Goal: Task Accomplishment & Management: Use online tool/utility

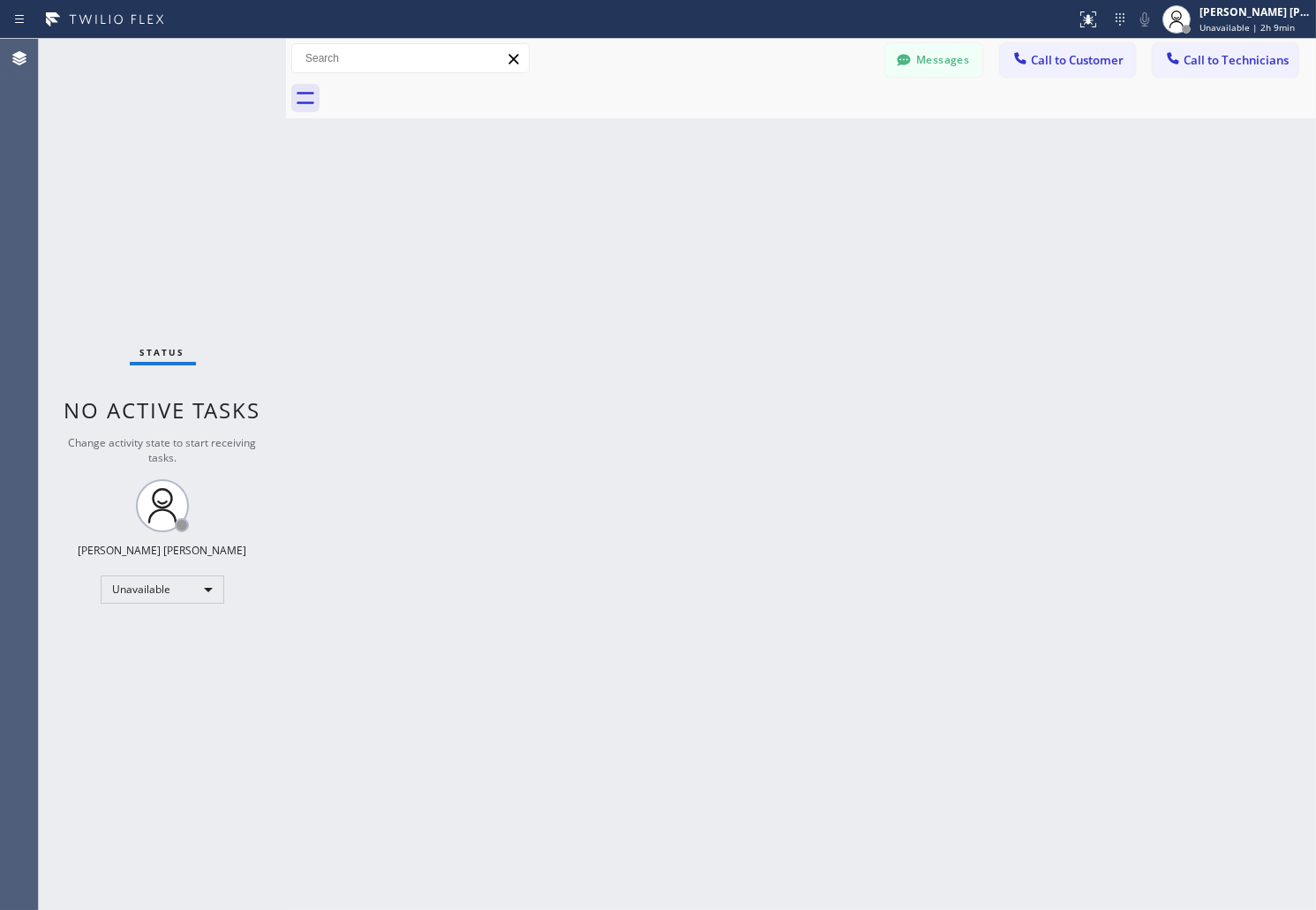
click at [1247, 2] on div "[PERSON_NAME] [PERSON_NAME] Unavailable | 2h 9min" at bounding box center [1237, 20] width 158 height 39
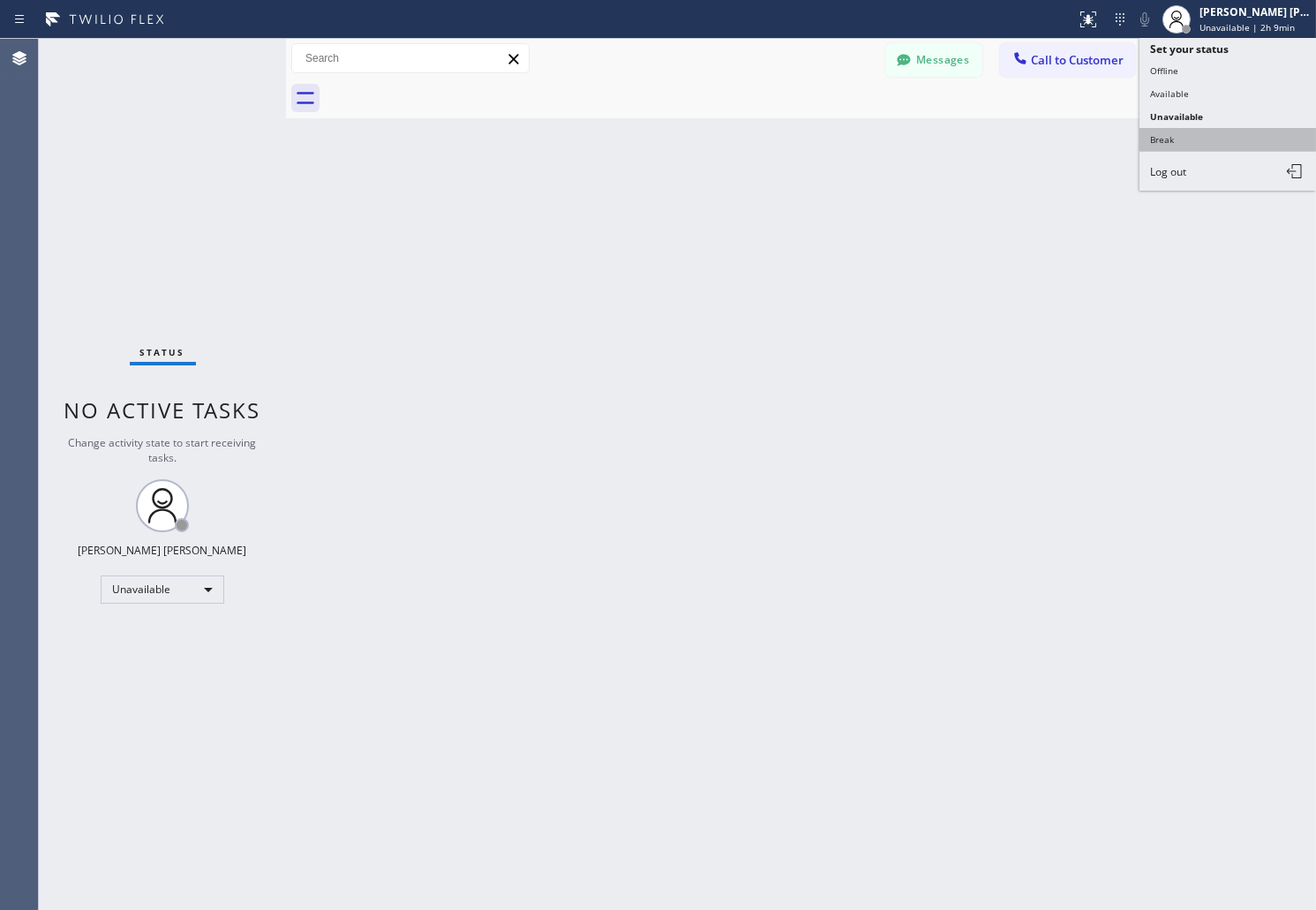
click at [1231, 129] on button "Break" at bounding box center [1228, 140] width 176 height 23
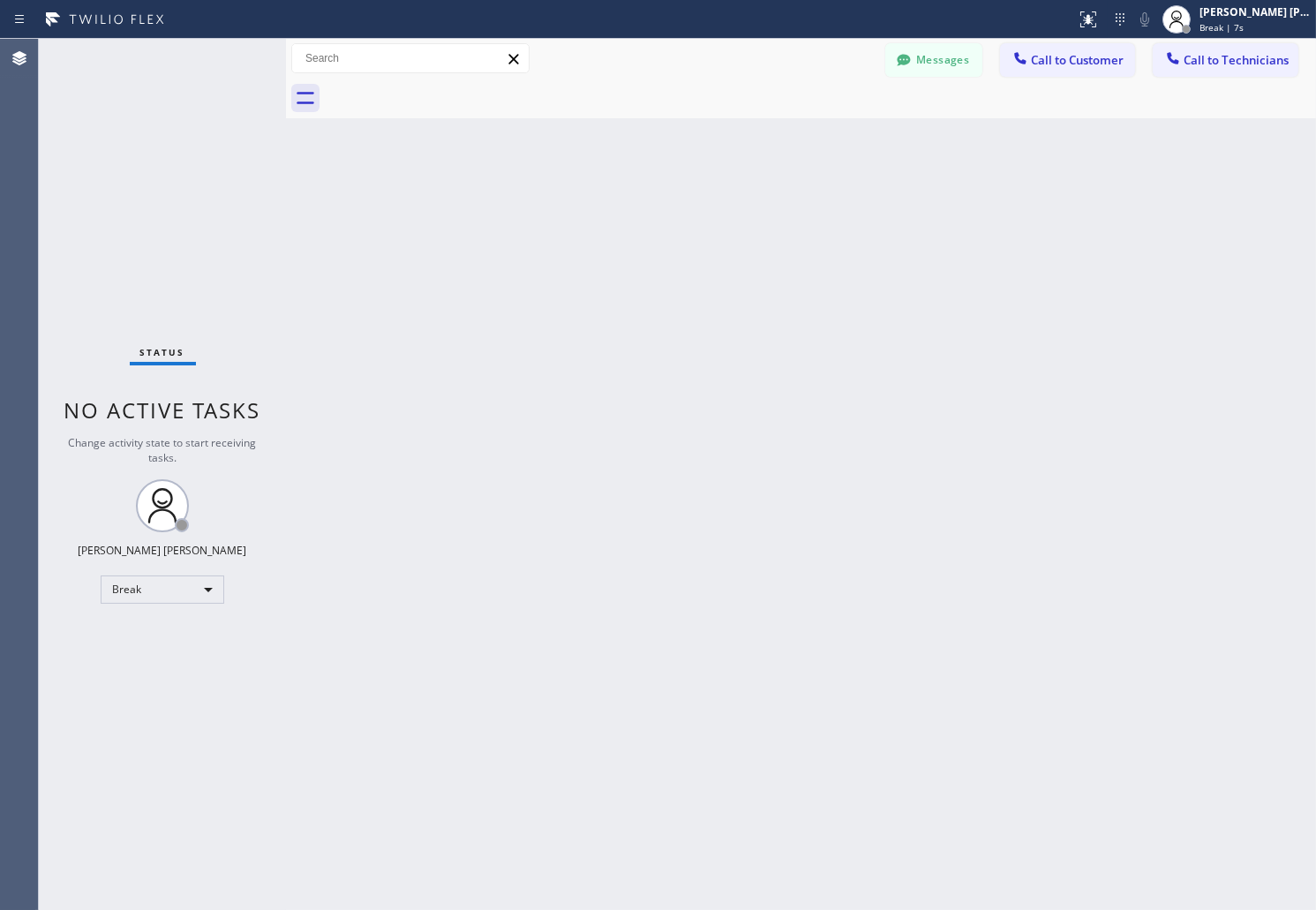
click at [638, 218] on div "Back to Dashboard Change Sender ID Customers Technicians AB [PERSON_NAME] [DATE…" at bounding box center [800, 475] width 1030 height 872
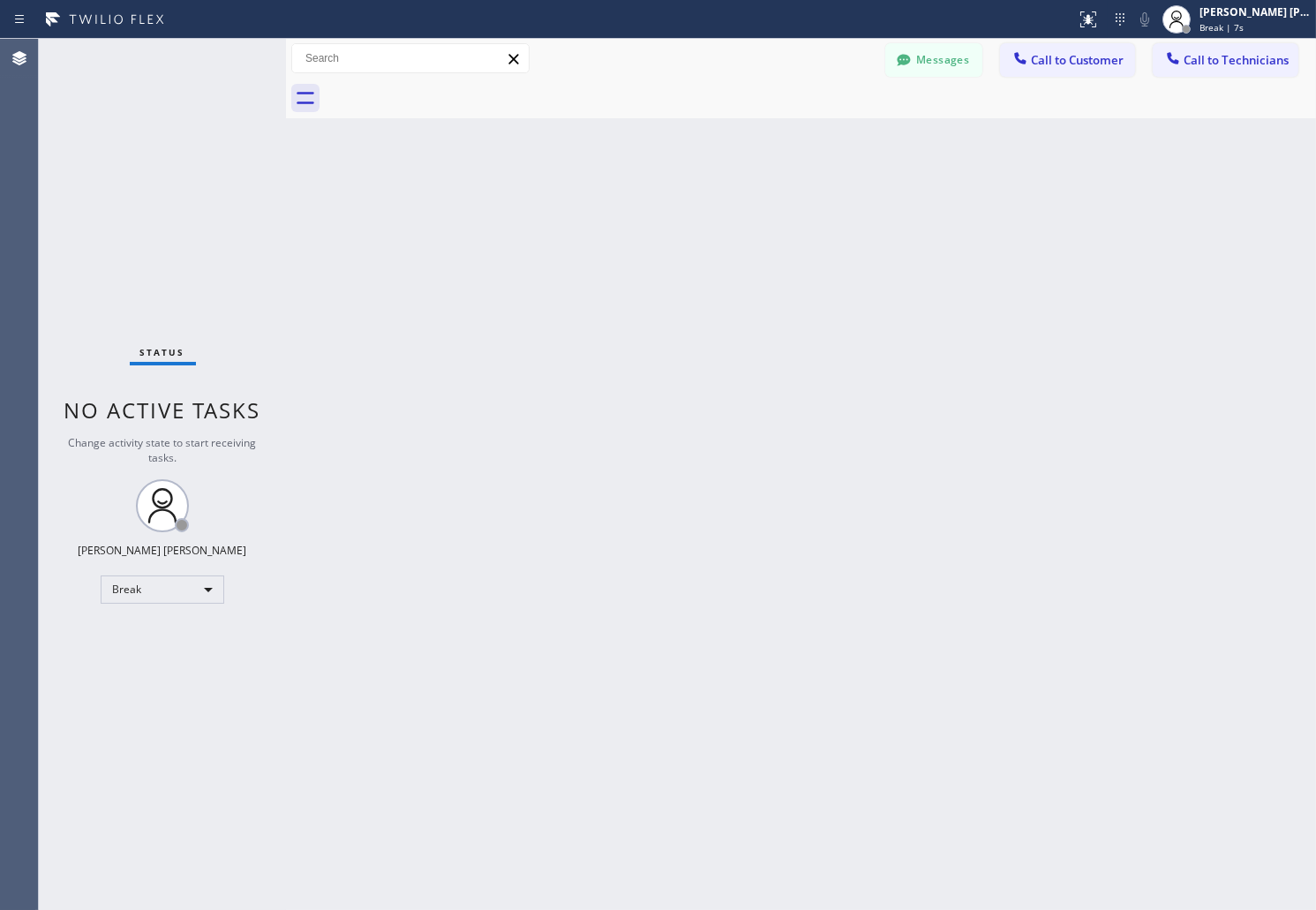
click at [638, 218] on div "Back to Dashboard Change Sender ID Customers Technicians AB [PERSON_NAME] [DATE…" at bounding box center [800, 475] width 1030 height 872
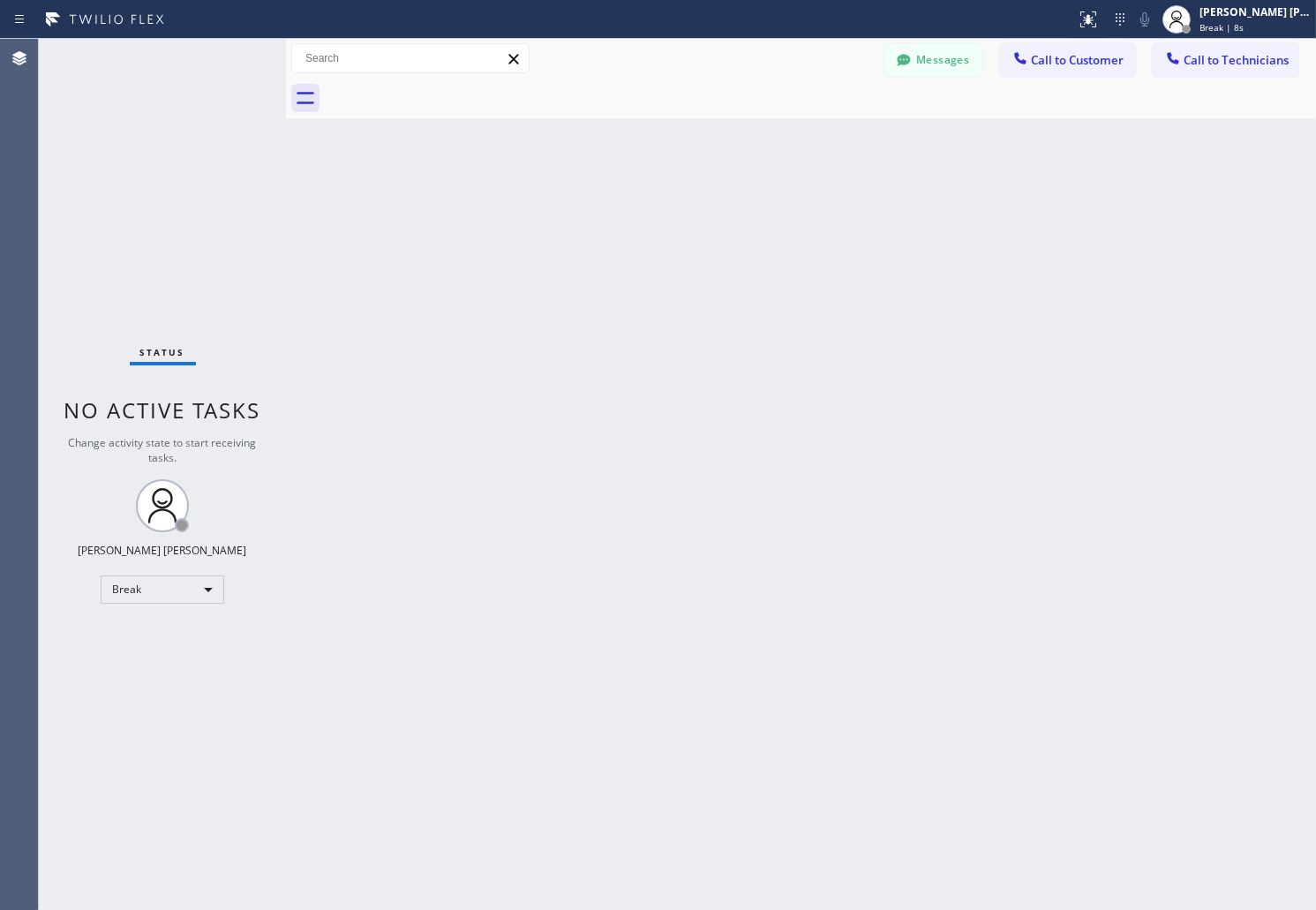
click at [638, 218] on div "Back to Dashboard Change Sender ID Customers Technicians AB [PERSON_NAME] [DATE…" at bounding box center [800, 475] width 1030 height 872
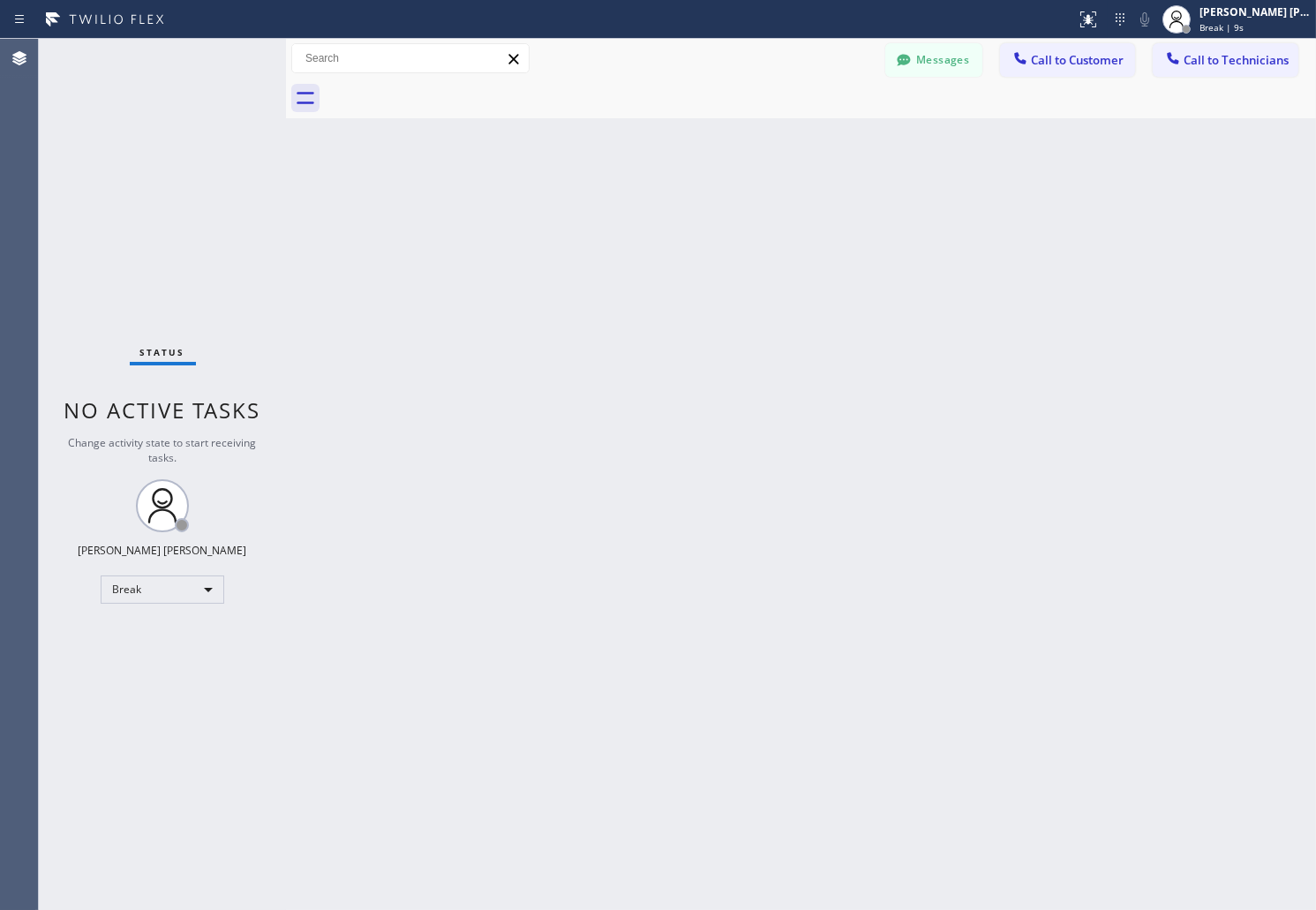
click at [638, 218] on div "Back to Dashboard Change Sender ID Customers Technicians AB [PERSON_NAME] [DATE…" at bounding box center [800, 475] width 1030 height 872
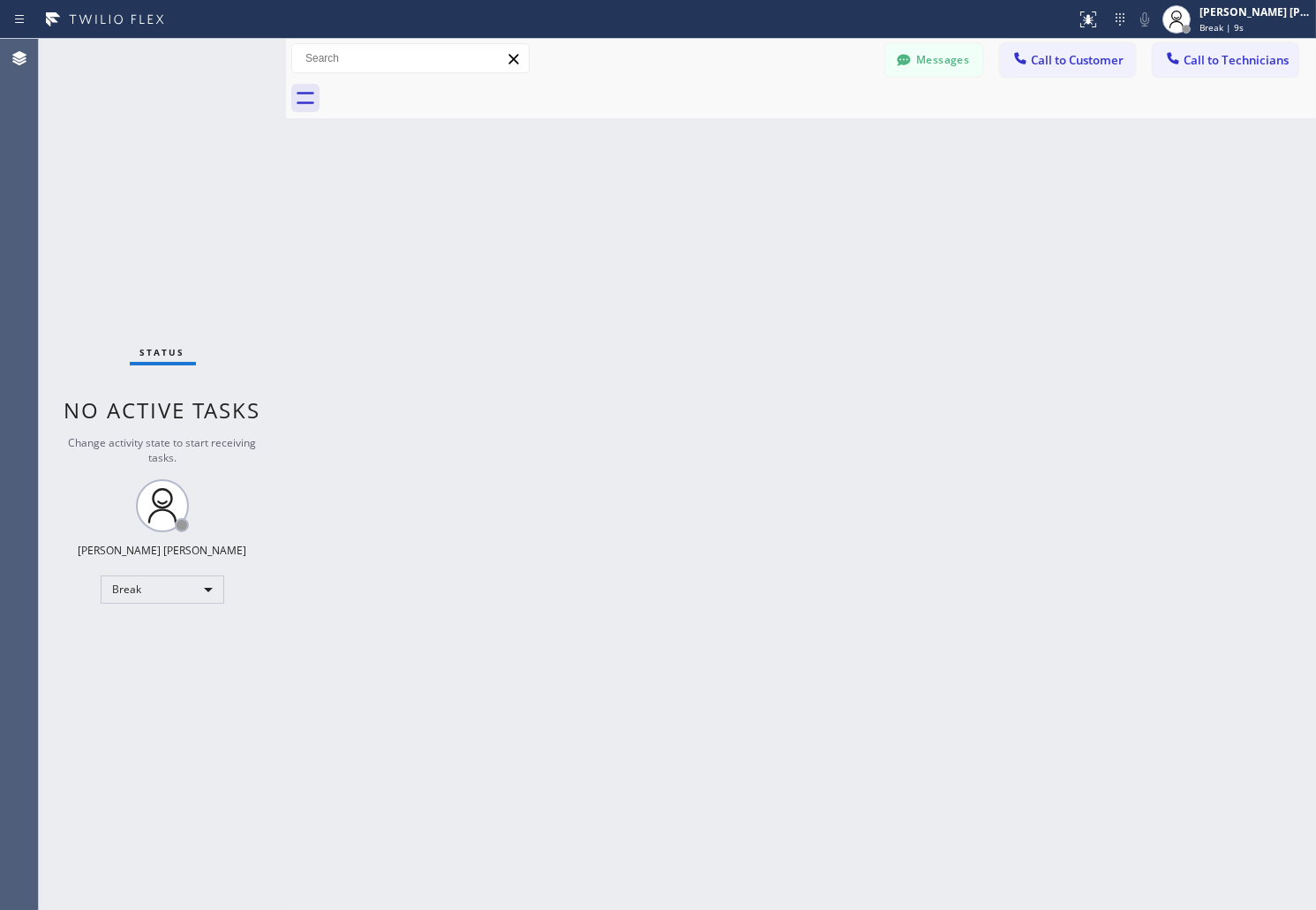
click at [638, 218] on div "Back to Dashboard Change Sender ID Customers Technicians AB [PERSON_NAME] [DATE…" at bounding box center [800, 475] width 1030 height 872
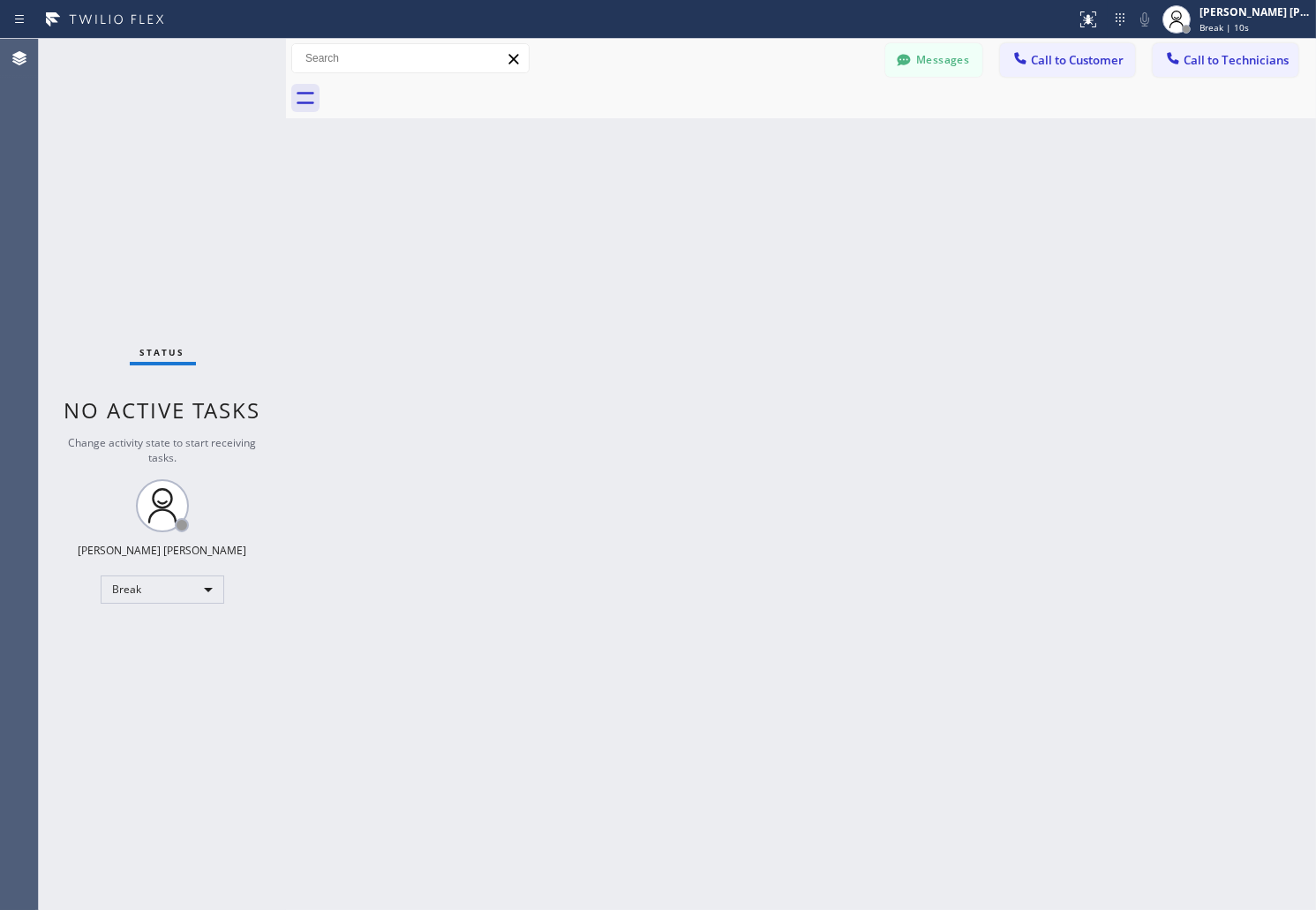
click at [638, 218] on div "Back to Dashboard Change Sender ID Customers Technicians AB [PERSON_NAME] [DATE…" at bounding box center [800, 475] width 1030 height 872
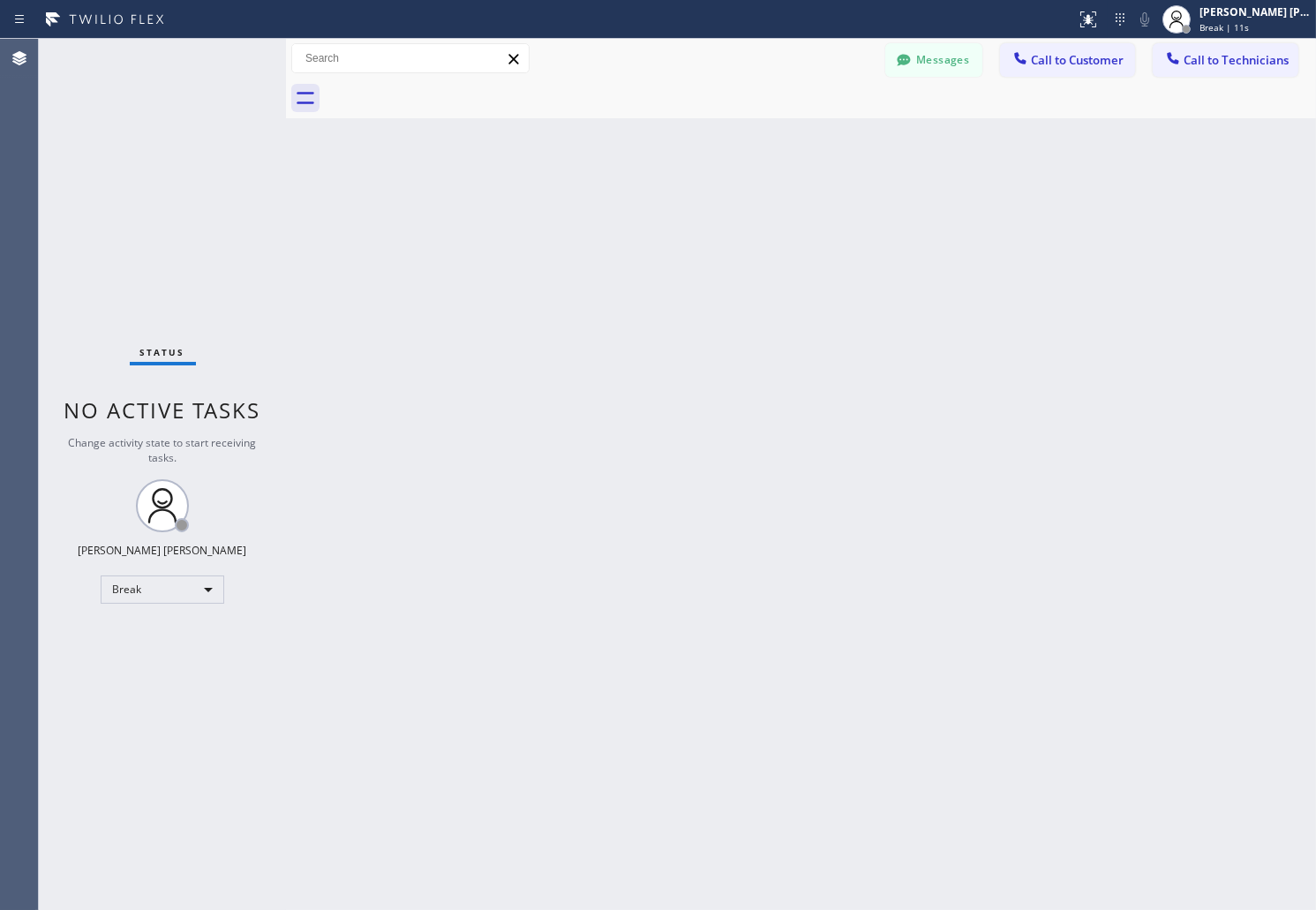
click at [638, 218] on div "Back to Dashboard Change Sender ID Customers Technicians AB [PERSON_NAME] [DATE…" at bounding box center [800, 475] width 1030 height 872
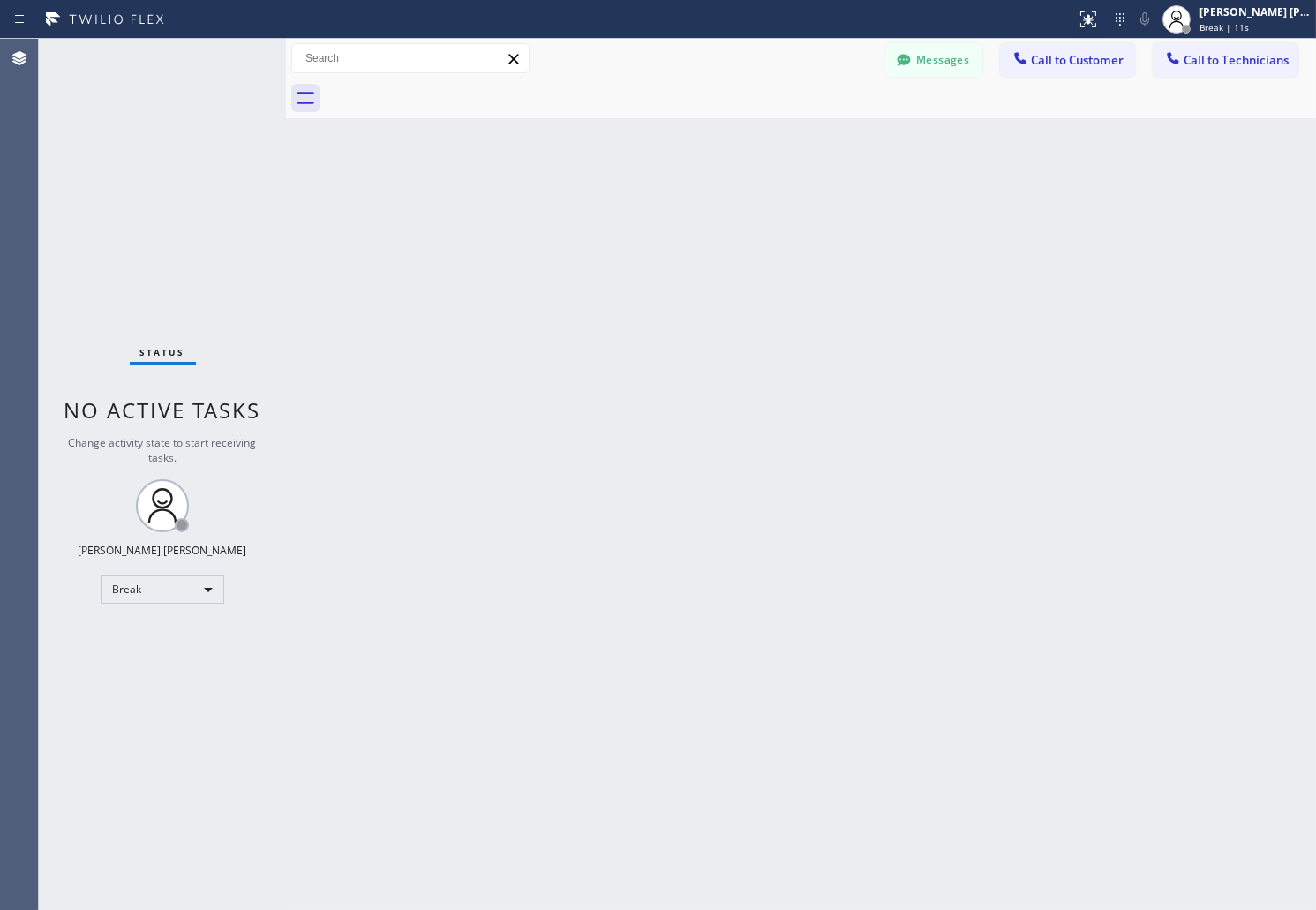
click at [638, 218] on div "Back to Dashboard Change Sender ID Customers Technicians AB [PERSON_NAME] [DATE…" at bounding box center [800, 475] width 1030 height 872
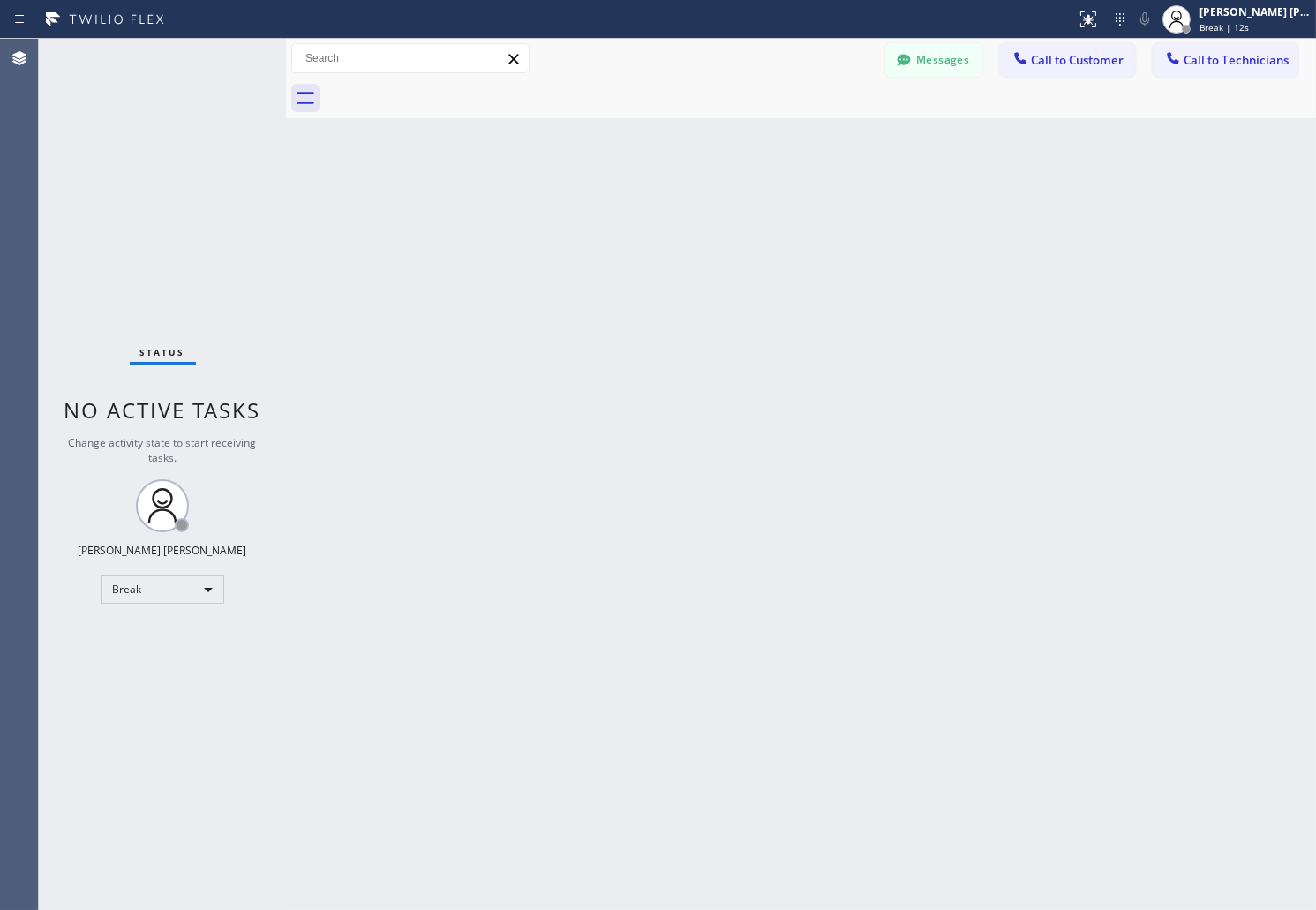
click at [638, 218] on div "Back to Dashboard Change Sender ID Customers Technicians AB [PERSON_NAME] [DATE…" at bounding box center [800, 475] width 1030 height 872
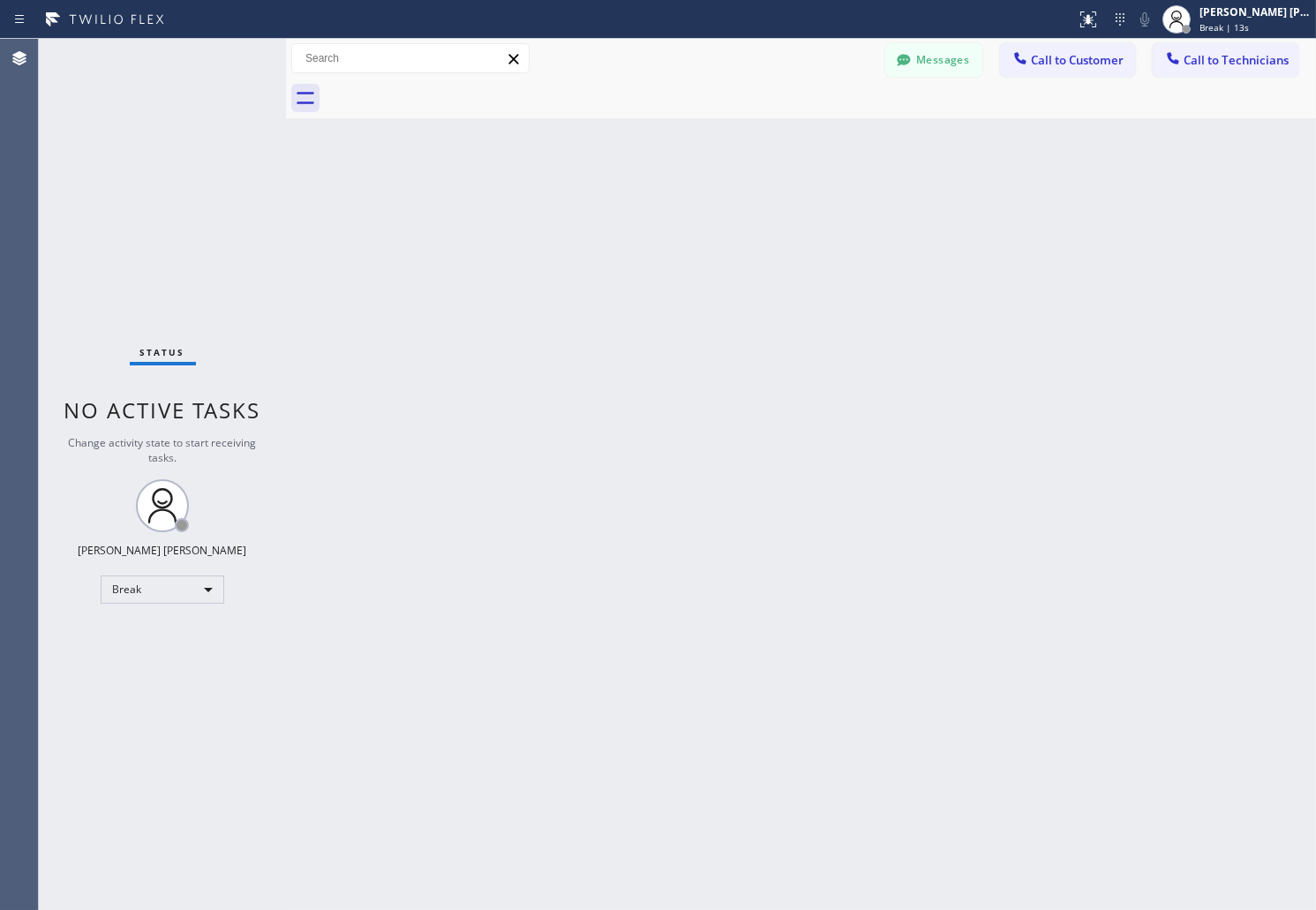
click at [638, 218] on div "Back to Dashboard Change Sender ID Customers Technicians AB [PERSON_NAME] [DATE…" at bounding box center [800, 475] width 1030 height 872
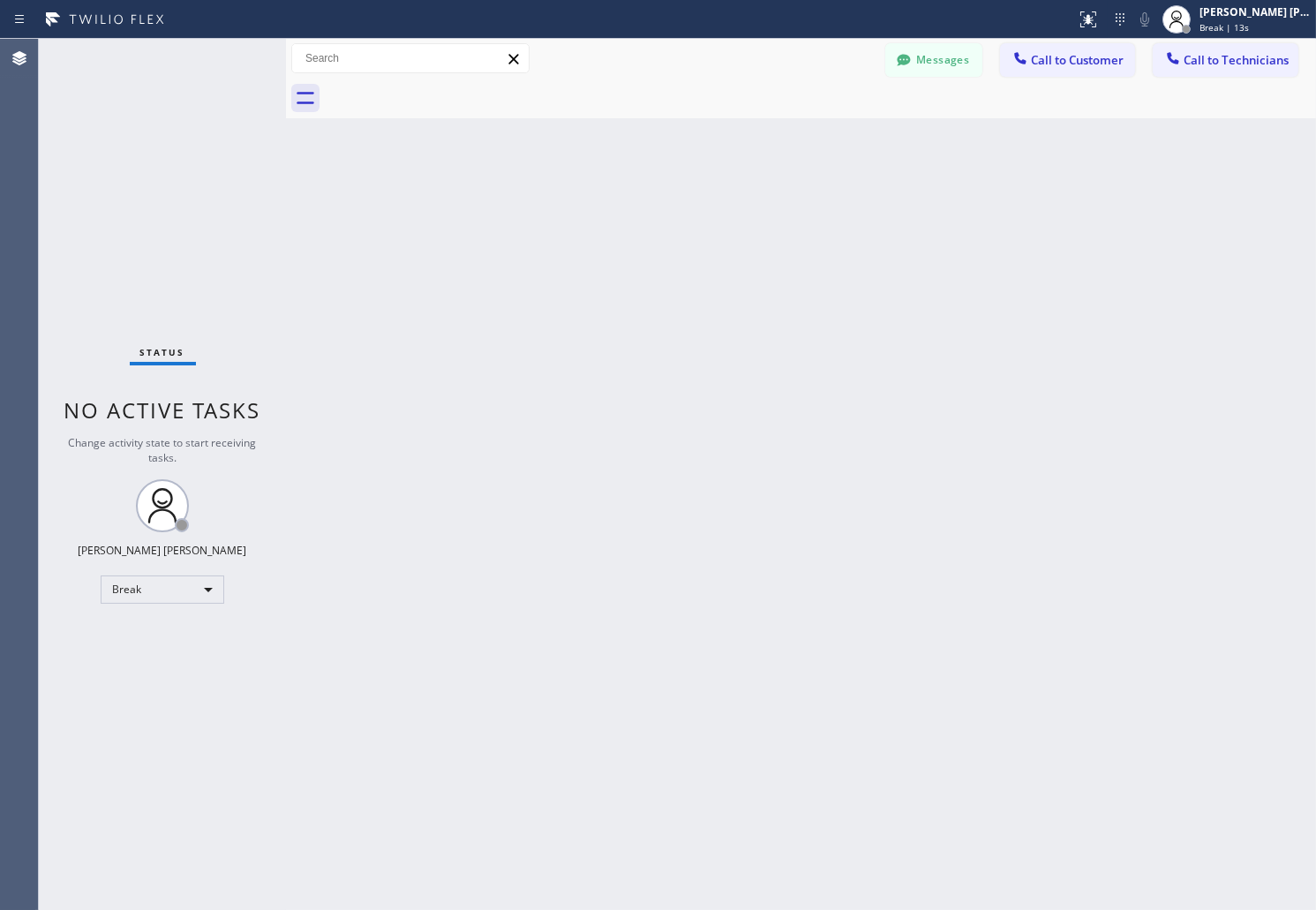
click at [638, 218] on div "Back to Dashboard Change Sender ID Customers Technicians AB [PERSON_NAME] [DATE…" at bounding box center [800, 475] width 1030 height 872
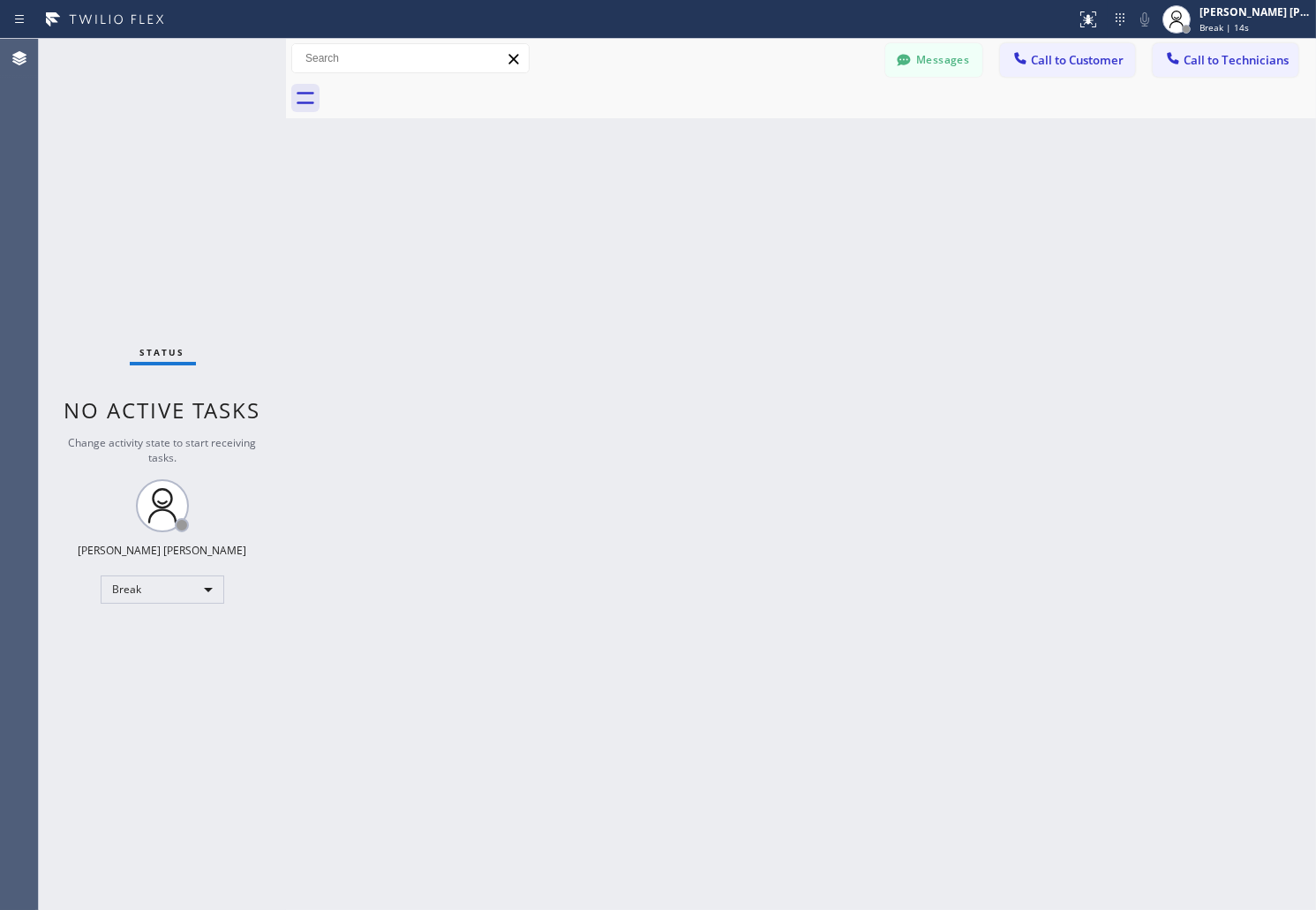
click at [638, 218] on div "Back to Dashboard Change Sender ID Customers Technicians AB [PERSON_NAME] [DATE…" at bounding box center [800, 475] width 1030 height 872
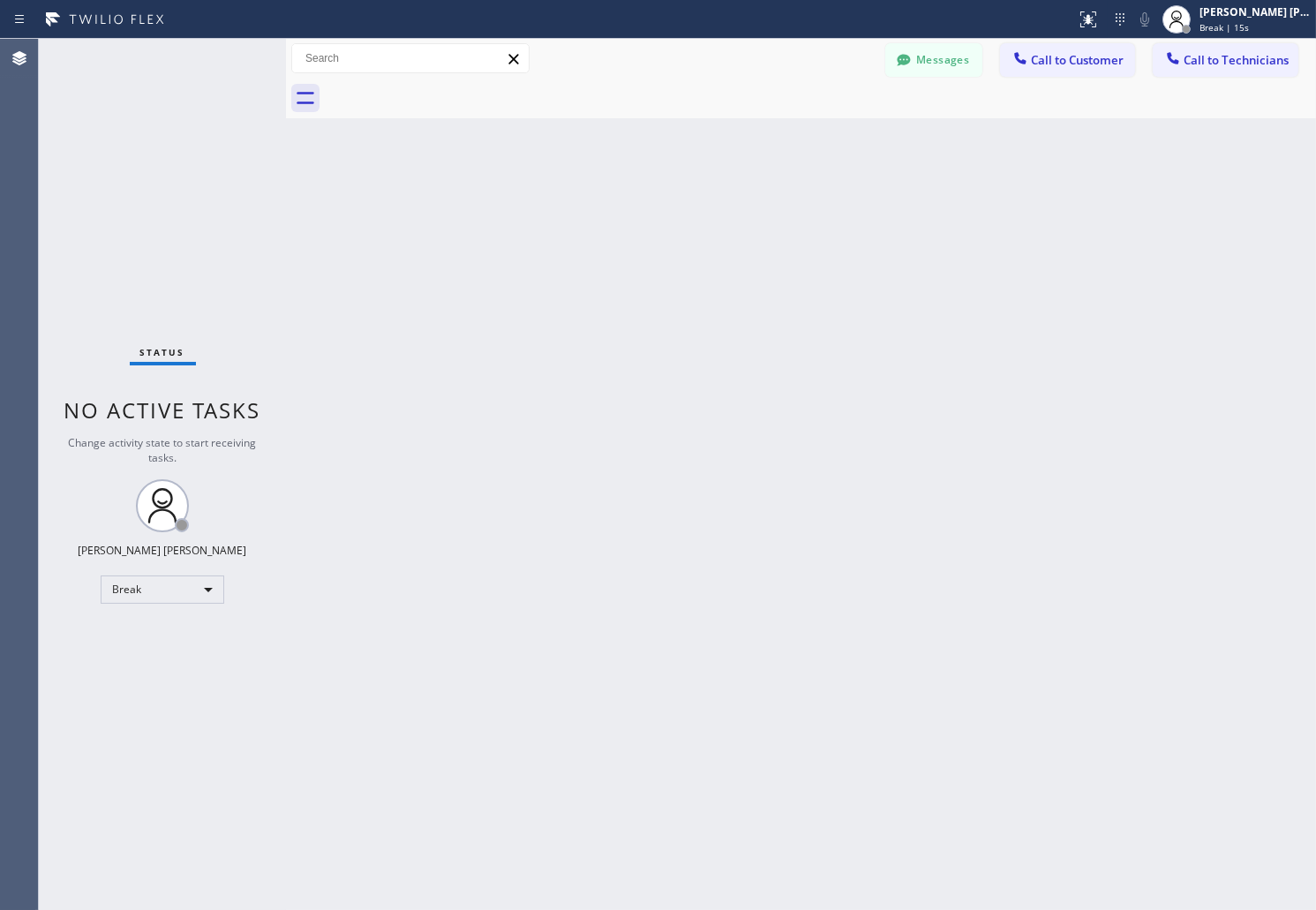
click at [638, 218] on div "Back to Dashboard Change Sender ID Customers Technicians AB [PERSON_NAME] [DATE…" at bounding box center [800, 475] width 1030 height 872
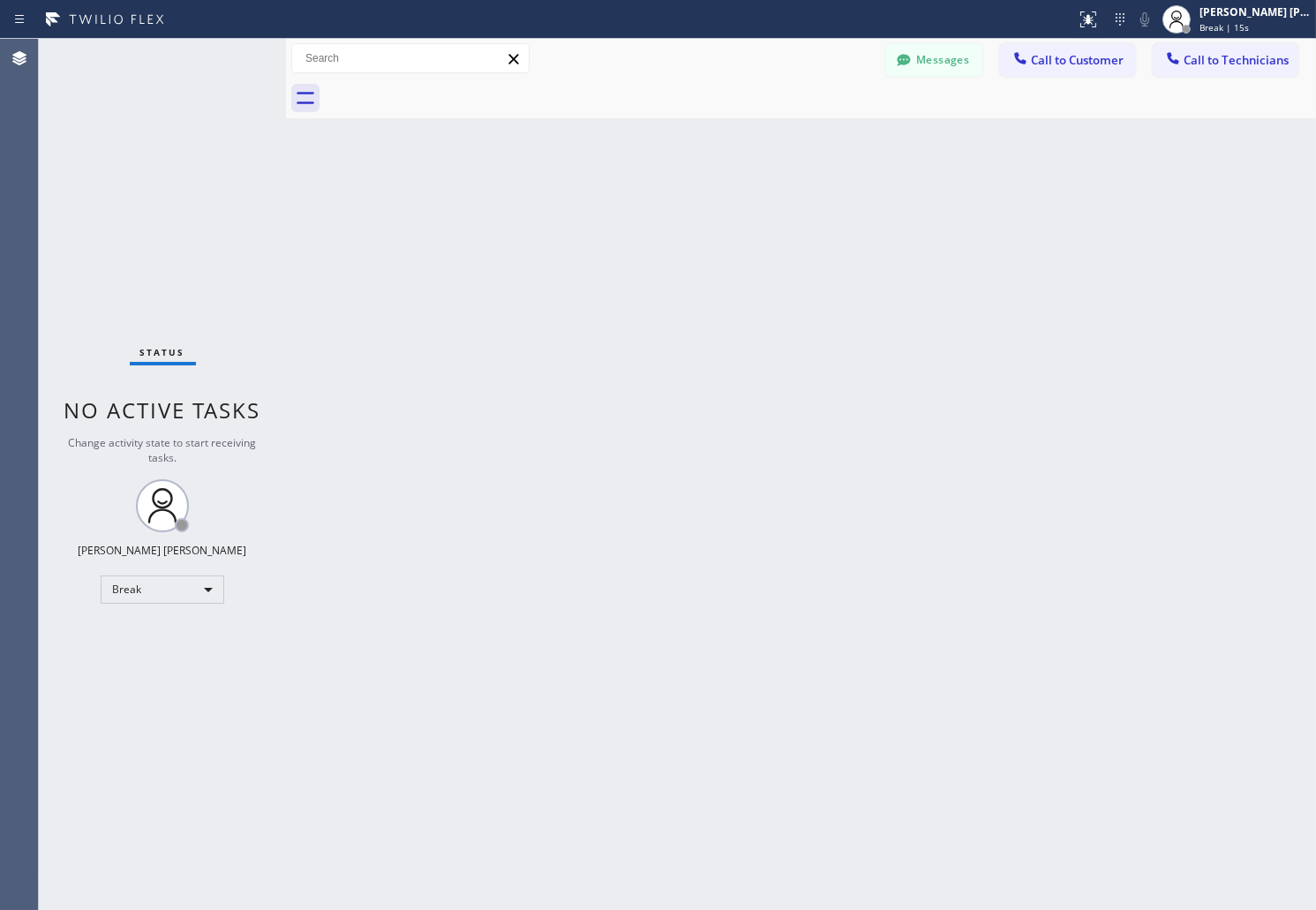
click at [638, 218] on div "Back to Dashboard Change Sender ID Customers Technicians AB [PERSON_NAME] [DATE…" at bounding box center [800, 475] width 1030 height 872
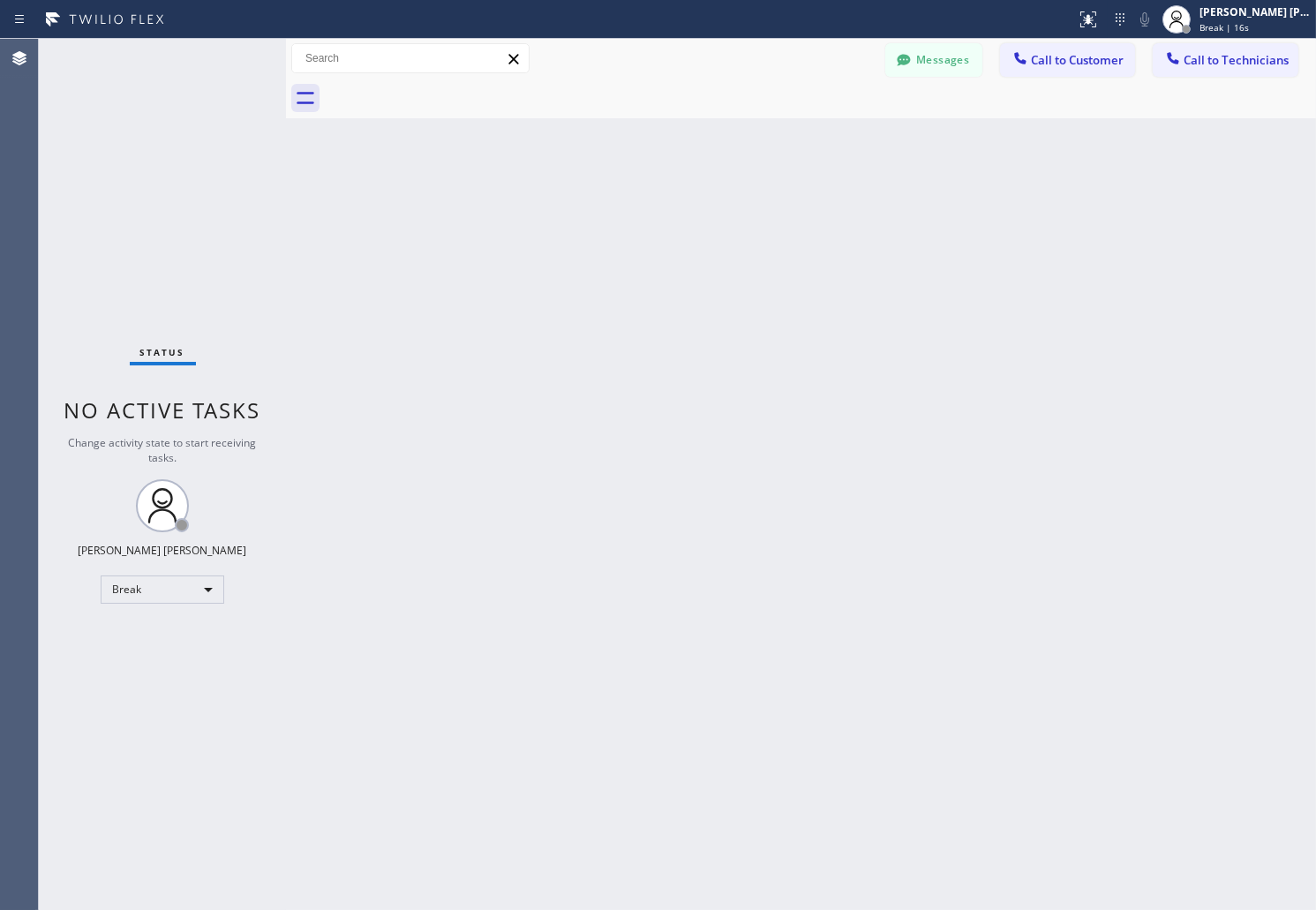
click at [638, 218] on div "Back to Dashboard Change Sender ID Customers Technicians AB [PERSON_NAME] [DATE…" at bounding box center [800, 475] width 1030 height 872
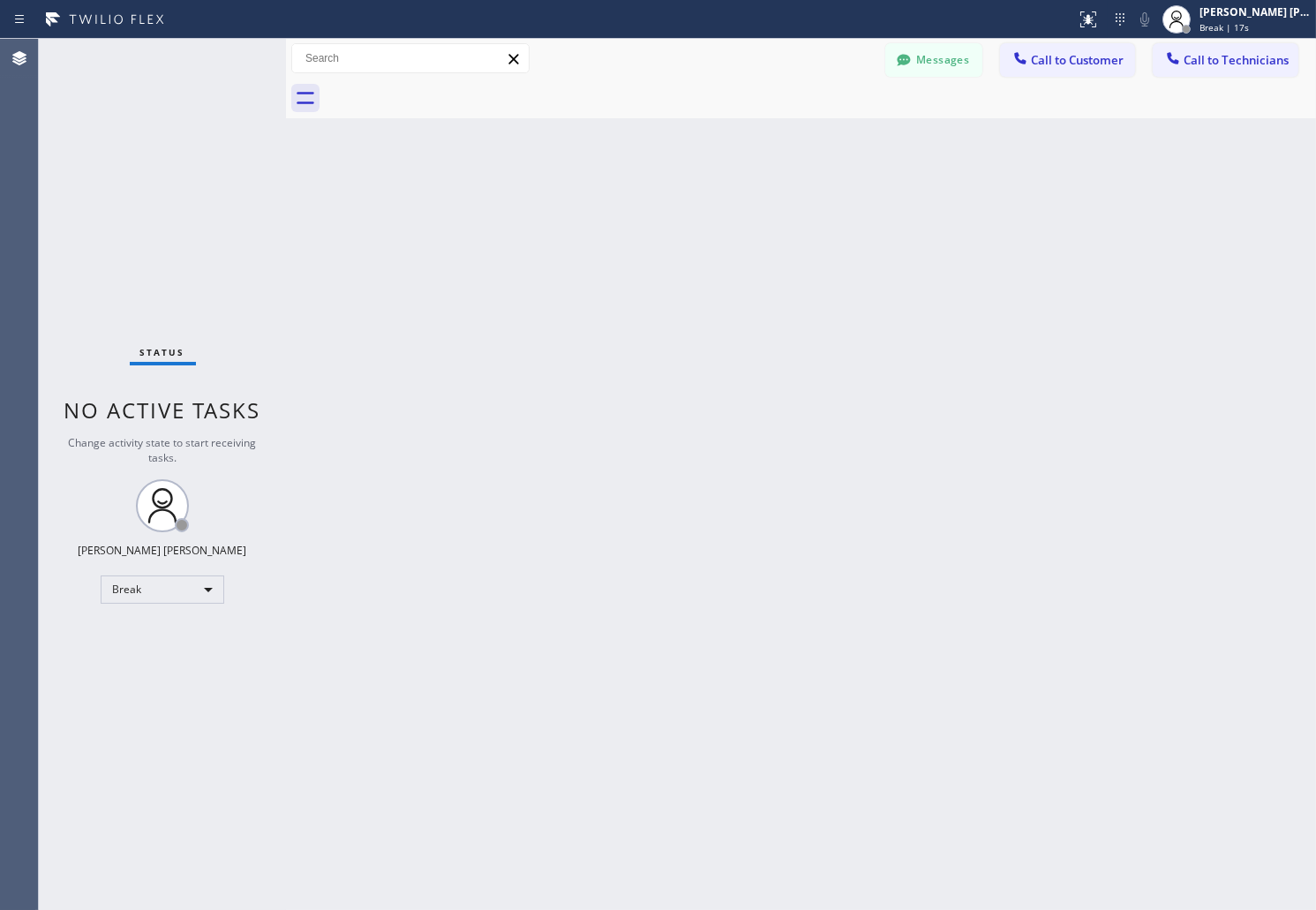
click at [638, 218] on div "Back to Dashboard Change Sender ID Customers Technicians AB [PERSON_NAME] [DATE…" at bounding box center [800, 475] width 1030 height 872
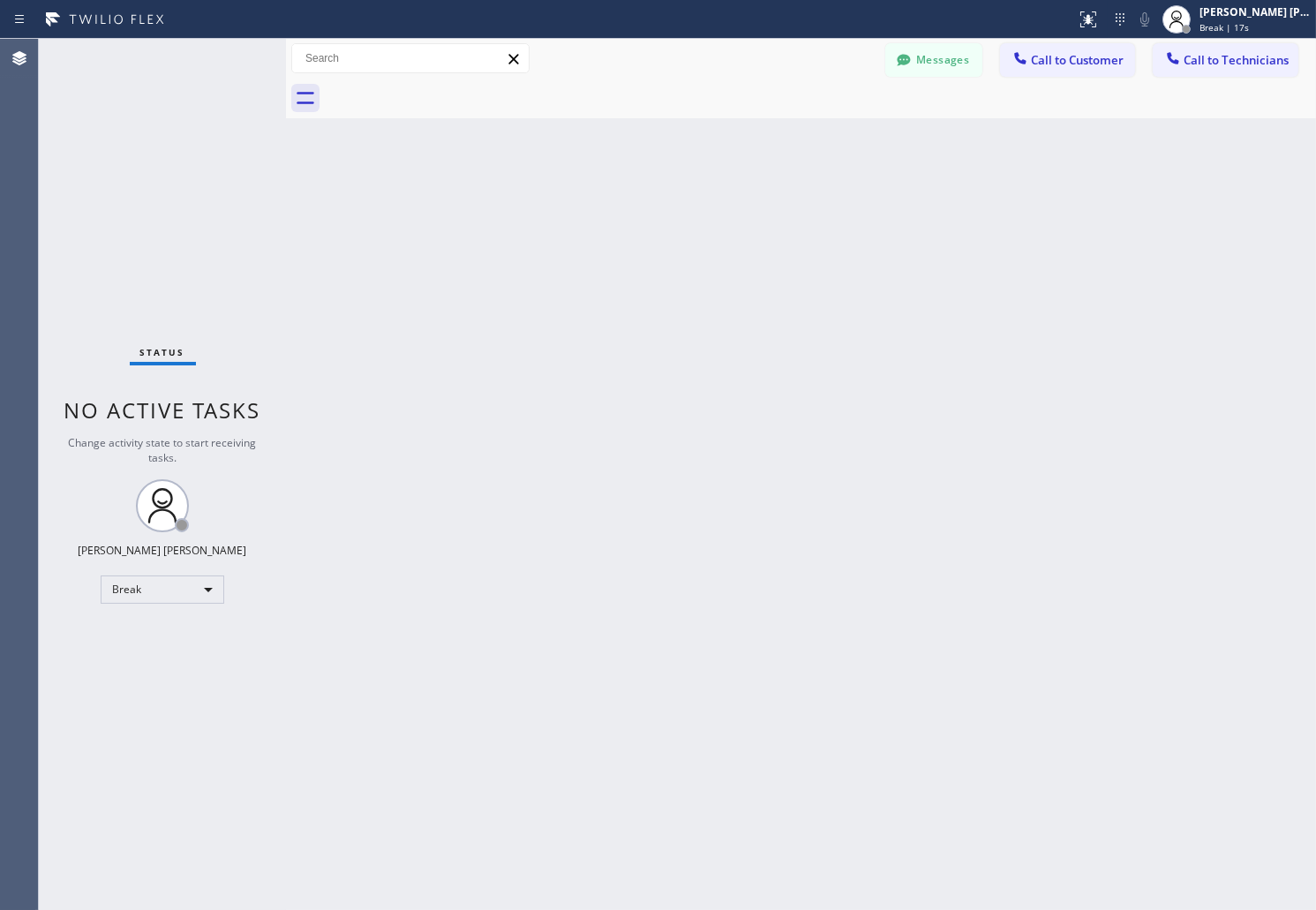
click at [638, 218] on div "Back to Dashboard Change Sender ID Customers Technicians AB [PERSON_NAME] [DATE…" at bounding box center [800, 475] width 1030 height 872
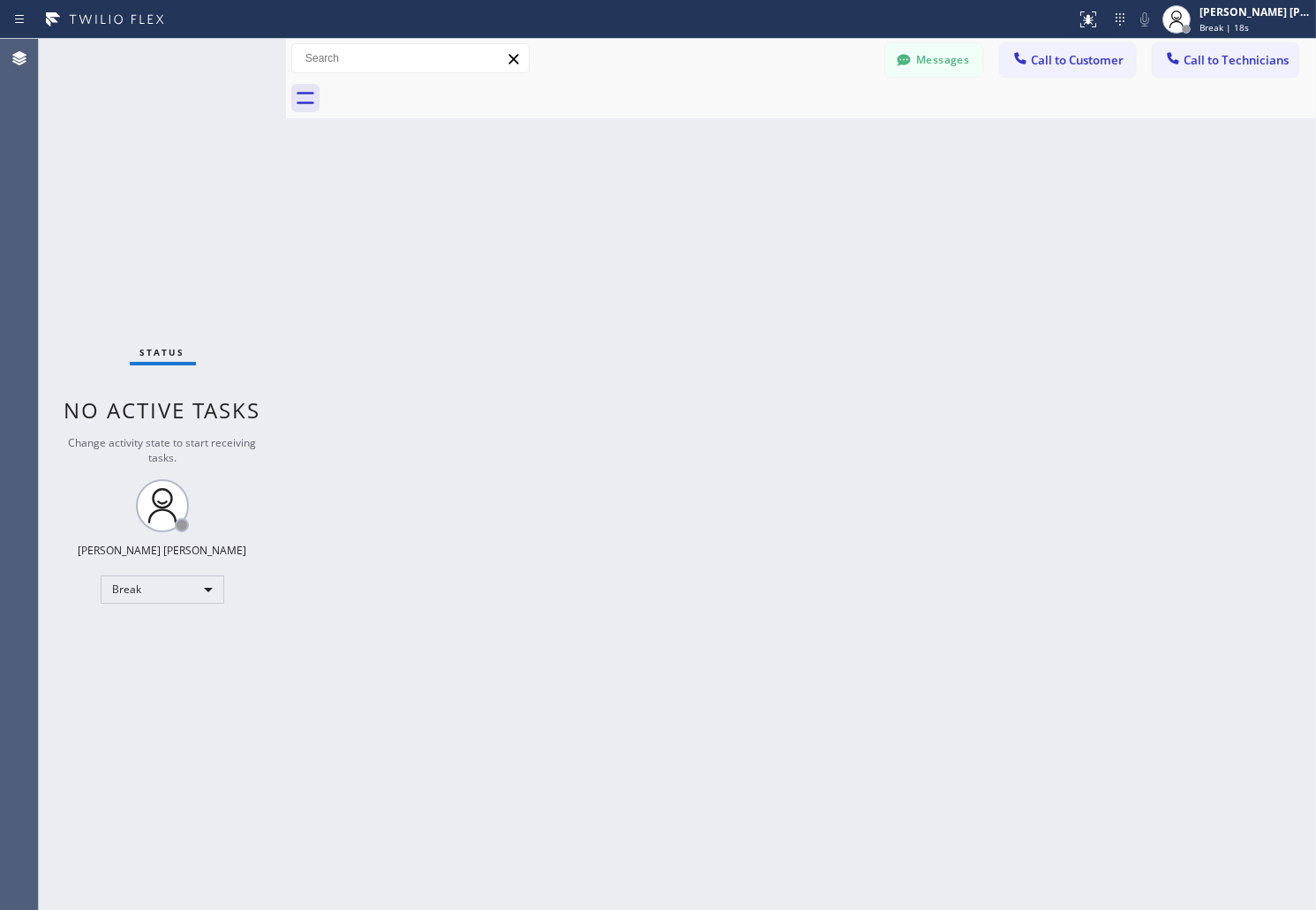
click at [638, 218] on div "Back to Dashboard Change Sender ID Customers Technicians AB [PERSON_NAME] [DATE…" at bounding box center [800, 475] width 1030 height 872
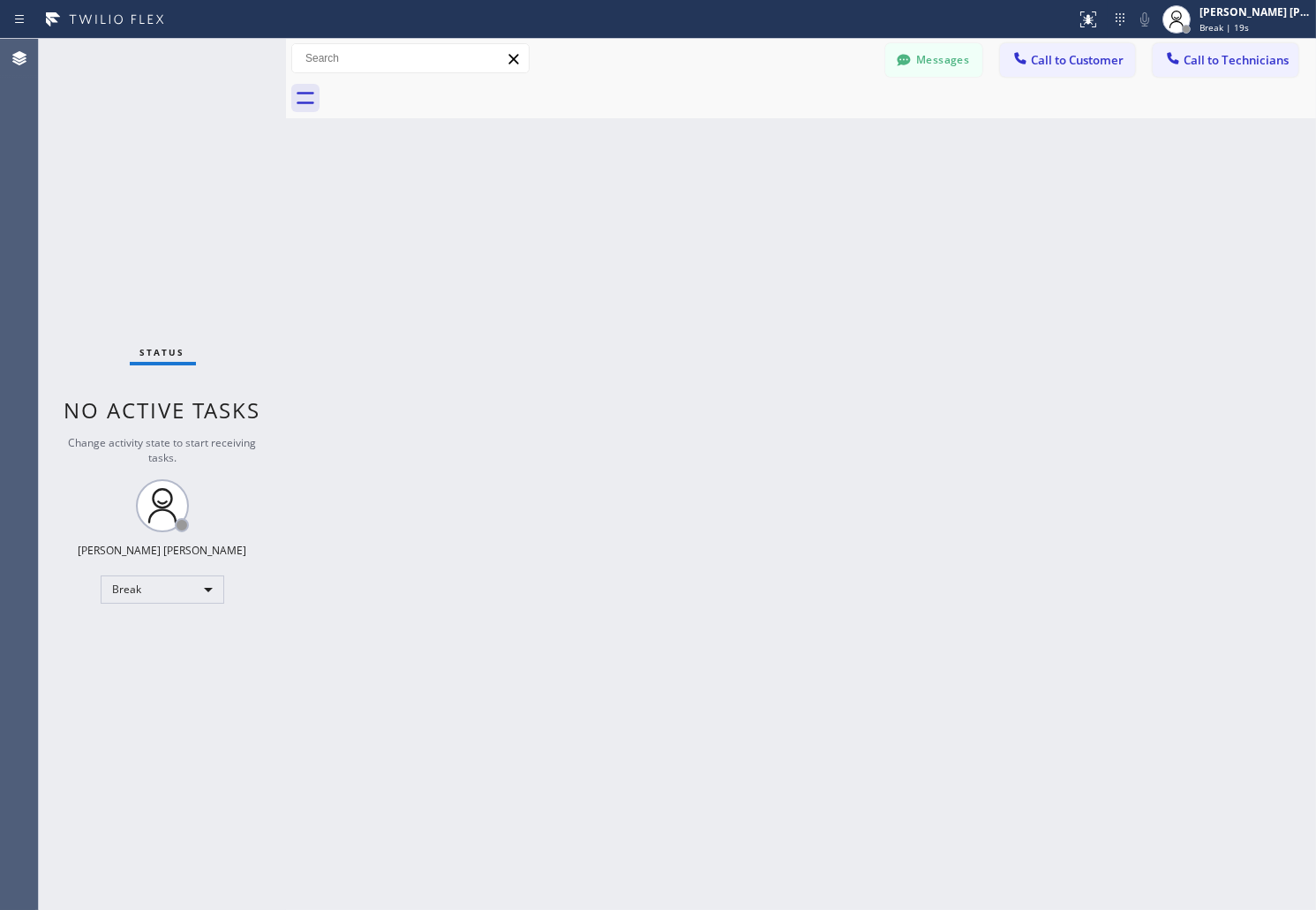
click at [638, 218] on div "Back to Dashboard Change Sender ID Customers Technicians AB [PERSON_NAME] [DATE…" at bounding box center [800, 475] width 1030 height 872
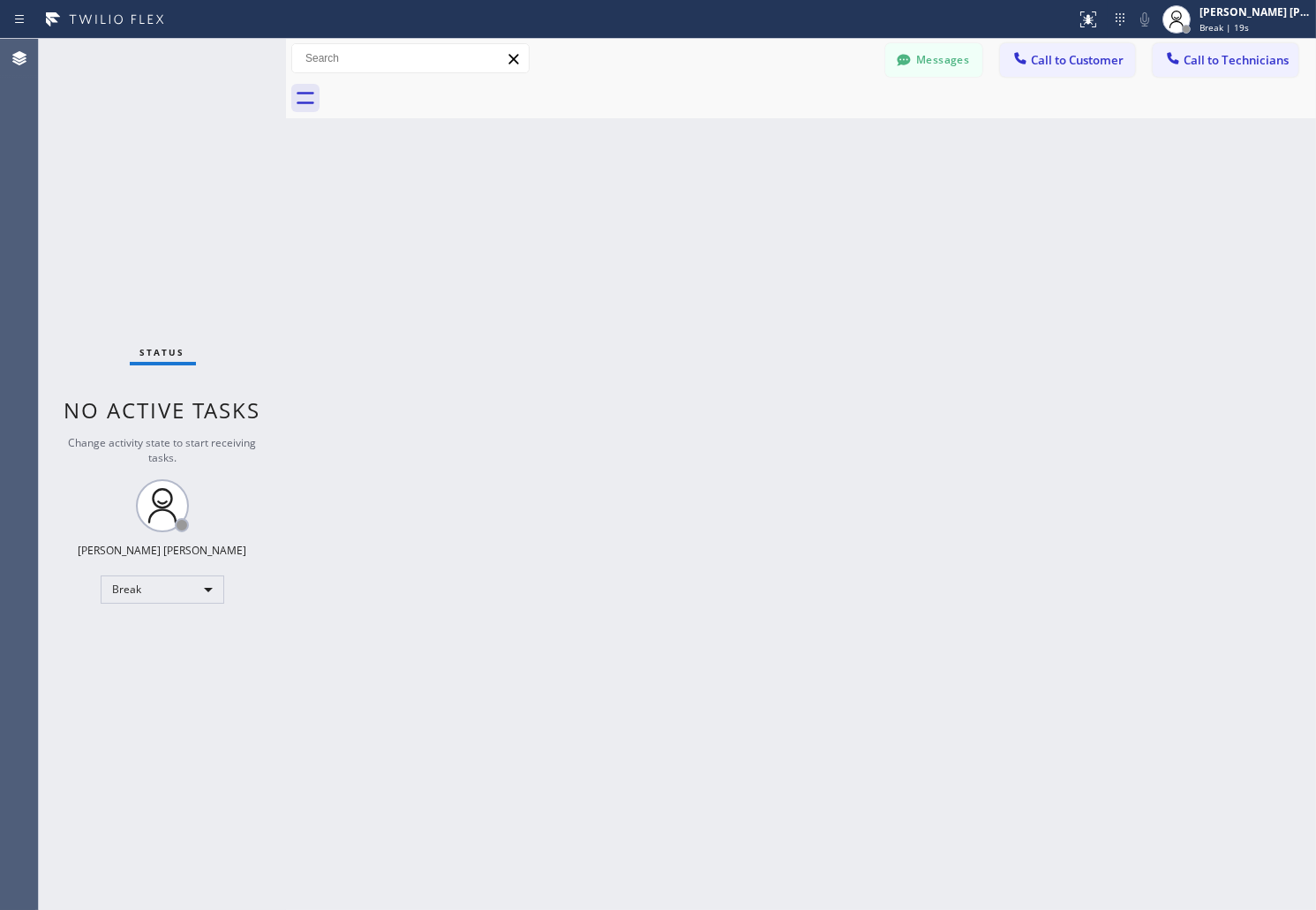
click at [638, 218] on div "Back to Dashboard Change Sender ID Customers Technicians AB [PERSON_NAME] [DATE…" at bounding box center [800, 475] width 1030 height 872
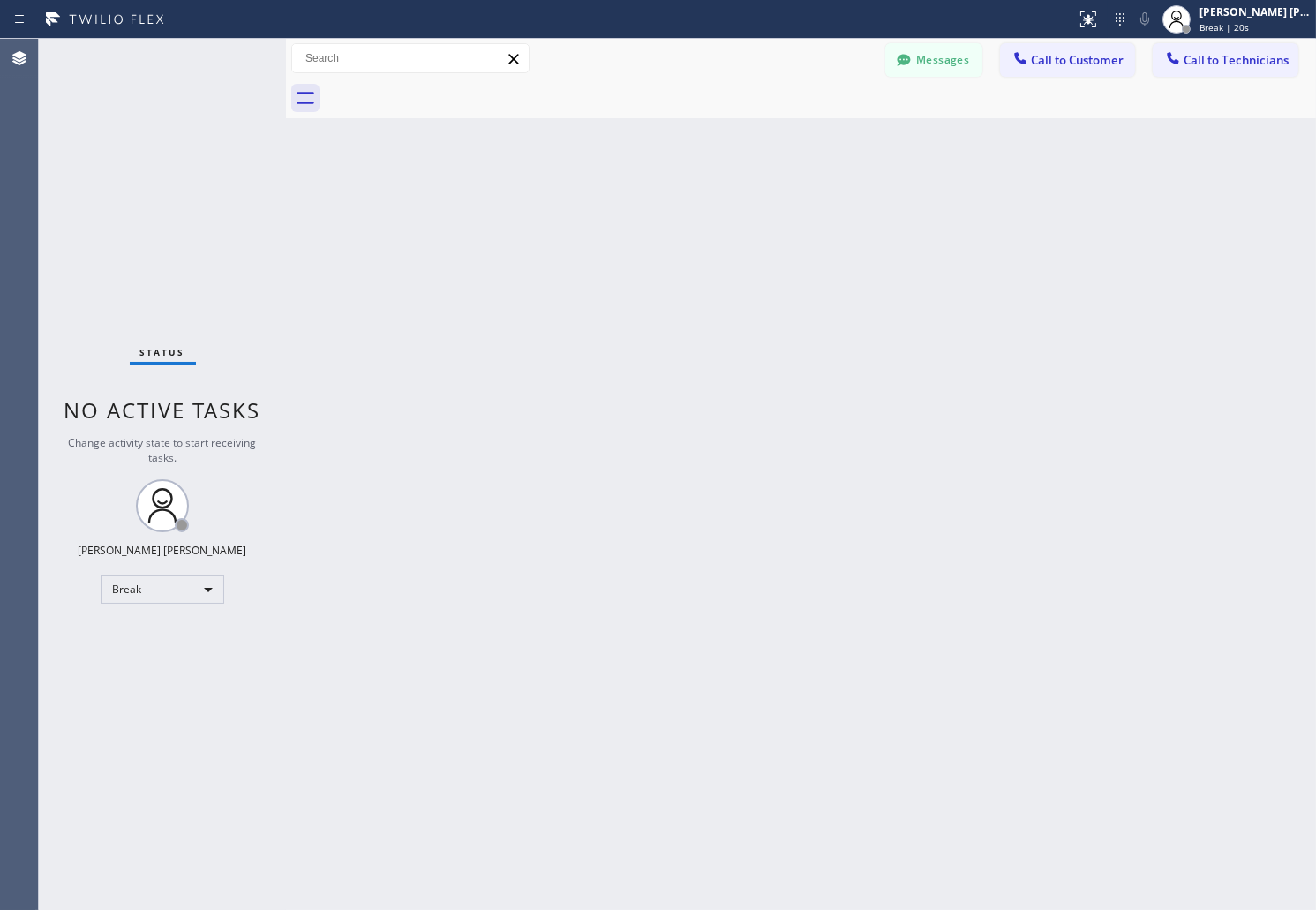
click at [638, 218] on div "Back to Dashboard Change Sender ID Customers Technicians AB [PERSON_NAME] [DATE…" at bounding box center [800, 475] width 1030 height 872
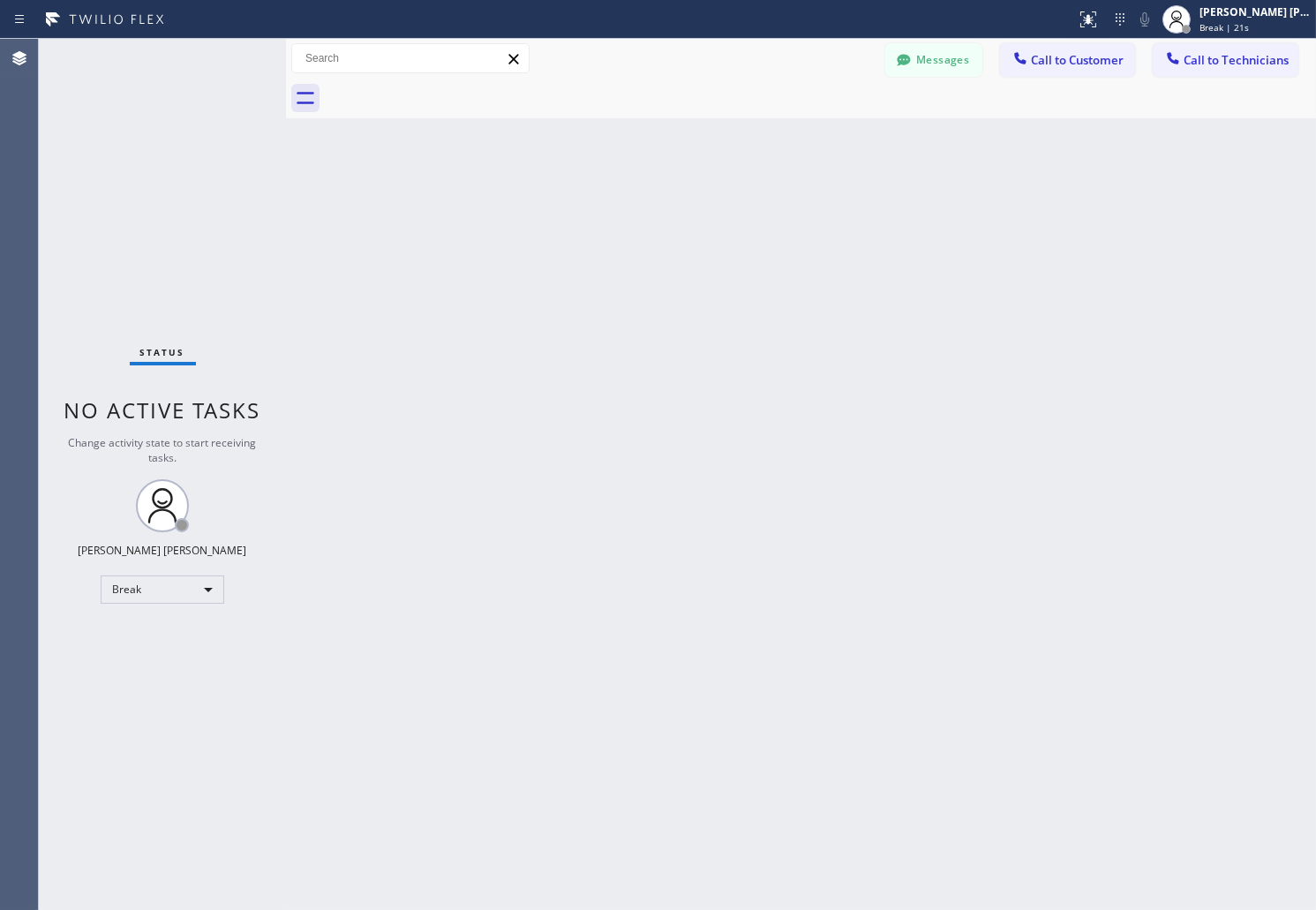
click at [638, 218] on div "Back to Dashboard Change Sender ID Customers Technicians AB [PERSON_NAME] [DATE…" at bounding box center [800, 475] width 1030 height 872
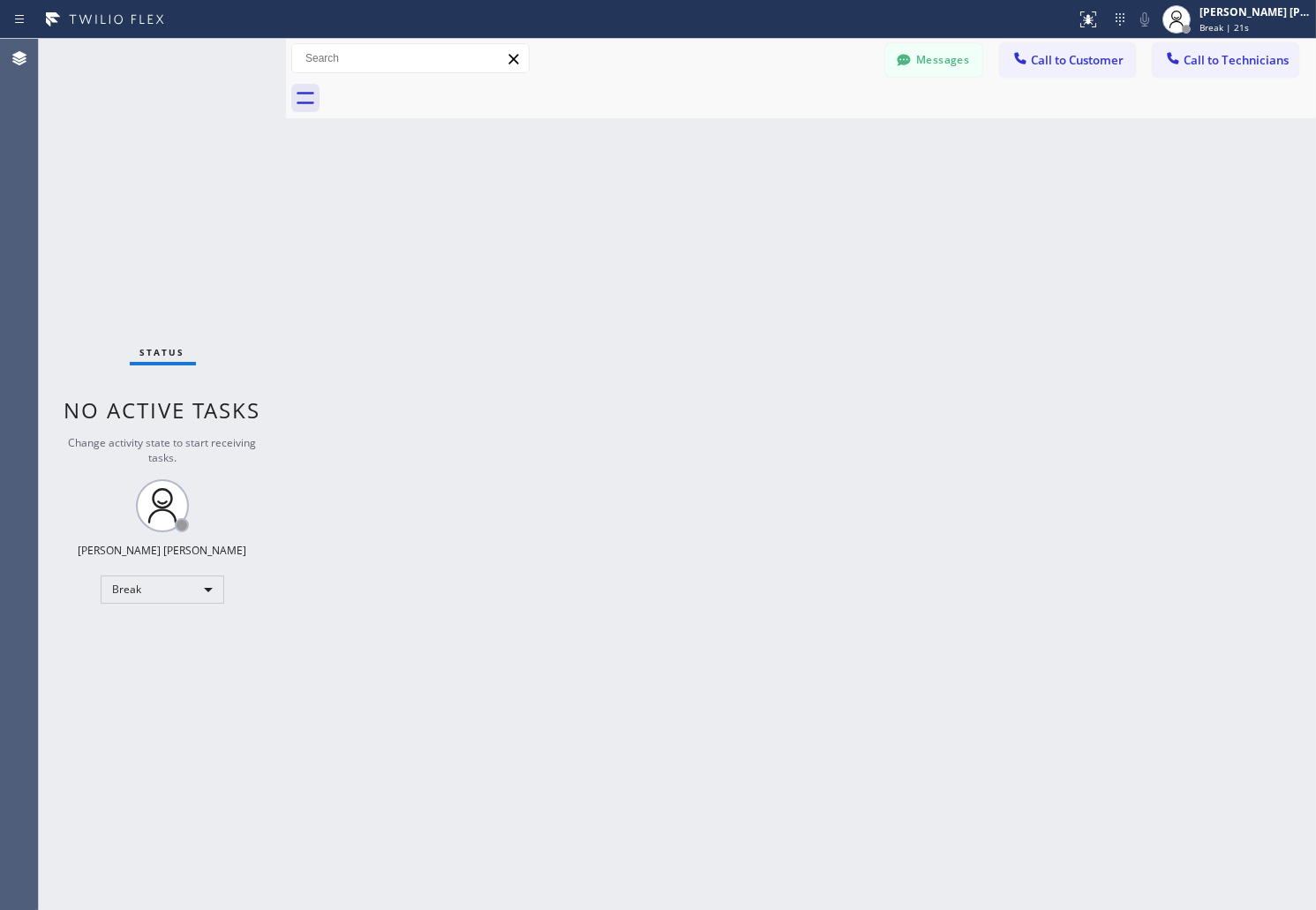
click at [638, 218] on div "Back to Dashboard Change Sender ID Customers Technicians AB [PERSON_NAME] [DATE…" at bounding box center [800, 475] width 1030 height 872
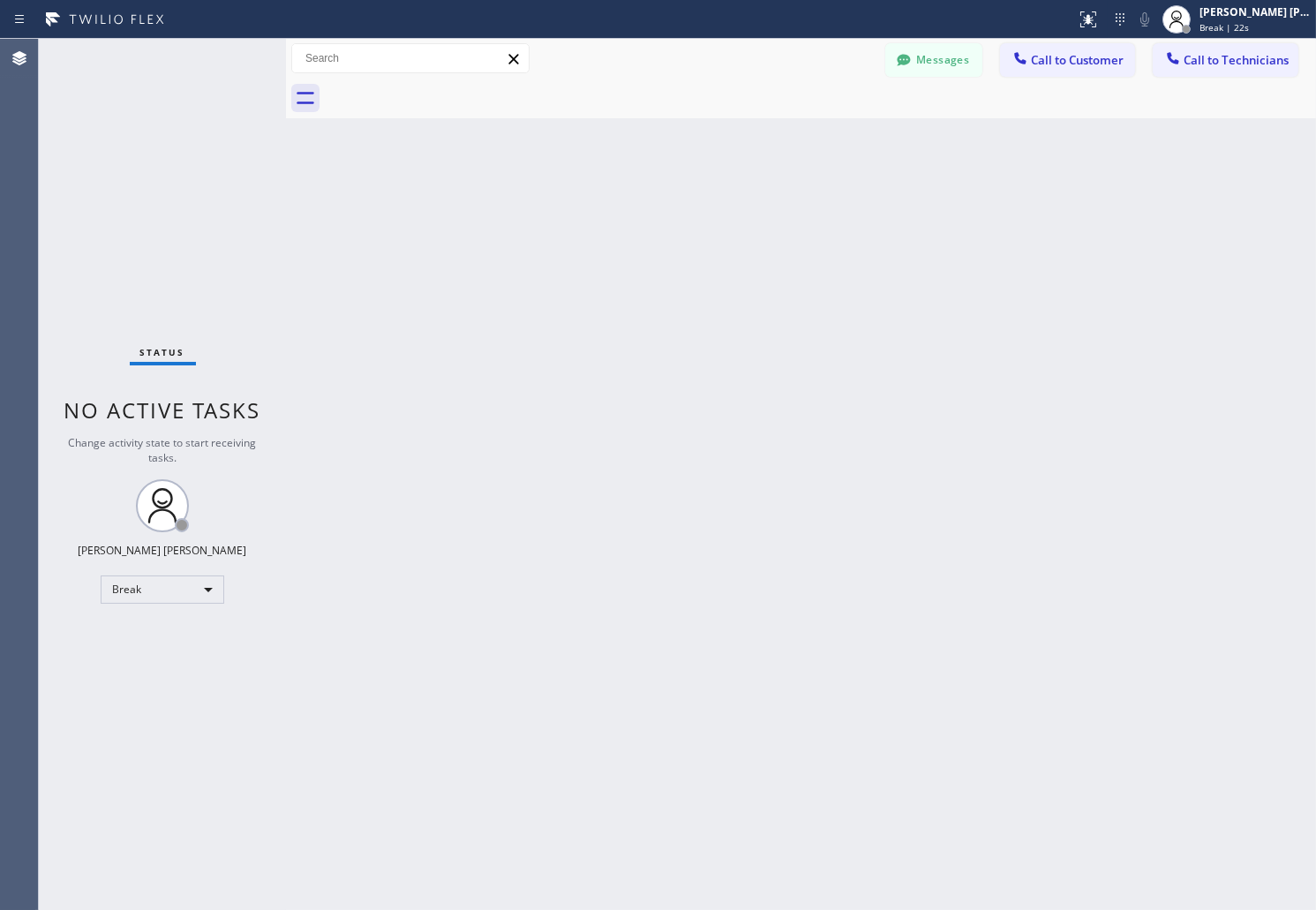
click at [638, 218] on div "Back to Dashboard Change Sender ID Customers Technicians AB [PERSON_NAME] [DATE…" at bounding box center [800, 475] width 1030 height 872
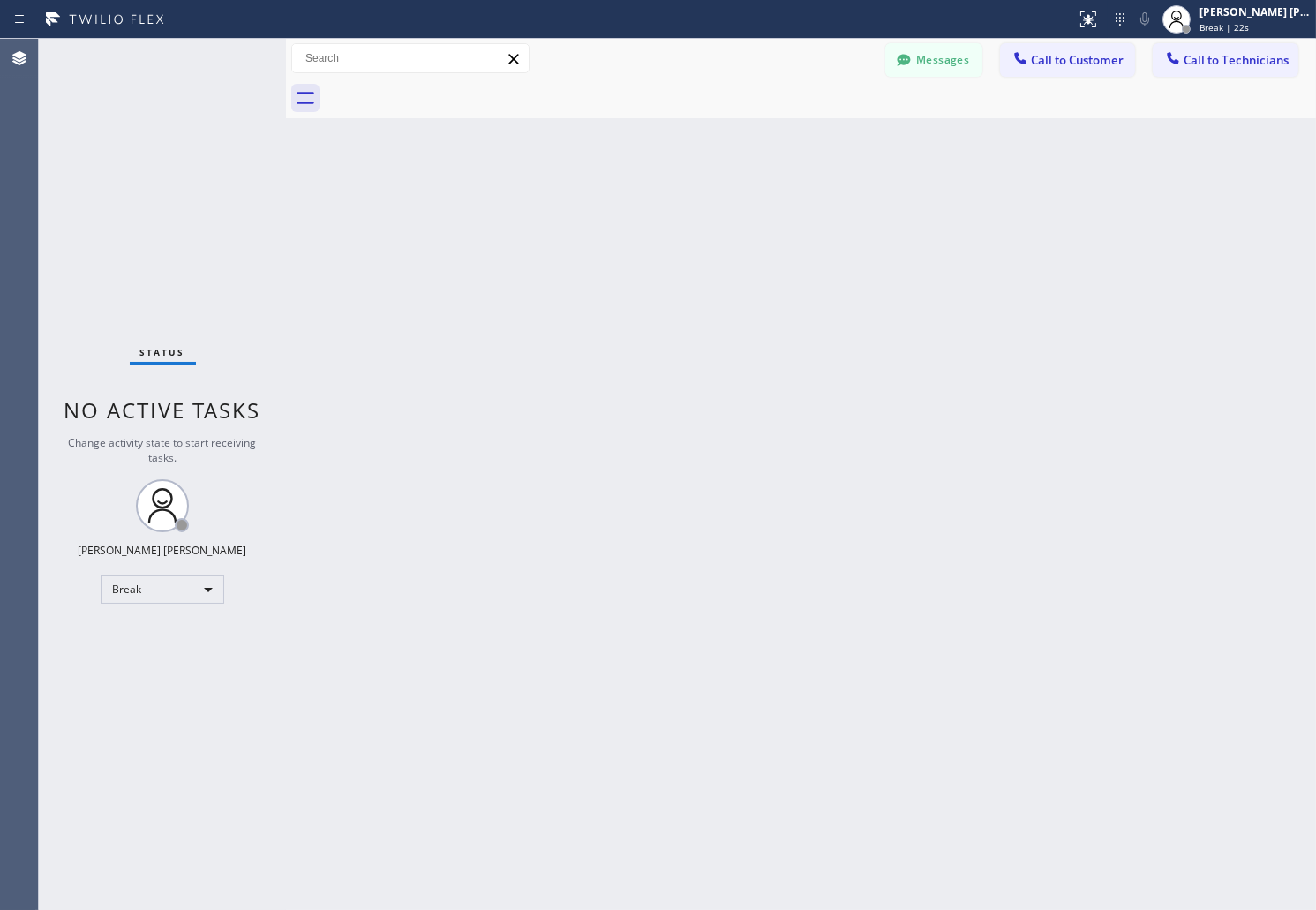
click at [638, 218] on div "Back to Dashboard Change Sender ID Customers Technicians AB [PERSON_NAME] [DATE…" at bounding box center [800, 475] width 1030 height 872
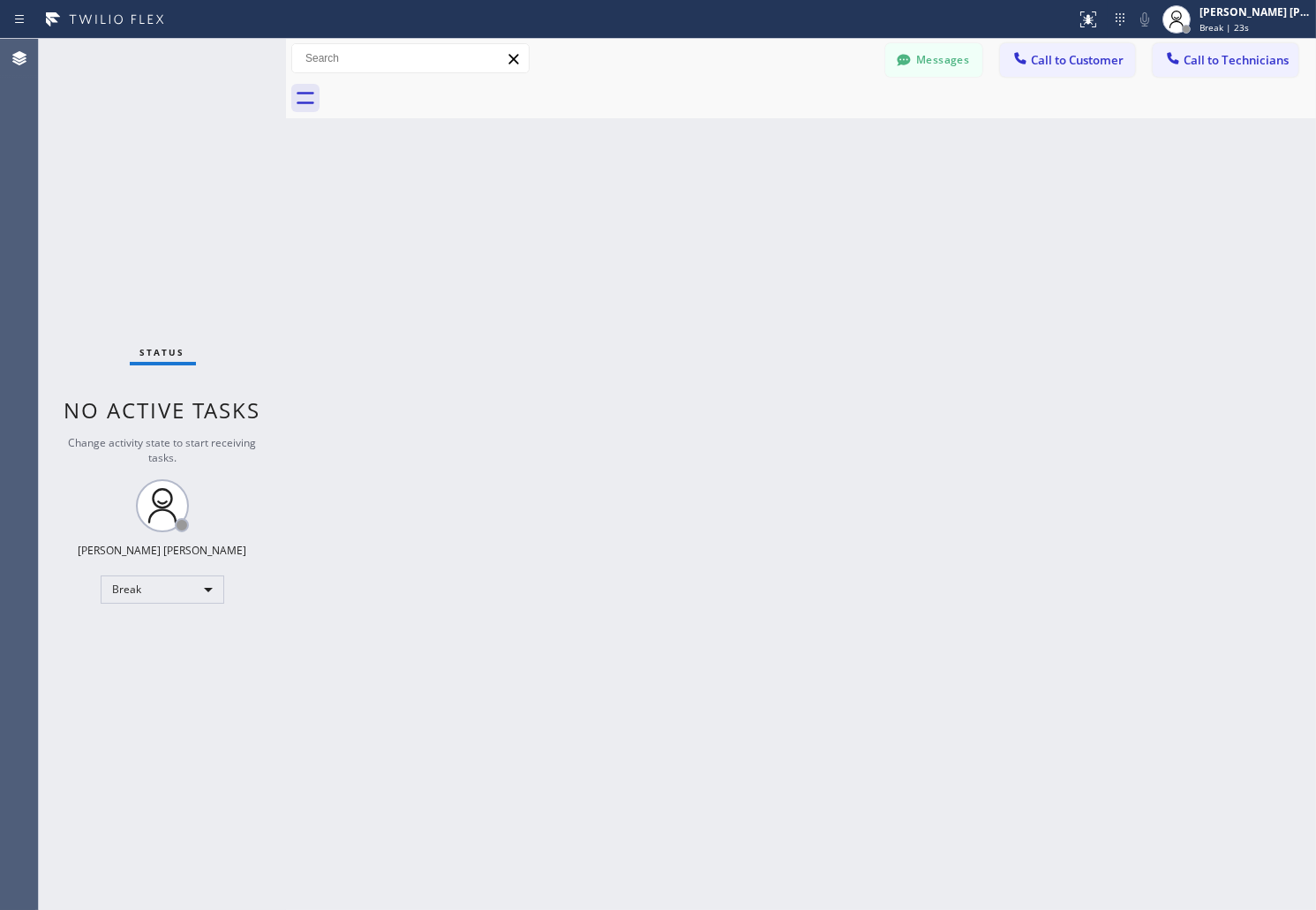
click at [638, 218] on div "Back to Dashboard Change Sender ID Customers Technicians AB [PERSON_NAME] [DATE…" at bounding box center [800, 475] width 1030 height 872
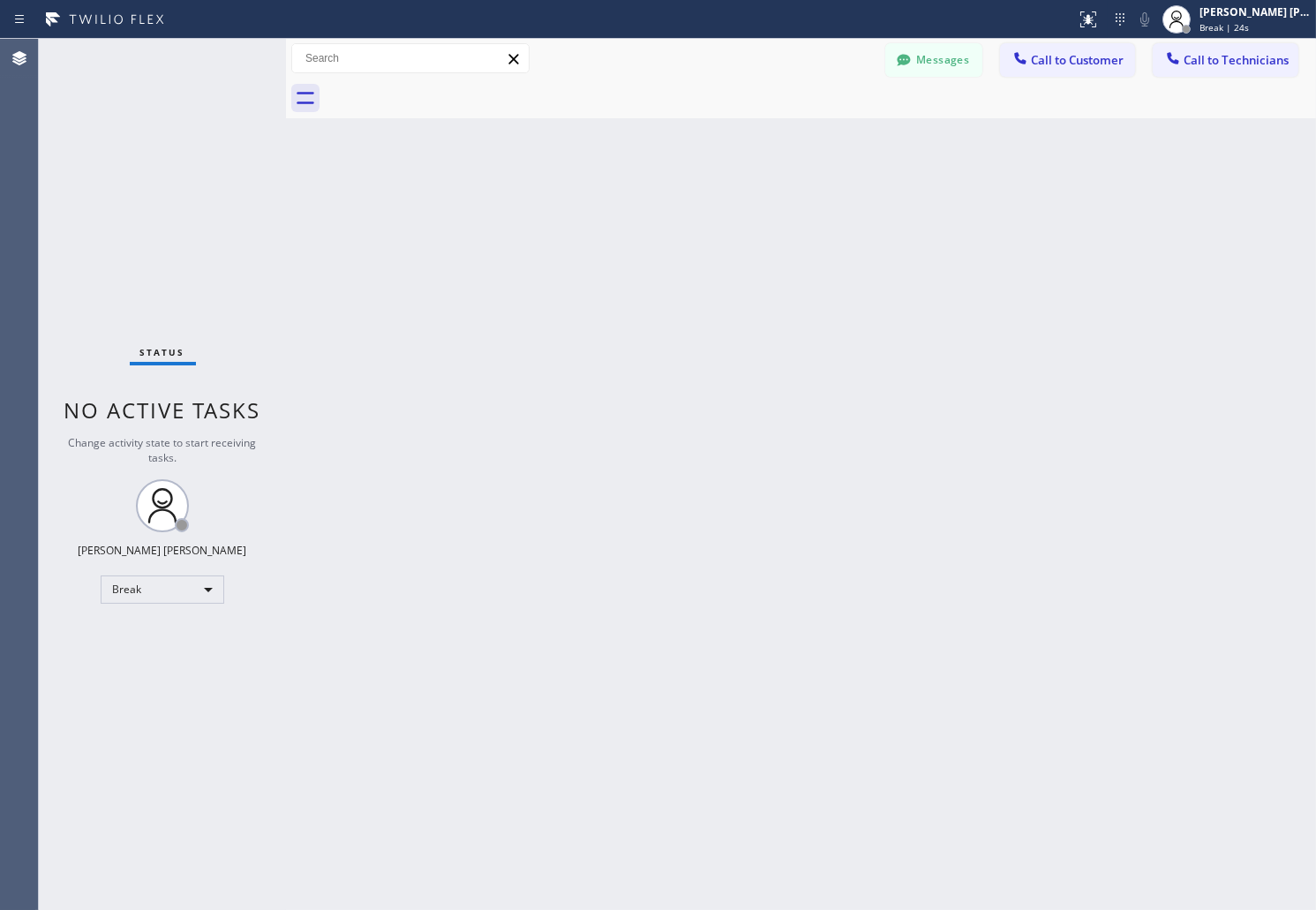
click at [638, 218] on div "Back to Dashboard Change Sender ID Customers Technicians AB [PERSON_NAME] [DATE…" at bounding box center [800, 475] width 1030 height 872
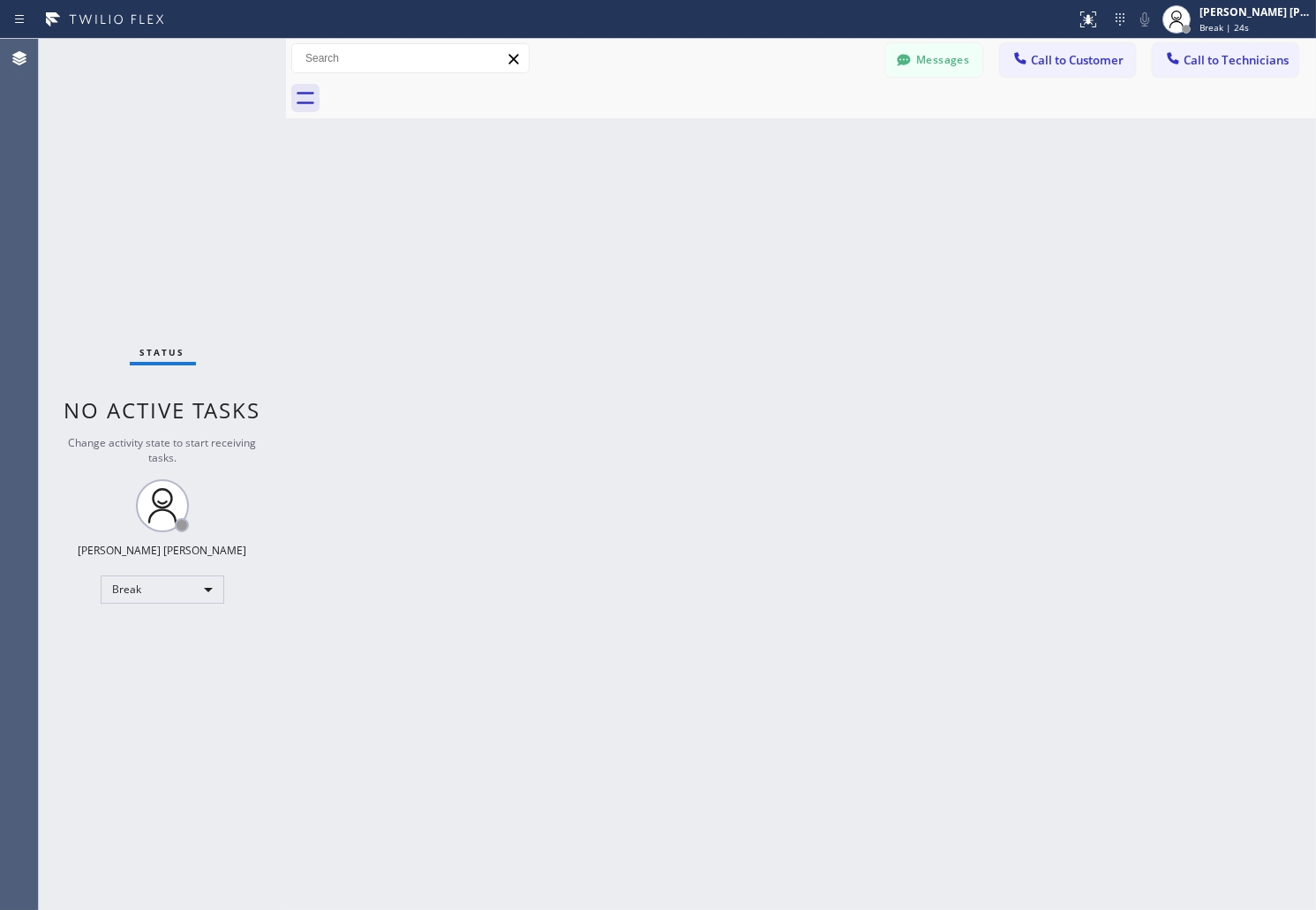
click at [638, 218] on div "Back to Dashboard Change Sender ID Customers Technicians AB [PERSON_NAME] [DATE…" at bounding box center [800, 475] width 1030 height 872
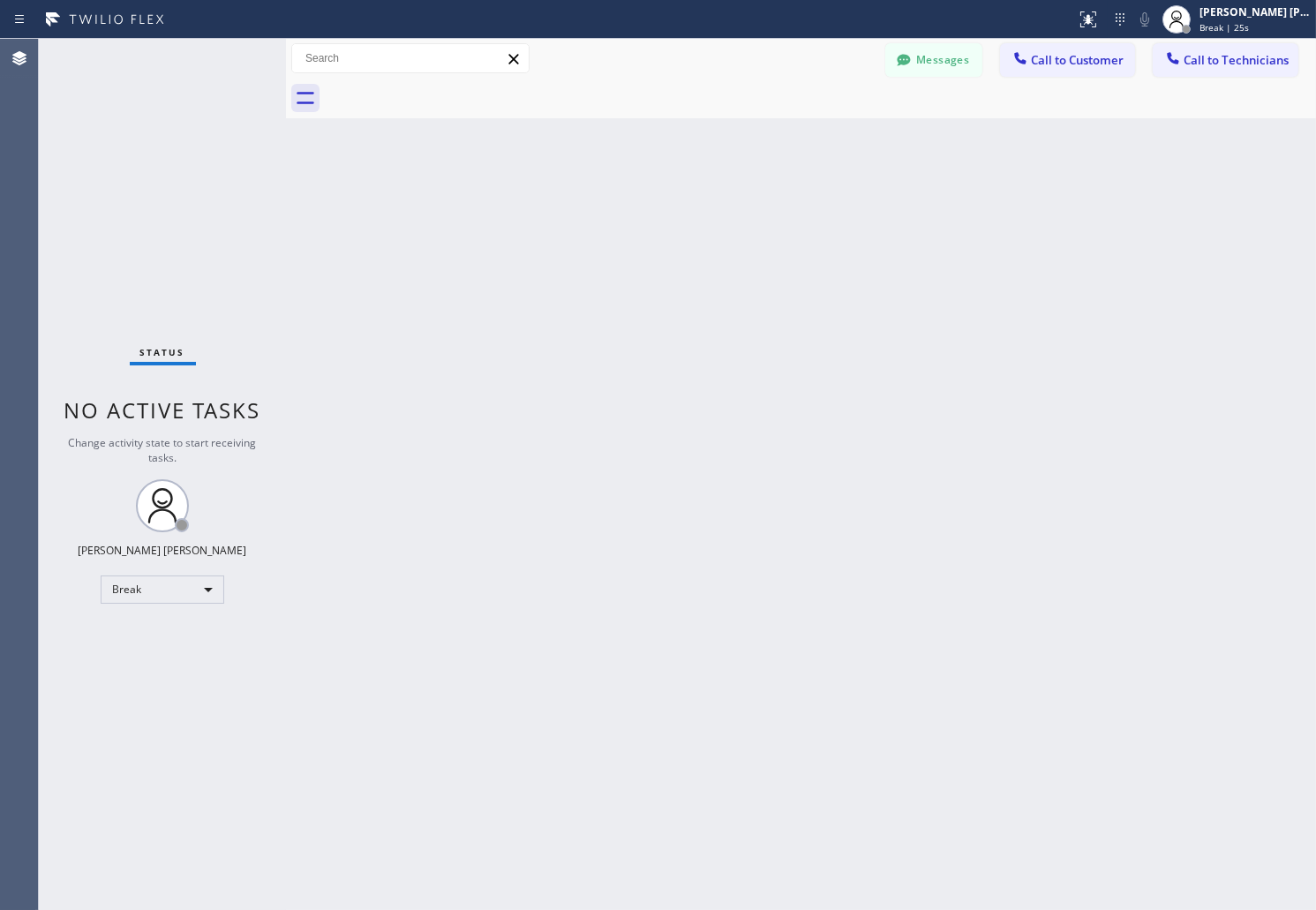
click at [638, 218] on div "Back to Dashboard Change Sender ID Customers Technicians AB [PERSON_NAME] [DATE…" at bounding box center [800, 475] width 1030 height 872
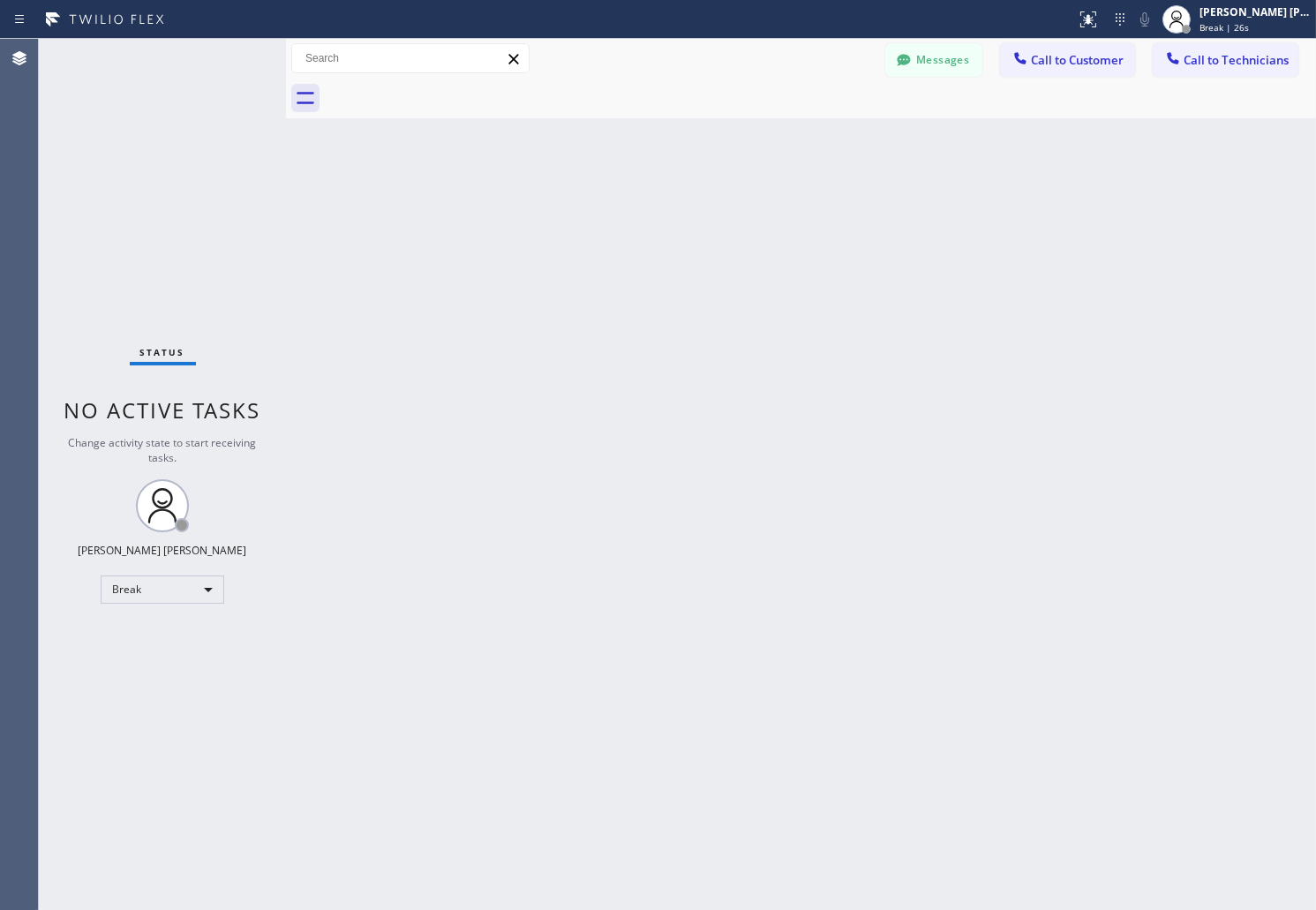
click at [638, 218] on div "Back to Dashboard Change Sender ID Customers Technicians AB [PERSON_NAME] [DATE…" at bounding box center [800, 475] width 1030 height 872
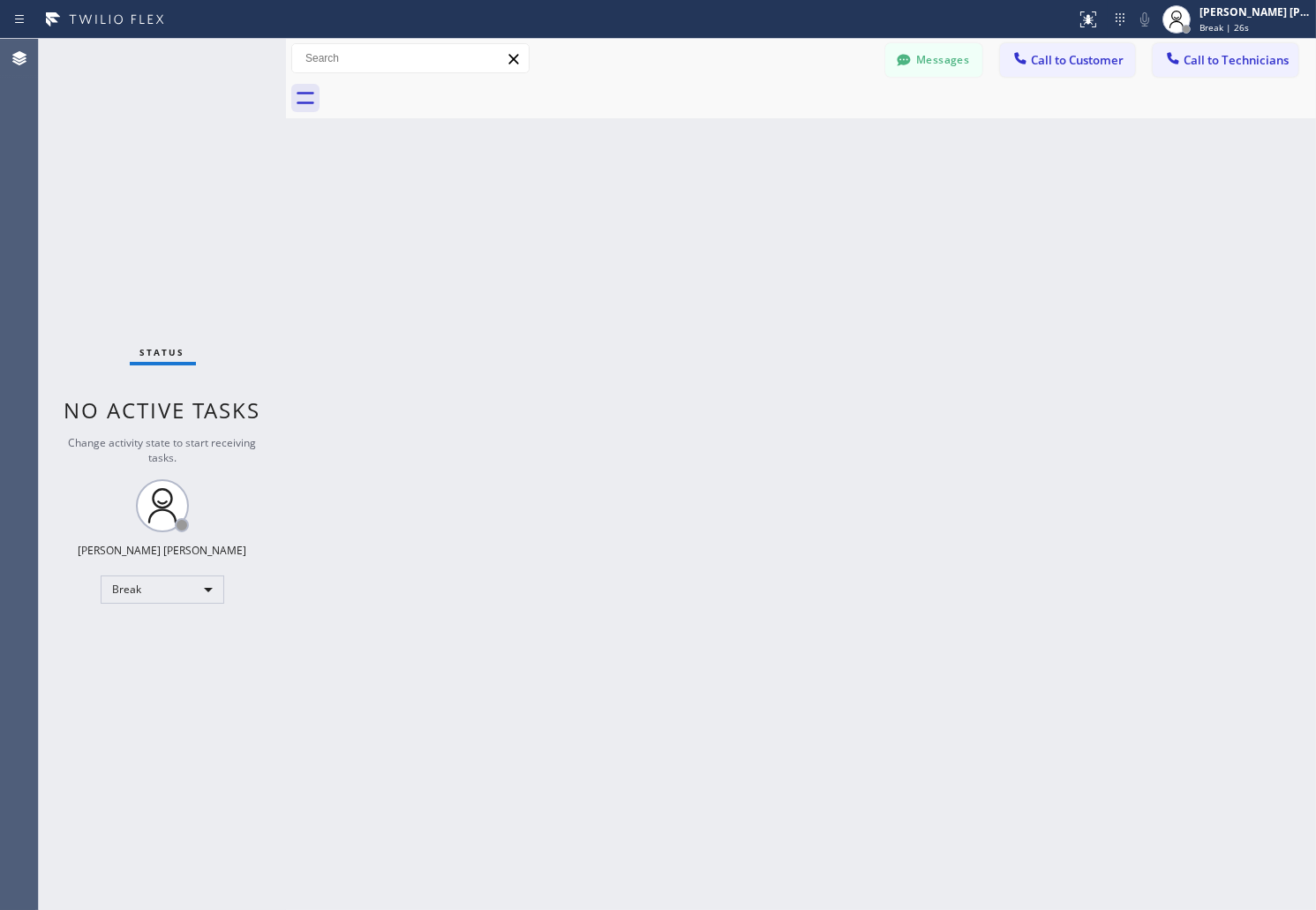
click at [638, 218] on div "Back to Dashboard Change Sender ID Customers Technicians AB [PERSON_NAME] [DATE…" at bounding box center [800, 475] width 1030 height 872
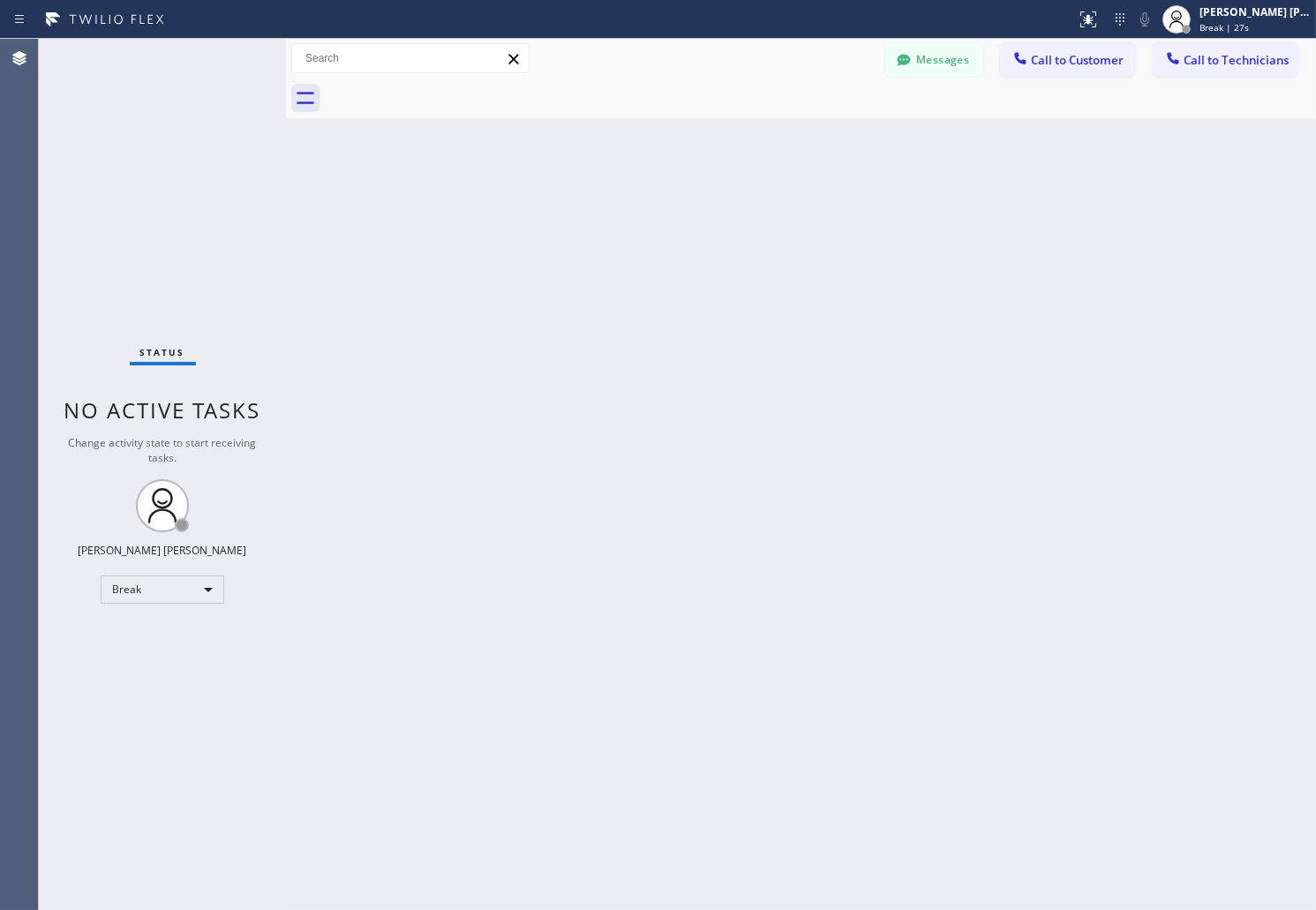
click at [638, 218] on div "Back to Dashboard Change Sender ID Customers Technicians AB [PERSON_NAME] [DATE…" at bounding box center [800, 475] width 1030 height 872
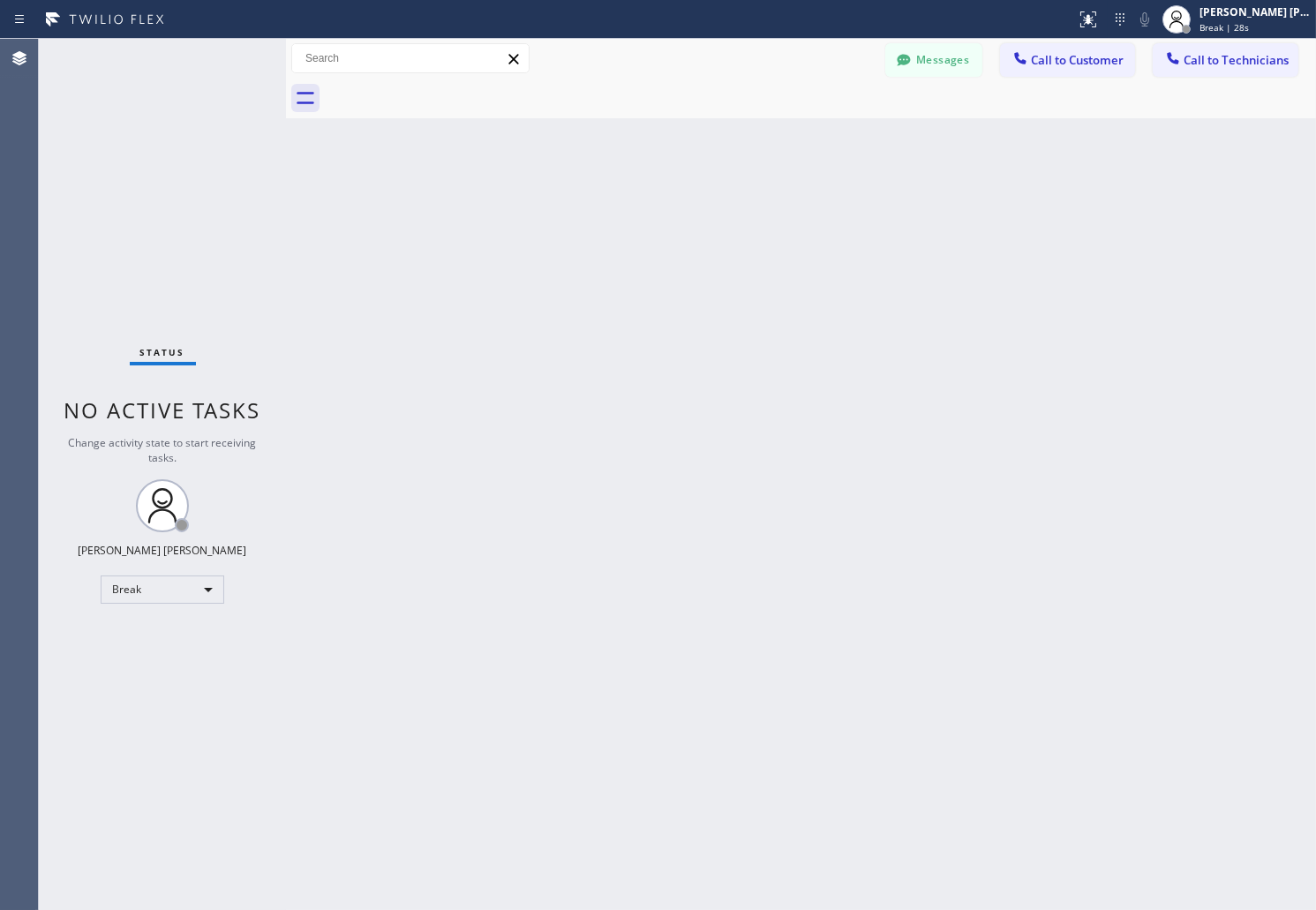
click at [638, 218] on div "Back to Dashboard Change Sender ID Customers Technicians AB [PERSON_NAME] [DATE…" at bounding box center [800, 475] width 1030 height 872
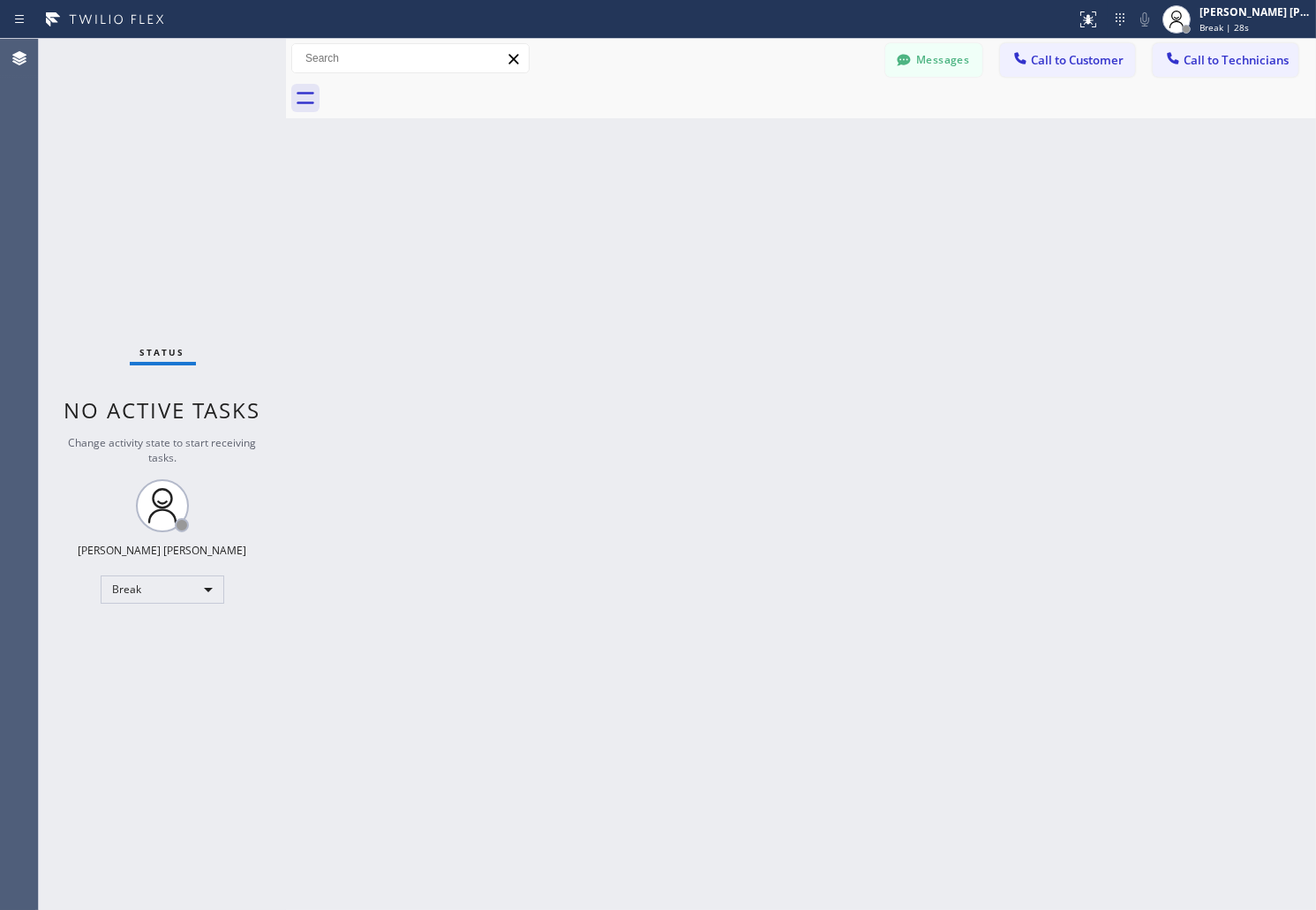
click at [638, 218] on div "Back to Dashboard Change Sender ID Customers Technicians AB [PERSON_NAME] [DATE…" at bounding box center [800, 475] width 1030 height 872
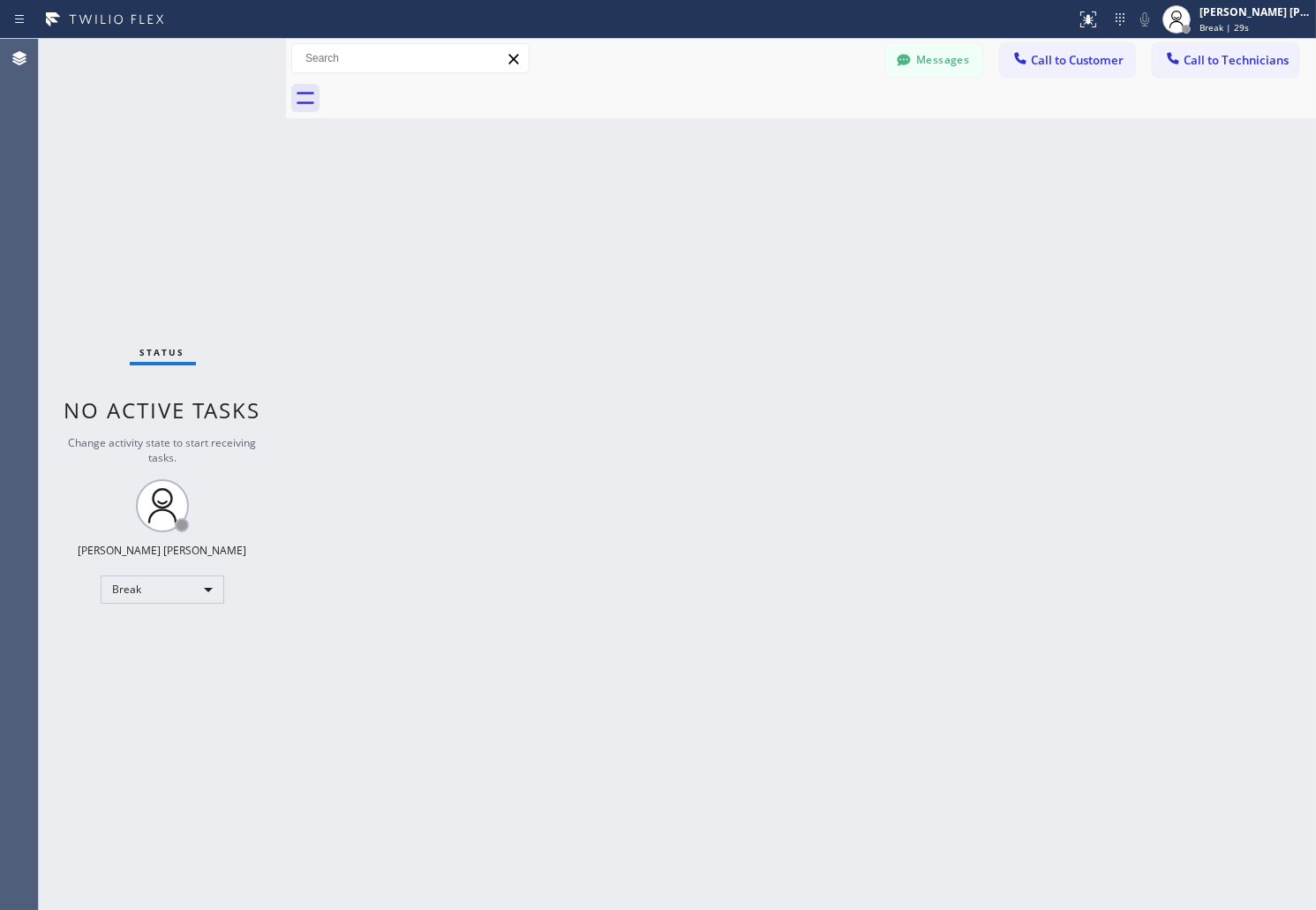
click at [638, 218] on div "Back to Dashboard Change Sender ID Customers Technicians AB [PERSON_NAME] [DATE…" at bounding box center [800, 475] width 1030 height 872
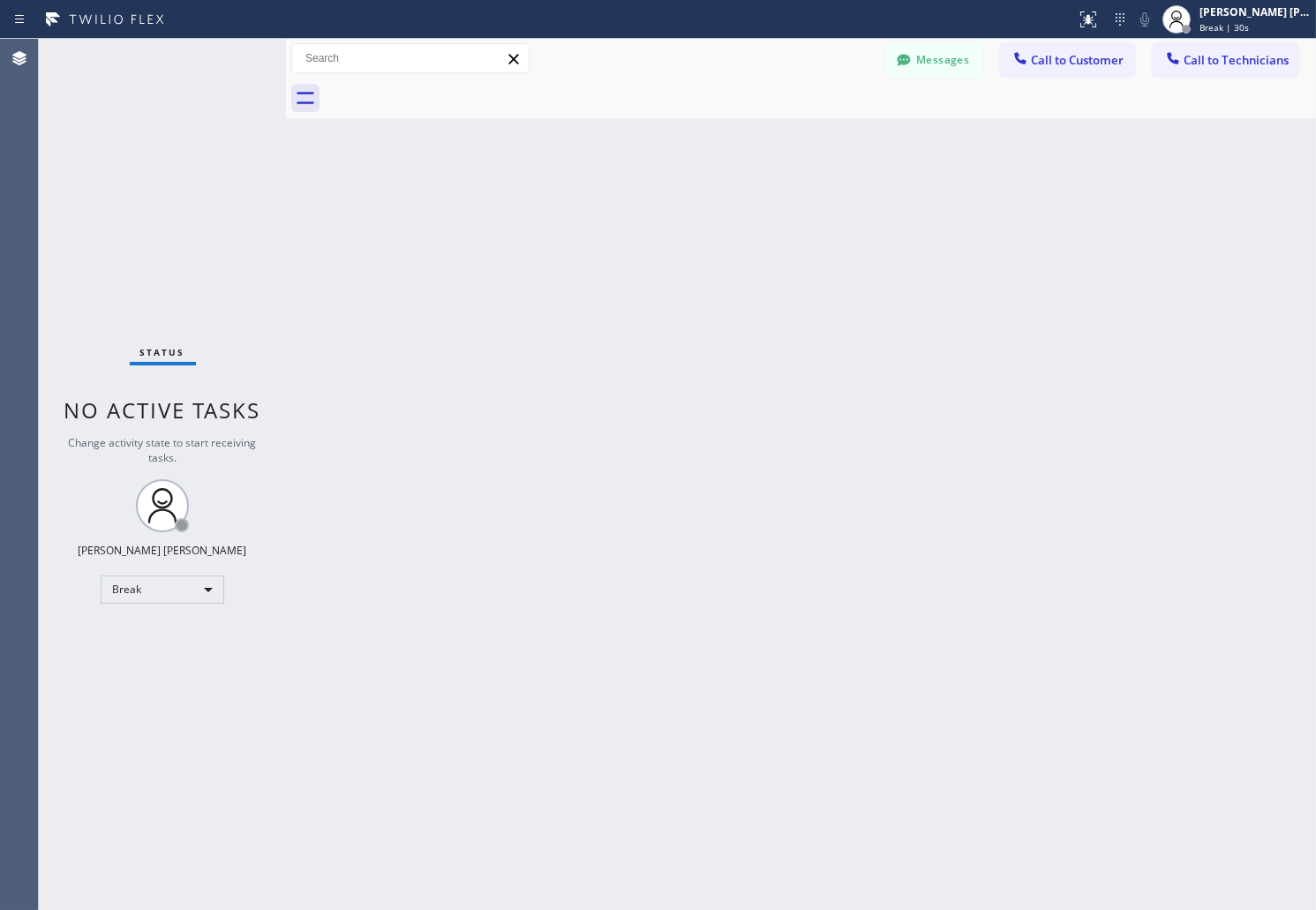
click at [638, 218] on div "Back to Dashboard Change Sender ID Customers Technicians AB [PERSON_NAME] [DATE…" at bounding box center [800, 475] width 1030 height 872
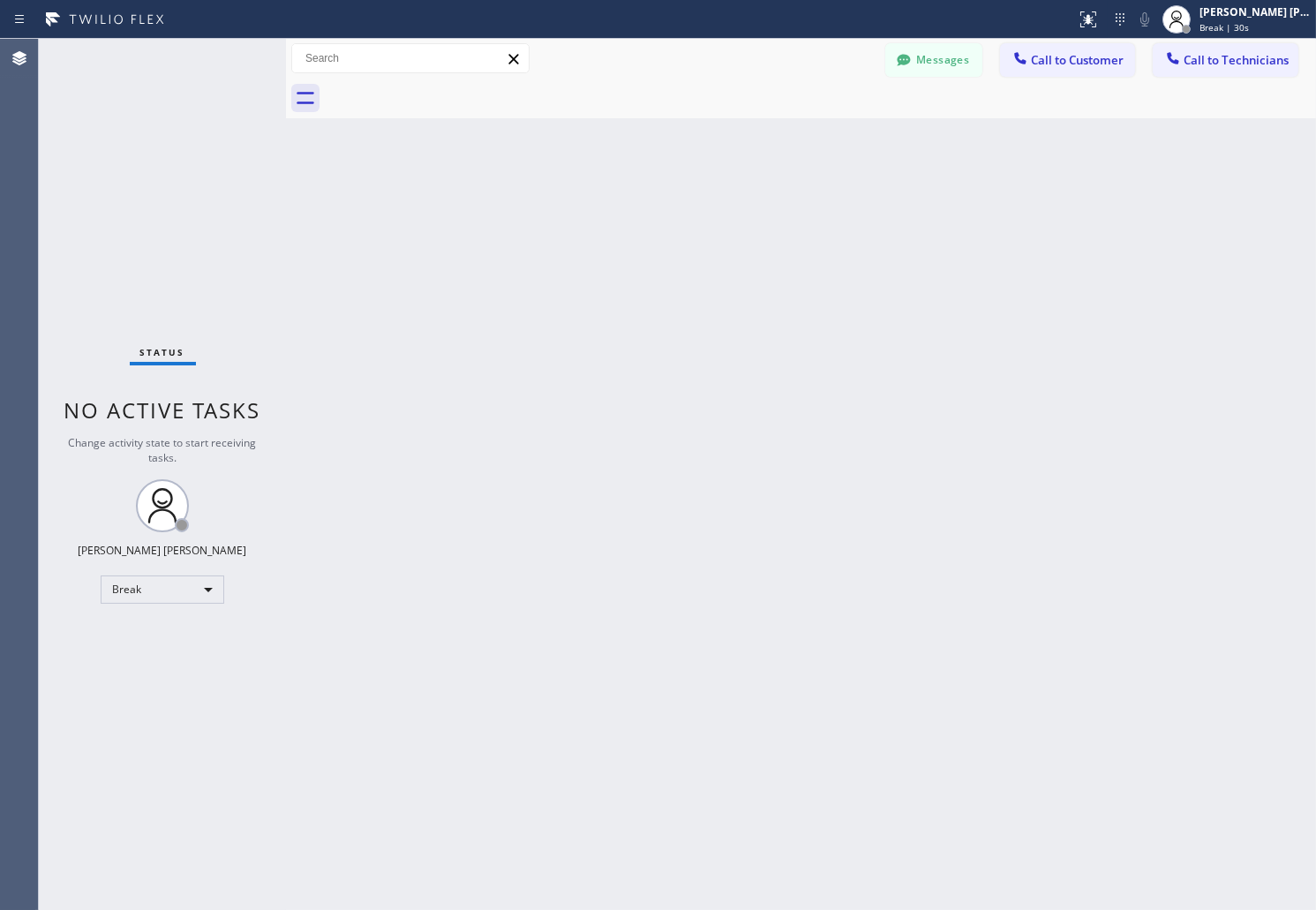
click at [638, 218] on div "Back to Dashboard Change Sender ID Customers Technicians AB [PERSON_NAME] [DATE…" at bounding box center [800, 475] width 1030 height 872
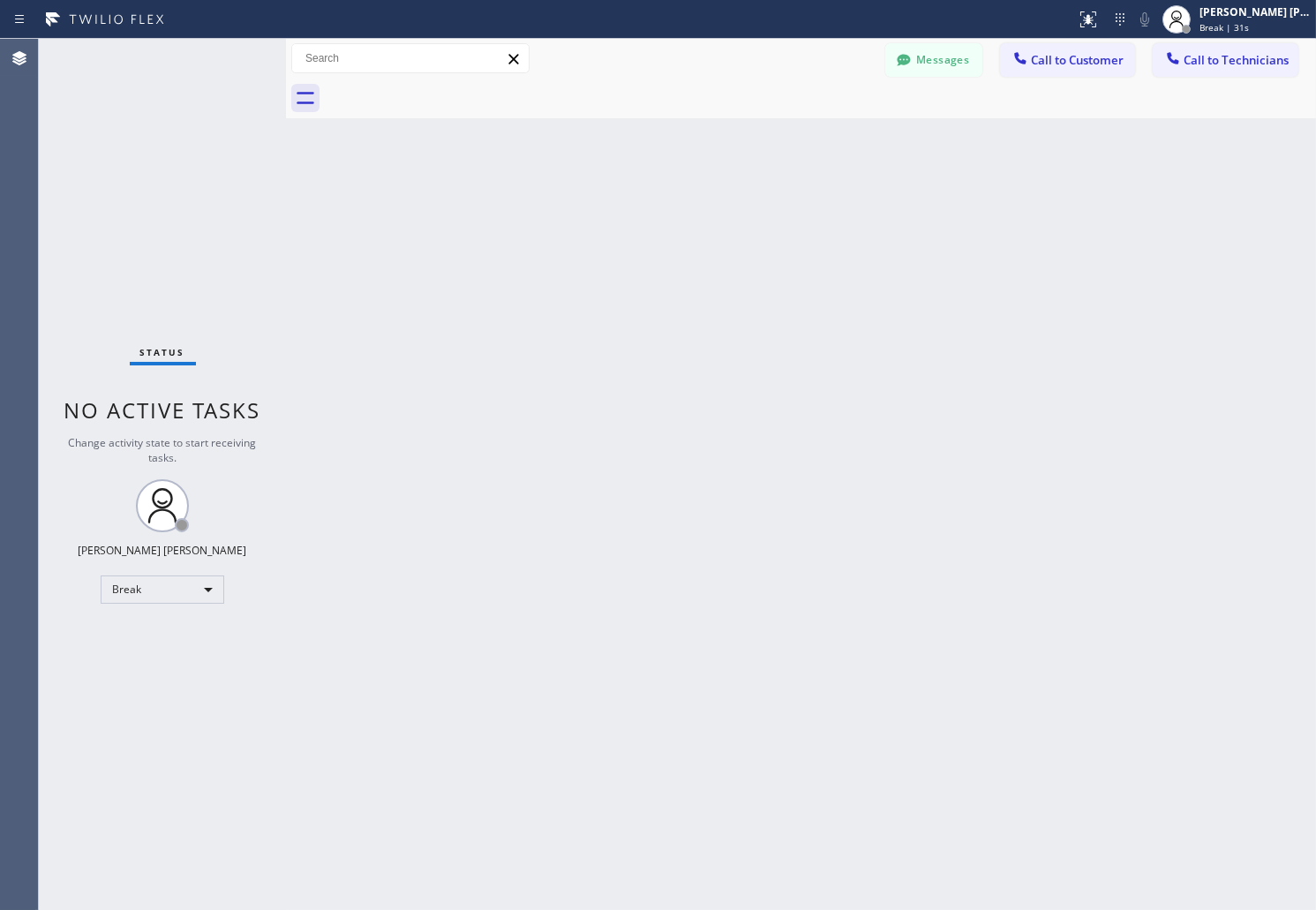
click at [638, 218] on div "Back to Dashboard Change Sender ID Customers Technicians AB [PERSON_NAME] [DATE…" at bounding box center [800, 475] width 1030 height 872
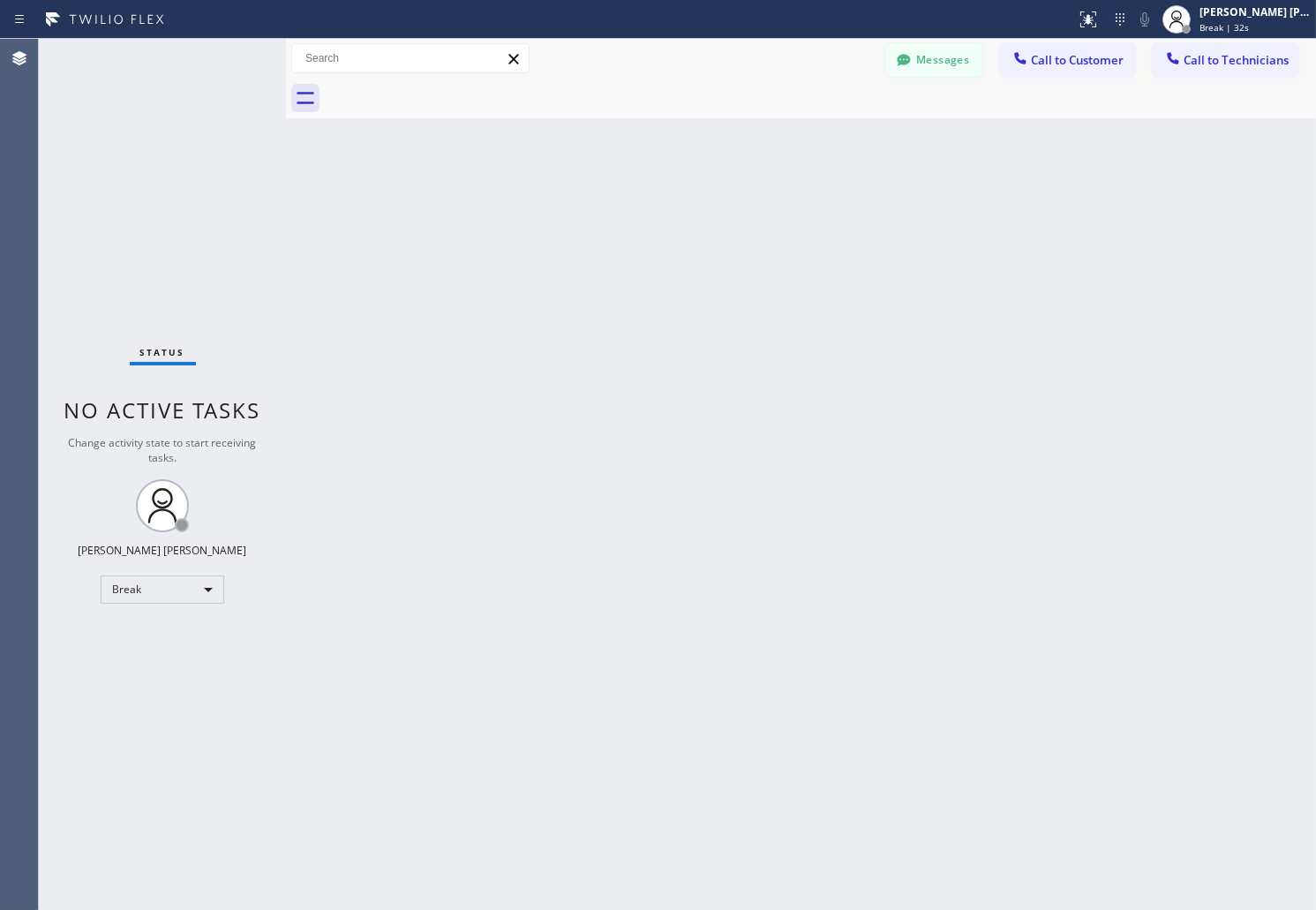
click at [638, 218] on div "Back to Dashboard Change Sender ID Customers Technicians AB [PERSON_NAME] [DATE…" at bounding box center [800, 475] width 1030 height 872
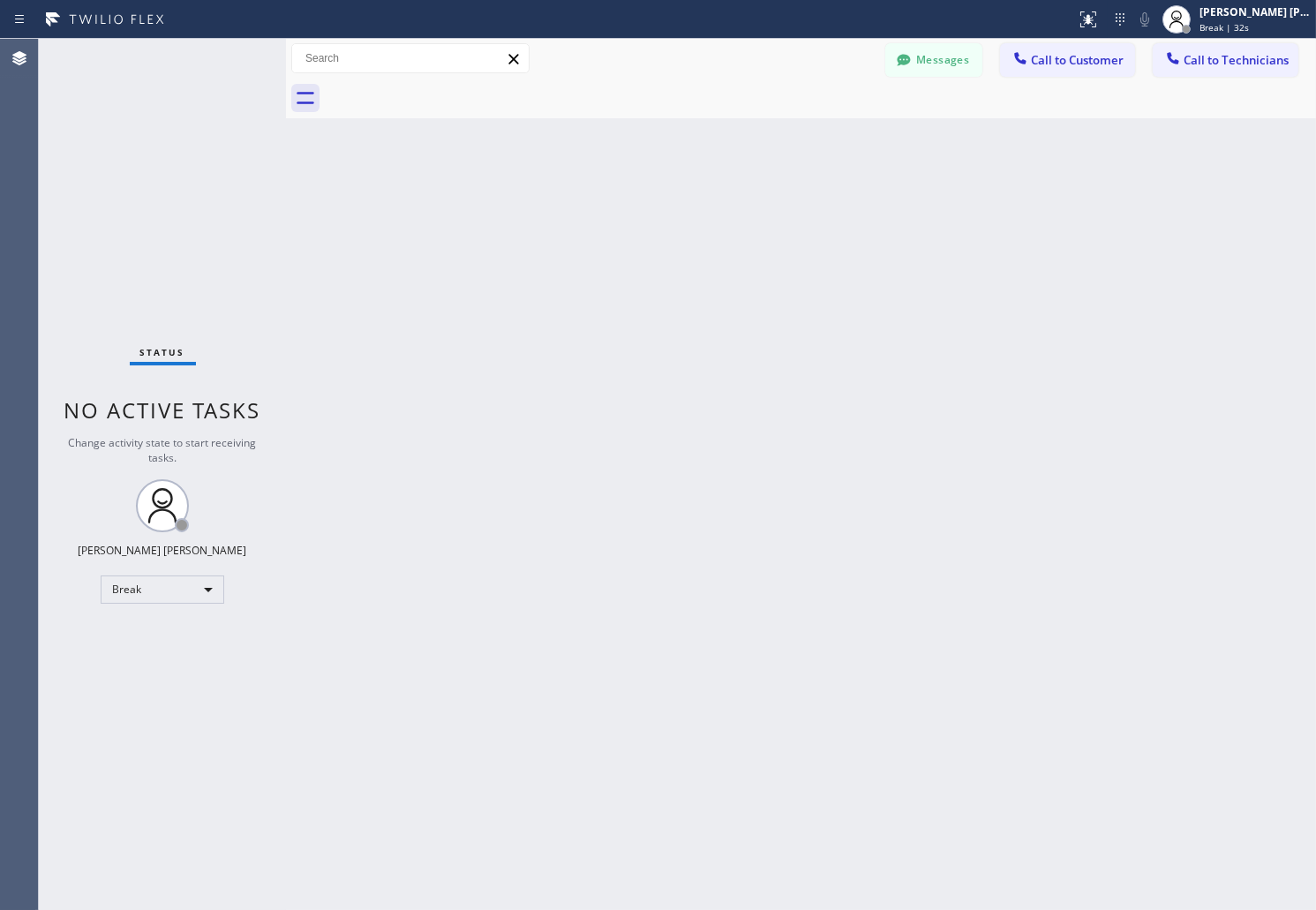
click at [638, 218] on div "Back to Dashboard Change Sender ID Customers Technicians AB [PERSON_NAME] [DATE…" at bounding box center [800, 475] width 1030 height 872
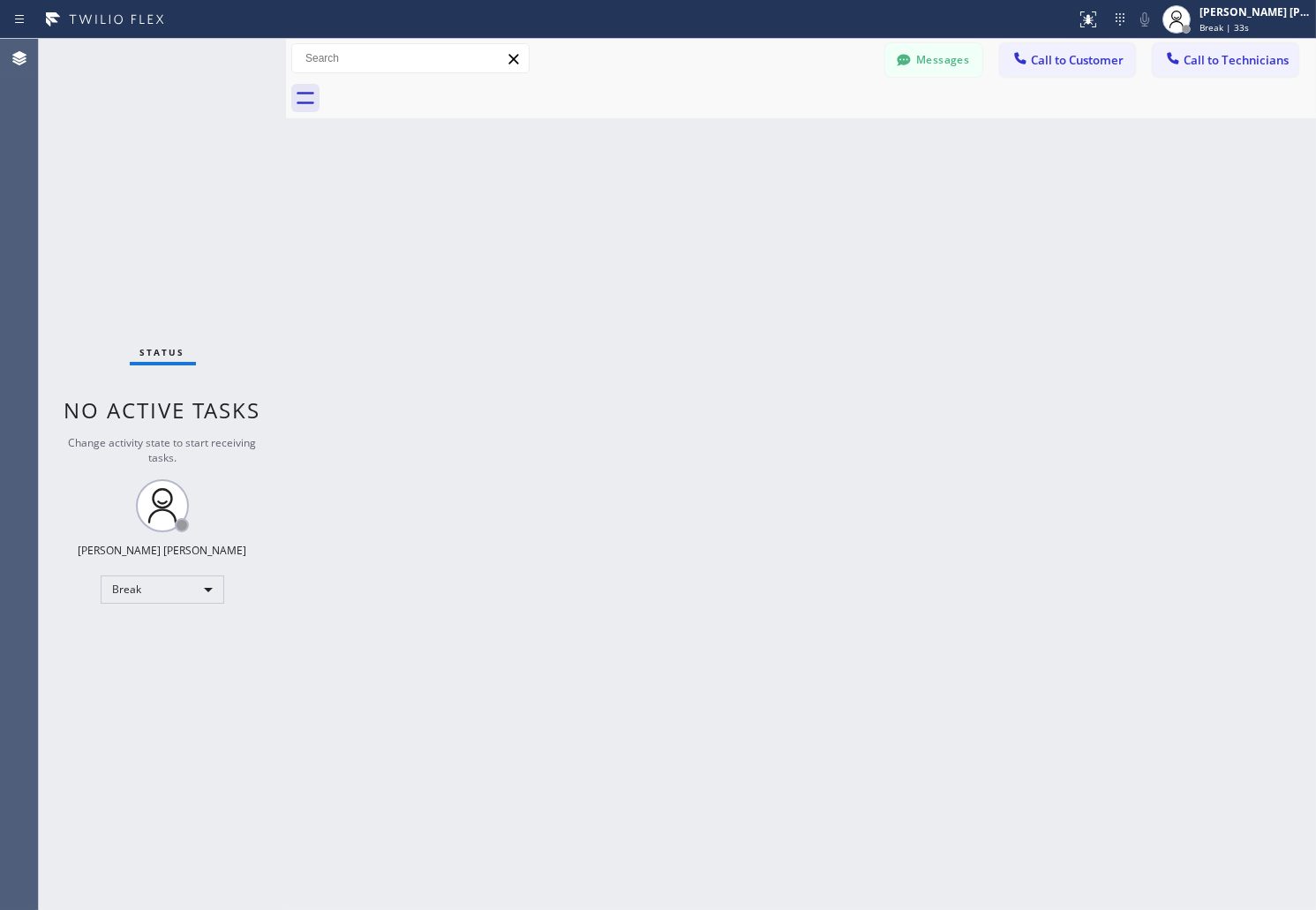
click at [638, 218] on div "Back to Dashboard Change Sender ID Customers Technicians AB [PERSON_NAME] [DATE…" at bounding box center [800, 475] width 1030 height 872
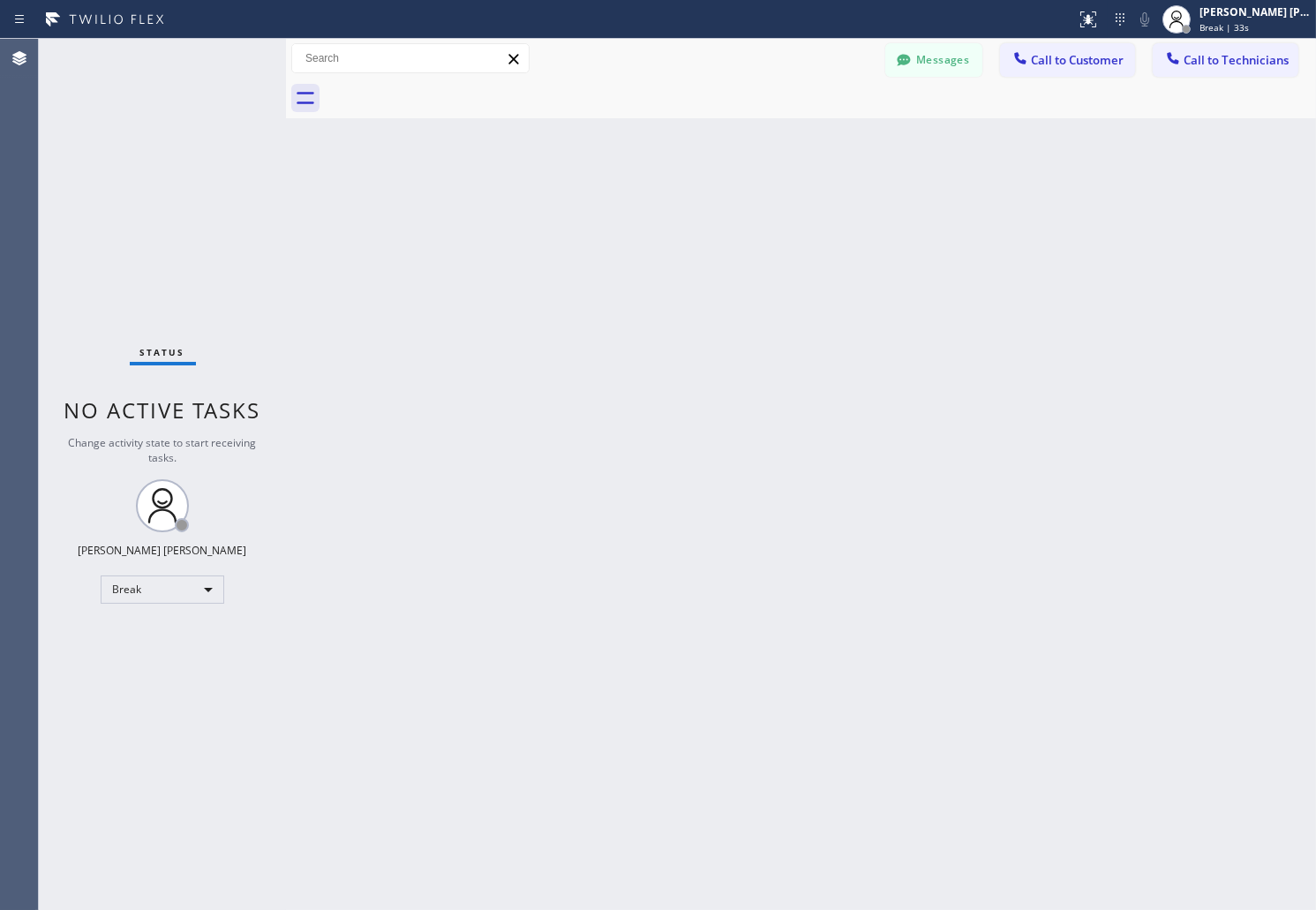
click at [638, 218] on div "Back to Dashboard Change Sender ID Customers Technicians AB [PERSON_NAME] [DATE…" at bounding box center [800, 475] width 1030 height 872
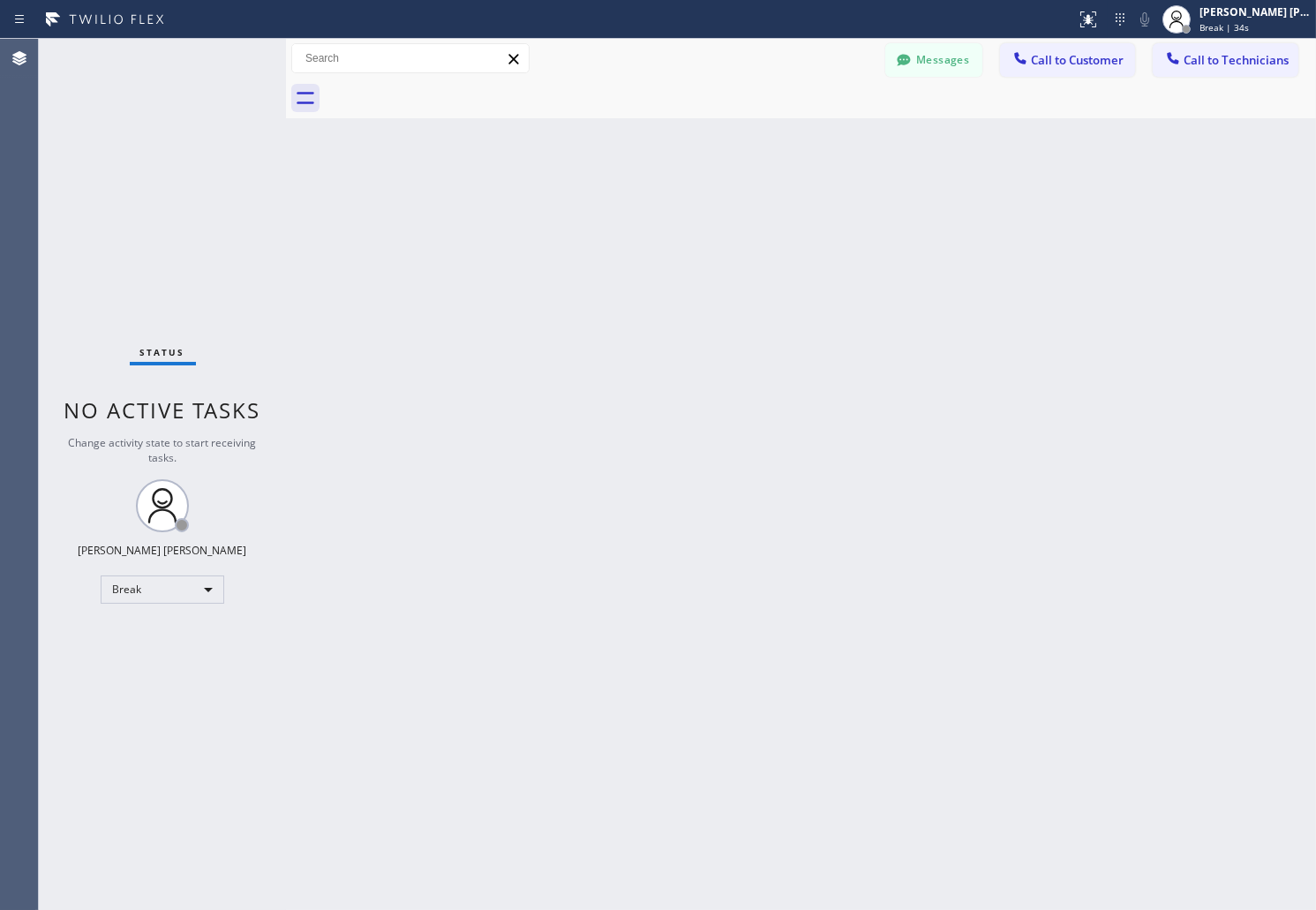
click at [638, 218] on div "Back to Dashboard Change Sender ID Customers Technicians AB [PERSON_NAME] [DATE…" at bounding box center [800, 475] width 1030 height 872
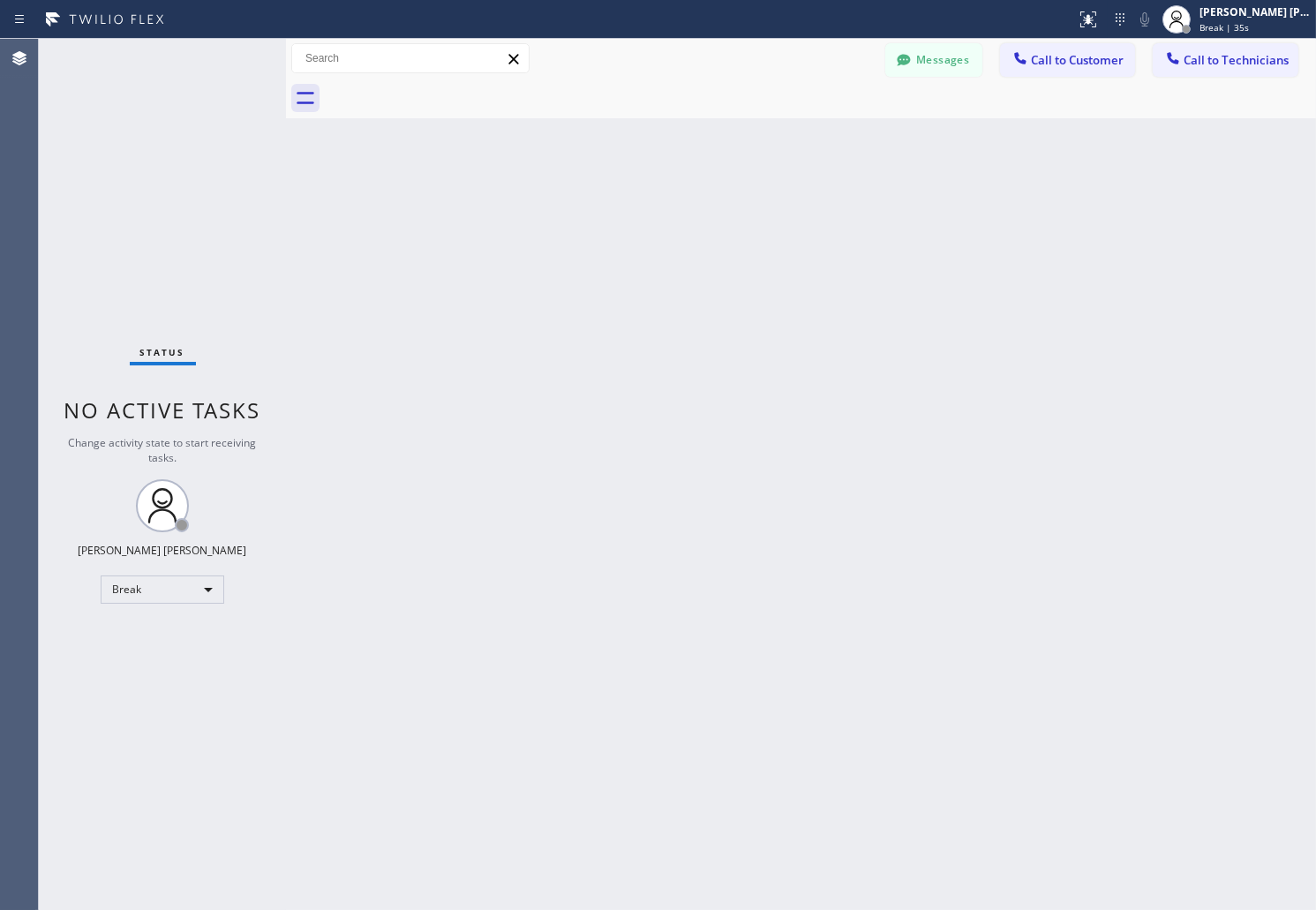
click at [638, 218] on div "Back to Dashboard Change Sender ID Customers Technicians AB [PERSON_NAME] [DATE…" at bounding box center [800, 475] width 1030 height 872
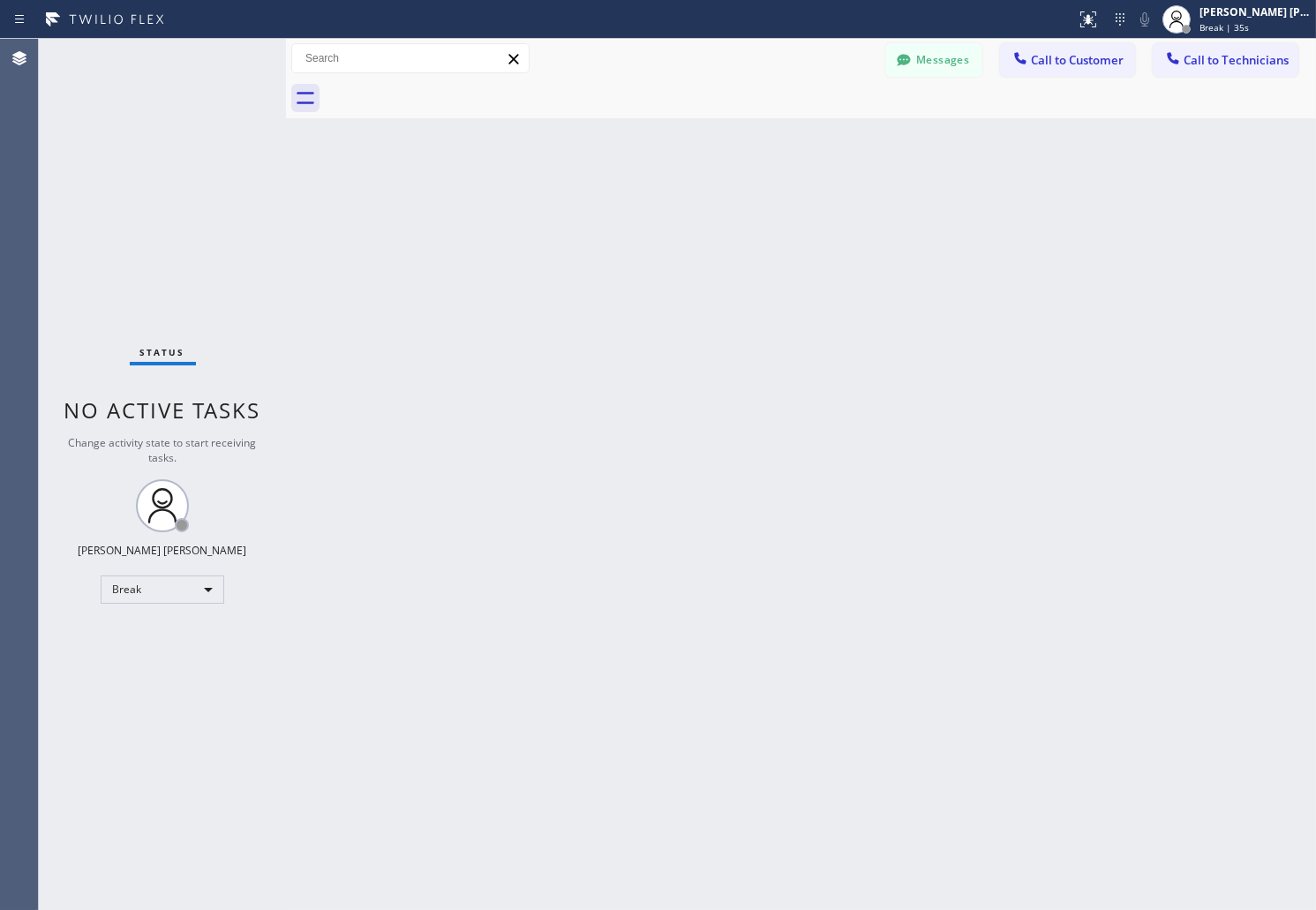
click at [638, 218] on div "Back to Dashboard Change Sender ID Customers Technicians AB [PERSON_NAME] [DATE…" at bounding box center [800, 475] width 1030 height 872
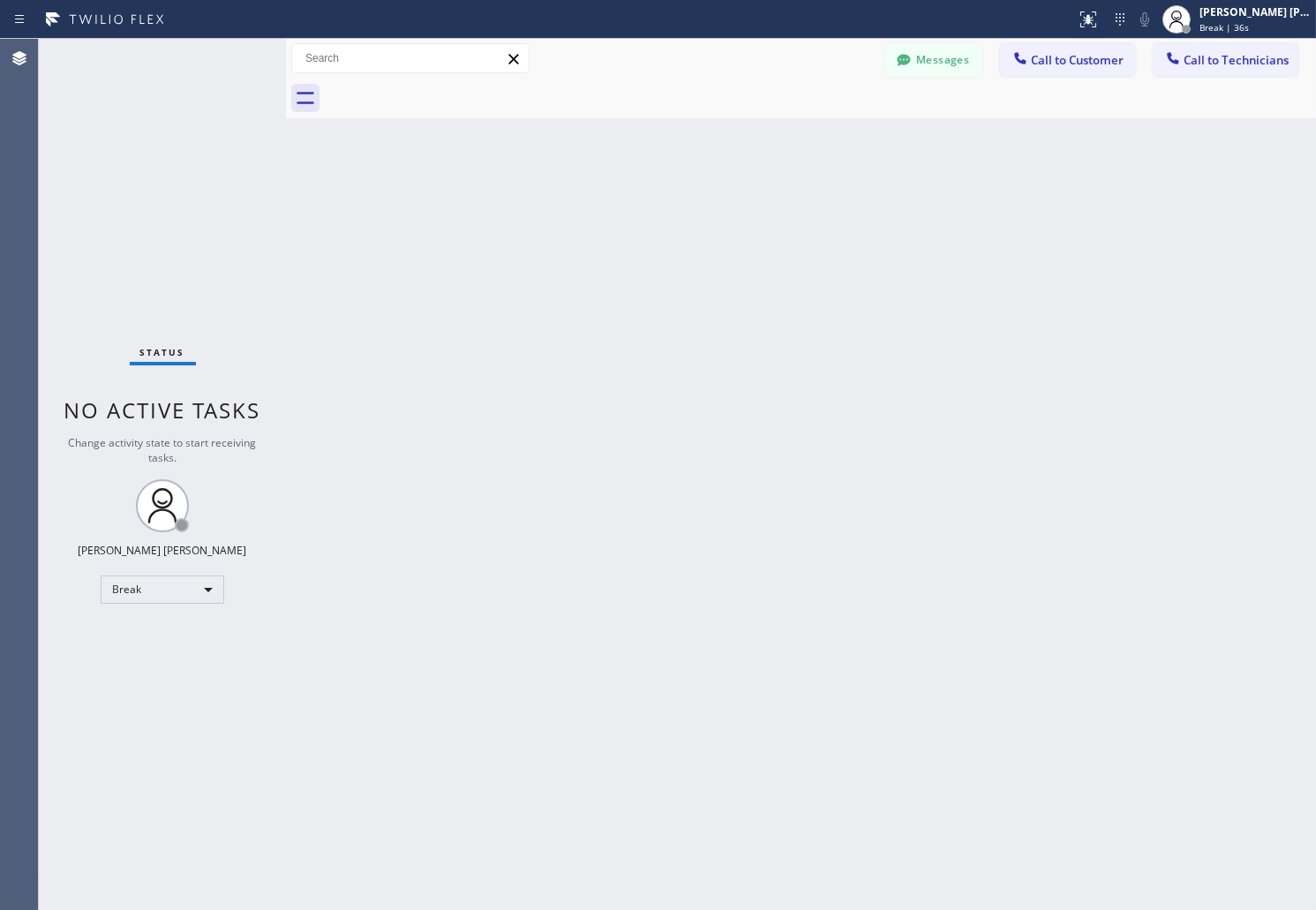
click at [638, 218] on div "Back to Dashboard Change Sender ID Customers Technicians AB [PERSON_NAME] [DATE…" at bounding box center [800, 475] width 1030 height 872
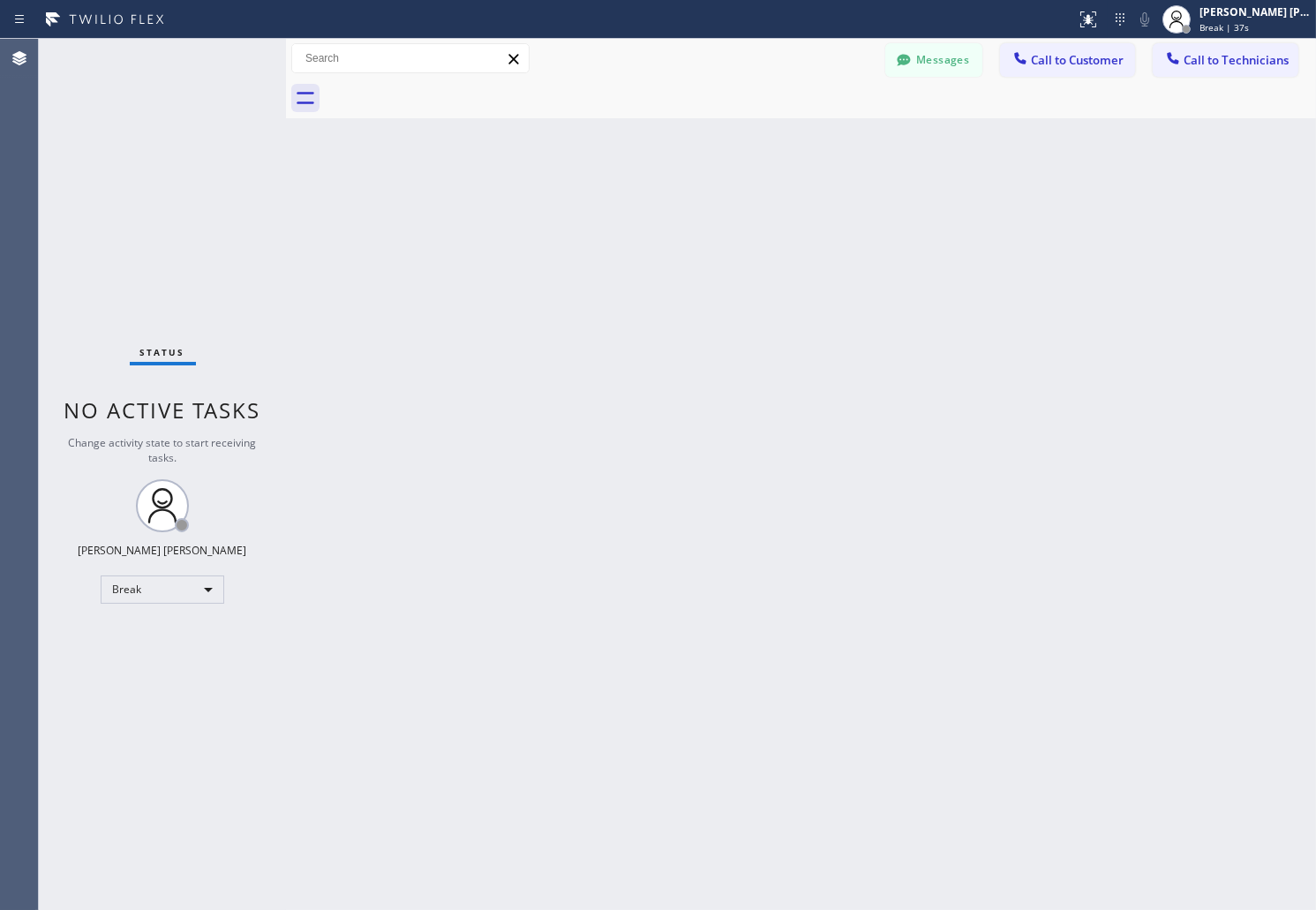
click at [638, 218] on div "Back to Dashboard Change Sender ID Customers Technicians AB [PERSON_NAME] [DATE…" at bounding box center [800, 475] width 1030 height 872
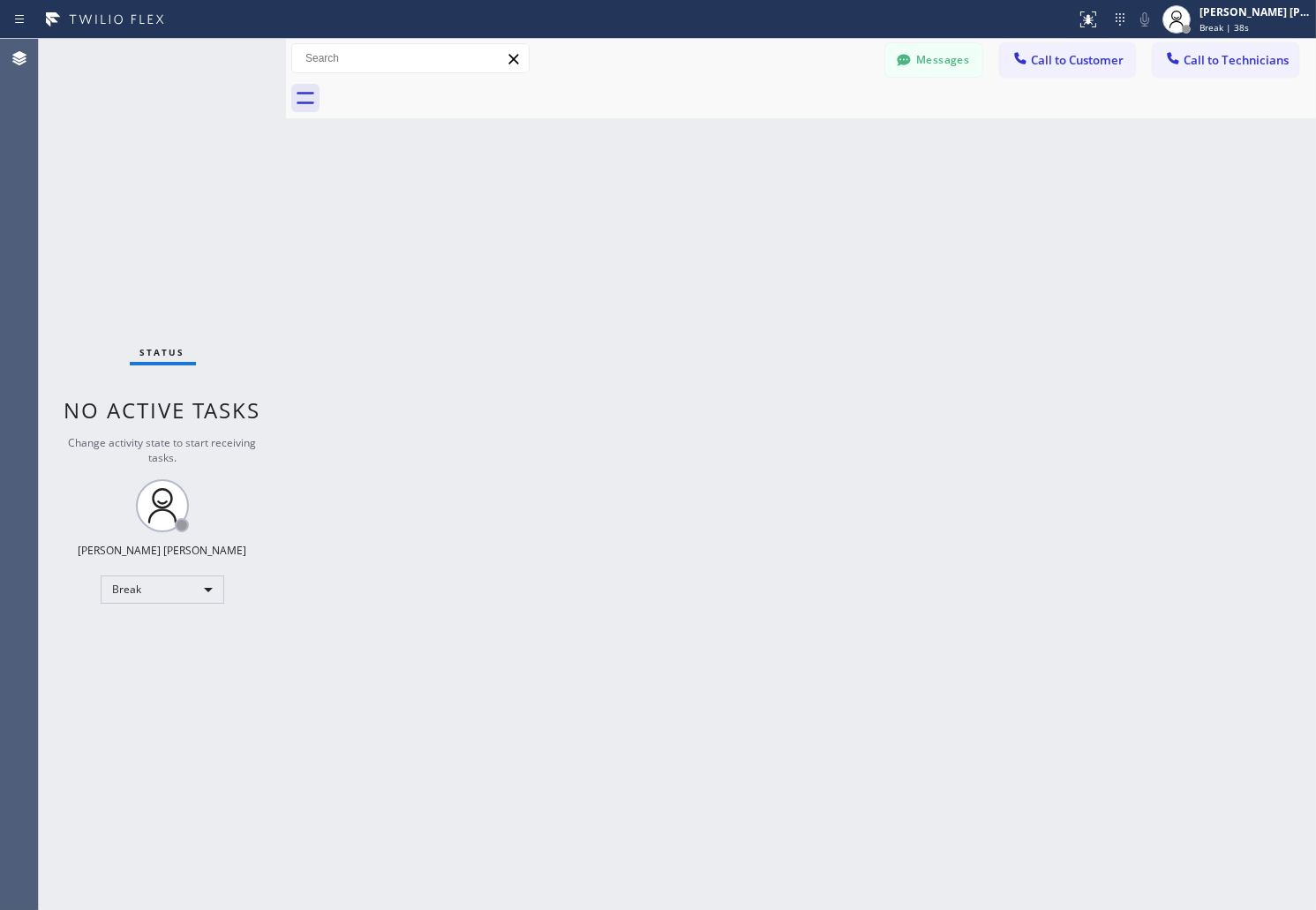
click at [638, 218] on div "Back to Dashboard Change Sender ID Customers Technicians AB [PERSON_NAME] [DATE…" at bounding box center [800, 475] width 1030 height 872
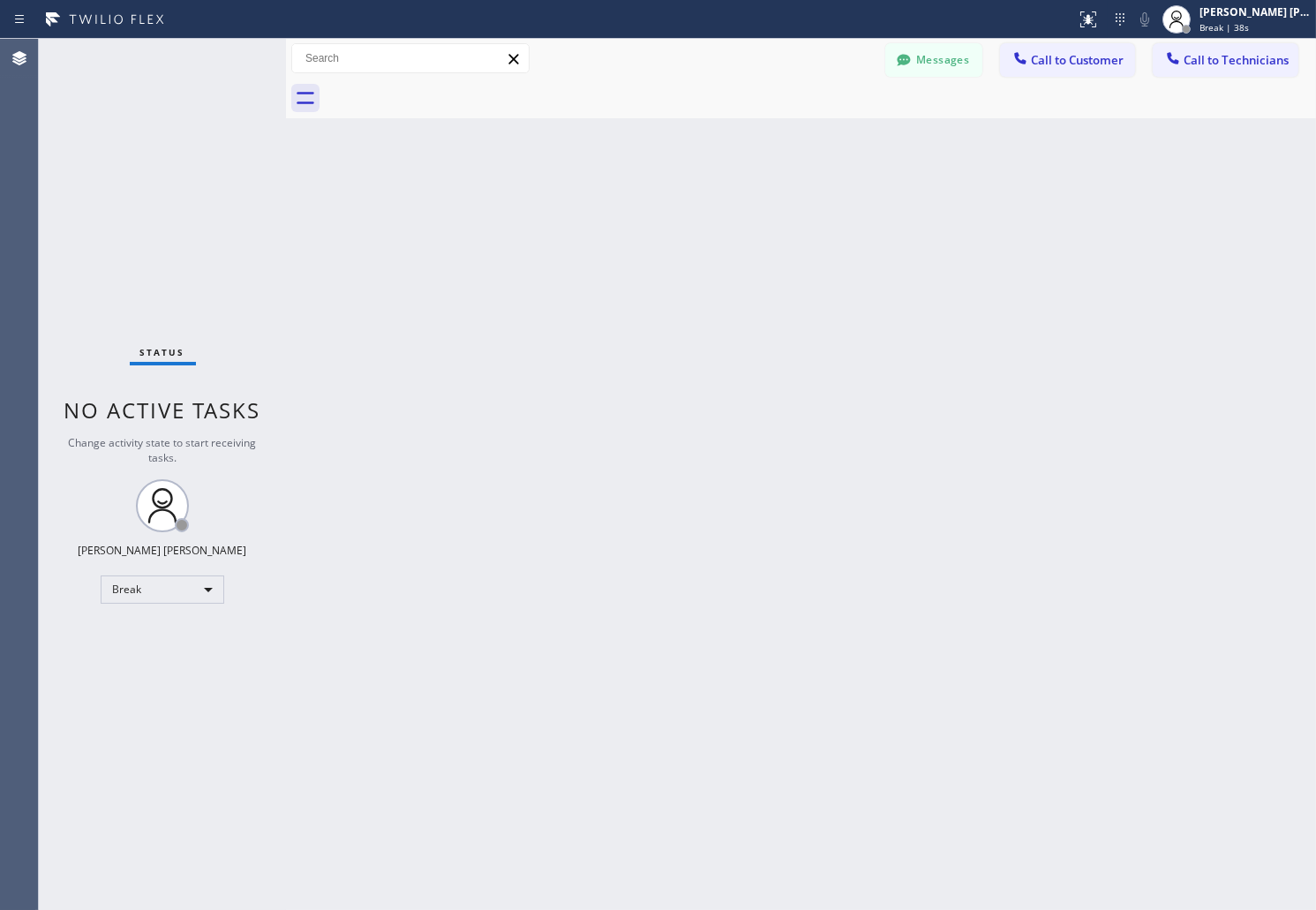
click at [638, 218] on div "Back to Dashboard Change Sender ID Customers Technicians AB [PERSON_NAME] [DATE…" at bounding box center [800, 475] width 1030 height 872
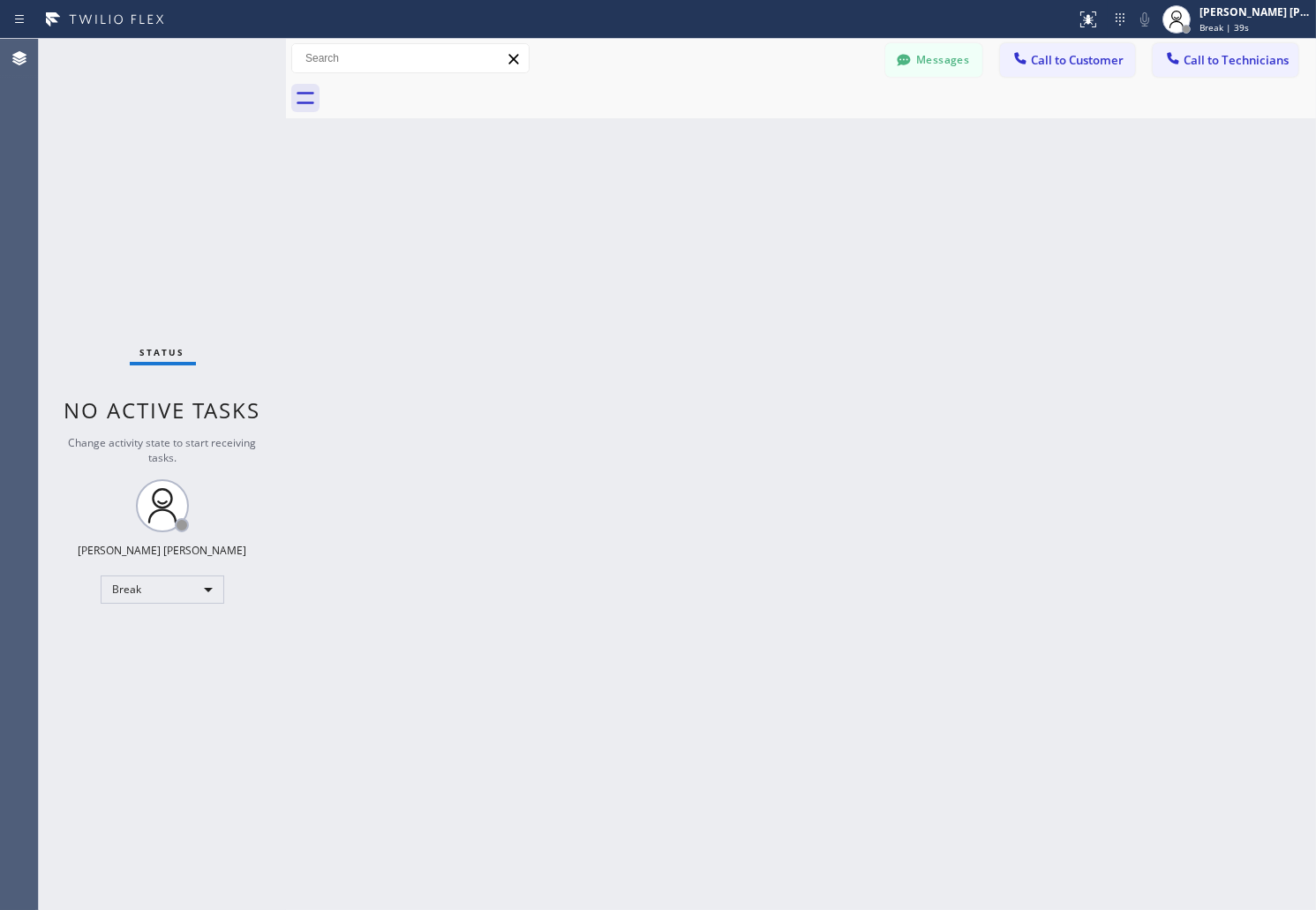
click at [638, 218] on div "Back to Dashboard Change Sender ID Customers Technicians AB [PERSON_NAME] [DATE…" at bounding box center [800, 475] width 1030 height 872
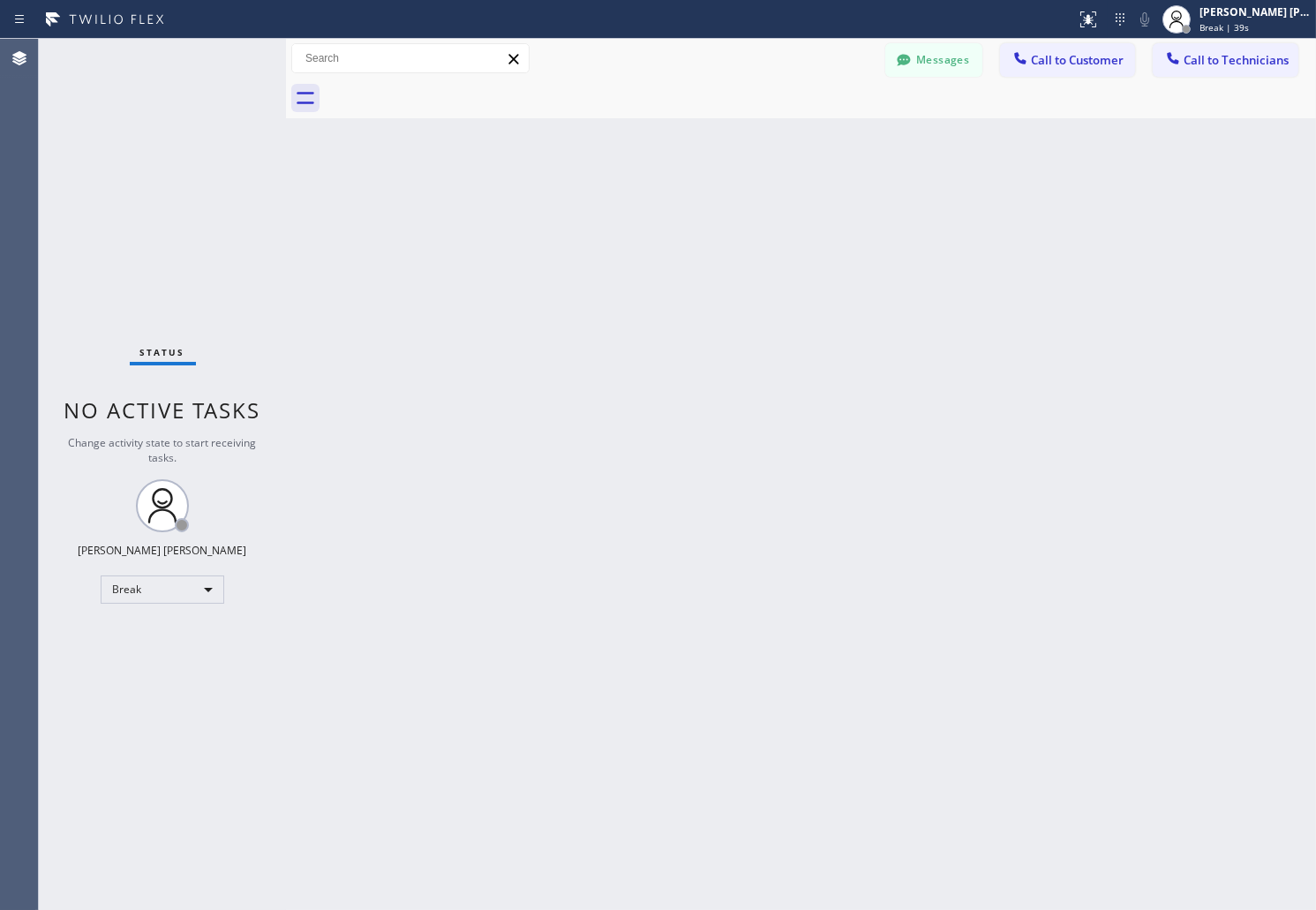
click at [638, 218] on div "Back to Dashboard Change Sender ID Customers Technicians AB [PERSON_NAME] [DATE…" at bounding box center [800, 475] width 1030 height 872
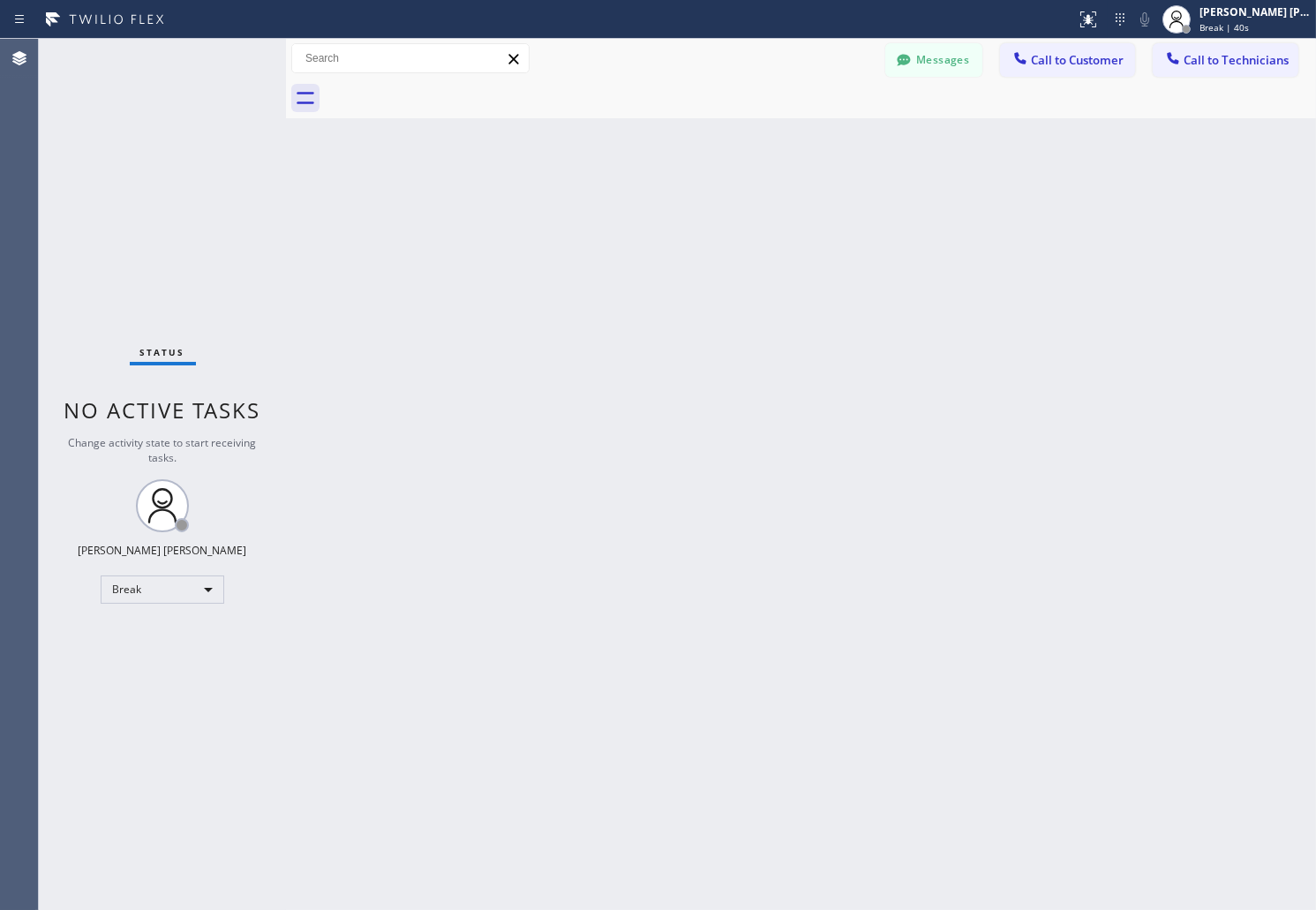
click at [638, 218] on div "Back to Dashboard Change Sender ID Customers Technicians AB [PERSON_NAME] [DATE…" at bounding box center [800, 475] width 1030 height 872
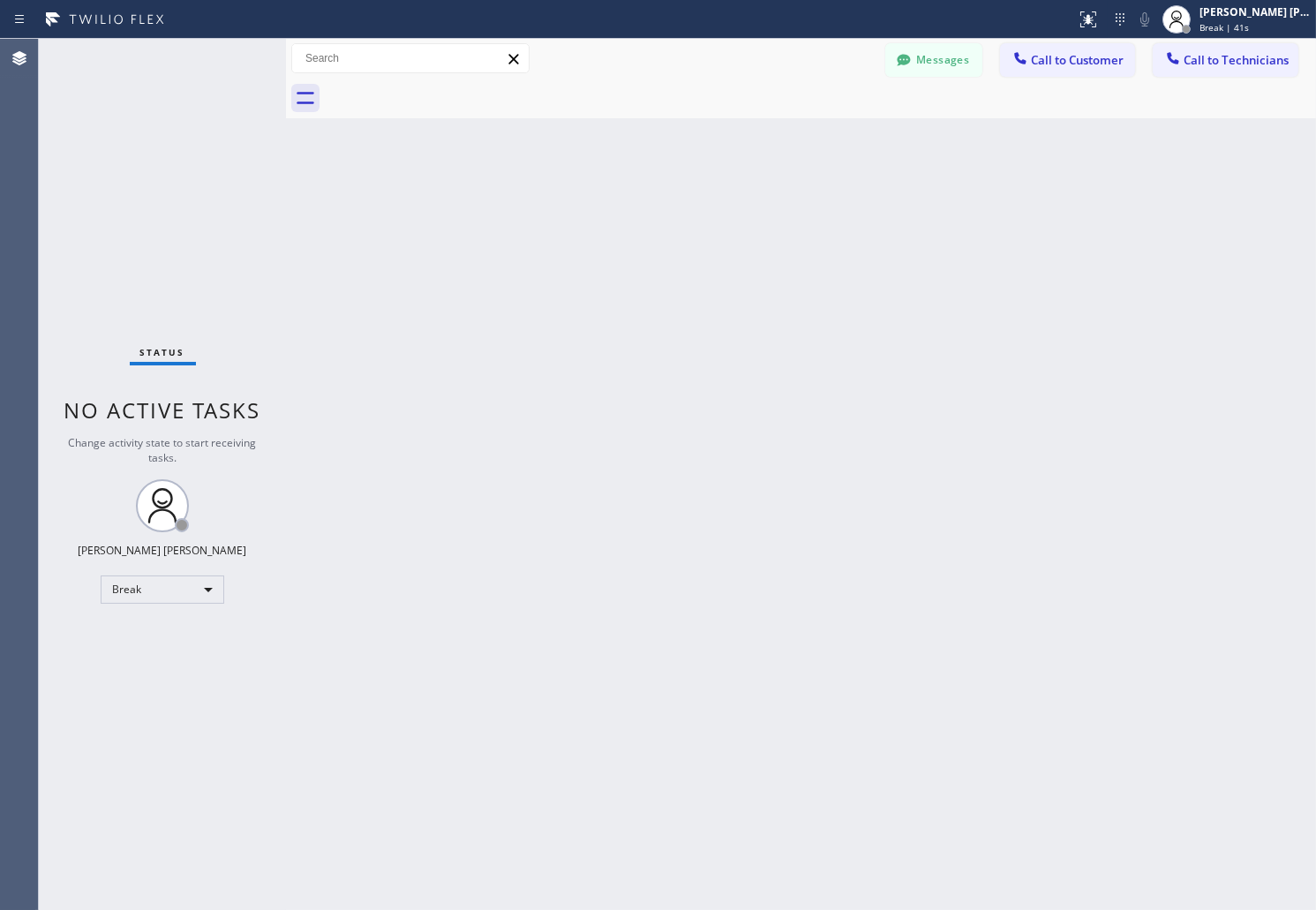
click at [638, 218] on div "Back to Dashboard Change Sender ID Customers Technicians AB [PERSON_NAME] [DATE…" at bounding box center [800, 475] width 1030 height 872
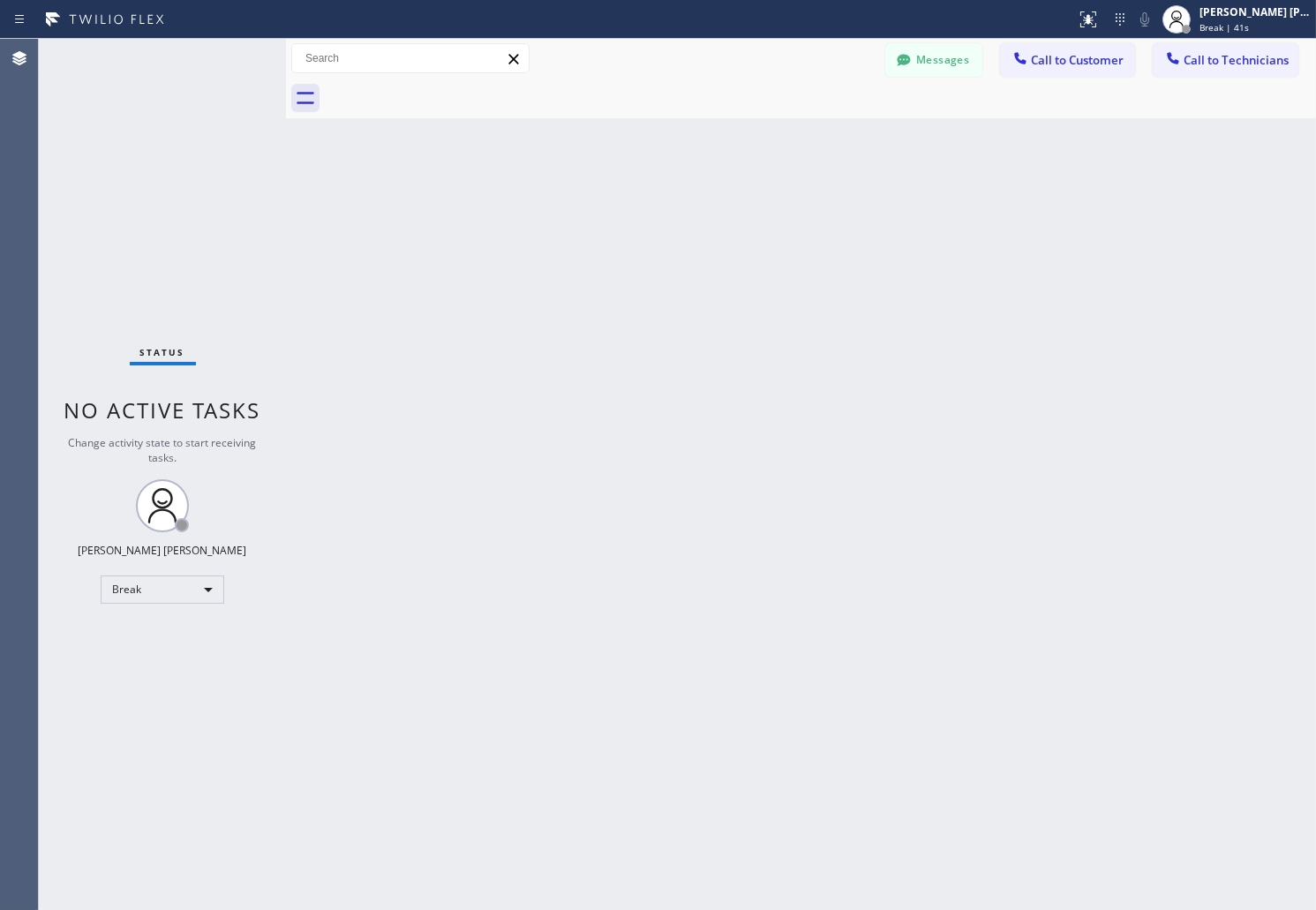
click at [638, 218] on div "Back to Dashboard Change Sender ID Customers Technicians AB [PERSON_NAME] [DATE…" at bounding box center [800, 475] width 1030 height 872
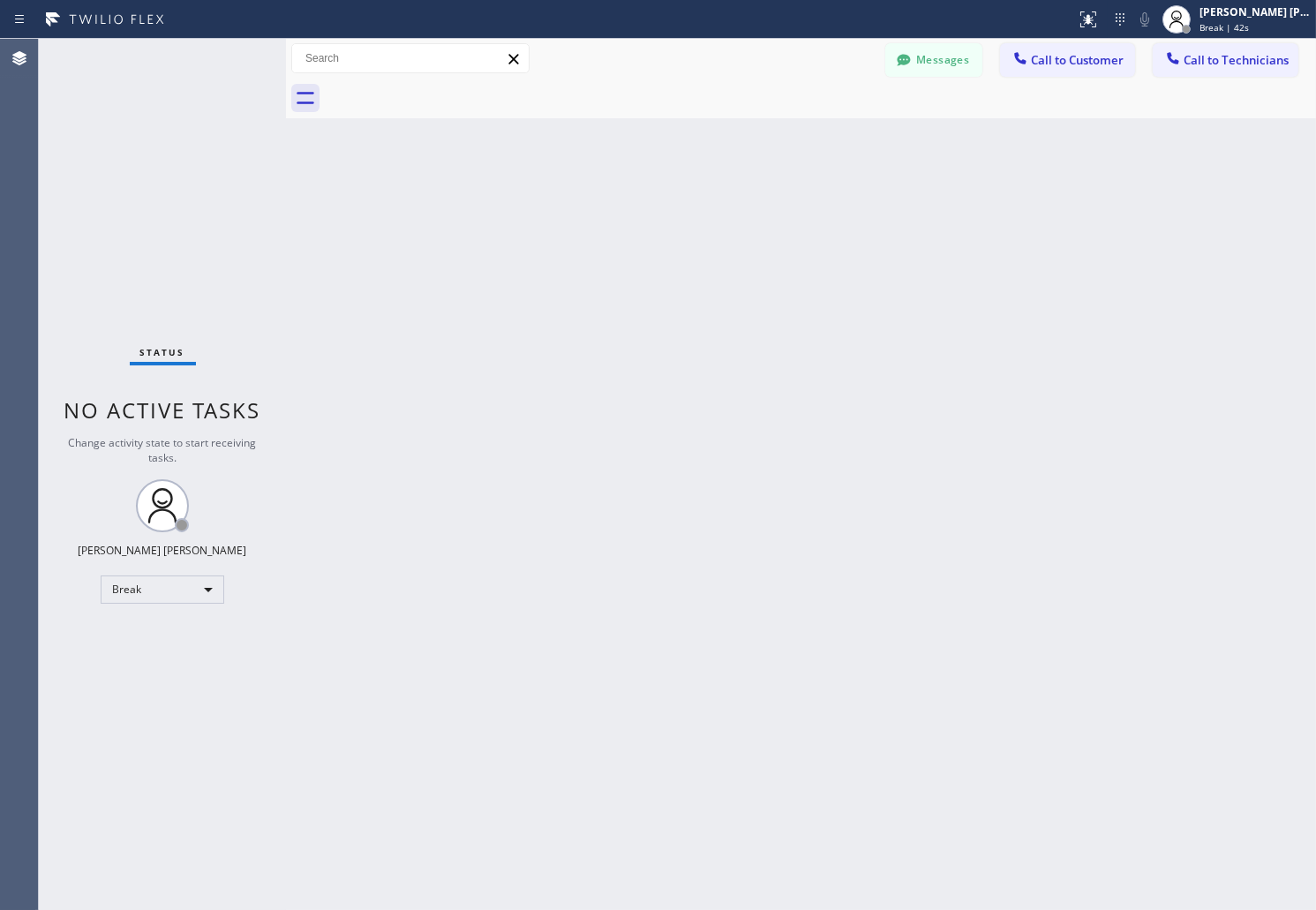
click at [638, 218] on div "Back to Dashboard Change Sender ID Customers Technicians AB [PERSON_NAME] [DATE…" at bounding box center [800, 475] width 1030 height 872
click at [940, 495] on div "Back to Dashboard Change Sender ID Customers Technicians AB [PERSON_NAME] [DATE…" at bounding box center [800, 475] width 1030 height 872
click at [638, 215] on div "Back to Dashboard Change Sender ID Customers Technicians AB [PERSON_NAME] [DATE…" at bounding box center [800, 475] width 1030 height 872
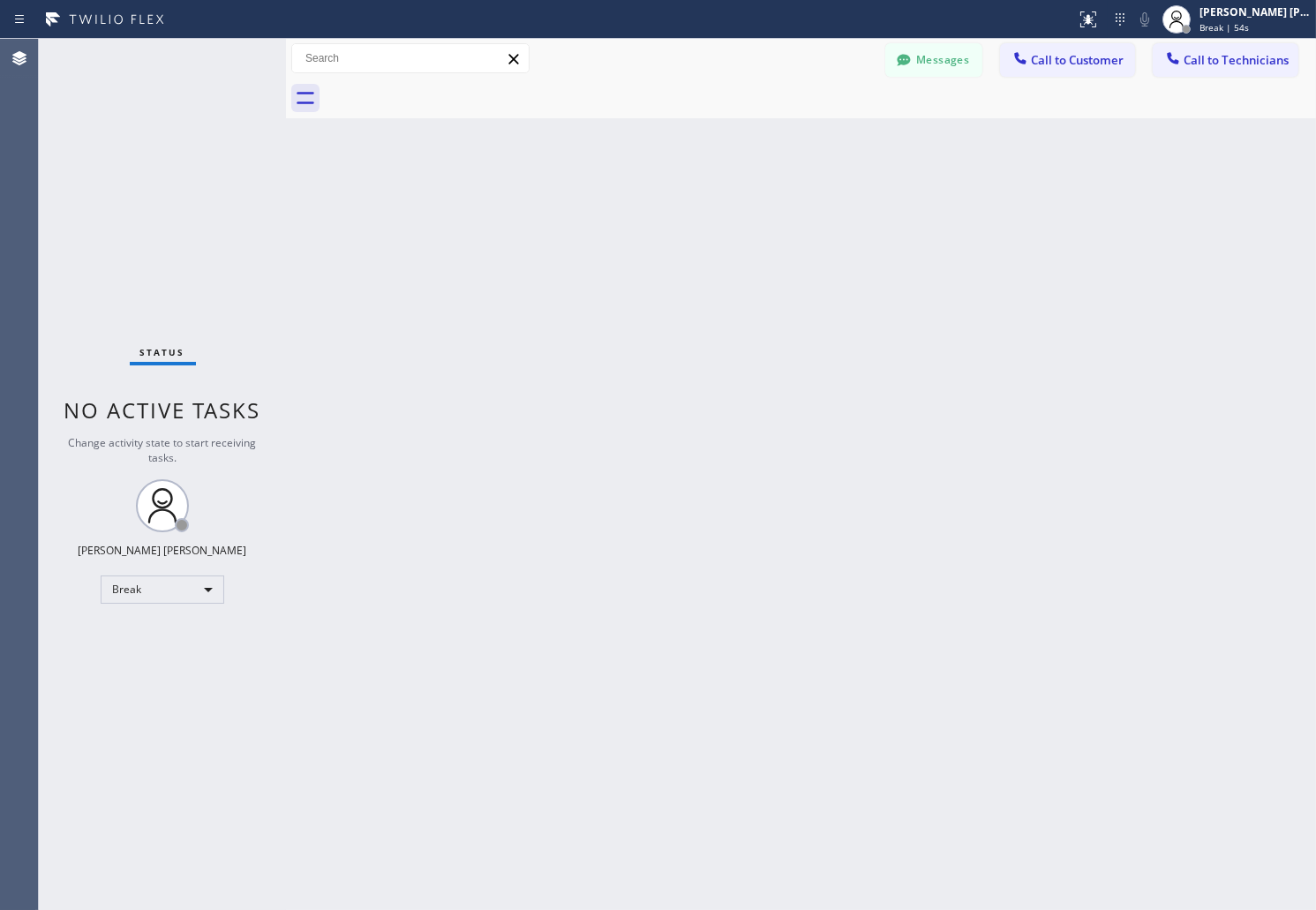
click at [638, 215] on div "Back to Dashboard Change Sender ID Customers Technicians AB [PERSON_NAME] [DATE…" at bounding box center [800, 475] width 1030 height 872
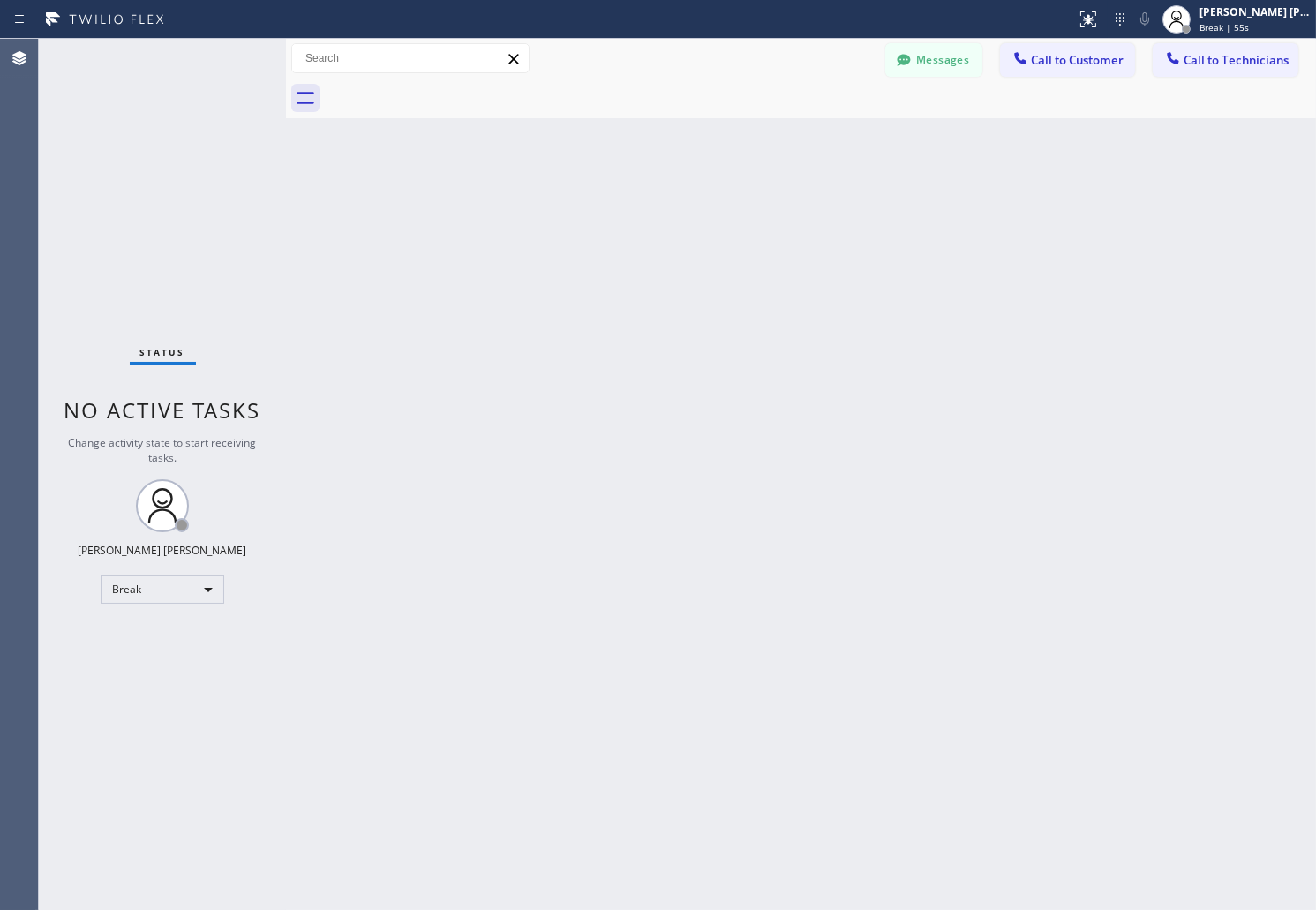
click at [638, 215] on div "Back to Dashboard Change Sender ID Customers Technicians AB [PERSON_NAME] [DATE…" at bounding box center [800, 475] width 1030 height 872
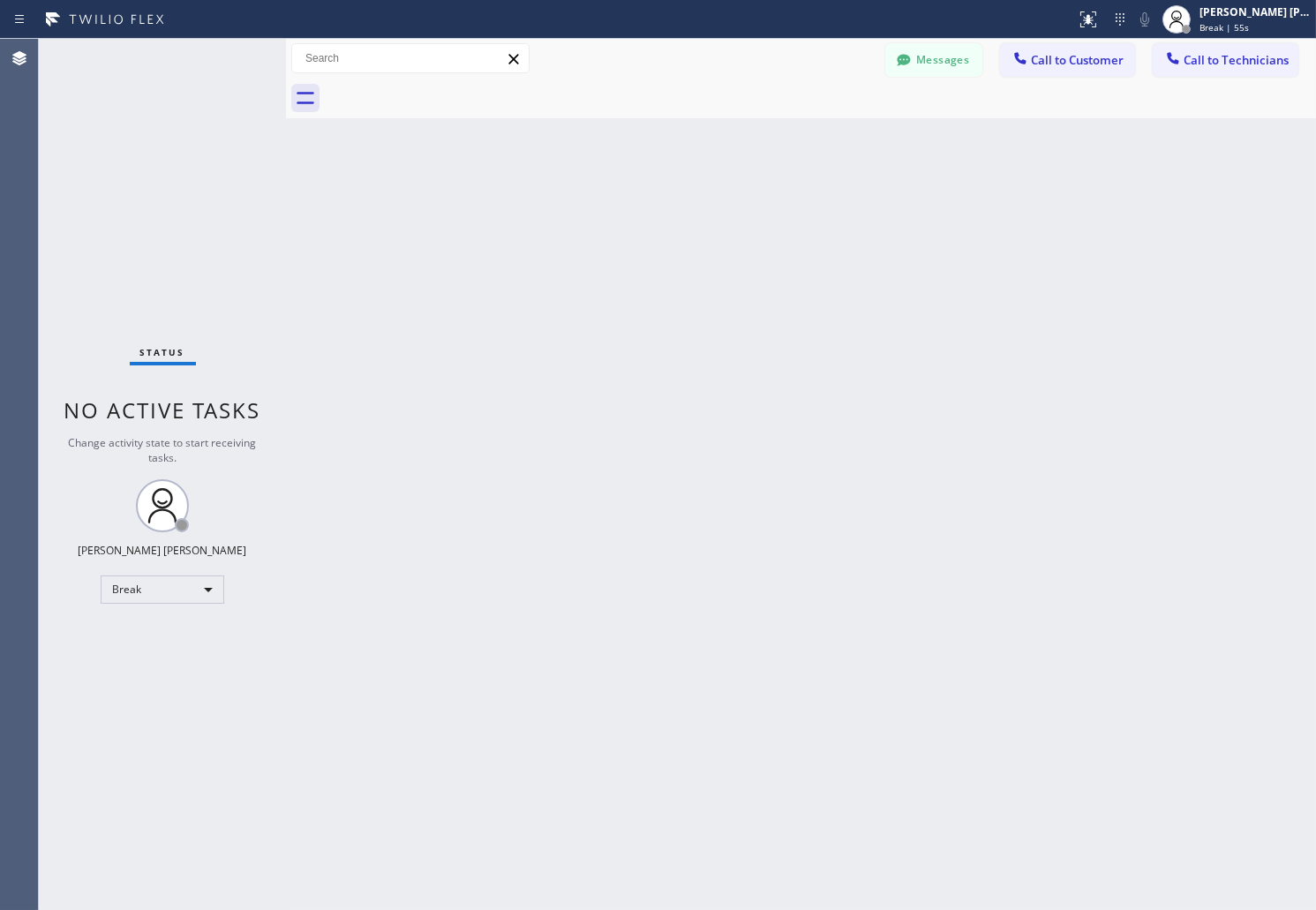
click at [638, 215] on div "Back to Dashboard Change Sender ID Customers Technicians AB [PERSON_NAME] [DATE…" at bounding box center [800, 475] width 1030 height 872
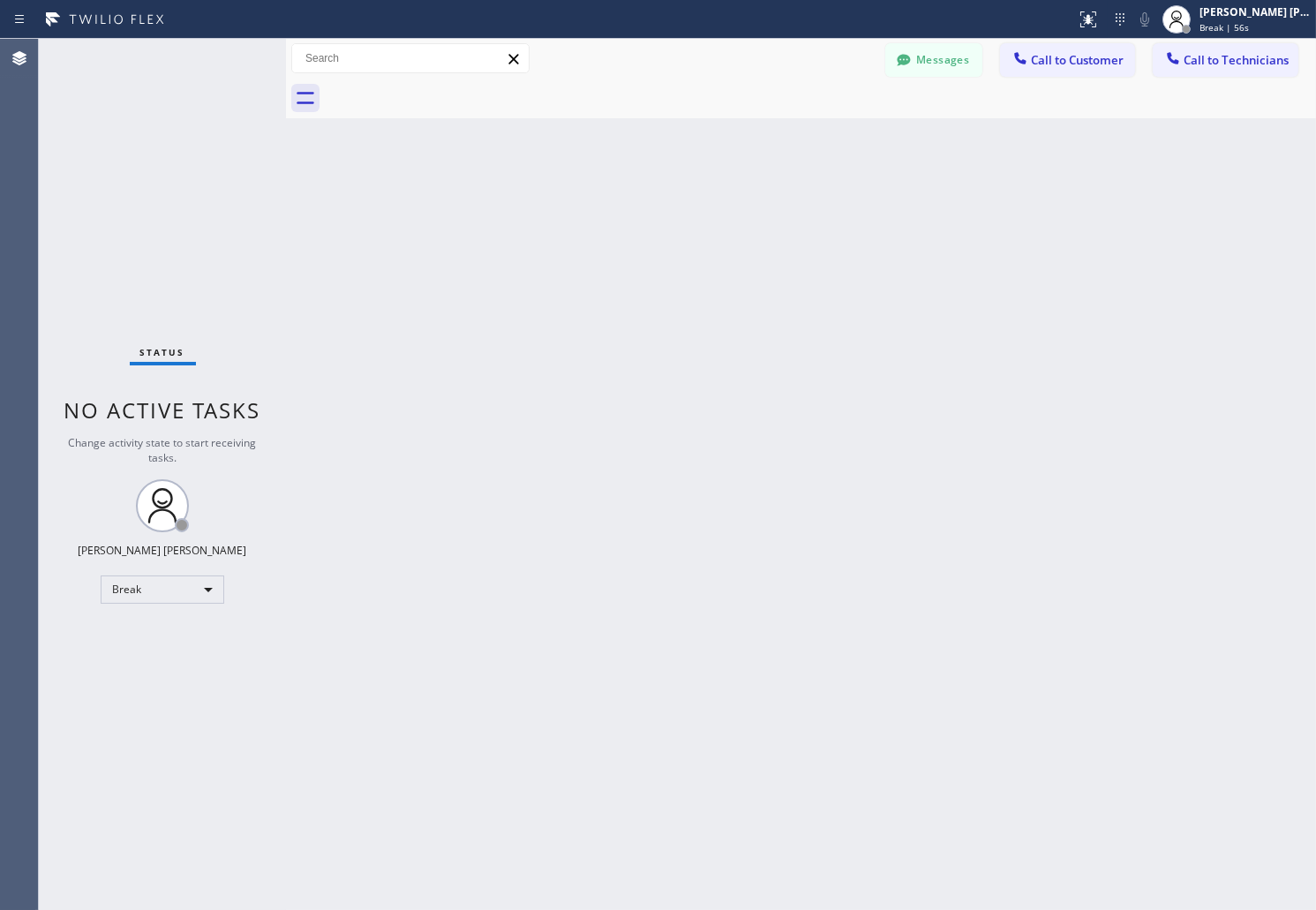
click at [638, 215] on div "Back to Dashboard Change Sender ID Customers Technicians AB [PERSON_NAME] [DATE…" at bounding box center [800, 475] width 1030 height 872
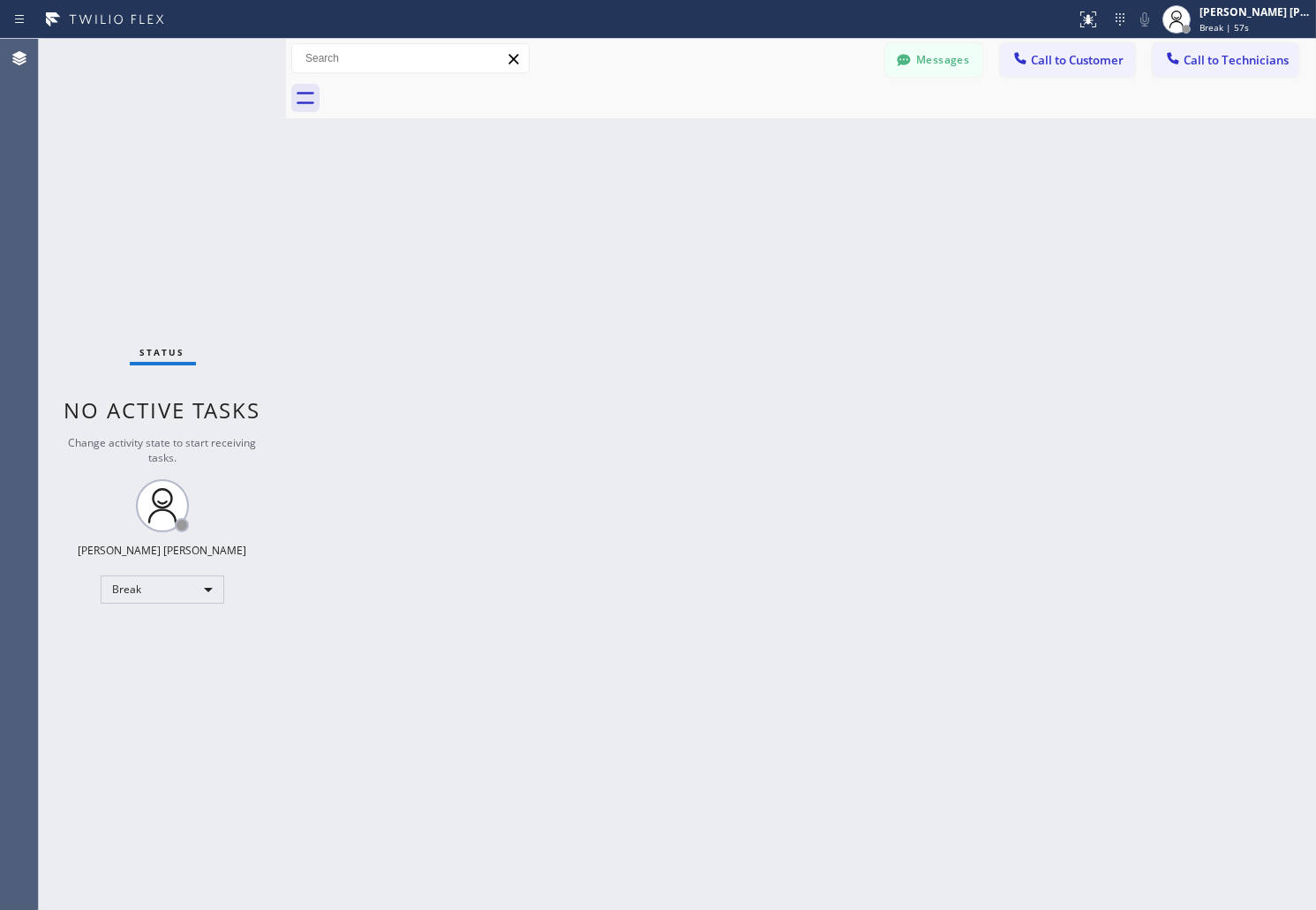
click at [638, 215] on div "Back to Dashboard Change Sender ID Customers Technicians AB [PERSON_NAME] [DATE…" at bounding box center [800, 475] width 1030 height 872
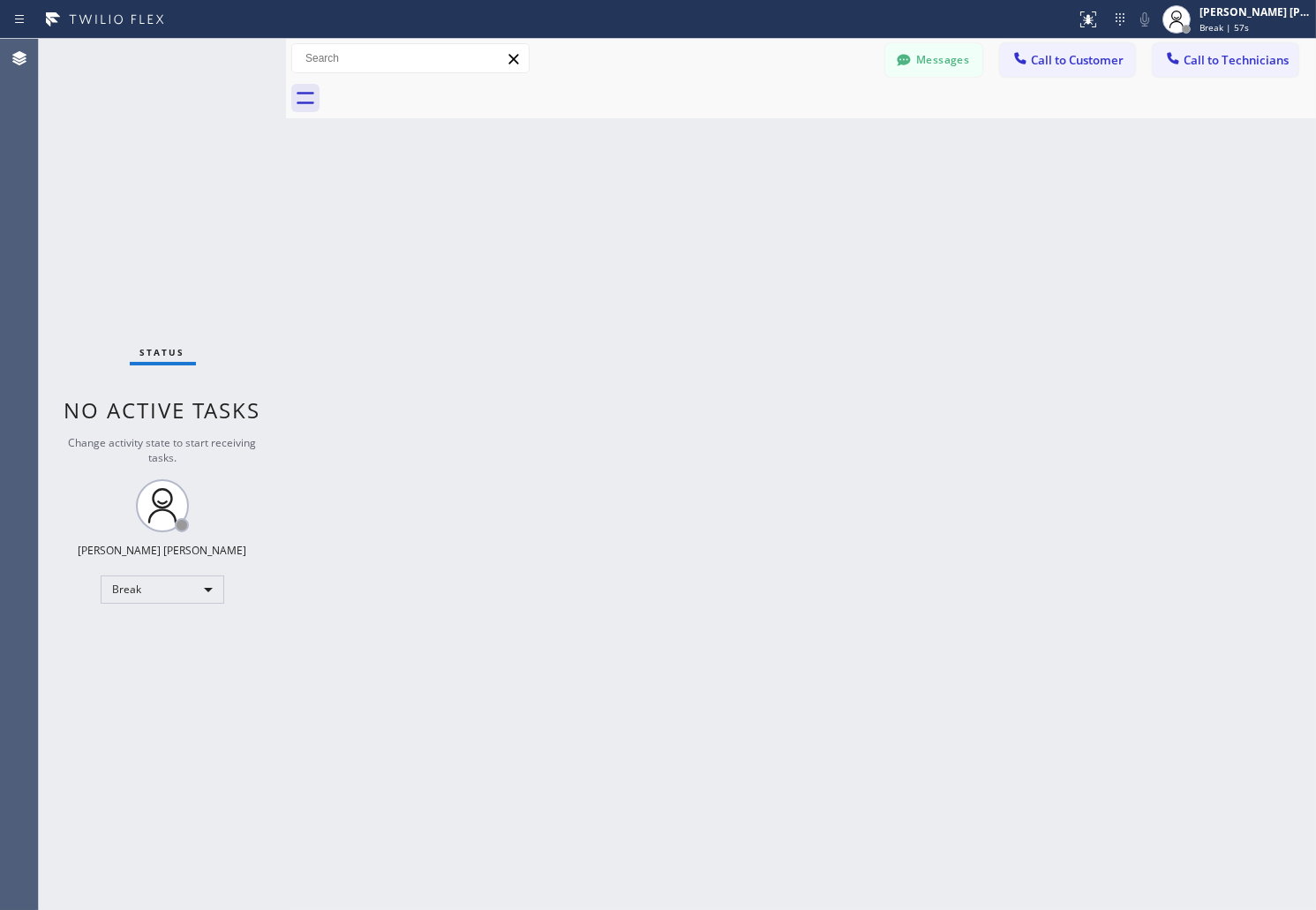
click at [638, 215] on div "Back to Dashboard Change Sender ID Customers Technicians AB [PERSON_NAME] [DATE…" at bounding box center [800, 475] width 1030 height 872
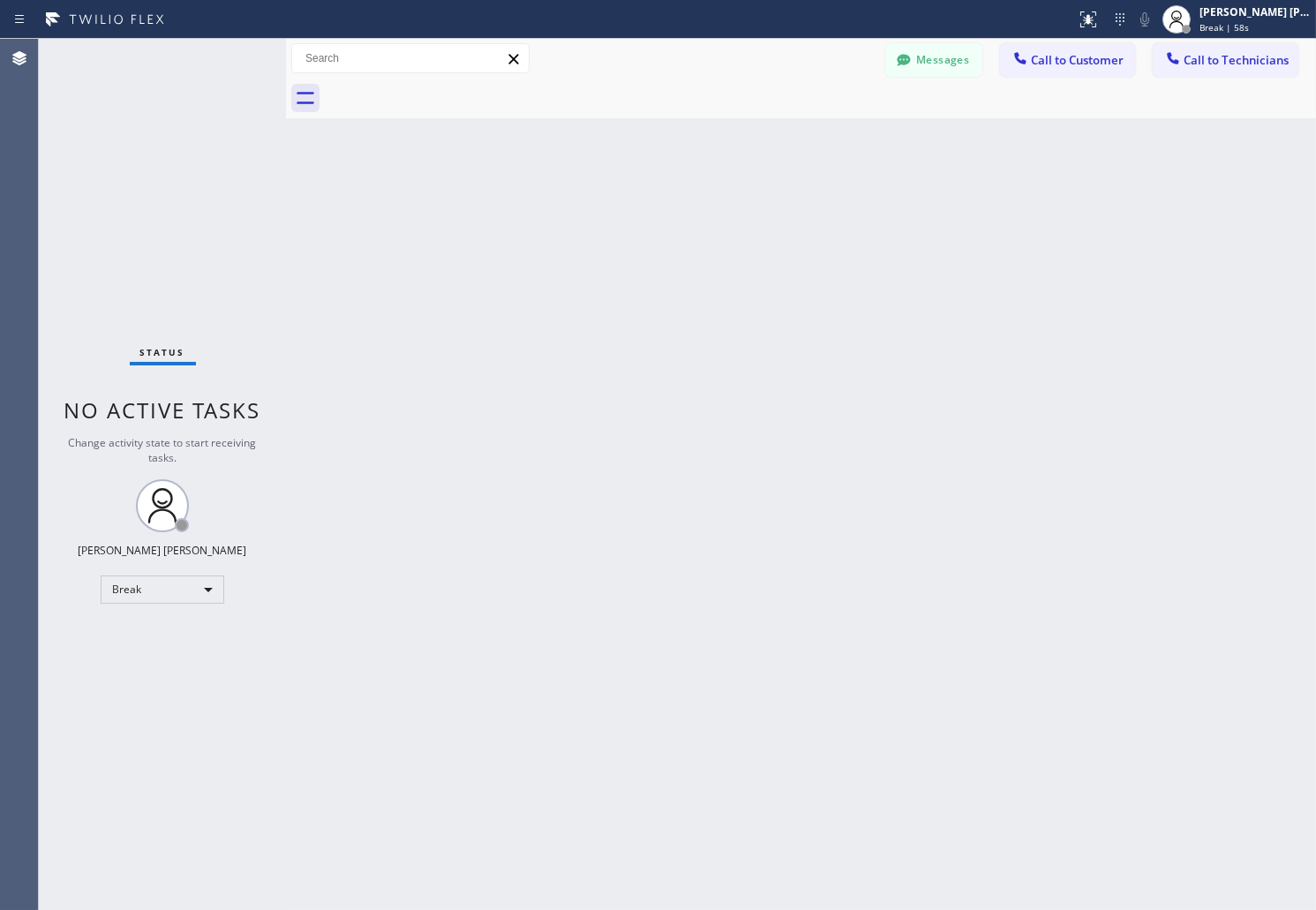
click at [638, 215] on div "Back to Dashboard Change Sender ID Customers Technicians AB [PERSON_NAME] [DATE…" at bounding box center [800, 475] width 1030 height 872
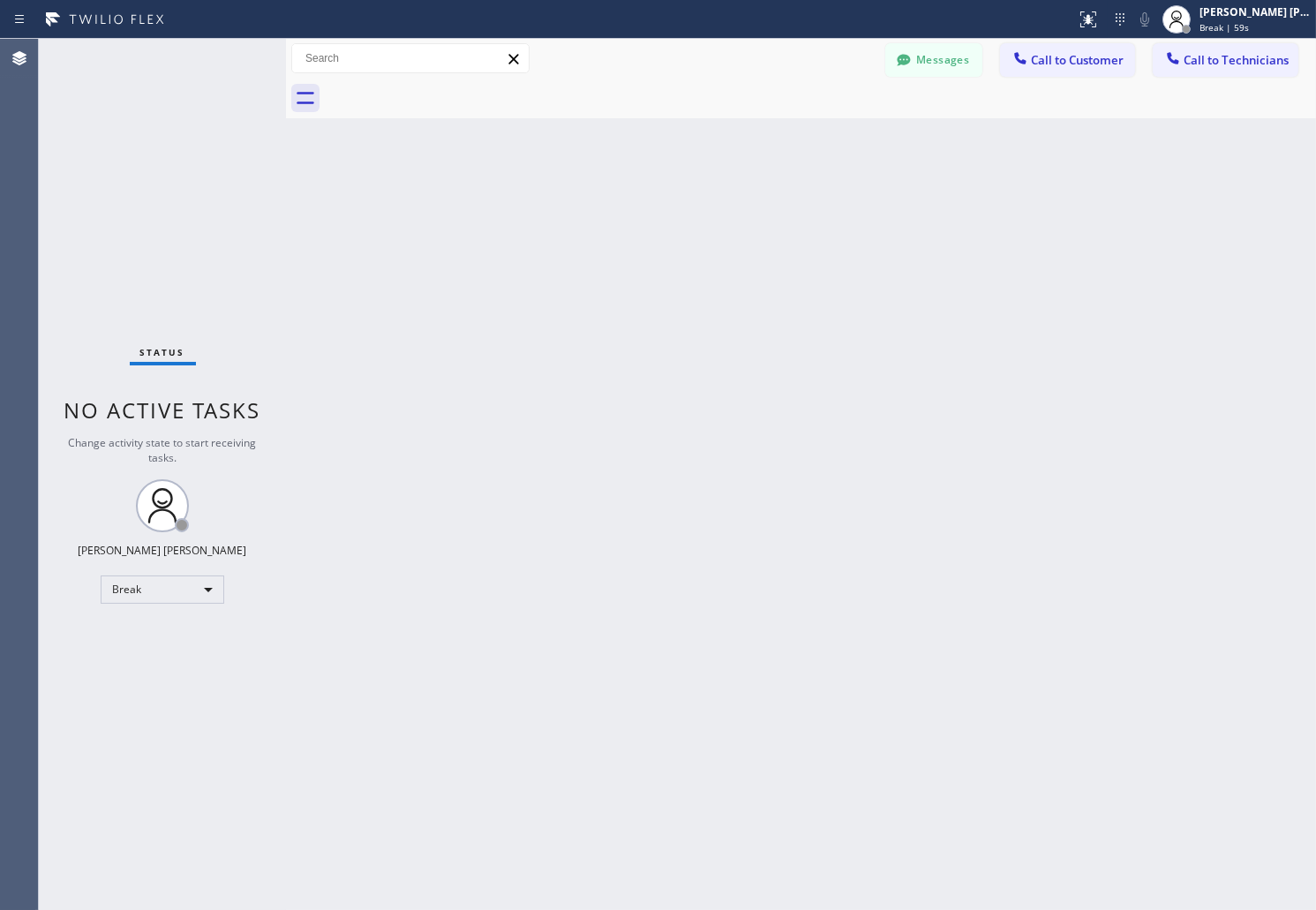
click at [638, 215] on div "Back to Dashboard Change Sender ID Customers Technicians AB [PERSON_NAME] [DATE…" at bounding box center [800, 475] width 1030 height 872
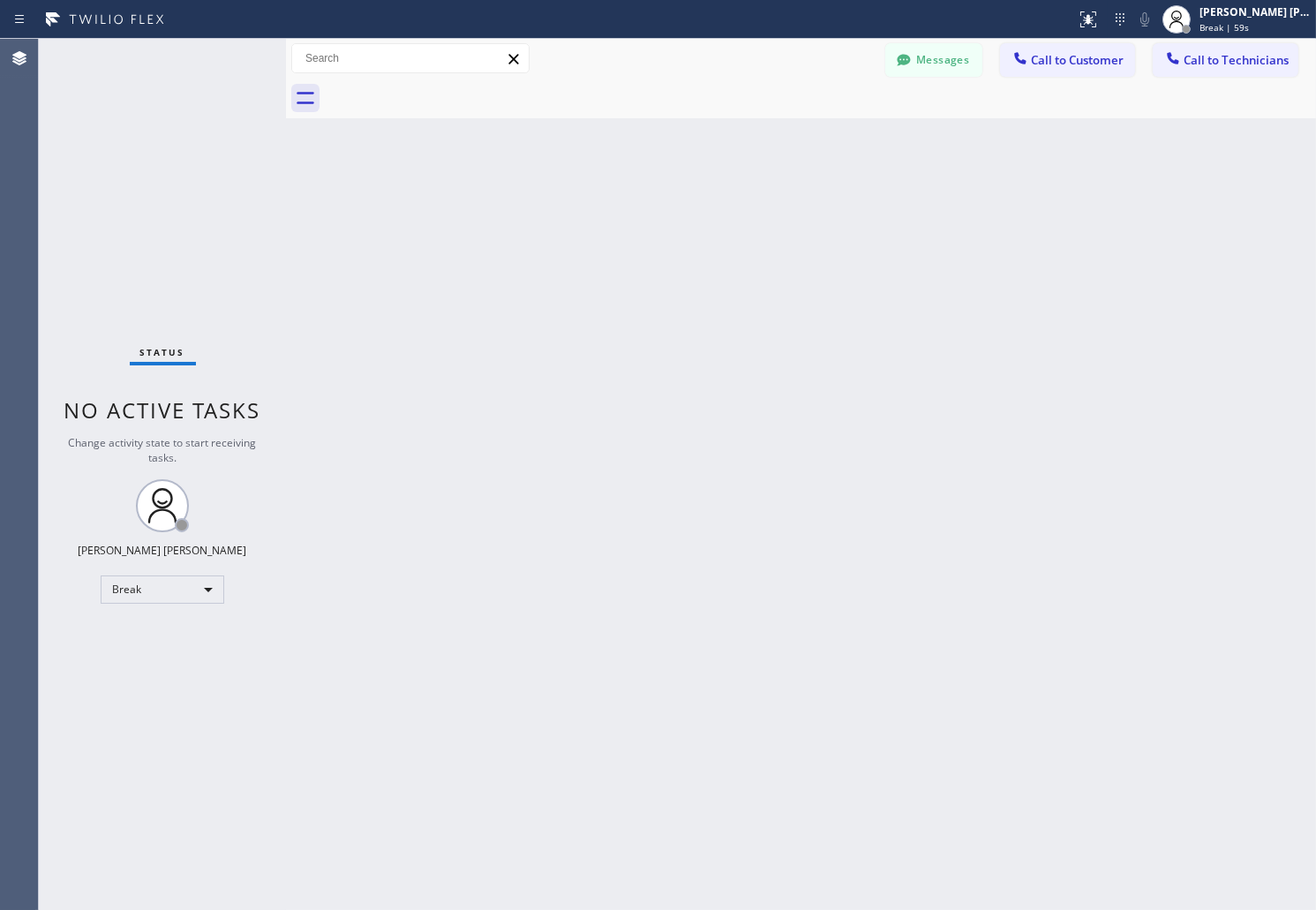
click at [638, 215] on div "Back to Dashboard Change Sender ID Customers Technicians AB [PERSON_NAME] [DATE…" at bounding box center [800, 475] width 1030 height 872
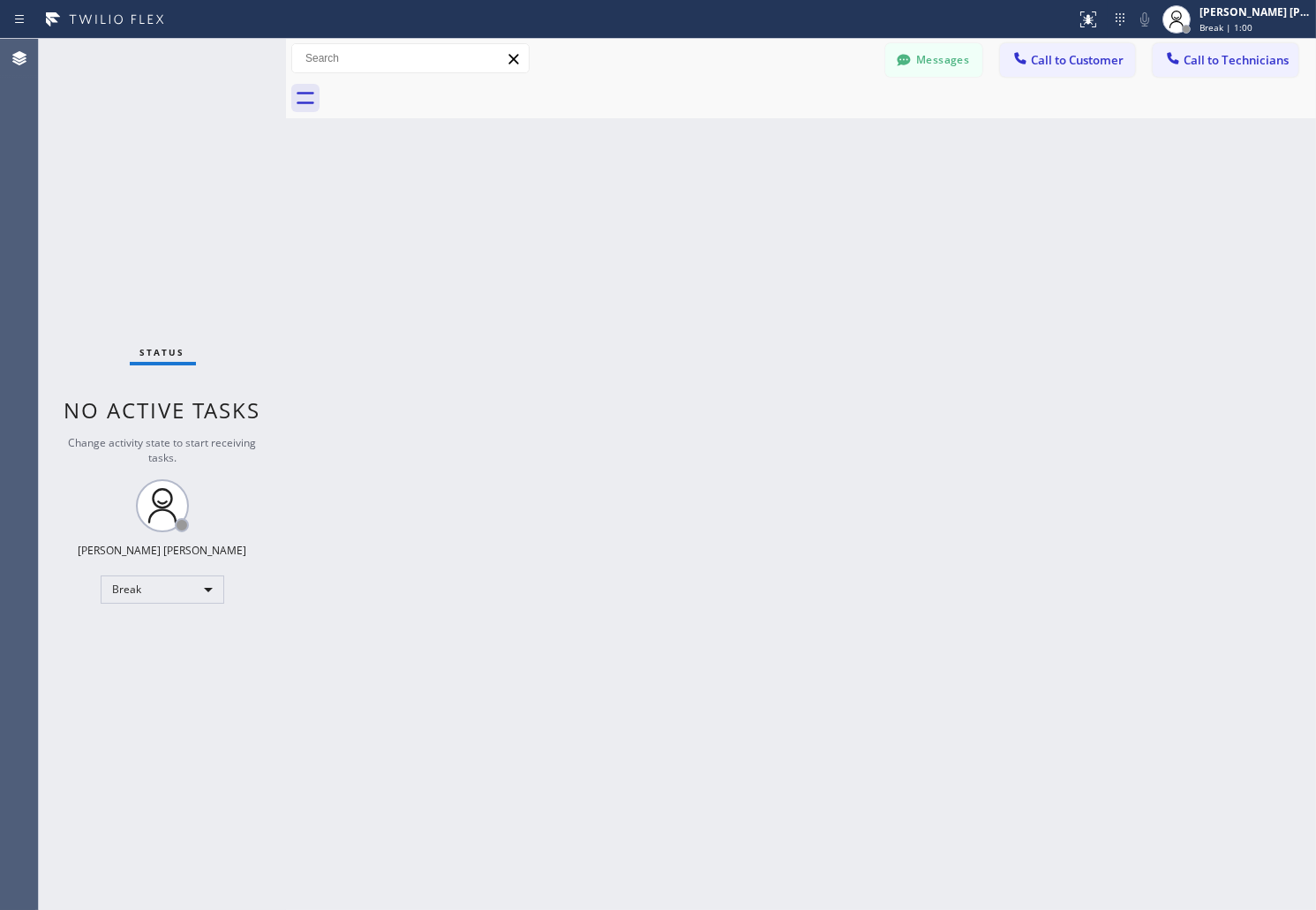
click at [638, 215] on div "Back to Dashboard Change Sender ID Customers Technicians AB [PERSON_NAME] [DATE…" at bounding box center [800, 475] width 1030 height 872
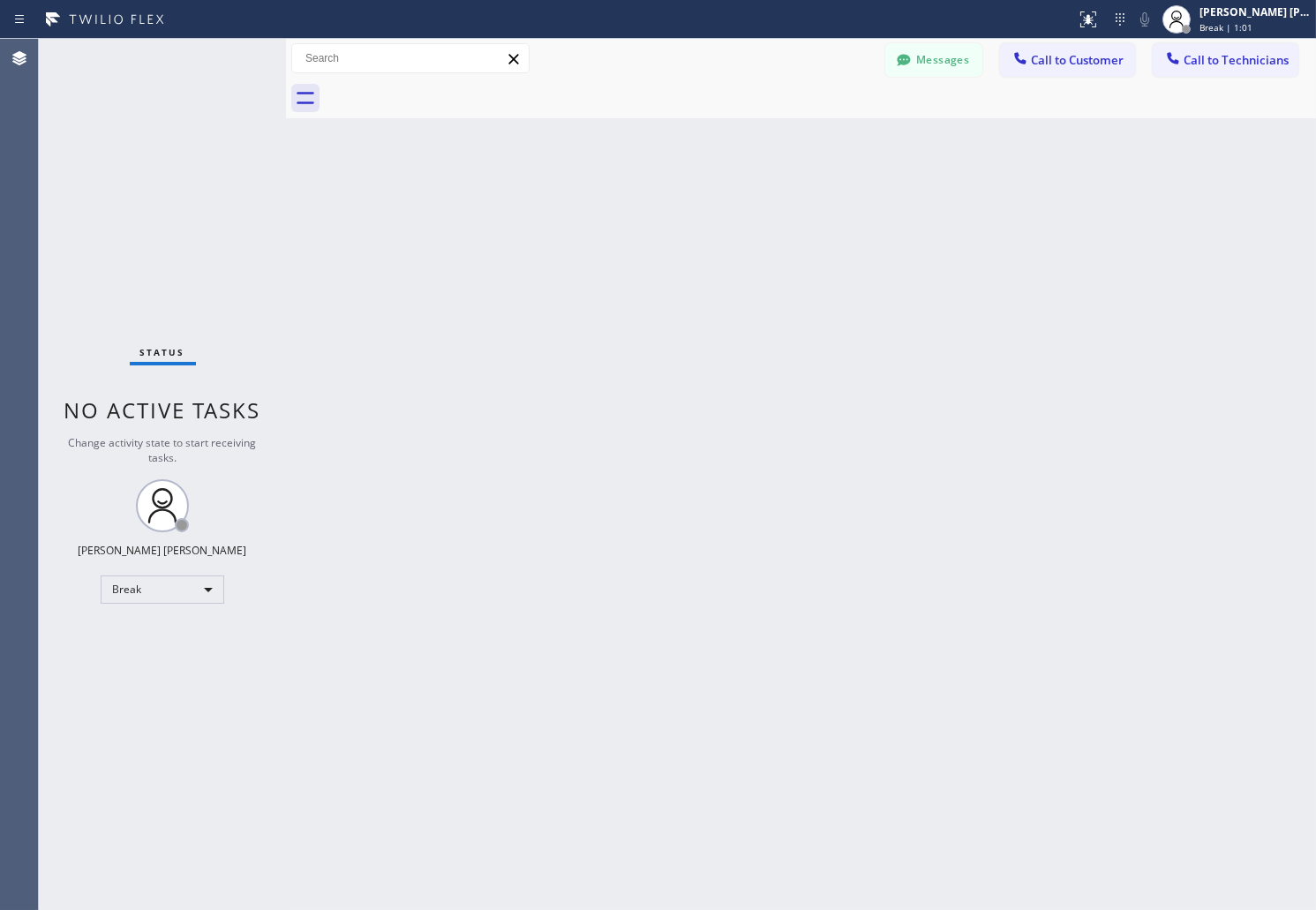
click at [638, 215] on div "Back to Dashboard Change Sender ID Customers Technicians AB [PERSON_NAME] [DATE…" at bounding box center [800, 475] width 1030 height 872
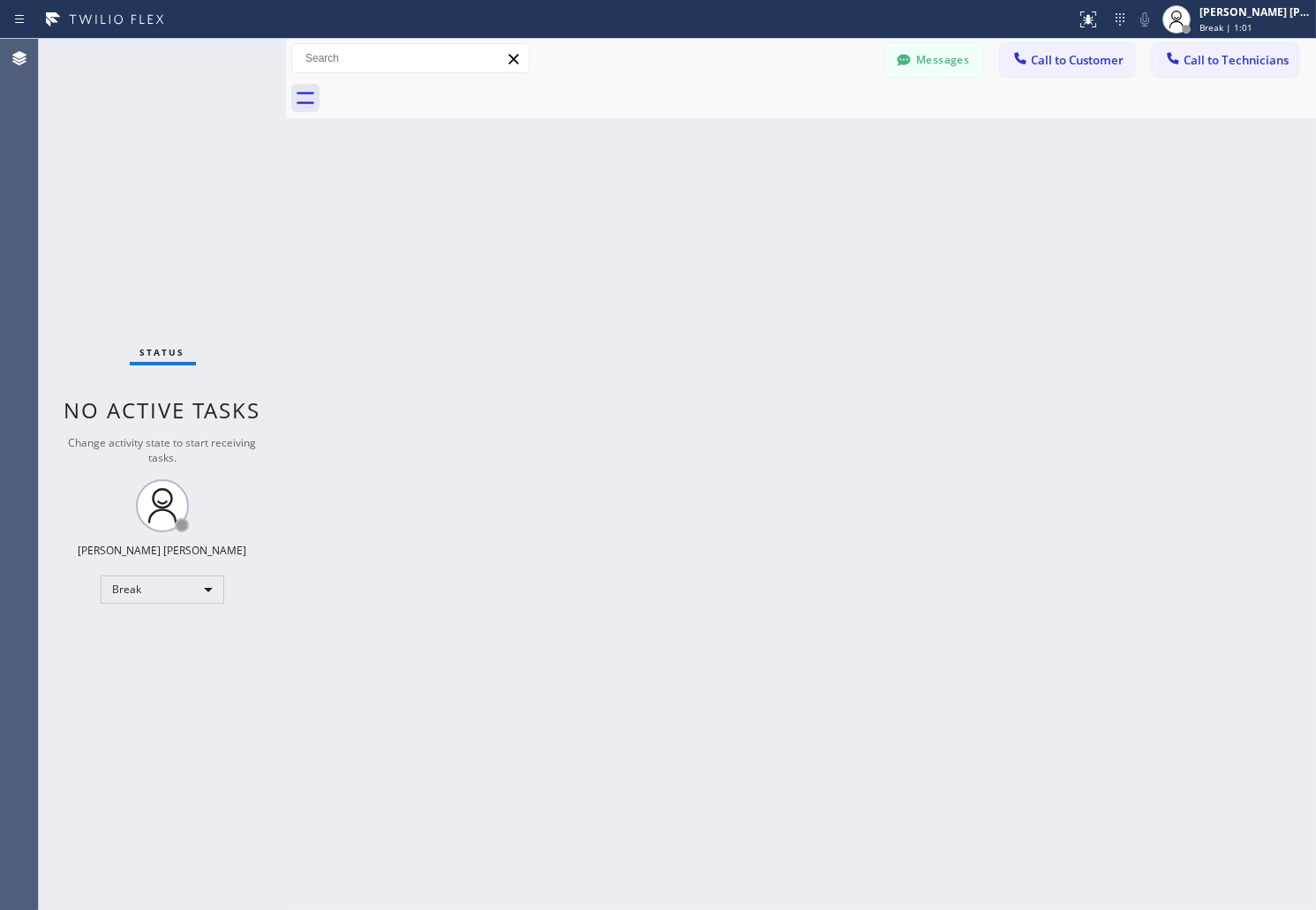
click at [638, 215] on div "Back to Dashboard Change Sender ID Customers Technicians AB [PERSON_NAME] [DATE…" at bounding box center [800, 475] width 1030 height 872
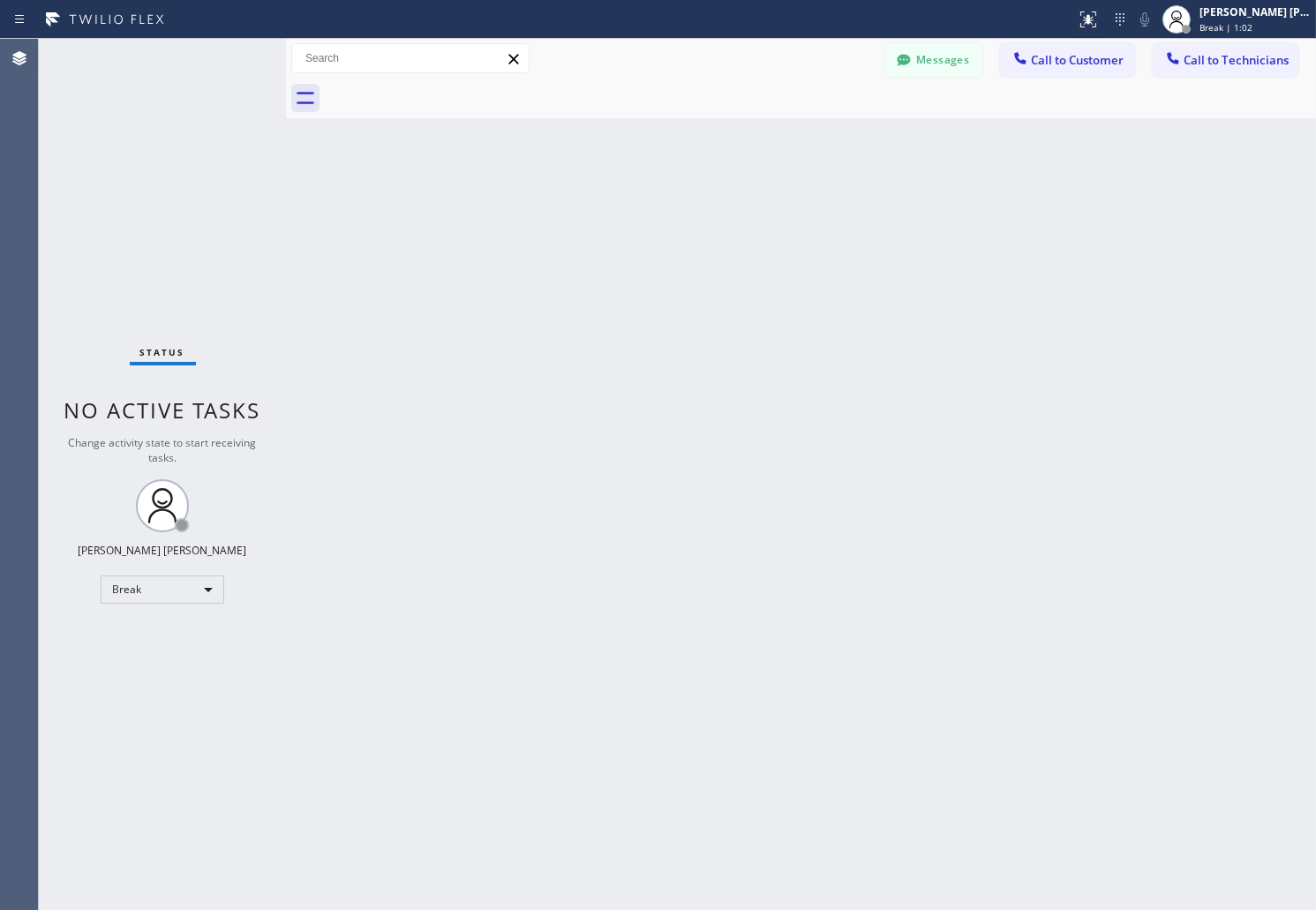
click at [638, 215] on div "Back to Dashboard Change Sender ID Customers Technicians AB [PERSON_NAME] [DATE…" at bounding box center [800, 475] width 1030 height 872
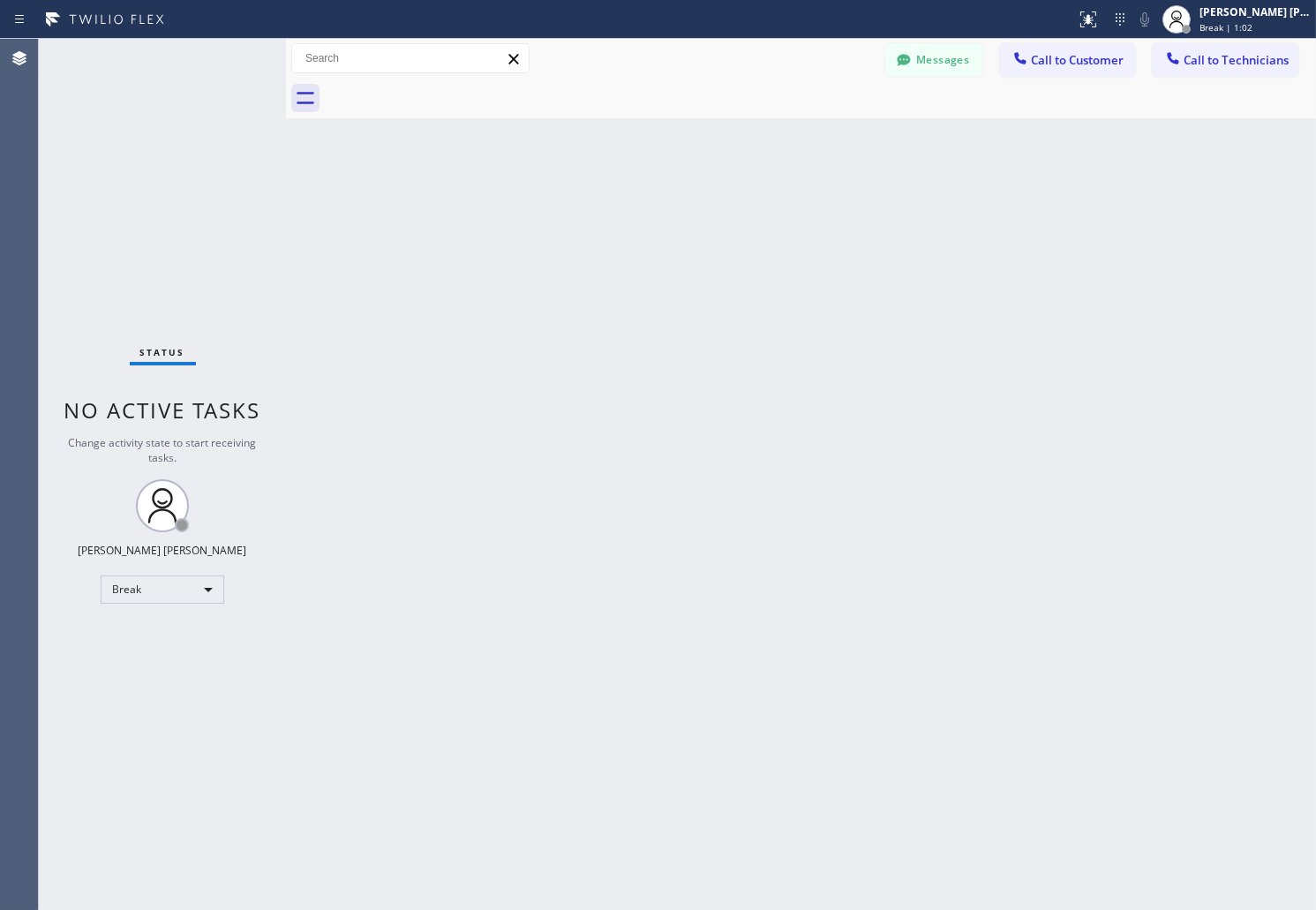
click at [638, 215] on div "Back to Dashboard Change Sender ID Customers Technicians AB [PERSON_NAME] [DATE…" at bounding box center [800, 475] width 1030 height 872
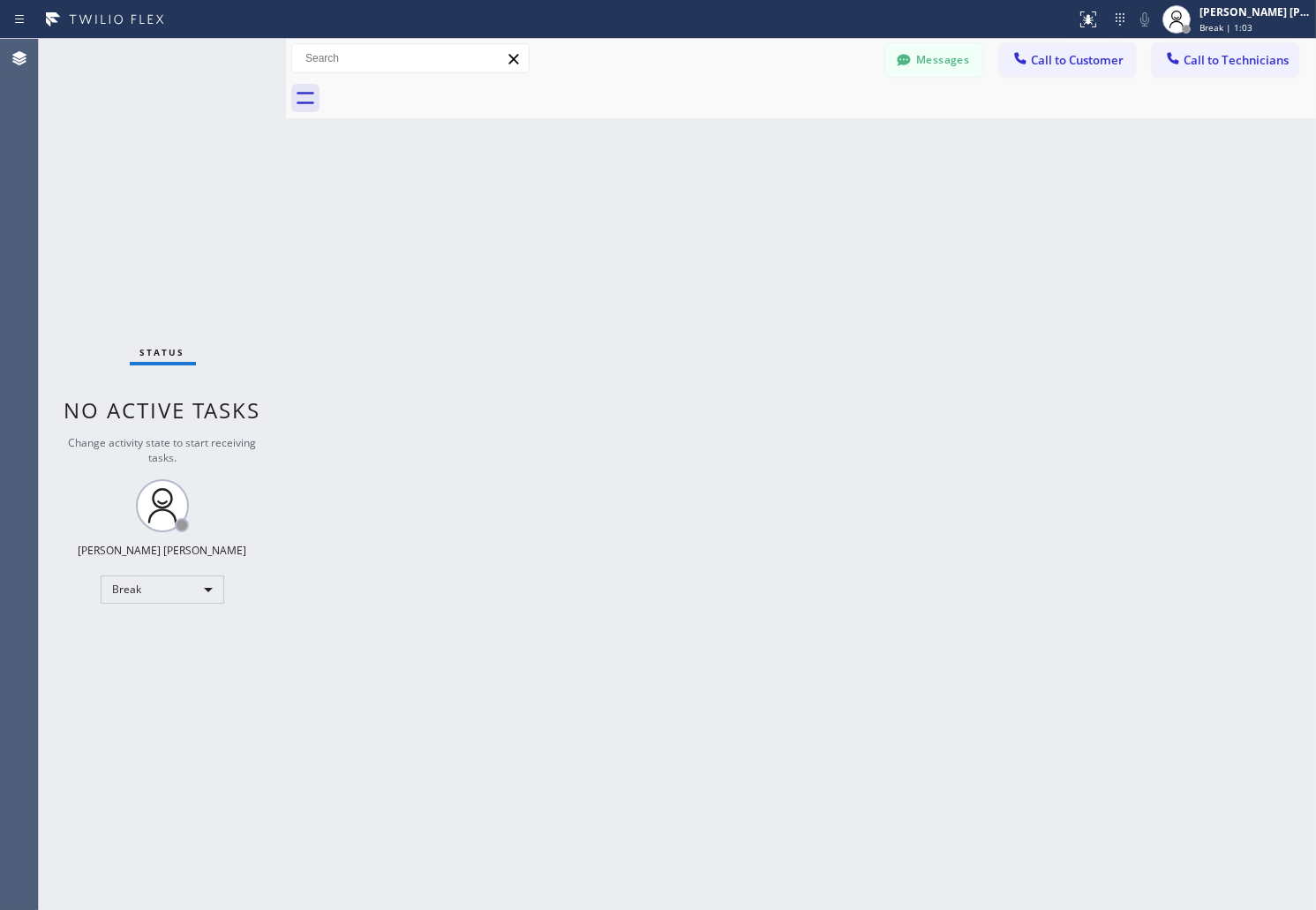
click at [638, 215] on div "Back to Dashboard Change Sender ID Customers Technicians AB [PERSON_NAME] [DATE…" at bounding box center [800, 475] width 1030 height 872
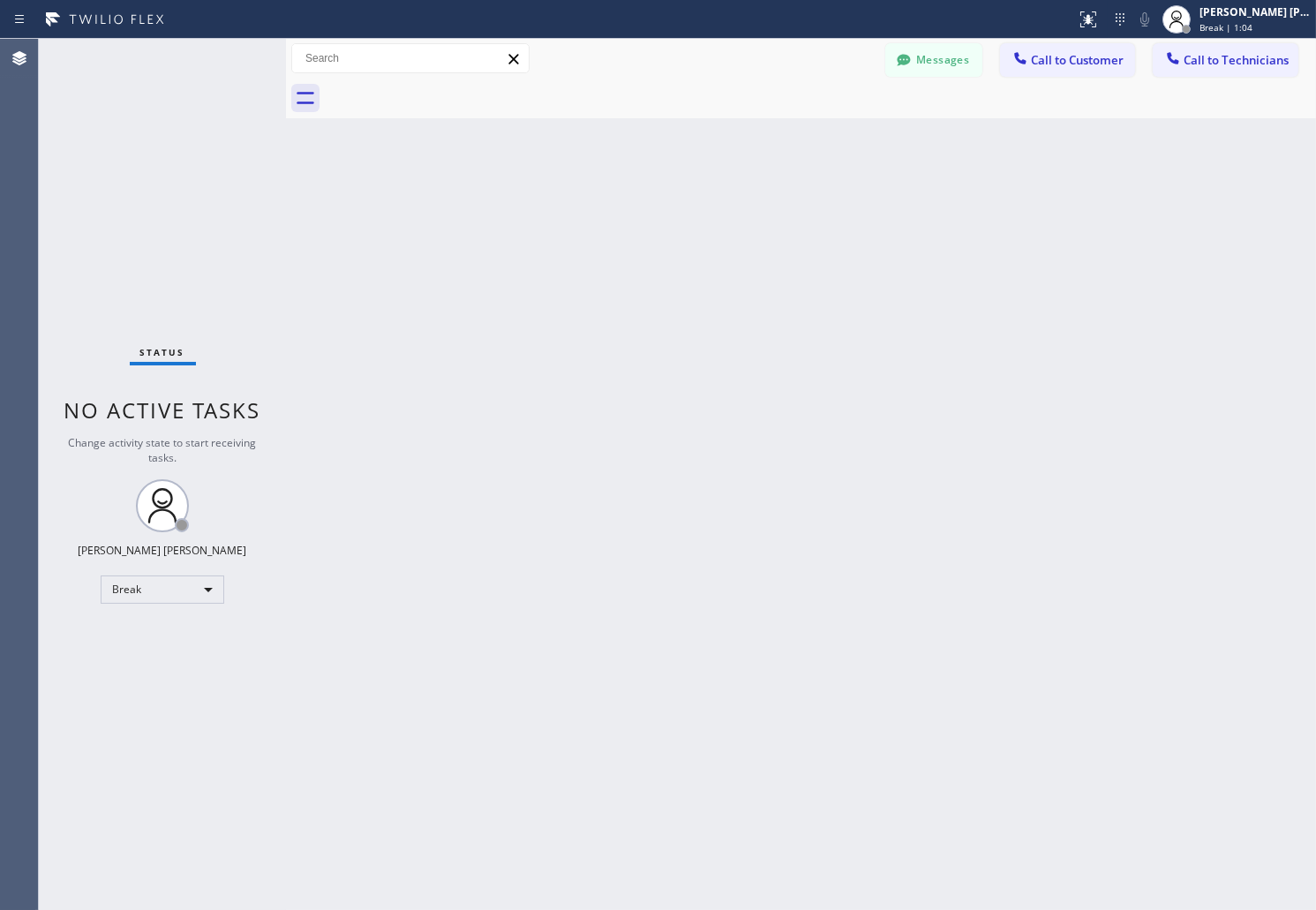
click at [638, 215] on div "Back to Dashboard Change Sender ID Customers Technicians AB [PERSON_NAME] [DATE…" at bounding box center [800, 475] width 1030 height 872
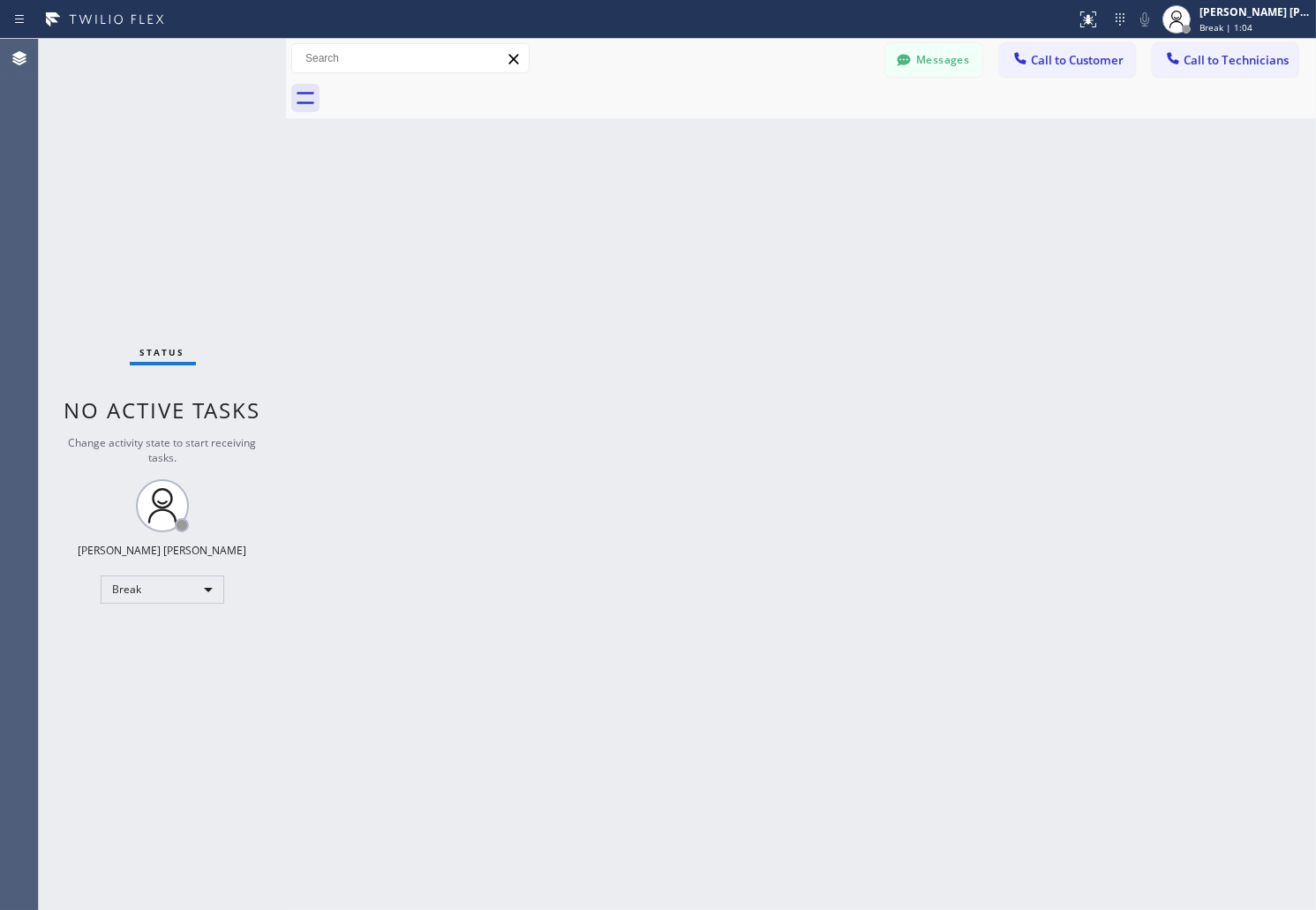
click at [638, 215] on div "Back to Dashboard Change Sender ID Customers Technicians AB [PERSON_NAME] [DATE…" at bounding box center [800, 475] width 1030 height 872
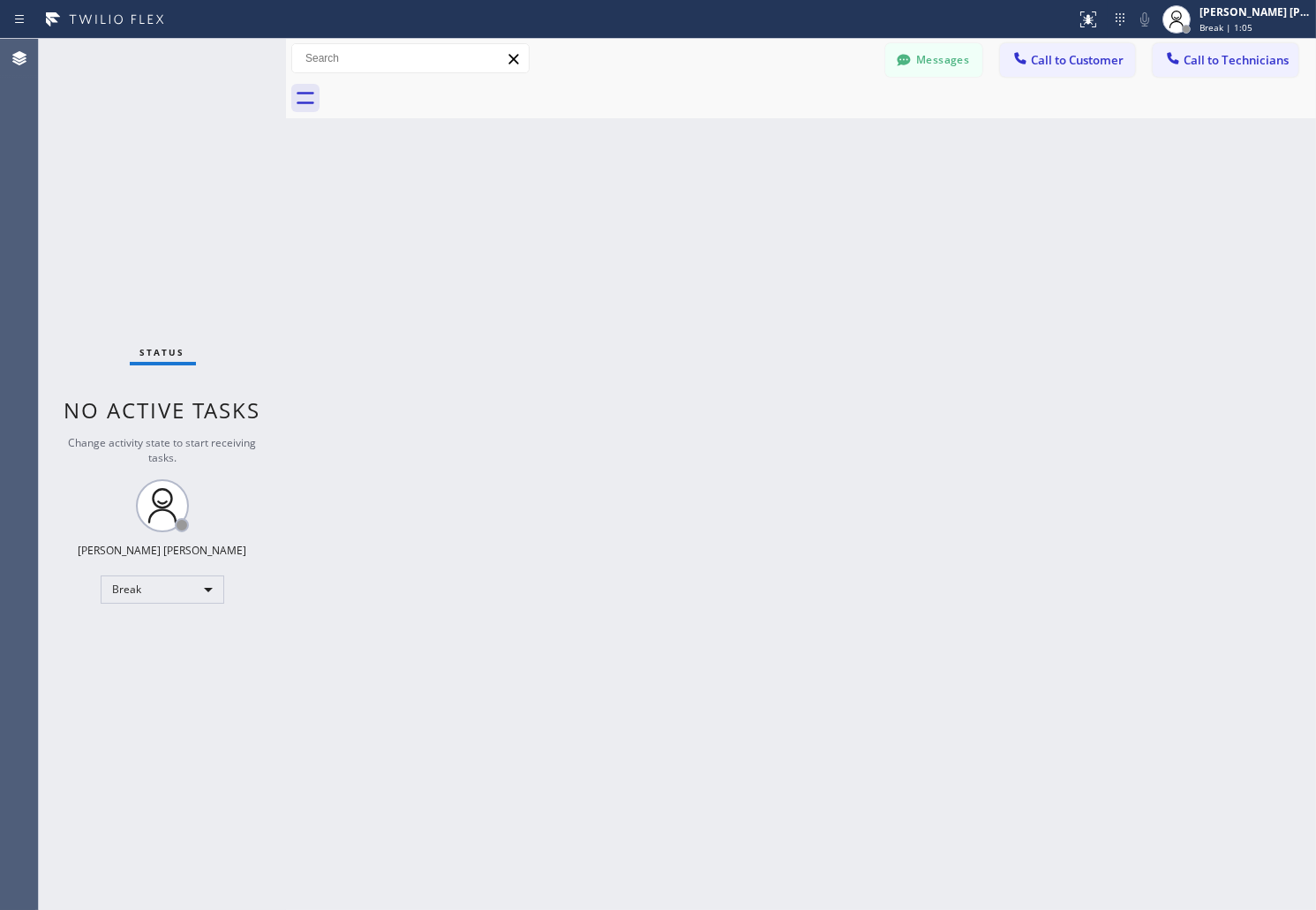
click at [638, 215] on div "Back to Dashboard Change Sender ID Customers Technicians AB [PERSON_NAME] [DATE…" at bounding box center [800, 475] width 1030 height 872
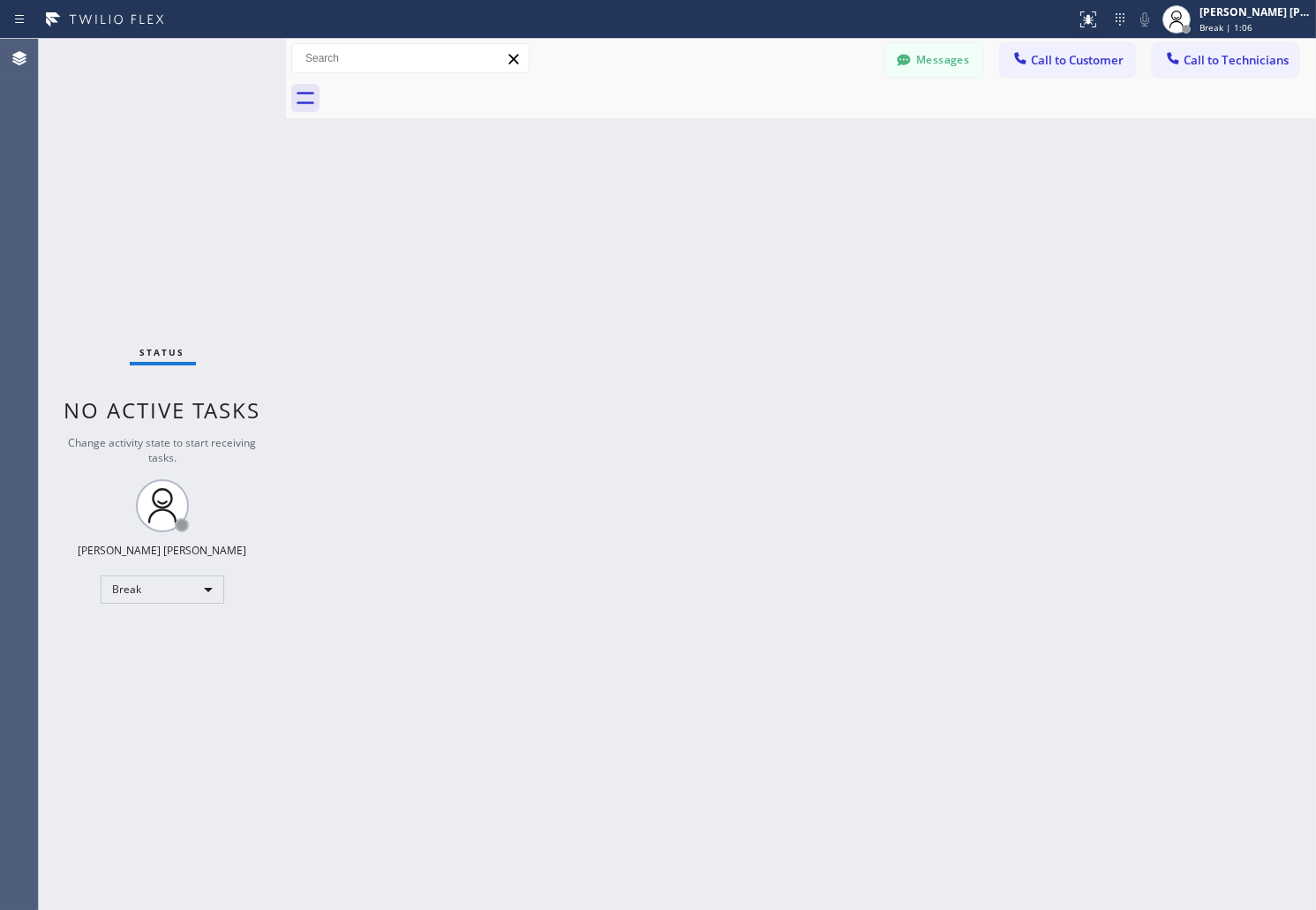
click at [638, 215] on div "Back to Dashboard Change Sender ID Customers Technicians AB [PERSON_NAME] [DATE…" at bounding box center [800, 475] width 1030 height 872
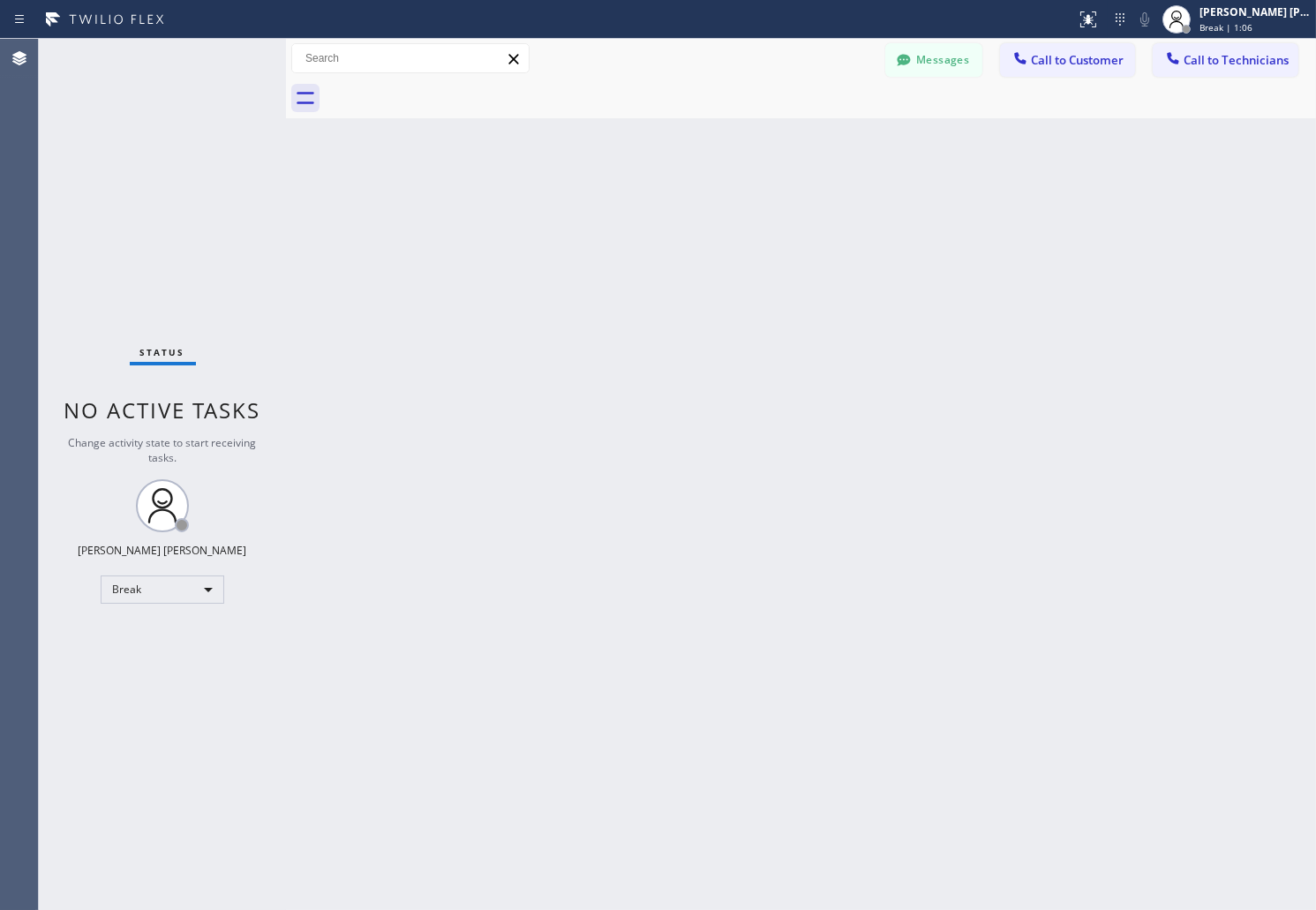
click at [638, 215] on div "Back to Dashboard Change Sender ID Customers Technicians AB [PERSON_NAME] [DATE…" at bounding box center [800, 475] width 1030 height 872
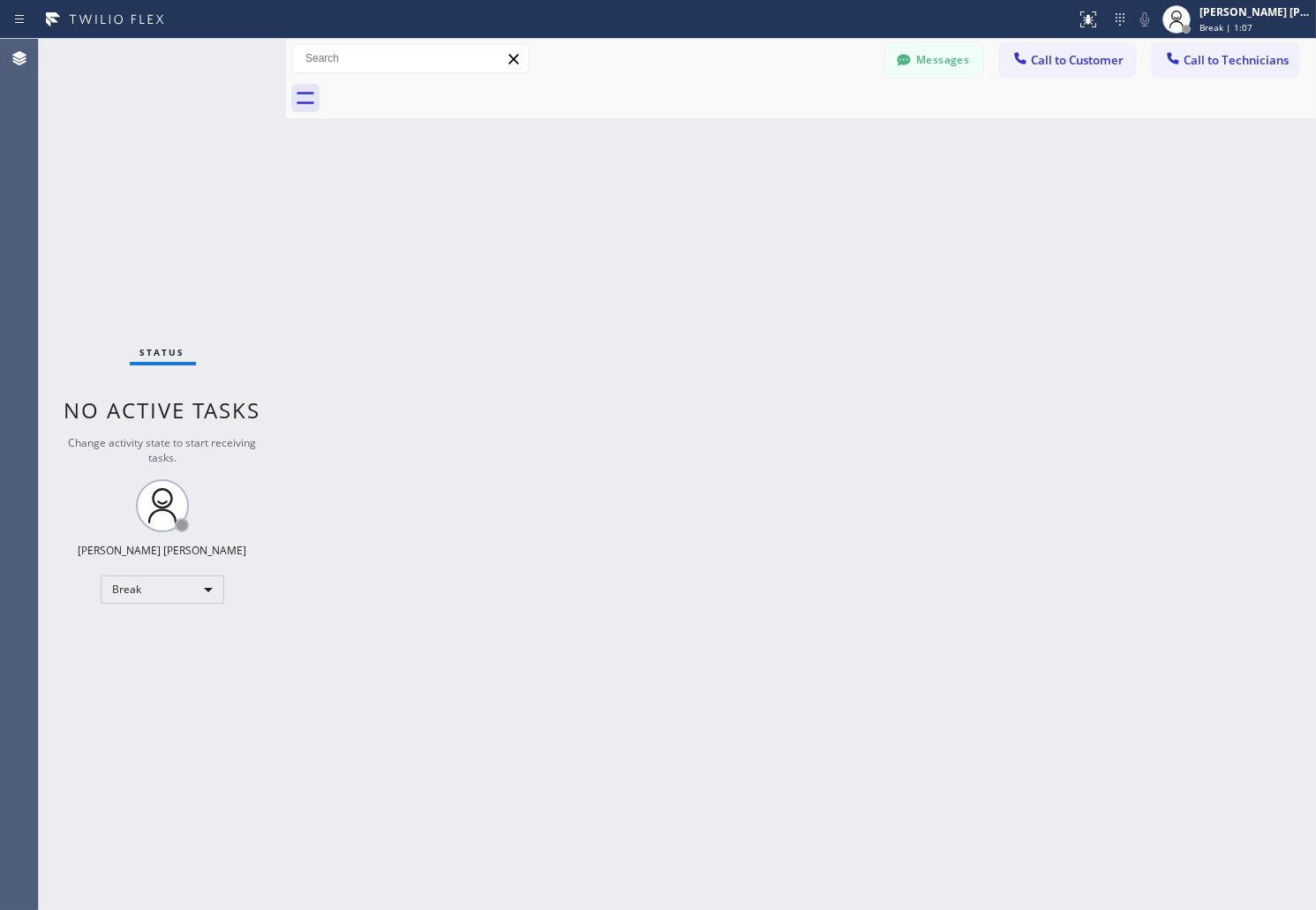
click at [638, 215] on div "Back to Dashboard Change Sender ID Customers Technicians AB [PERSON_NAME] [DATE…" at bounding box center [800, 475] width 1030 height 872
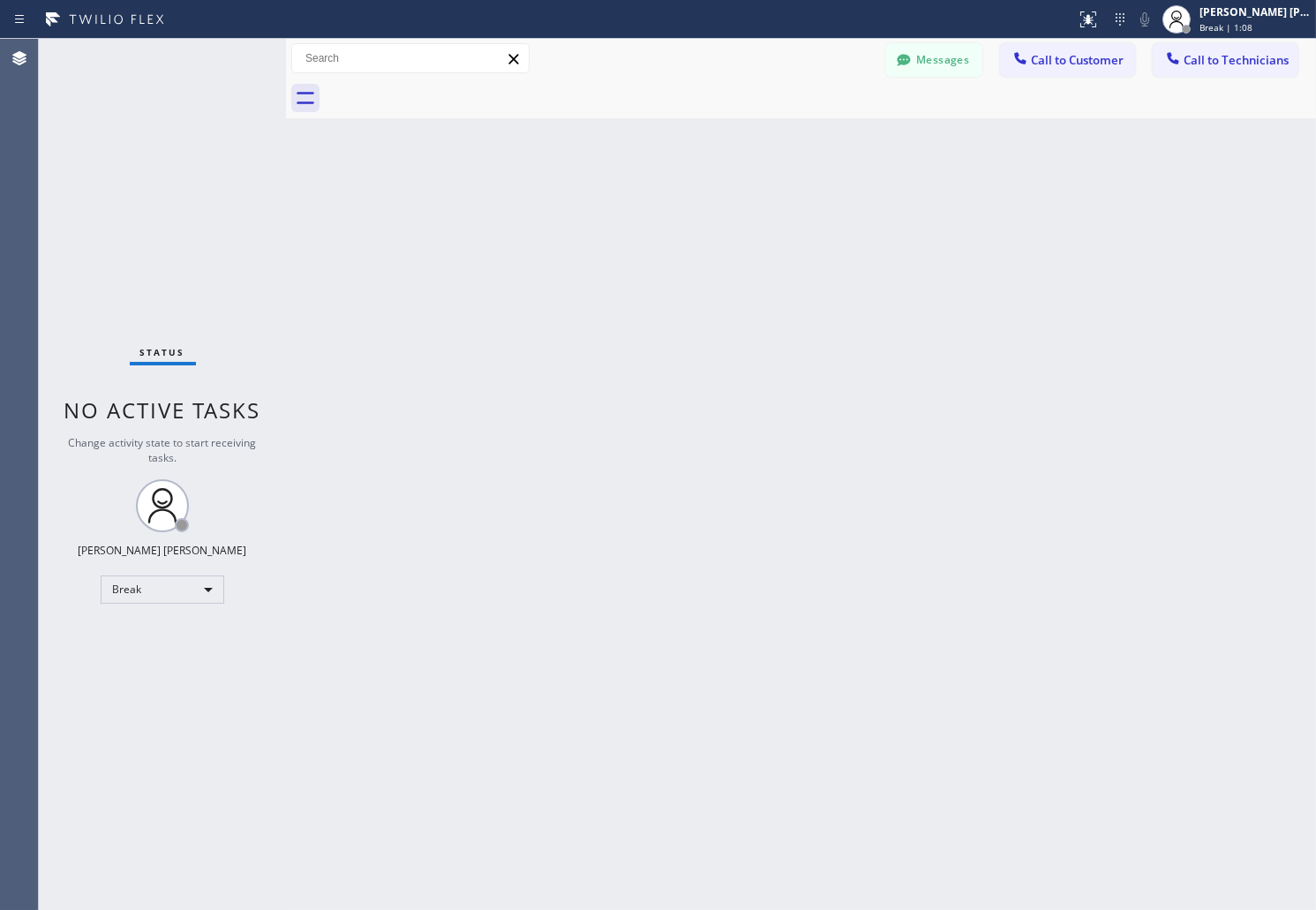
click at [638, 215] on div "Back to Dashboard Change Sender ID Customers Technicians AB [PERSON_NAME] [DATE…" at bounding box center [800, 475] width 1030 height 872
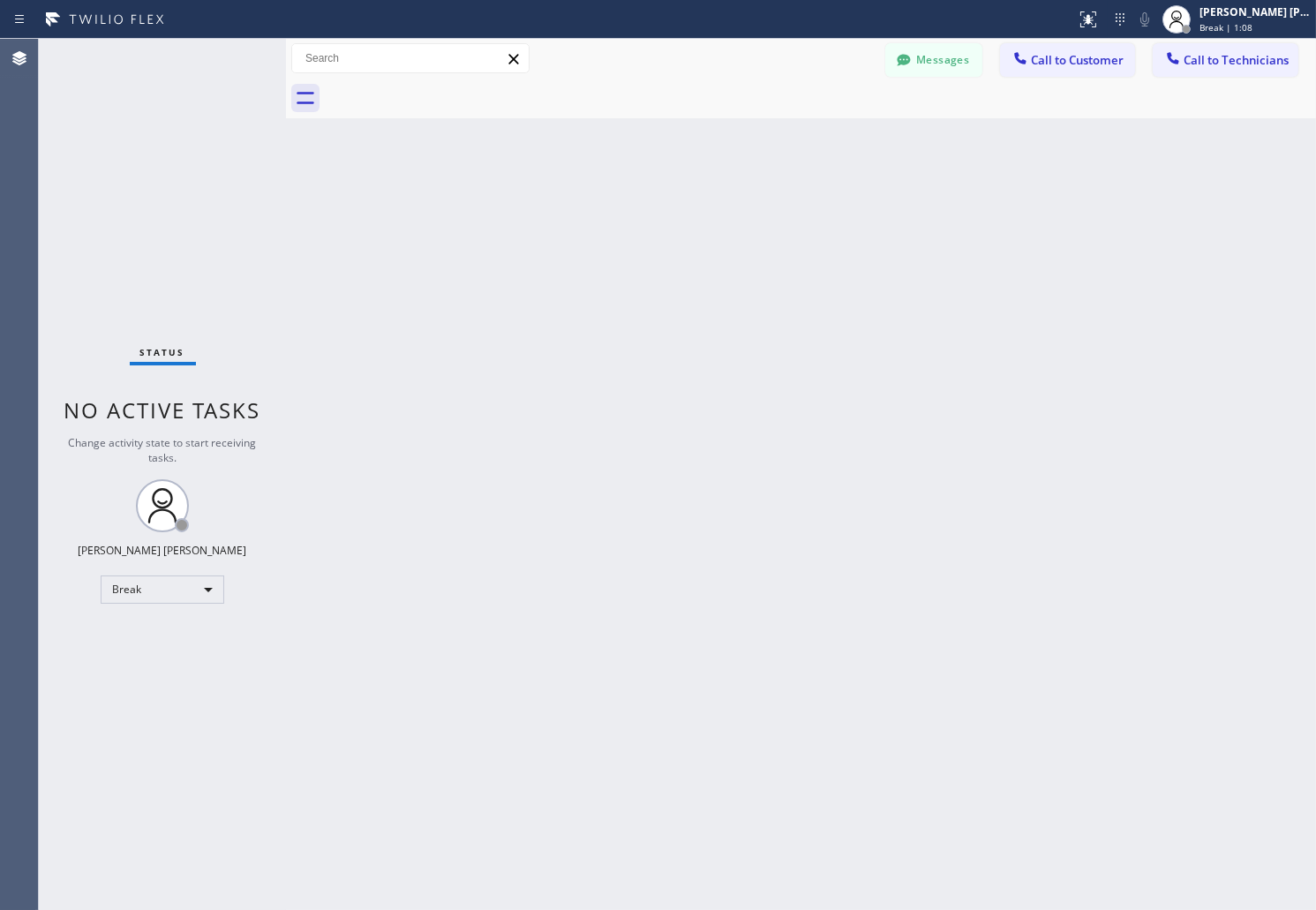
click at [638, 215] on div "Back to Dashboard Change Sender ID Customers Technicians AB [PERSON_NAME] [DATE…" at bounding box center [800, 475] width 1030 height 872
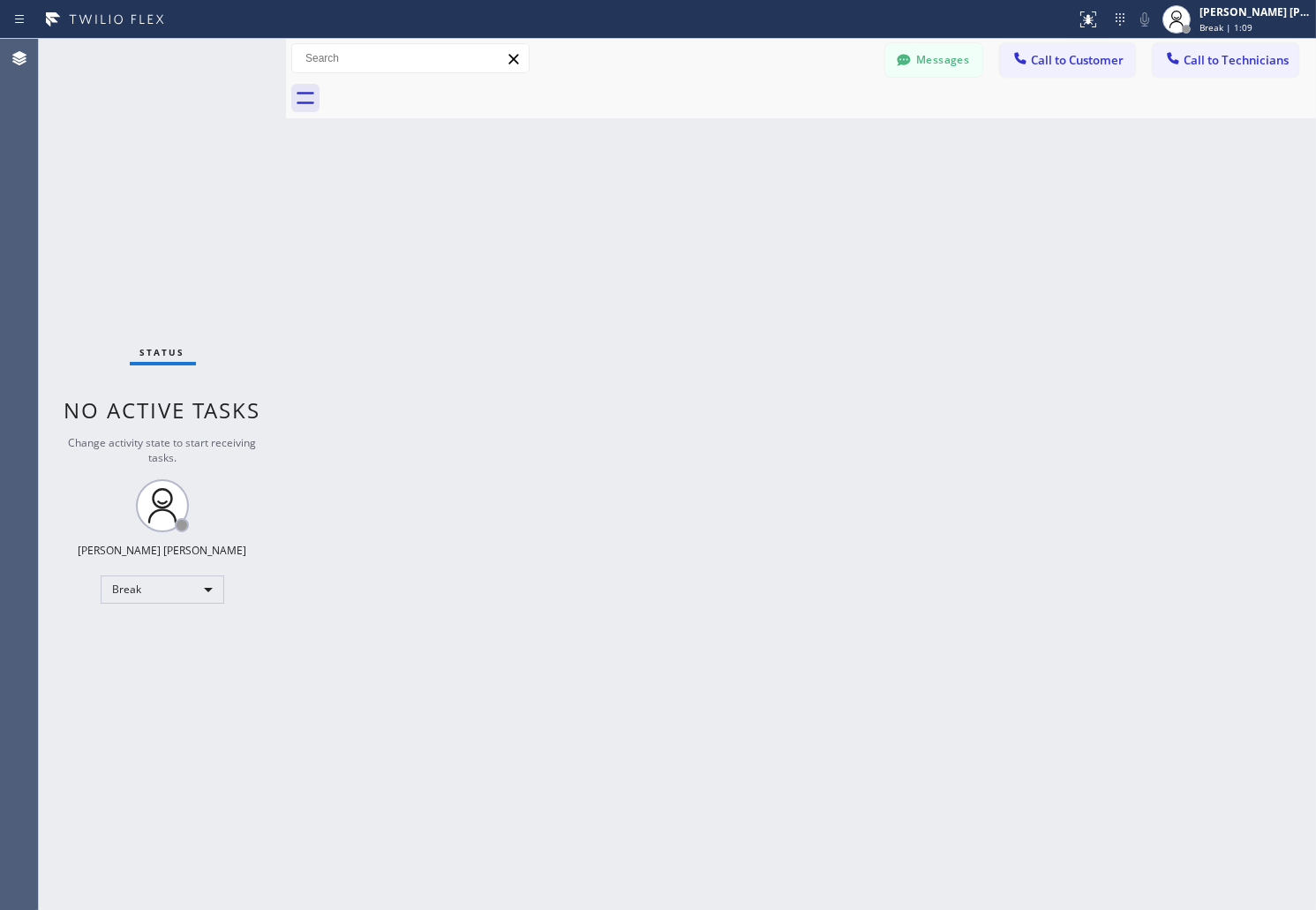
click at [638, 215] on div "Back to Dashboard Change Sender ID Customers Technicians AB [PERSON_NAME] [DATE…" at bounding box center [800, 475] width 1030 height 872
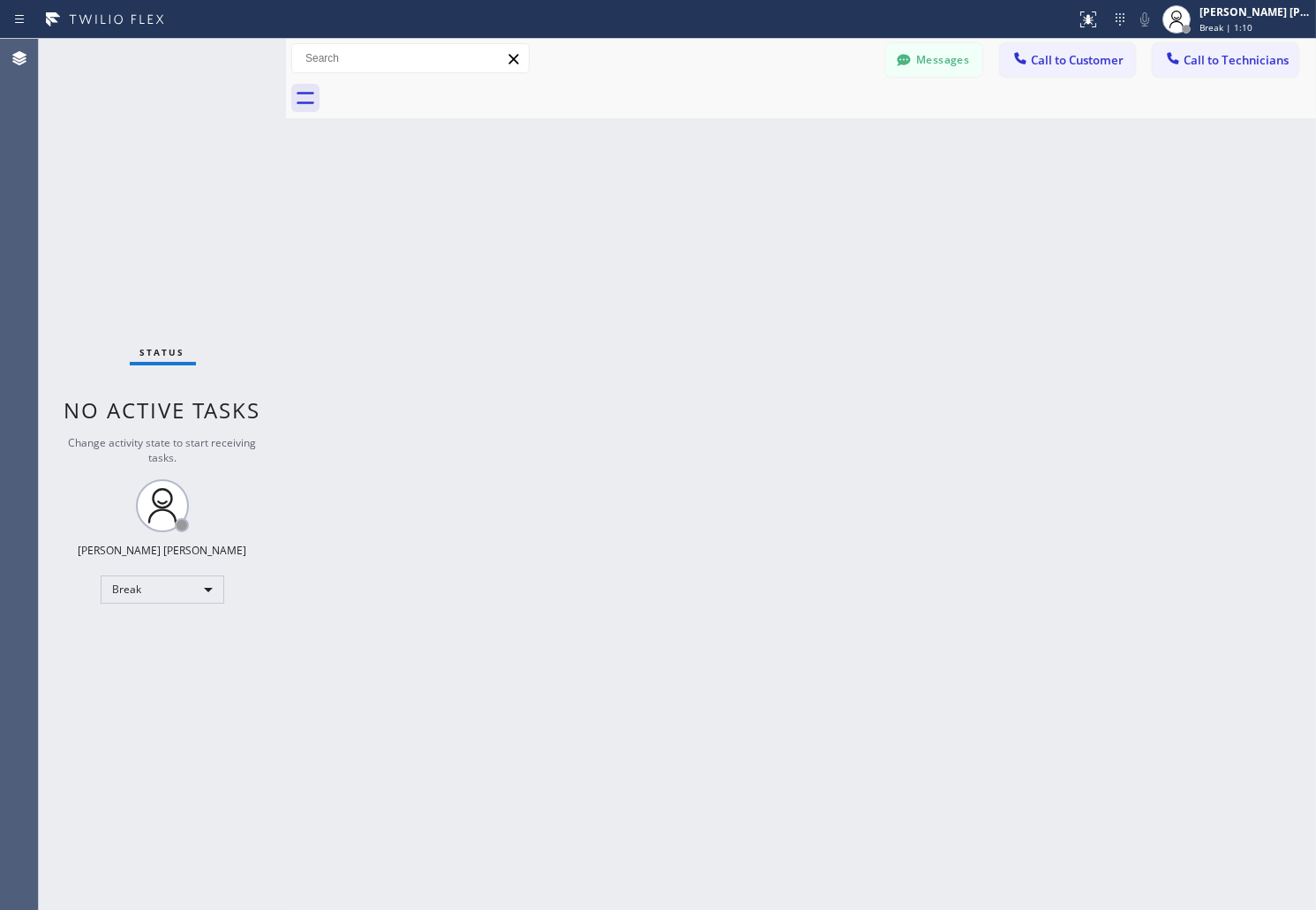
click at [638, 215] on div "Back to Dashboard Change Sender ID Customers Technicians AB [PERSON_NAME] [DATE…" at bounding box center [800, 475] width 1030 height 872
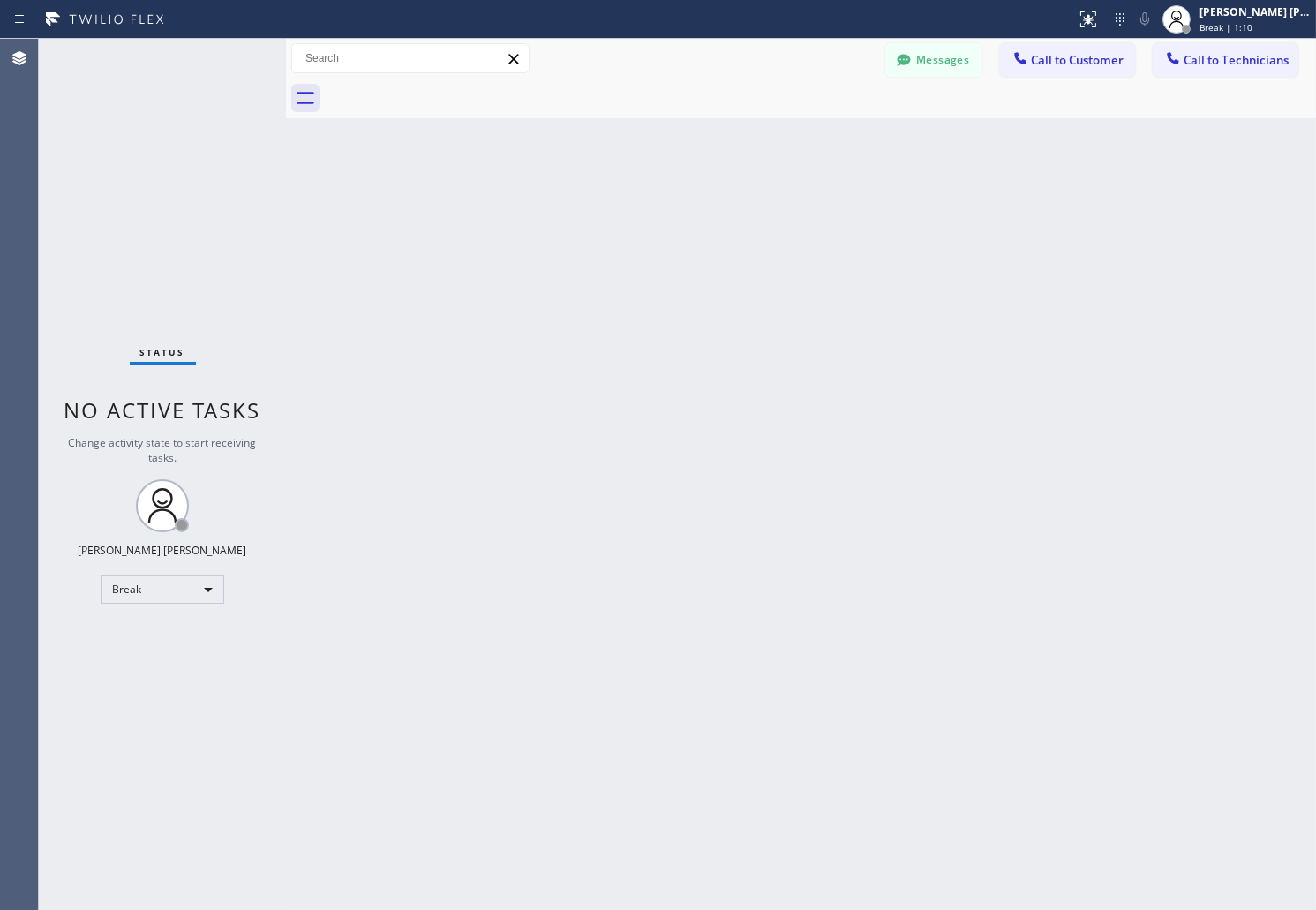
click at [638, 215] on div "Back to Dashboard Change Sender ID Customers Technicians AB [PERSON_NAME] [DATE…" at bounding box center [800, 475] width 1030 height 872
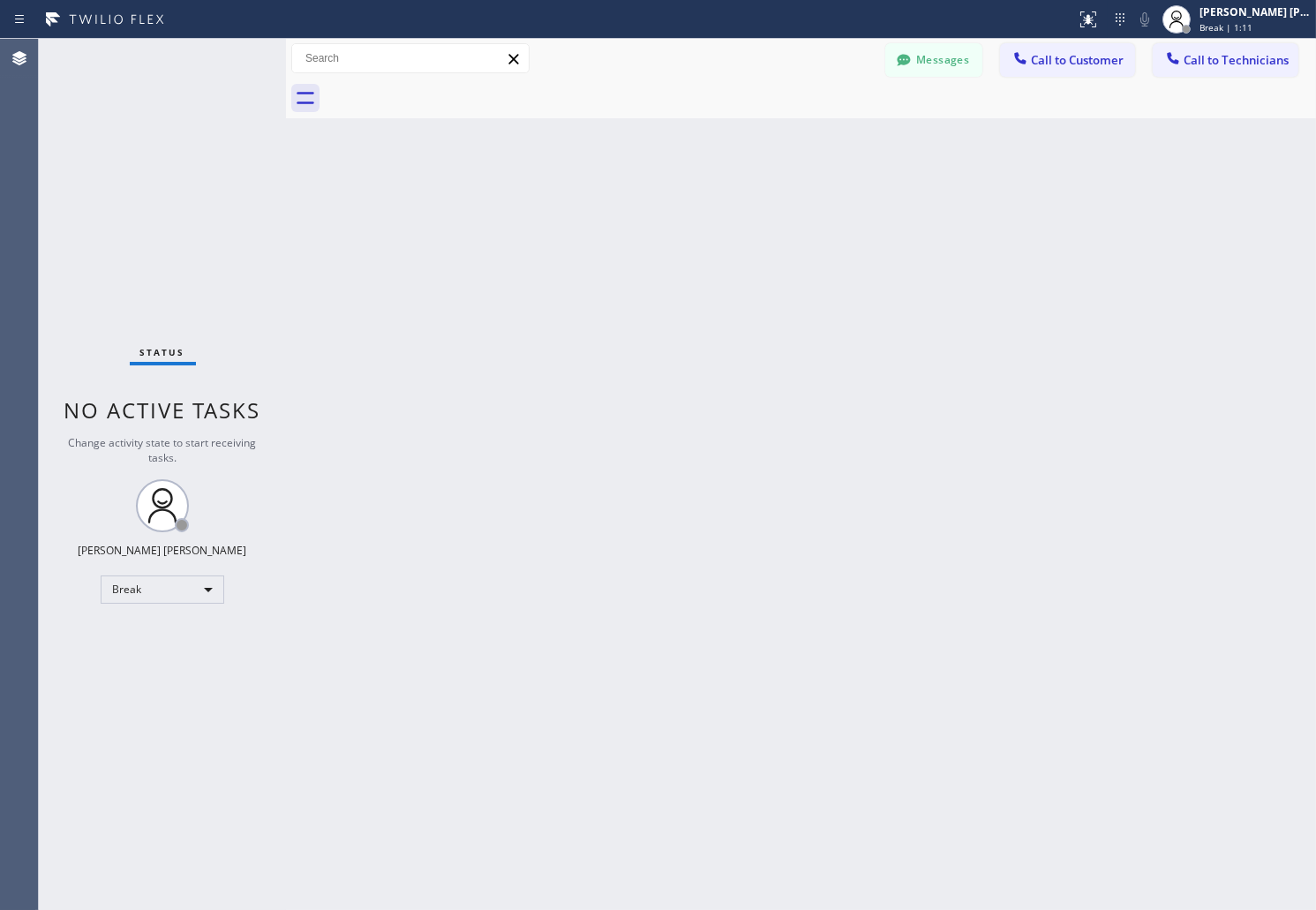
click at [638, 215] on div "Back to Dashboard Change Sender ID Customers Technicians AB [PERSON_NAME] [DATE…" at bounding box center [800, 475] width 1030 height 872
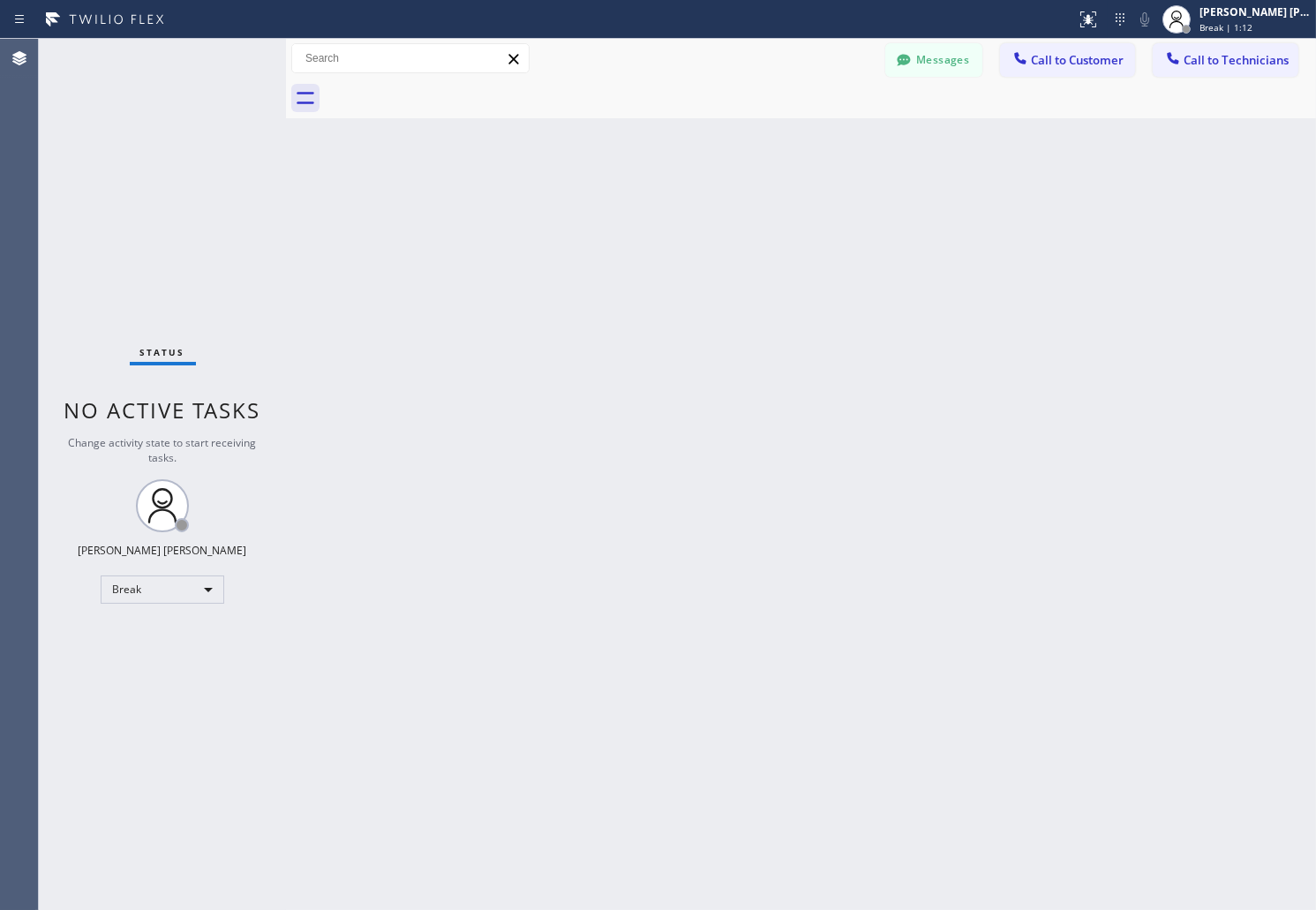
click at [638, 215] on div "Back to Dashboard Change Sender ID Customers Technicians AB [PERSON_NAME] [DATE…" at bounding box center [800, 475] width 1030 height 872
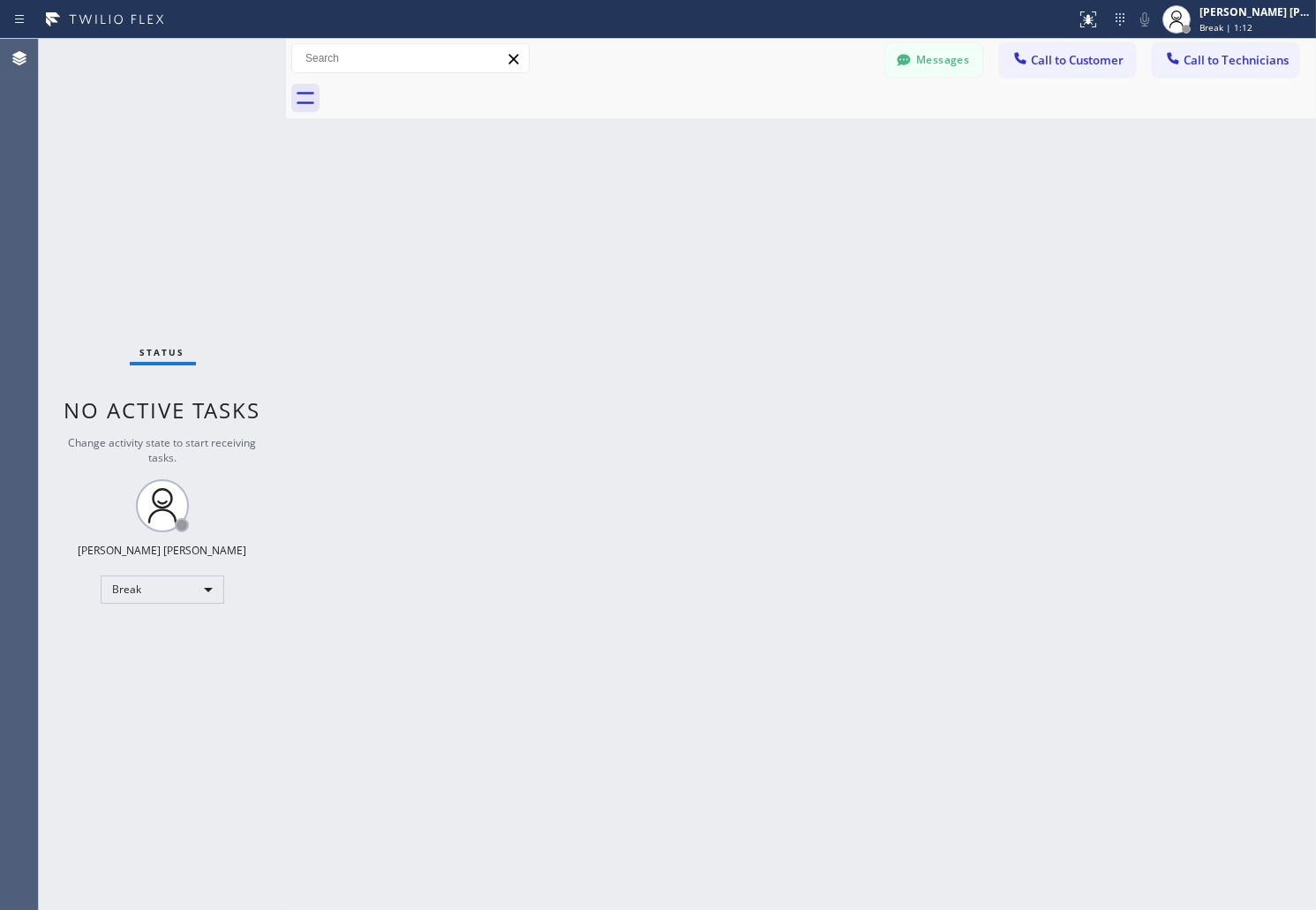
click at [638, 215] on div "Back to Dashboard Change Sender ID Customers Technicians AB [PERSON_NAME] [DATE…" at bounding box center [800, 475] width 1030 height 872
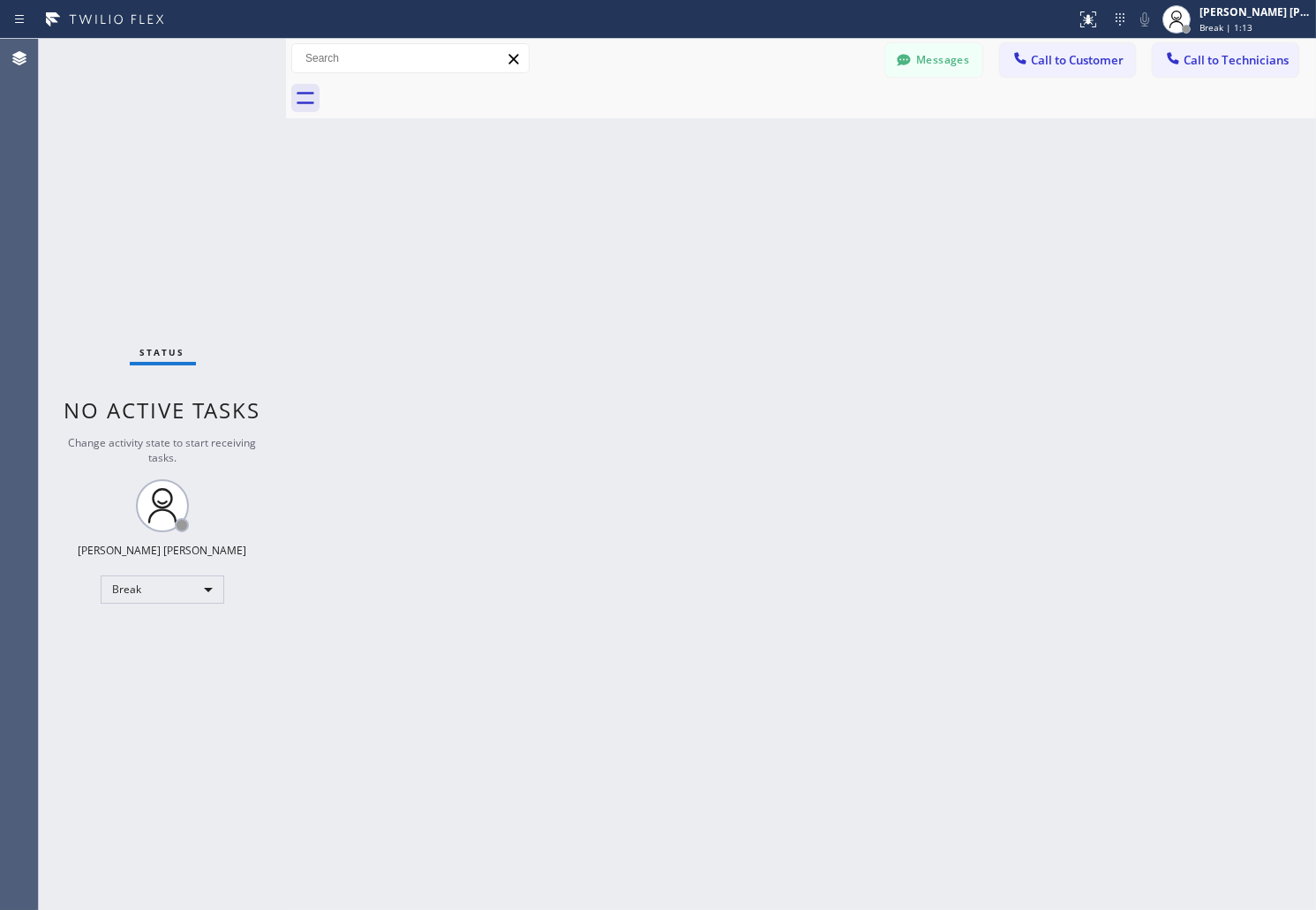
click at [638, 215] on div "Back to Dashboard Change Sender ID Customers Technicians AB [PERSON_NAME] [DATE…" at bounding box center [800, 475] width 1030 height 872
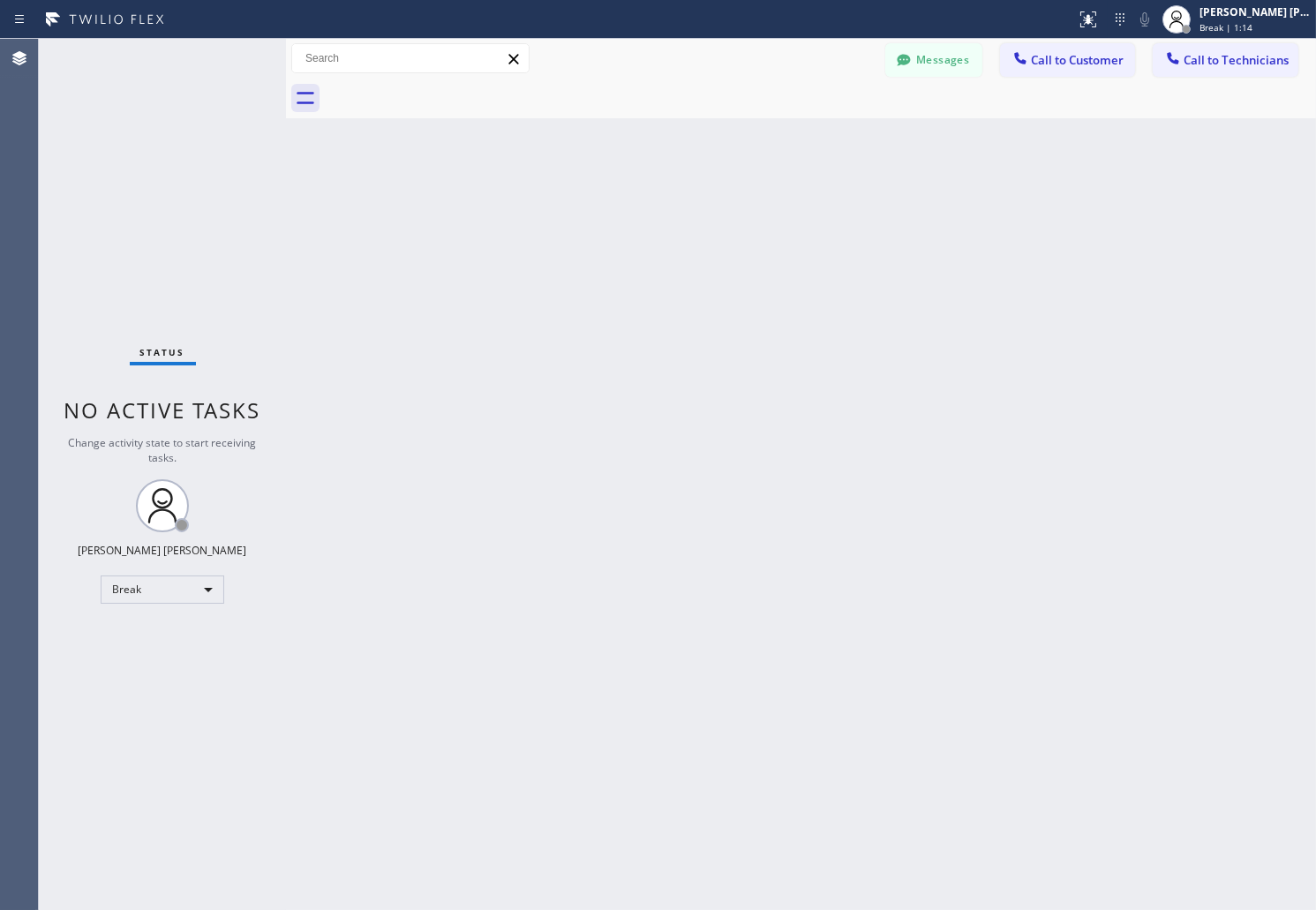
click at [638, 215] on div "Back to Dashboard Change Sender ID Customers Technicians AB [PERSON_NAME] [DATE…" at bounding box center [800, 475] width 1030 height 872
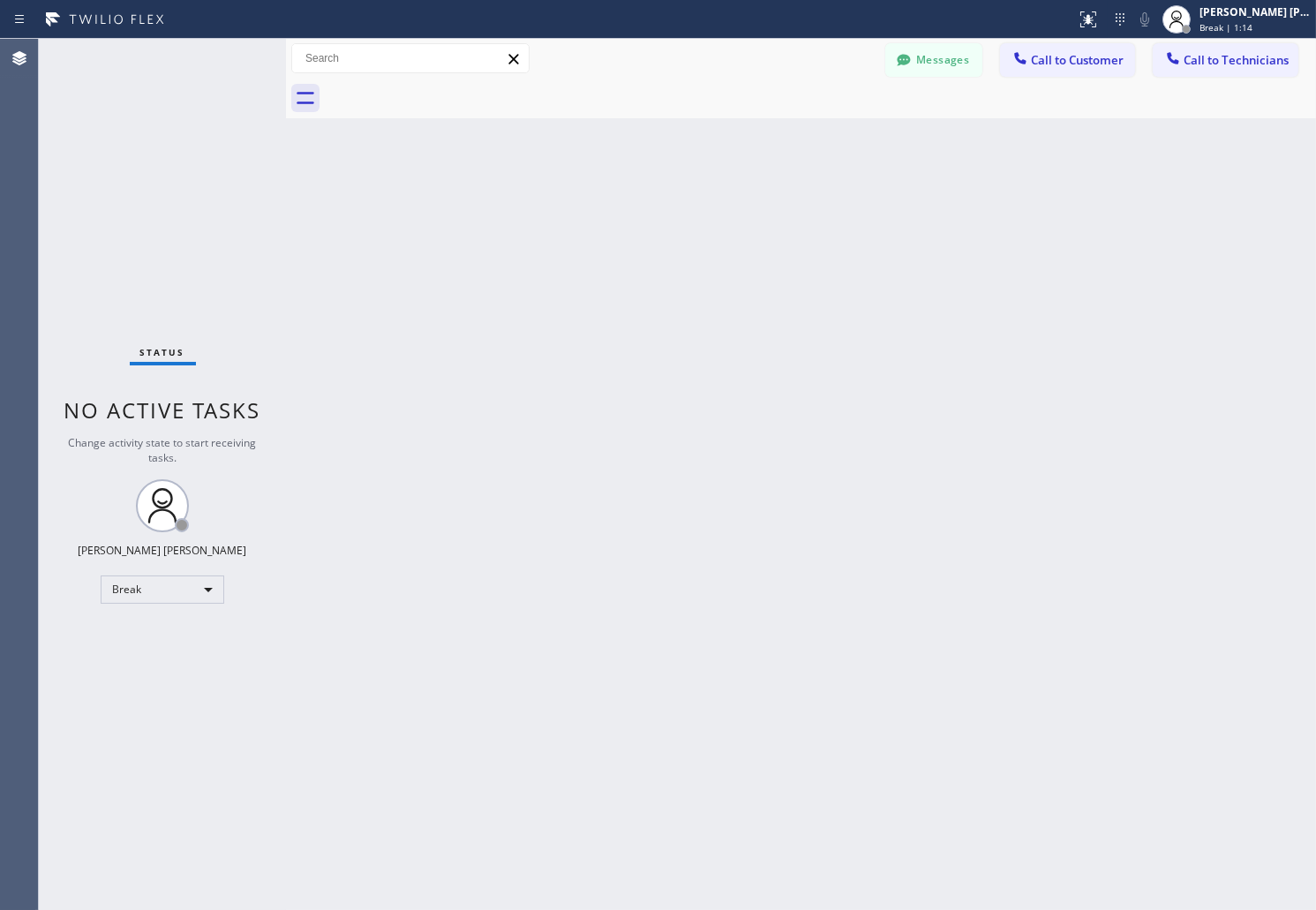
click at [638, 215] on div "Back to Dashboard Change Sender ID Customers Technicians AB [PERSON_NAME] [DATE…" at bounding box center [800, 475] width 1030 height 872
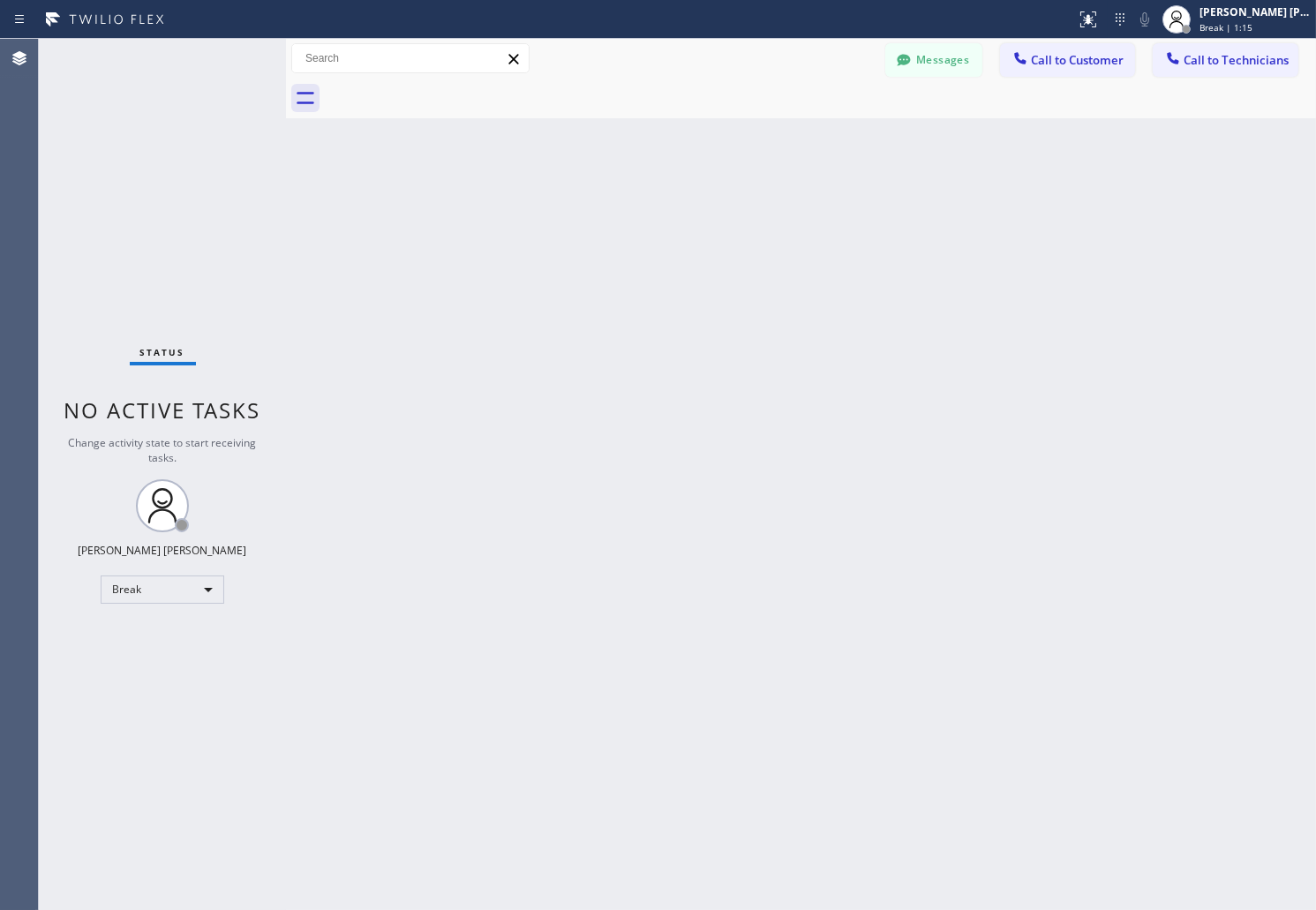
click at [638, 215] on div "Back to Dashboard Change Sender ID Customers Technicians AB [PERSON_NAME] [DATE…" at bounding box center [800, 475] width 1030 height 872
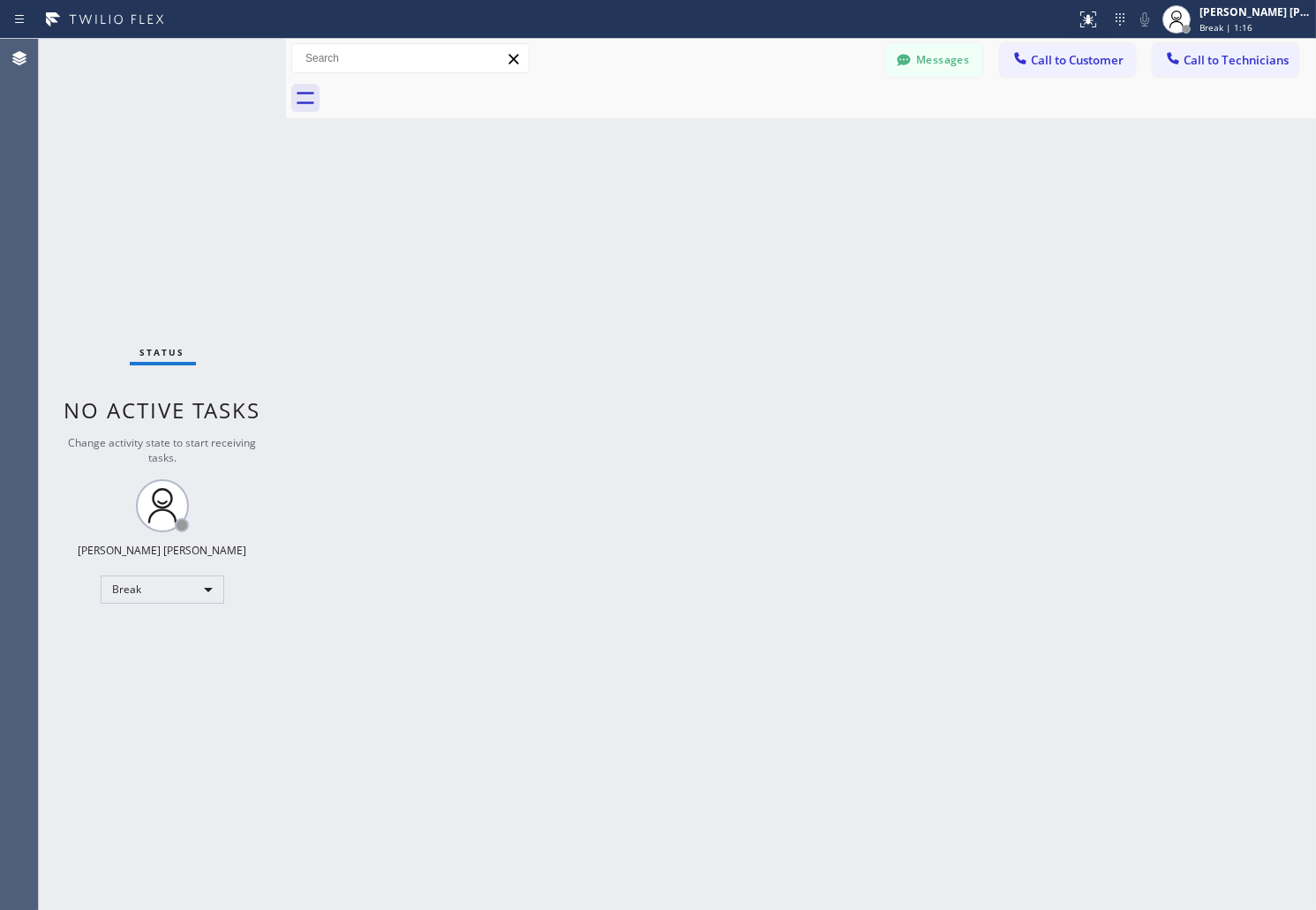
click at [638, 215] on div "Back to Dashboard Change Sender ID Customers Technicians AB [PERSON_NAME] [DATE…" at bounding box center [800, 475] width 1030 height 872
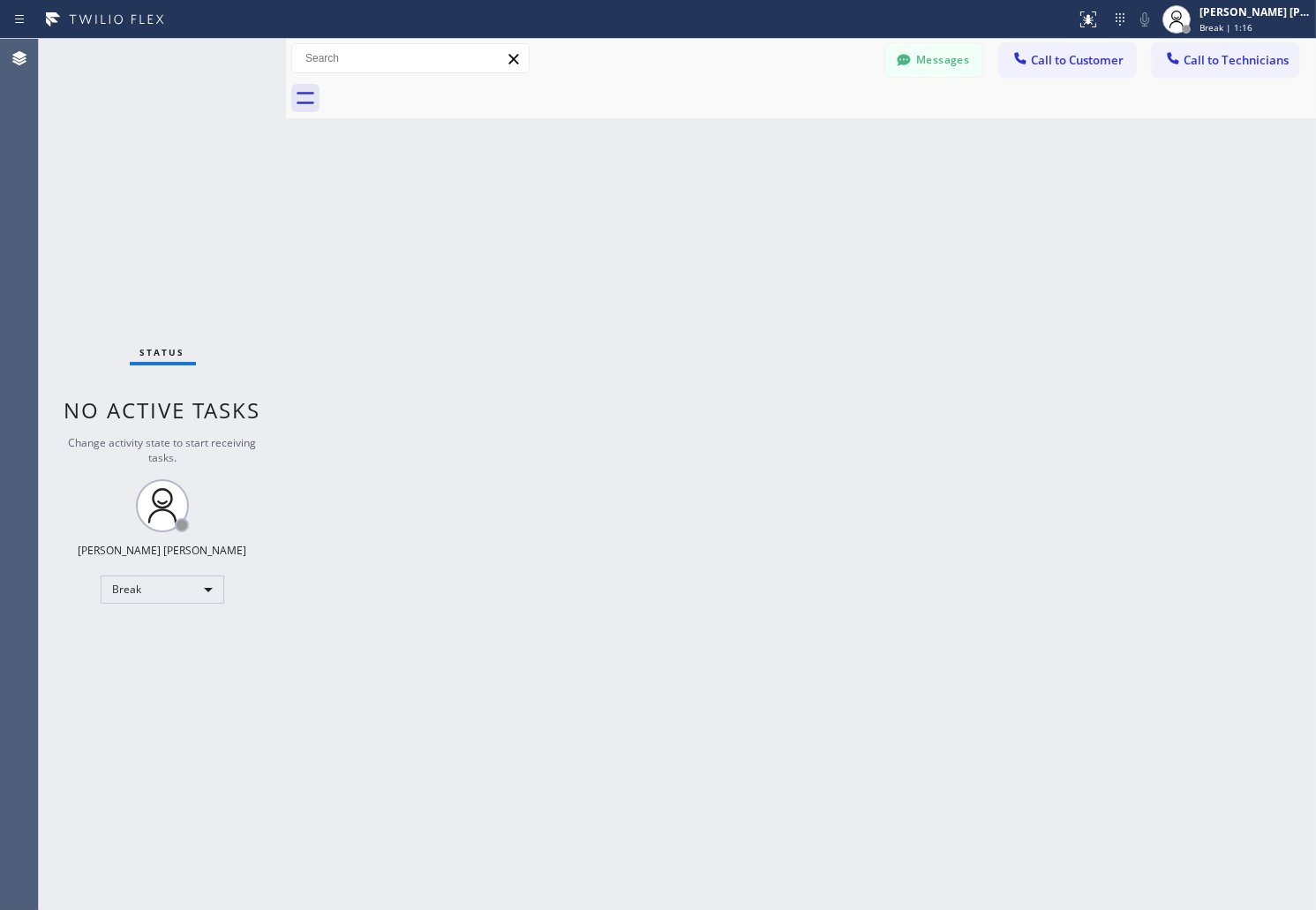
click at [638, 215] on div "Back to Dashboard Change Sender ID Customers Technicians AB [PERSON_NAME] [DATE…" at bounding box center [800, 475] width 1030 height 872
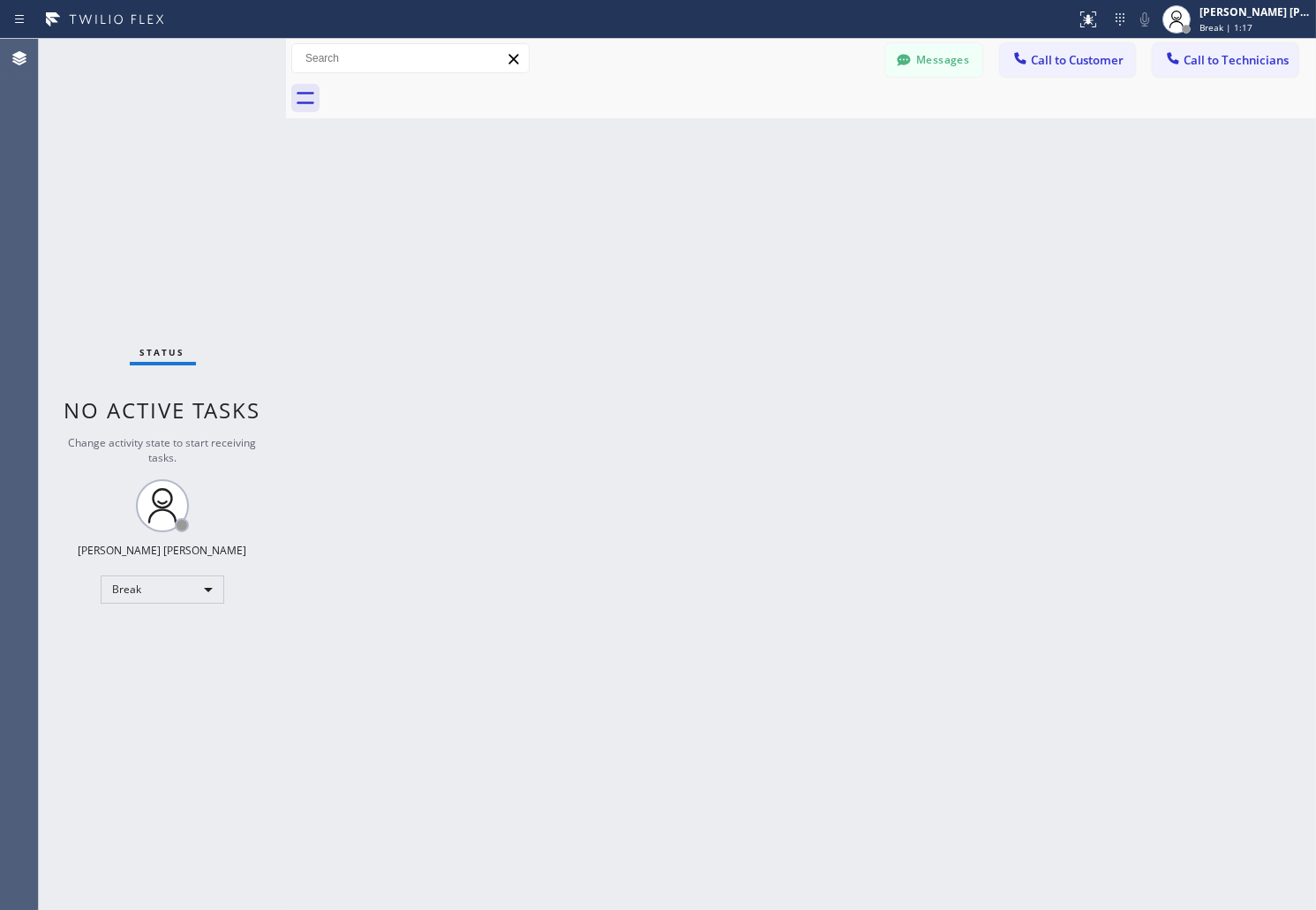
click at [638, 215] on div "Back to Dashboard Change Sender ID Customers Technicians AB [PERSON_NAME] [DATE…" at bounding box center [800, 475] width 1030 height 872
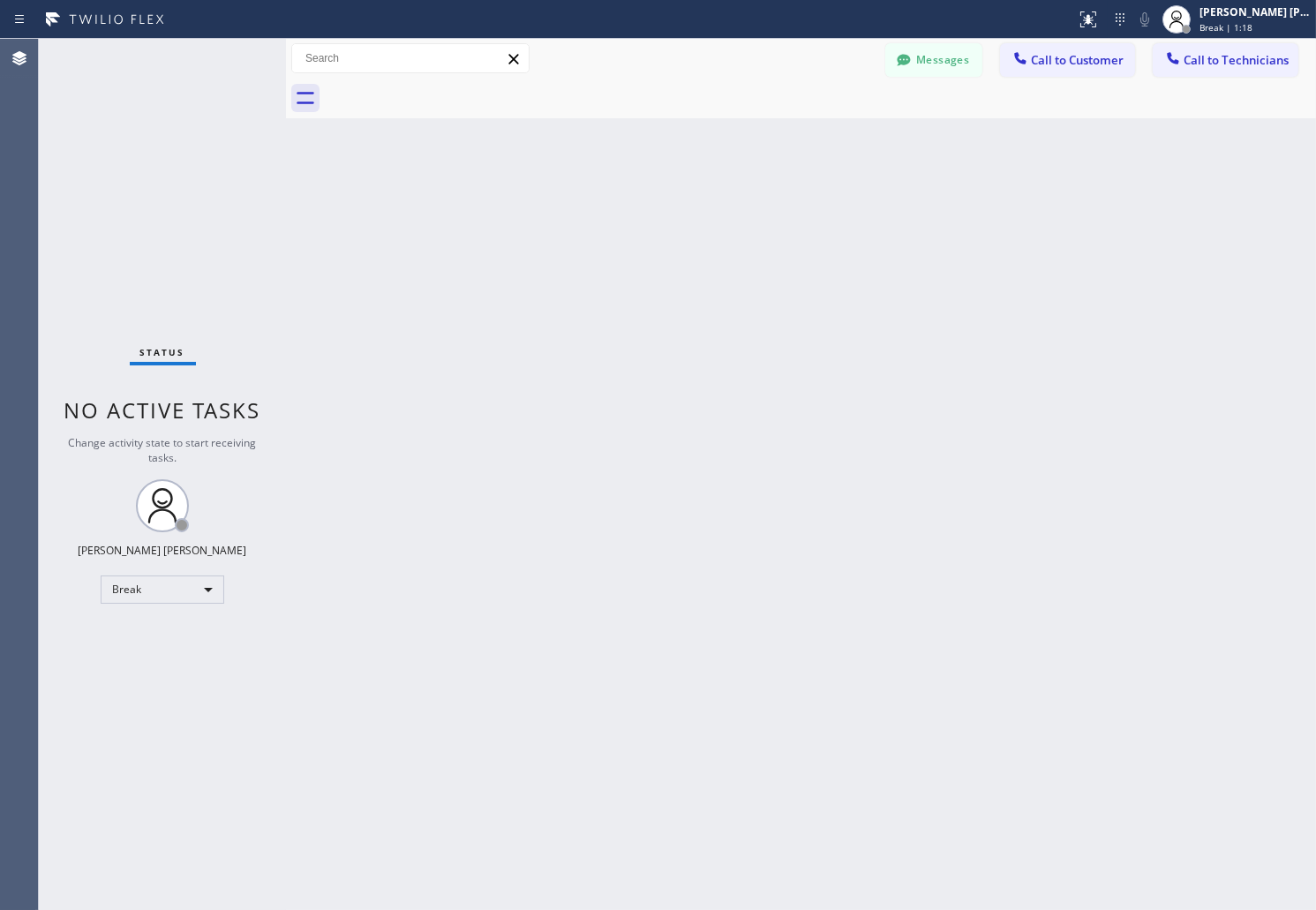
click at [638, 215] on div "Back to Dashboard Change Sender ID Customers Technicians AB [PERSON_NAME] [DATE…" at bounding box center [800, 475] width 1030 height 872
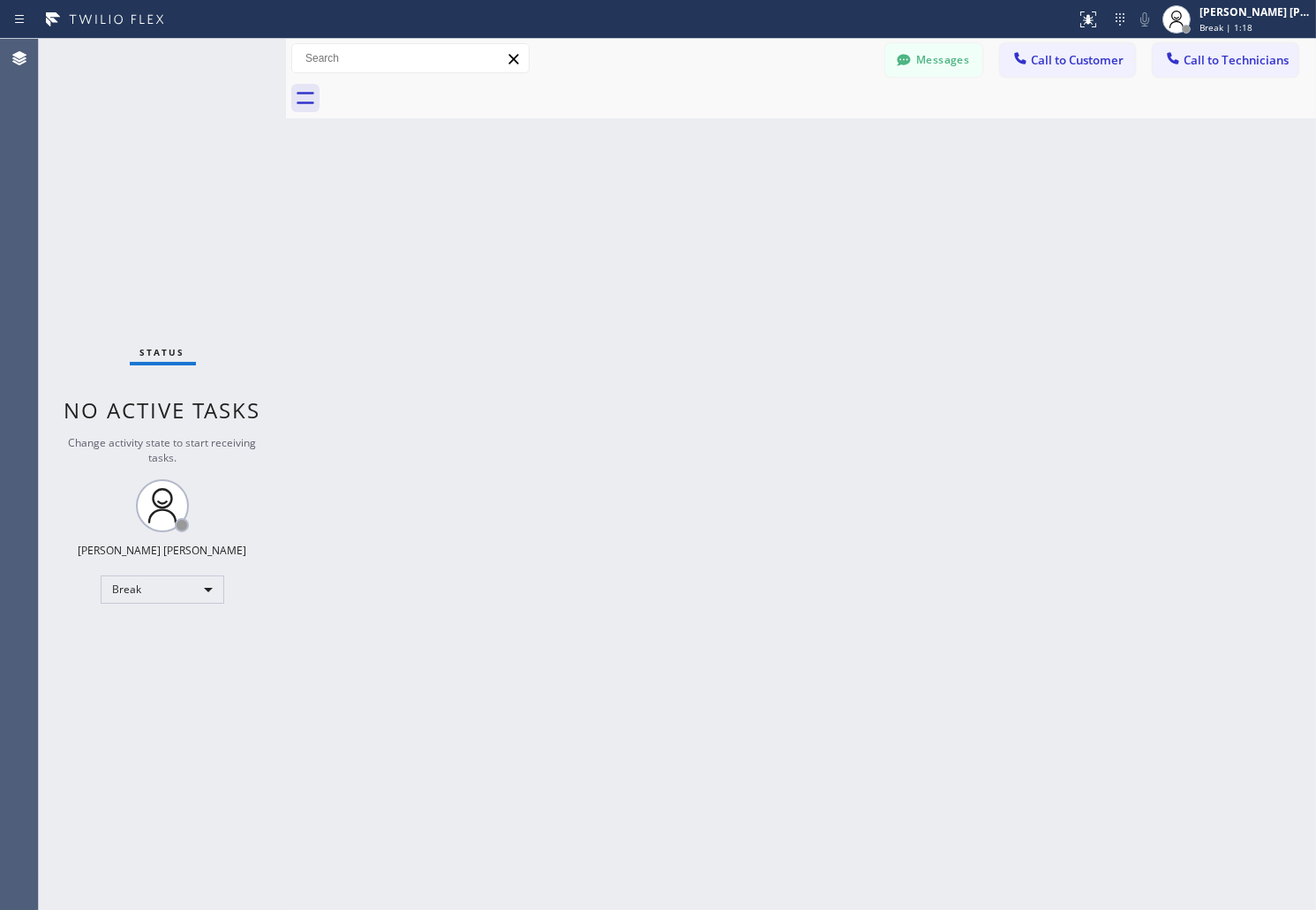
click at [638, 215] on div "Back to Dashboard Change Sender ID Customers Technicians AB [PERSON_NAME] [DATE…" at bounding box center [800, 475] width 1030 height 872
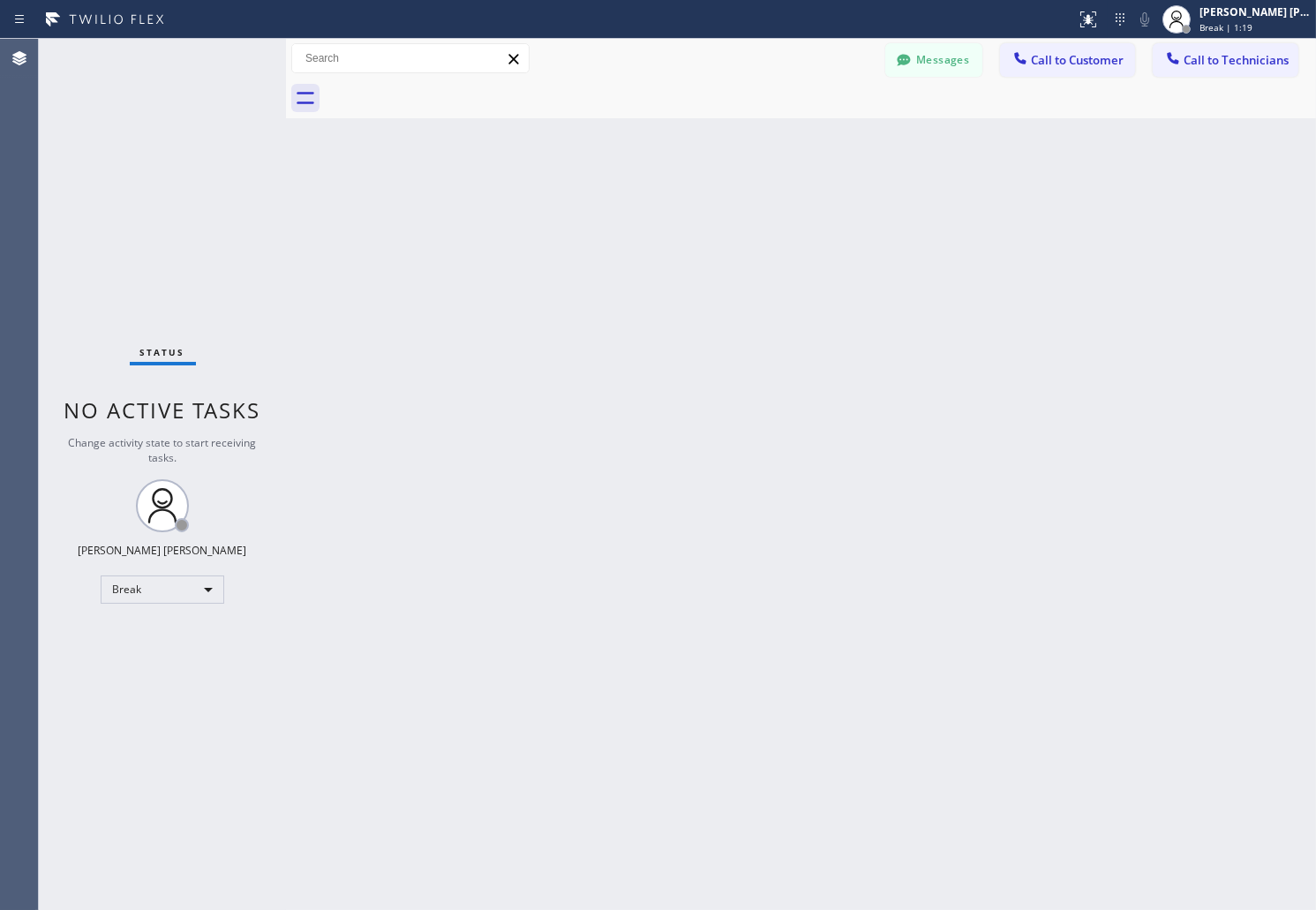
click at [638, 215] on div "Back to Dashboard Change Sender ID Customers Technicians AB [PERSON_NAME] [DATE…" at bounding box center [800, 475] width 1030 height 872
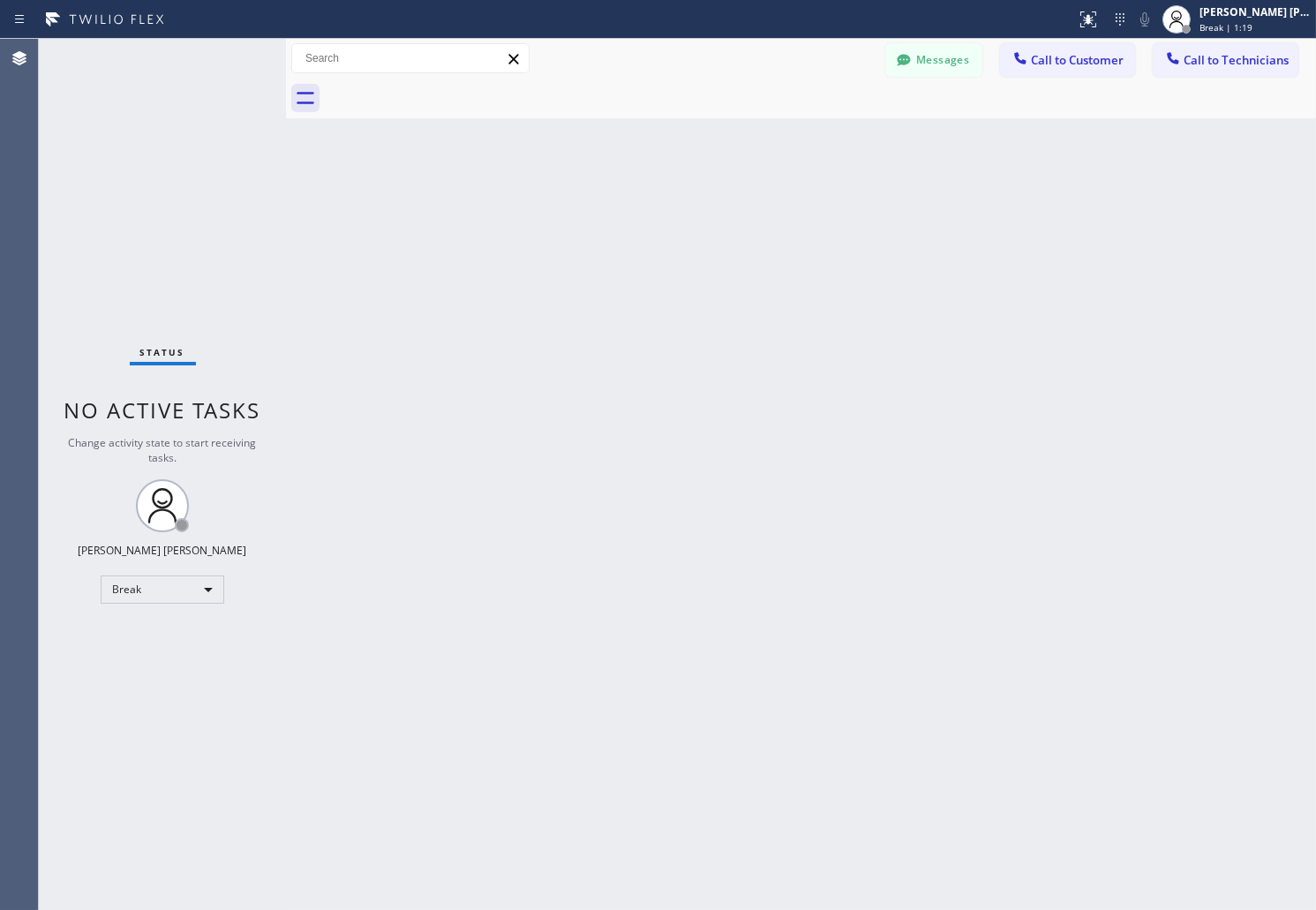
click at [638, 215] on div "Back to Dashboard Change Sender ID Customers Technicians AB [PERSON_NAME] [DATE…" at bounding box center [800, 475] width 1030 height 872
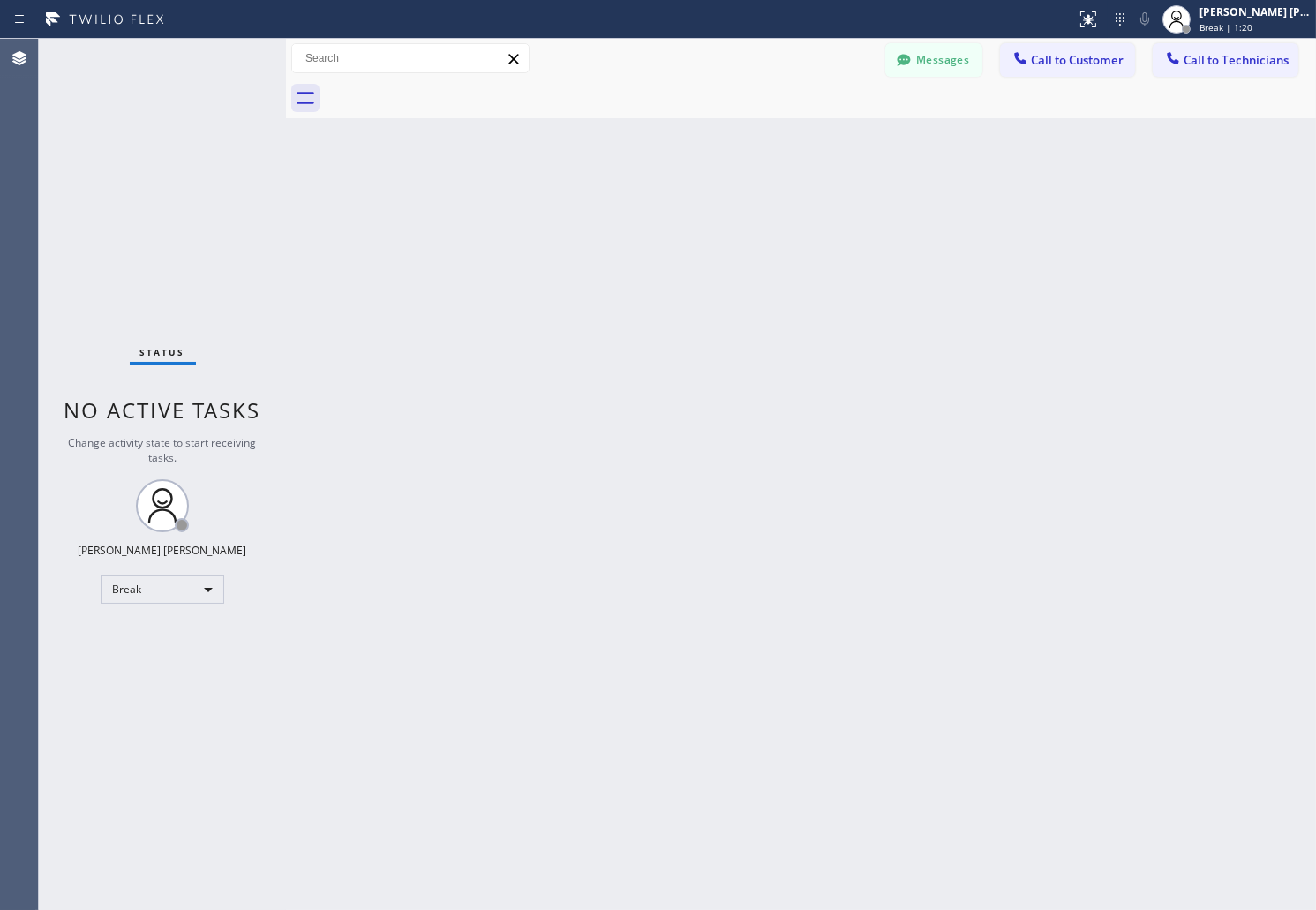
click at [638, 215] on div "Back to Dashboard Change Sender ID Customers Technicians AB [PERSON_NAME] [DATE…" at bounding box center [800, 475] width 1030 height 872
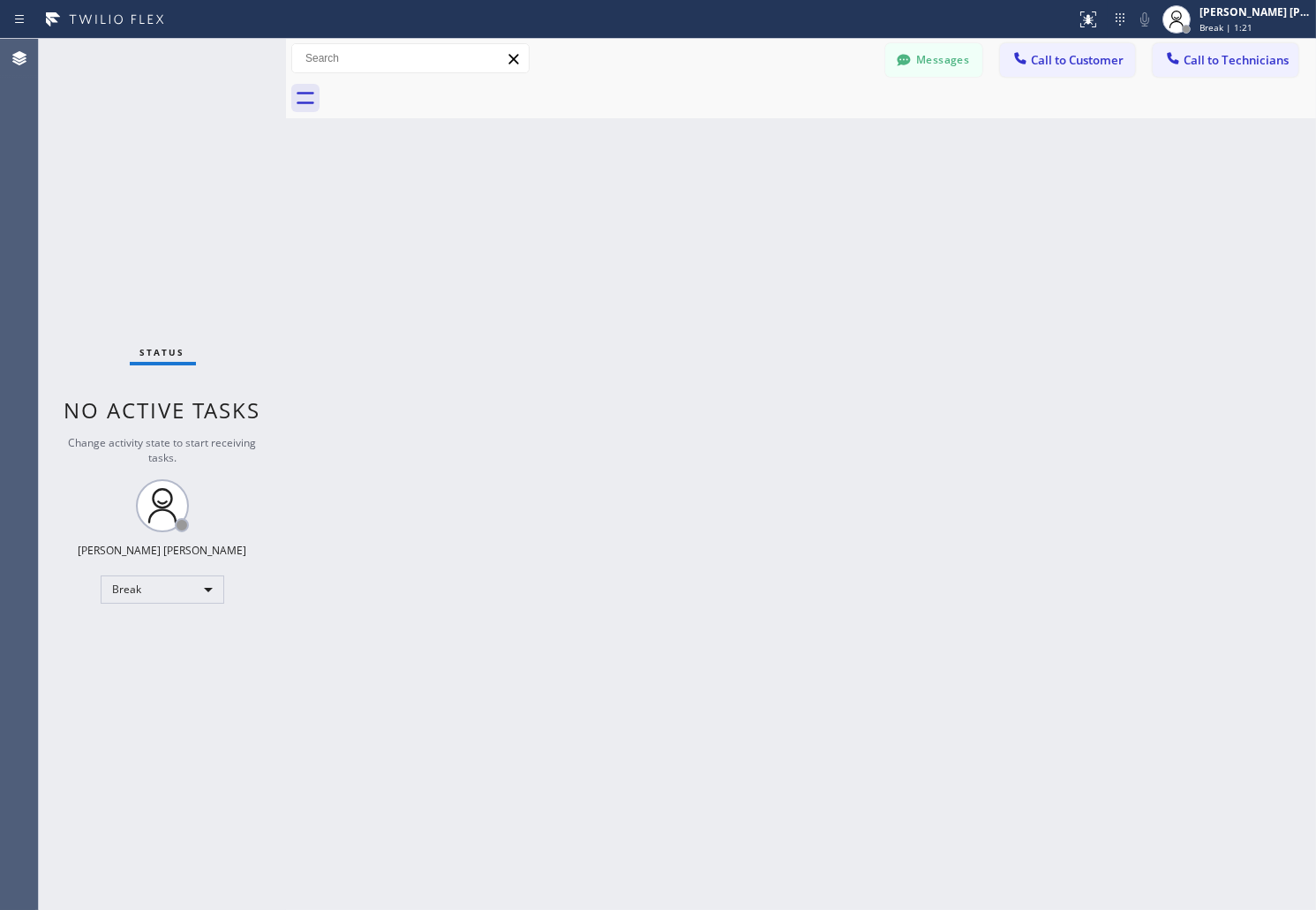
click at [638, 215] on div "Back to Dashboard Change Sender ID Customers Technicians AB [PERSON_NAME] [DATE…" at bounding box center [800, 475] width 1030 height 872
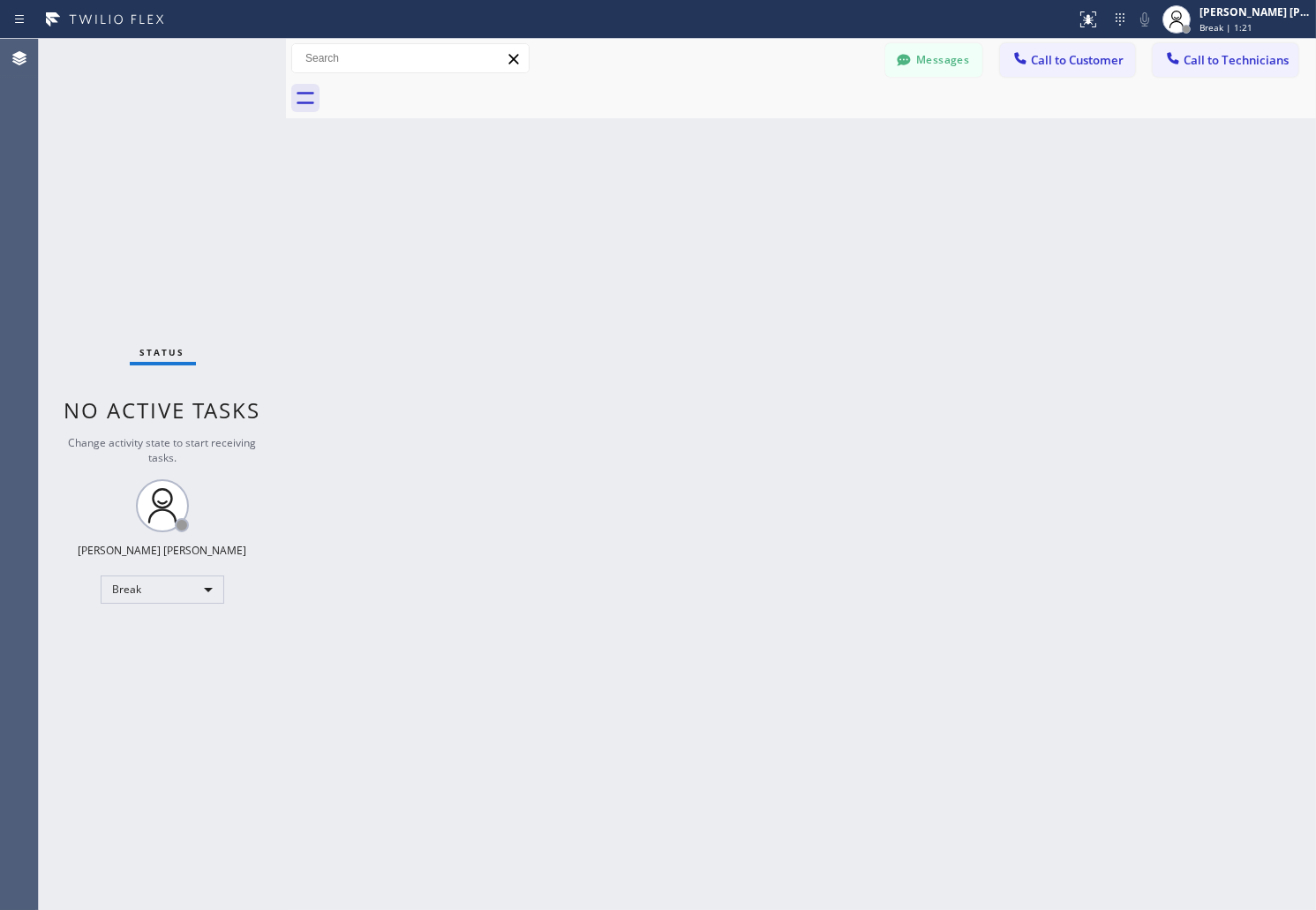
click at [638, 215] on div "Back to Dashboard Change Sender ID Customers Technicians AB [PERSON_NAME] [DATE…" at bounding box center [800, 475] width 1030 height 872
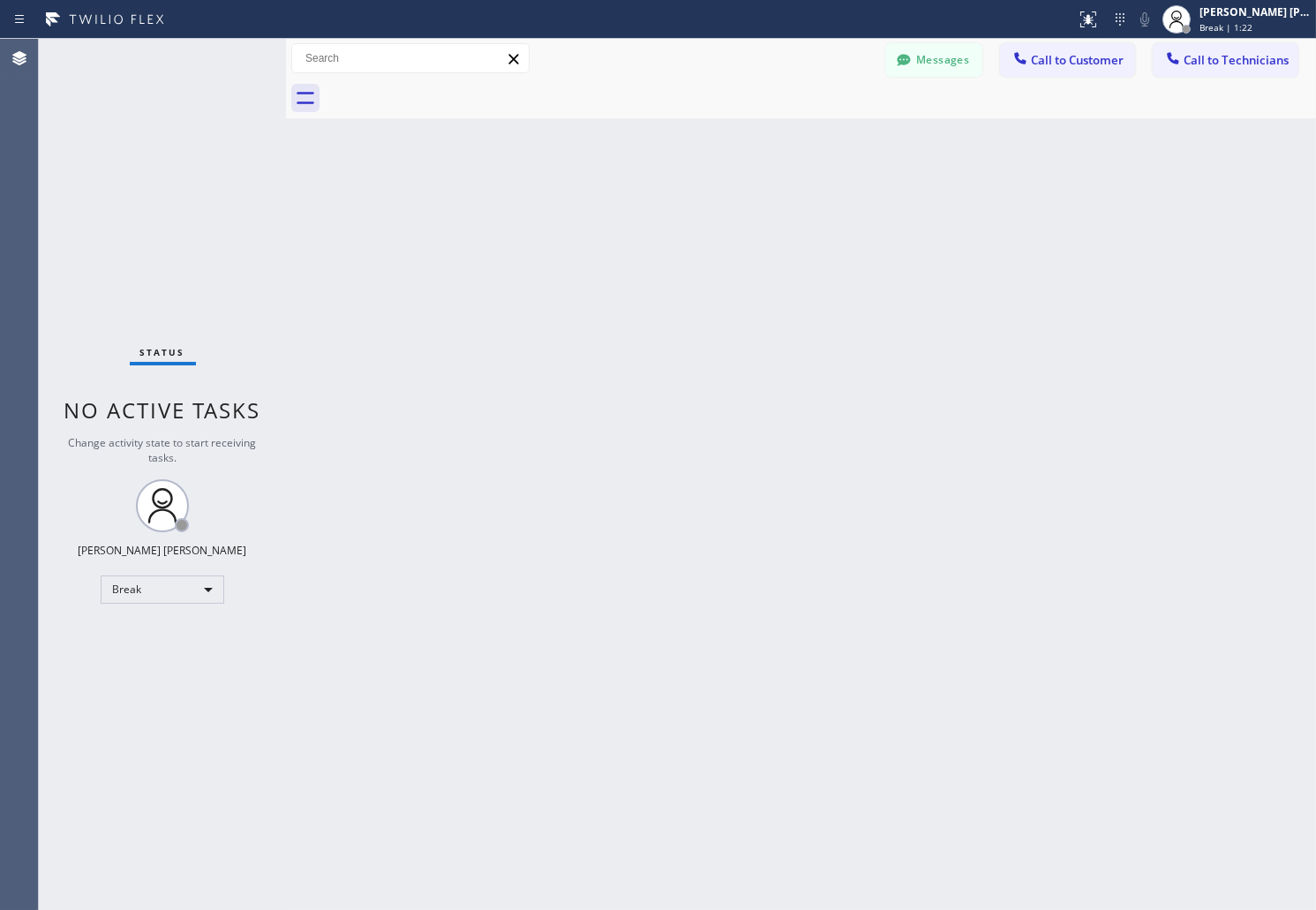
click at [638, 215] on div "Back to Dashboard Change Sender ID Customers Technicians AB [PERSON_NAME] [DATE…" at bounding box center [800, 475] width 1030 height 872
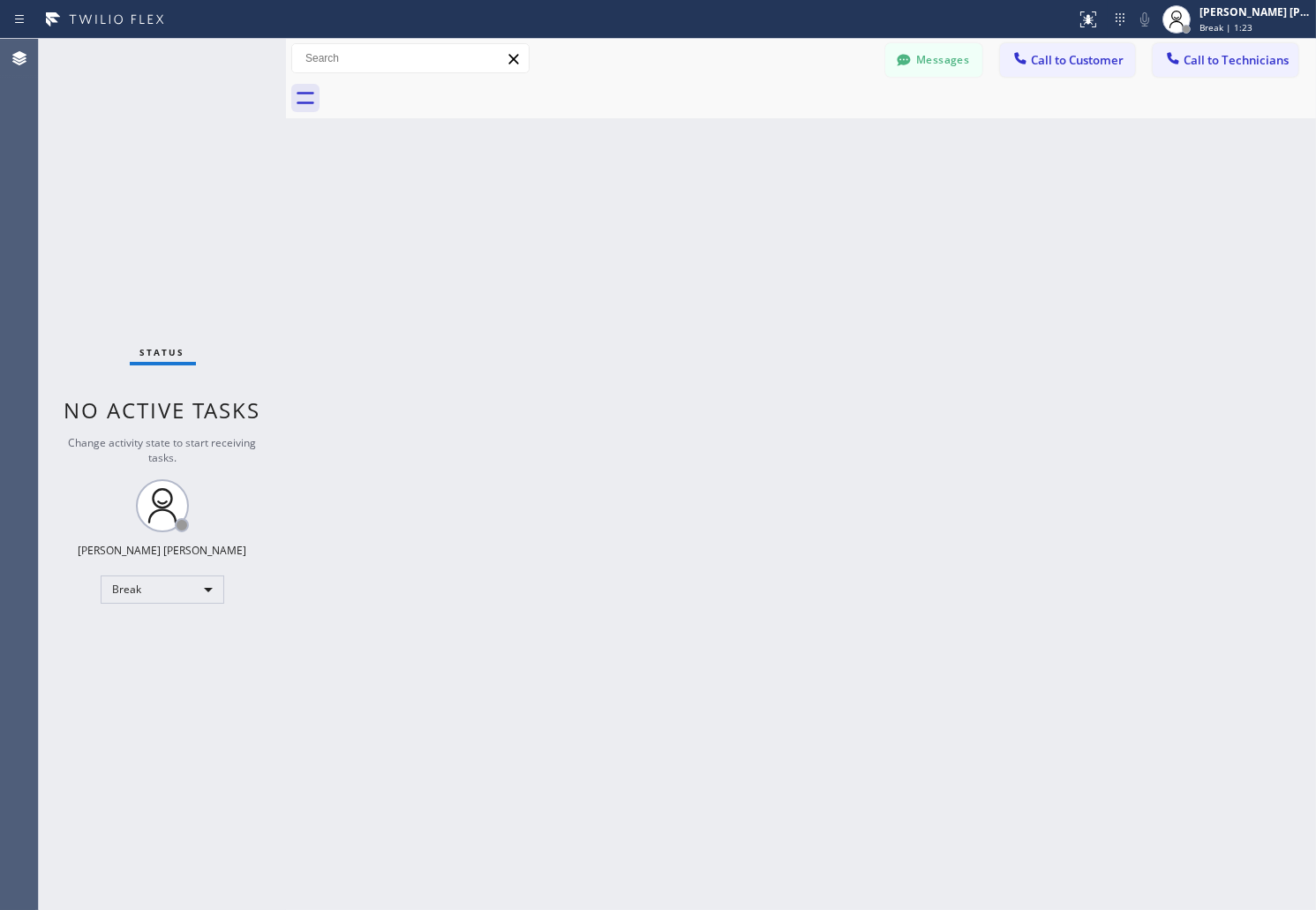
click at [638, 215] on div "Back to Dashboard Change Sender ID Customers Technicians AB [PERSON_NAME] [DATE…" at bounding box center [800, 475] width 1030 height 872
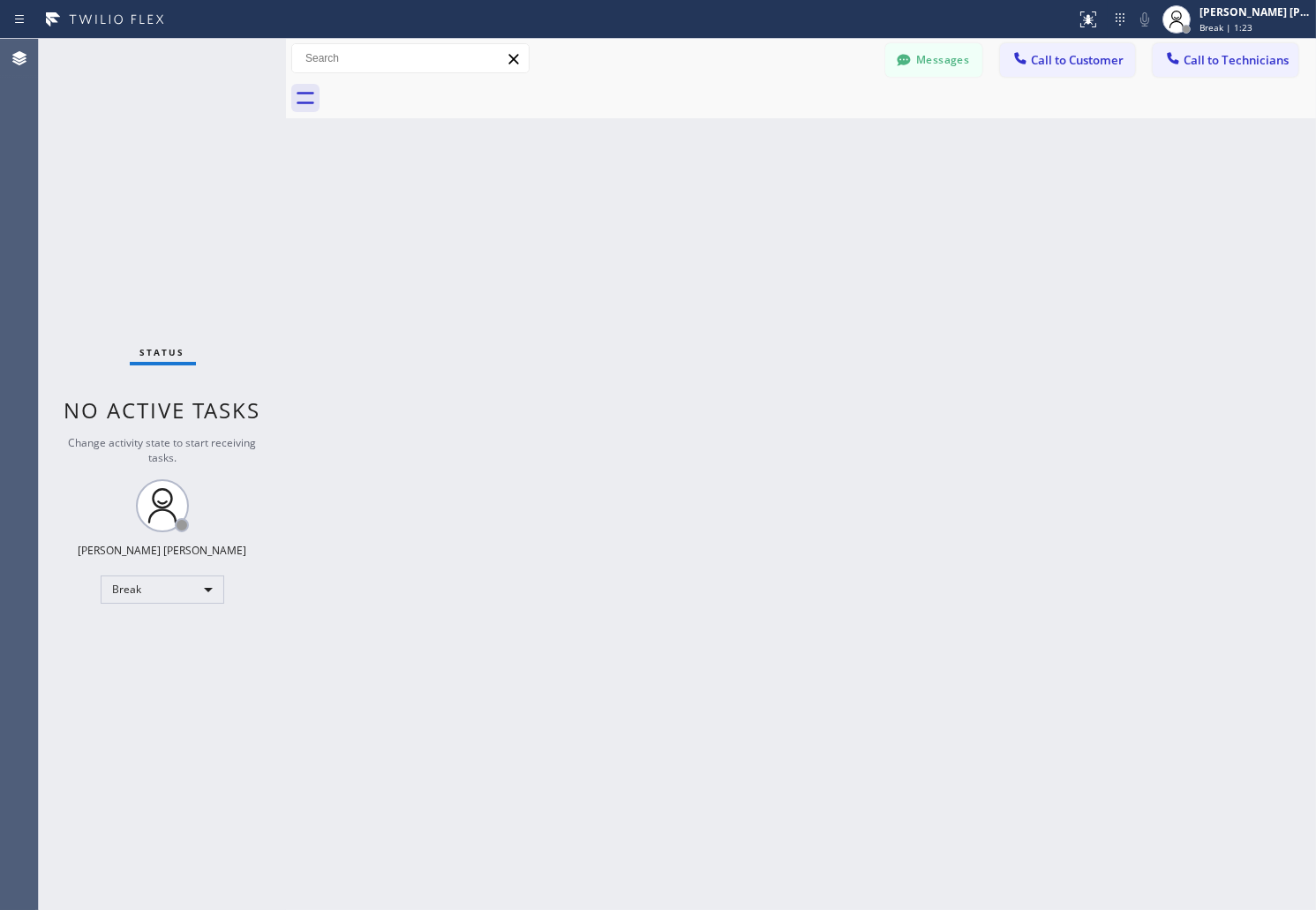
click at [638, 215] on div "Back to Dashboard Change Sender ID Customers Technicians AB [PERSON_NAME] [DATE…" at bounding box center [800, 475] width 1030 height 872
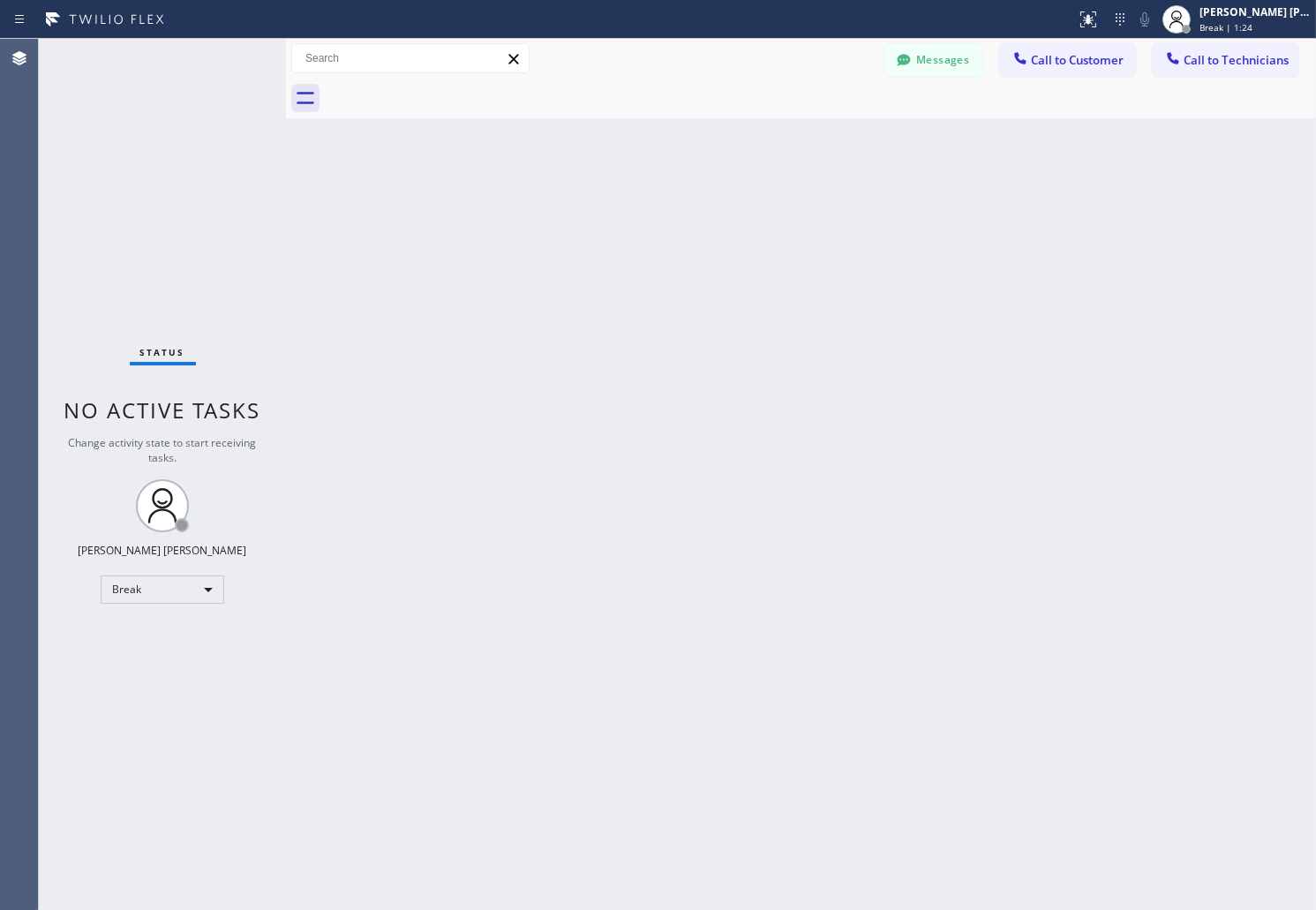
click at [638, 215] on div "Back to Dashboard Change Sender ID Customers Technicians AB [PERSON_NAME] [DATE…" at bounding box center [800, 475] width 1030 height 872
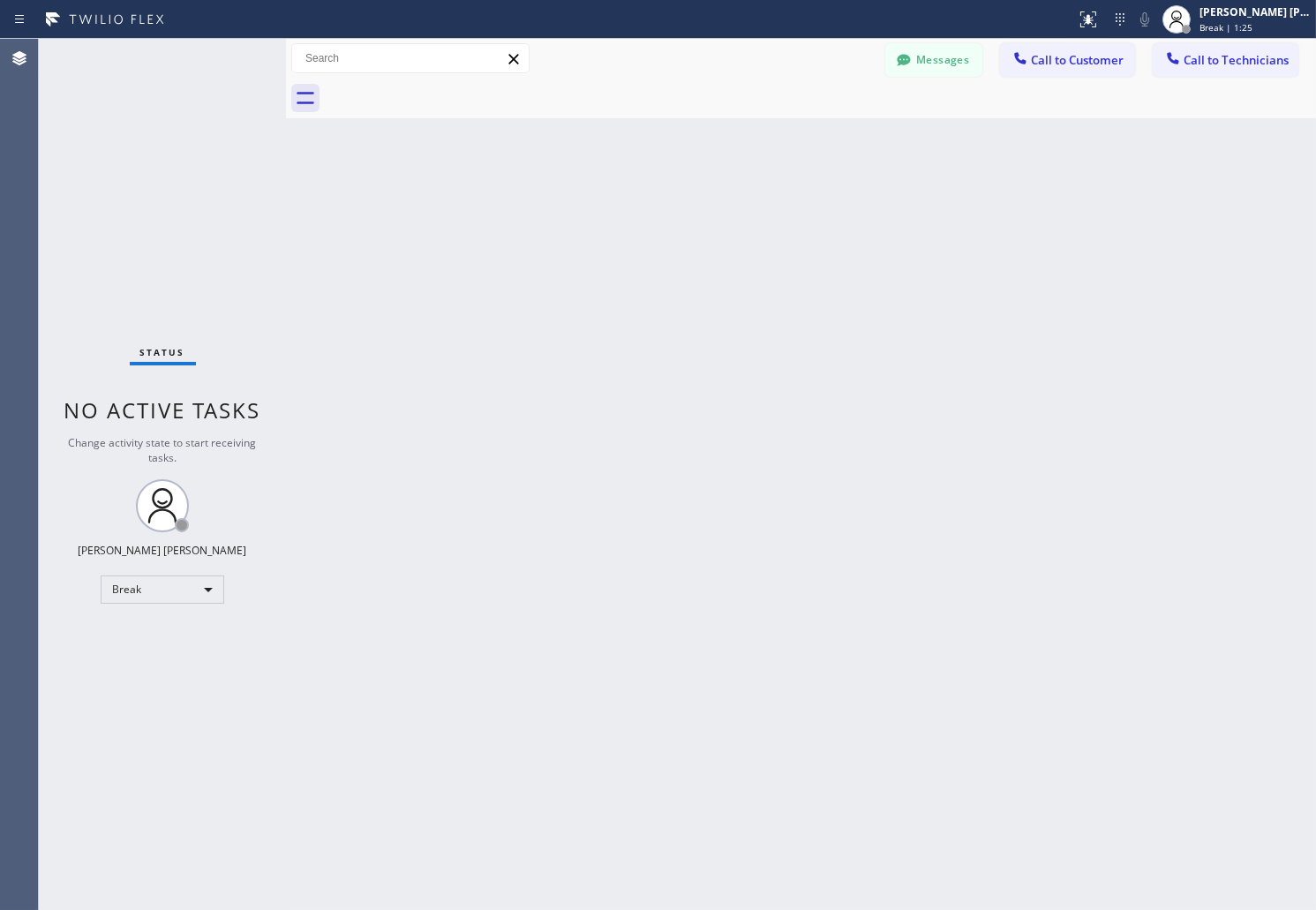
click at [638, 215] on div "Back to Dashboard Change Sender ID Customers Technicians AB [PERSON_NAME] [DATE…" at bounding box center [800, 475] width 1030 height 872
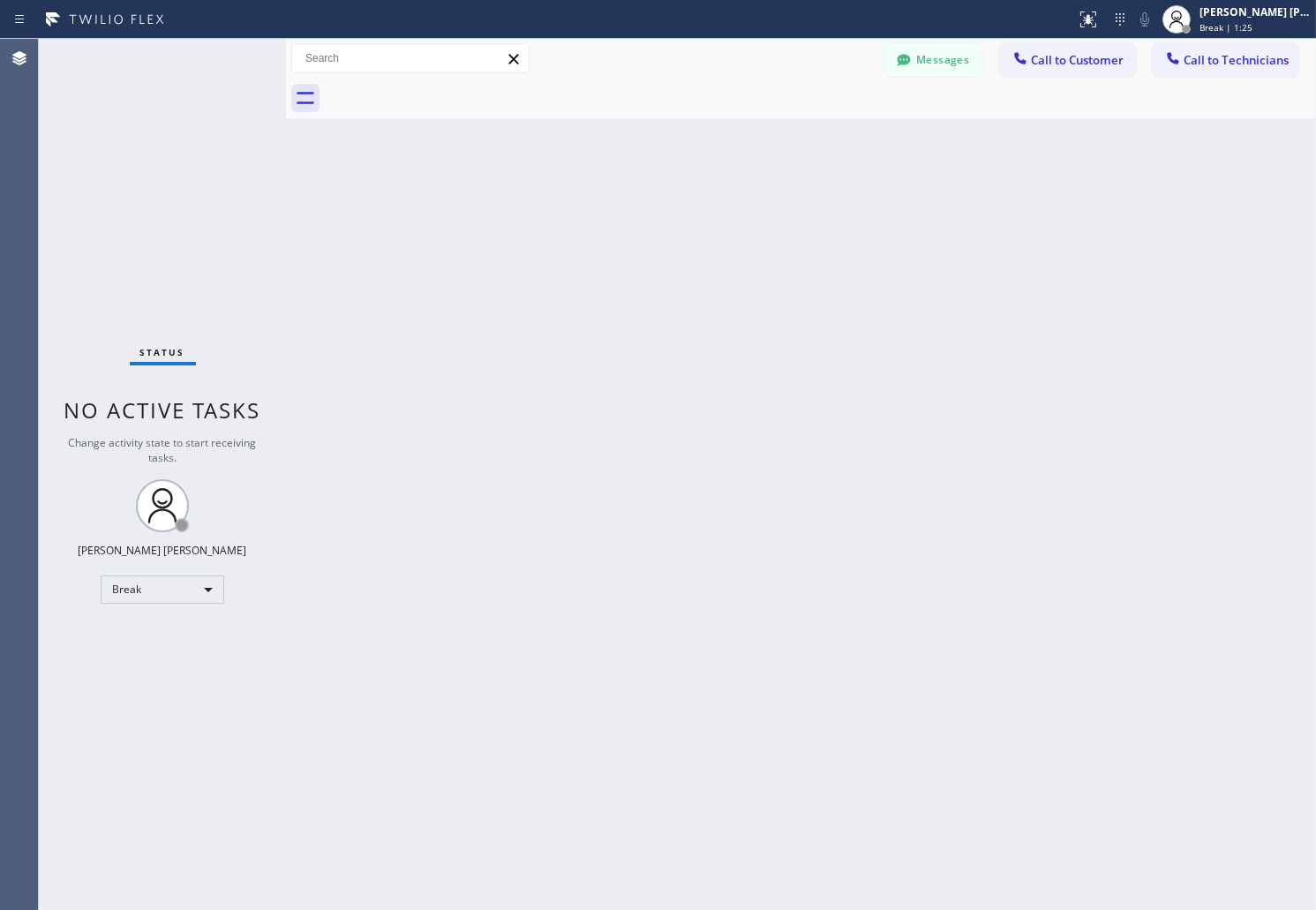
click at [638, 215] on div "Back to Dashboard Change Sender ID Customers Technicians AB [PERSON_NAME] [DATE…" at bounding box center [800, 475] width 1030 height 872
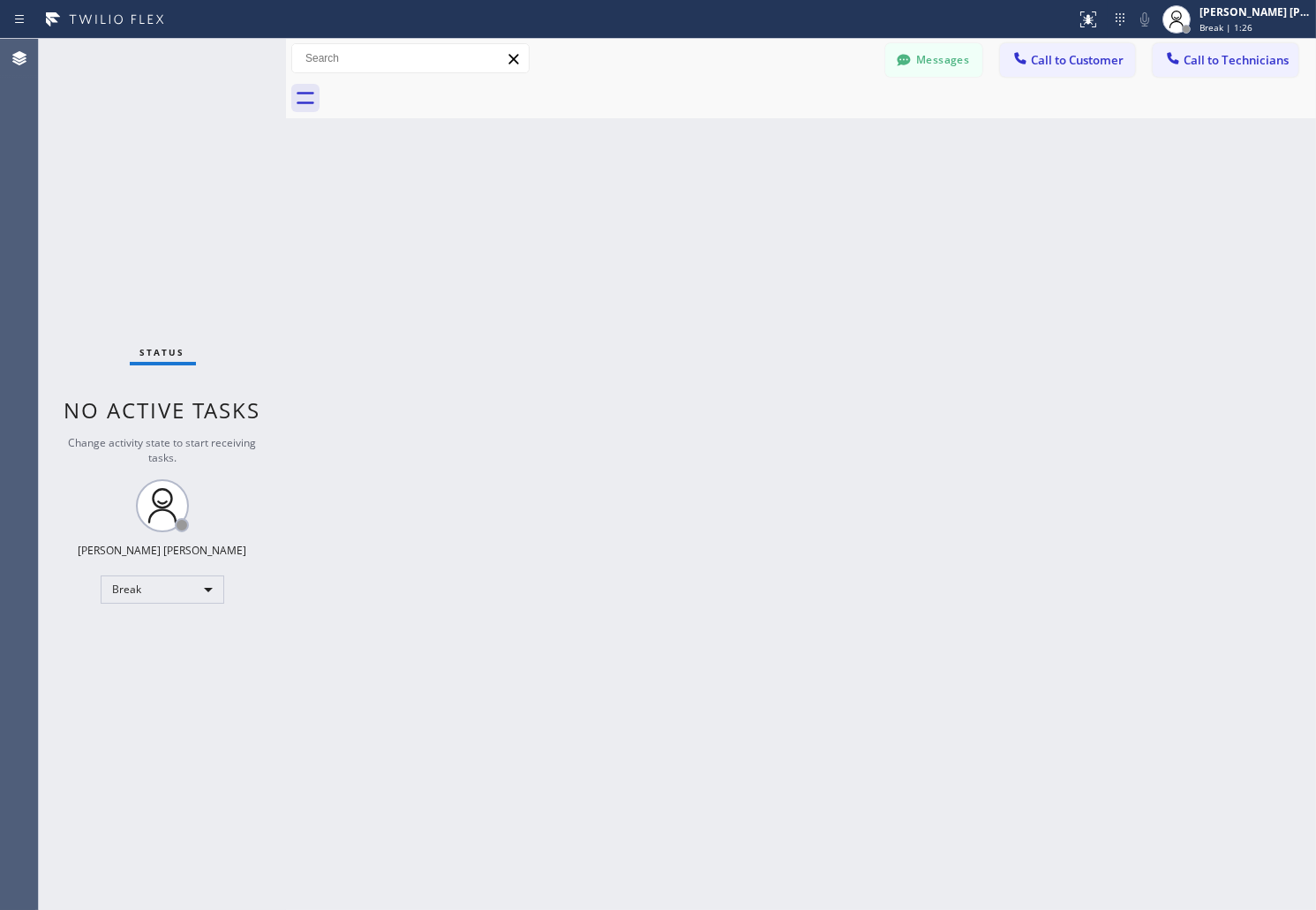
click at [638, 215] on div "Back to Dashboard Change Sender ID Customers Technicians AB [PERSON_NAME] [DATE…" at bounding box center [800, 475] width 1030 height 872
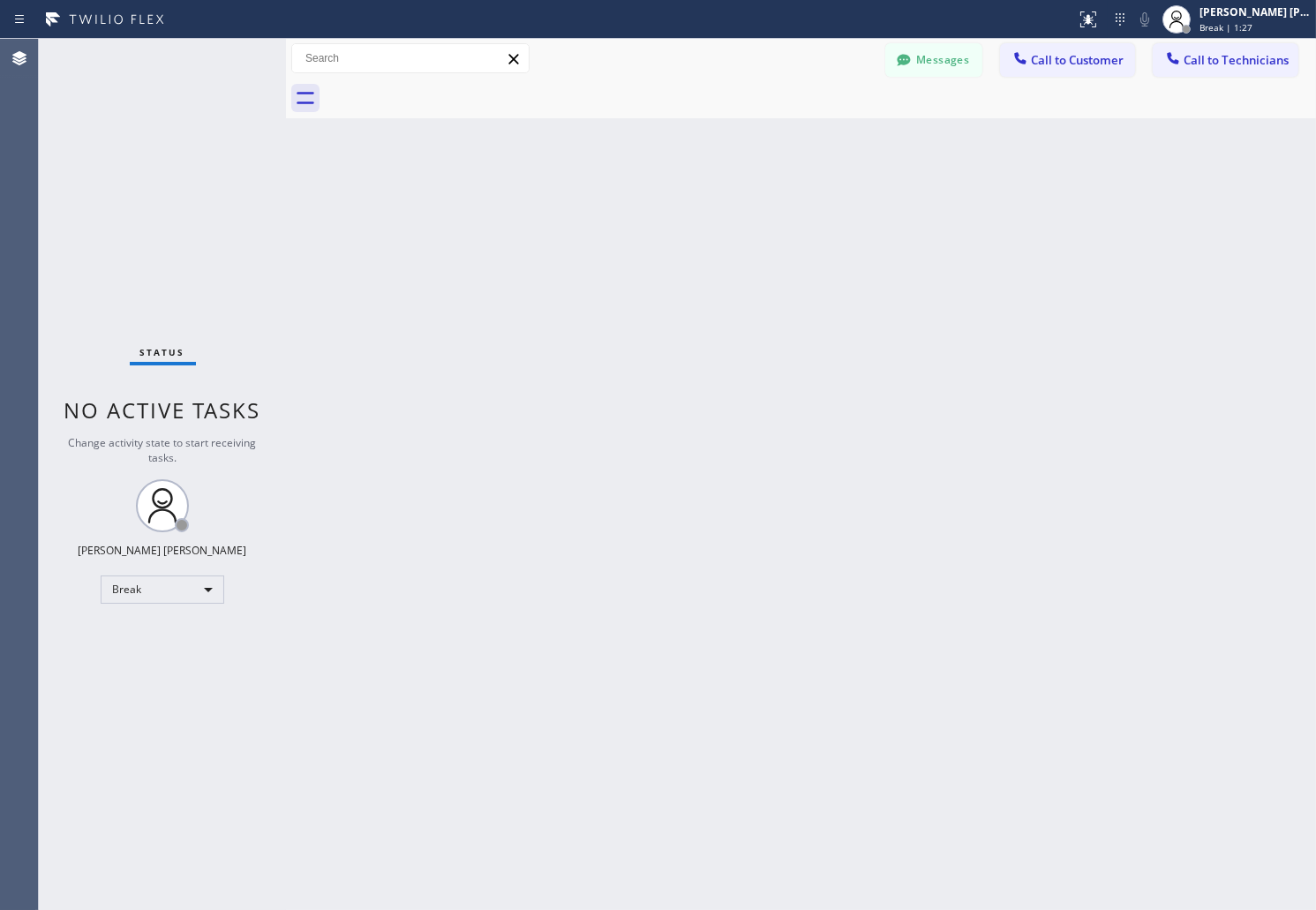
click at [638, 215] on div "Back to Dashboard Change Sender ID Customers Technicians AB [PERSON_NAME] [DATE…" at bounding box center [800, 475] width 1030 height 872
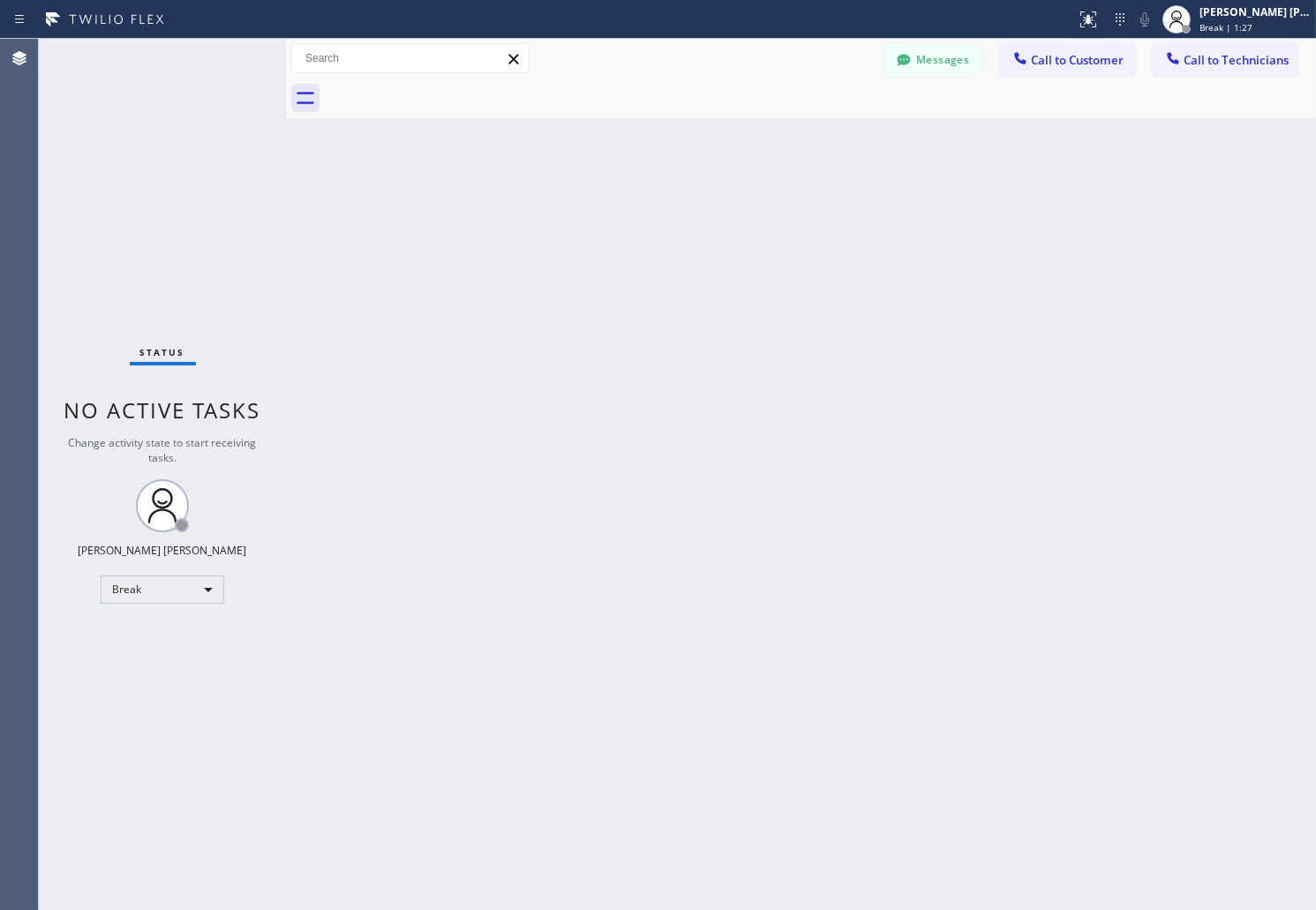
click at [638, 215] on div "Back to Dashboard Change Sender ID Customers Technicians AB [PERSON_NAME] [DATE…" at bounding box center [800, 475] width 1030 height 872
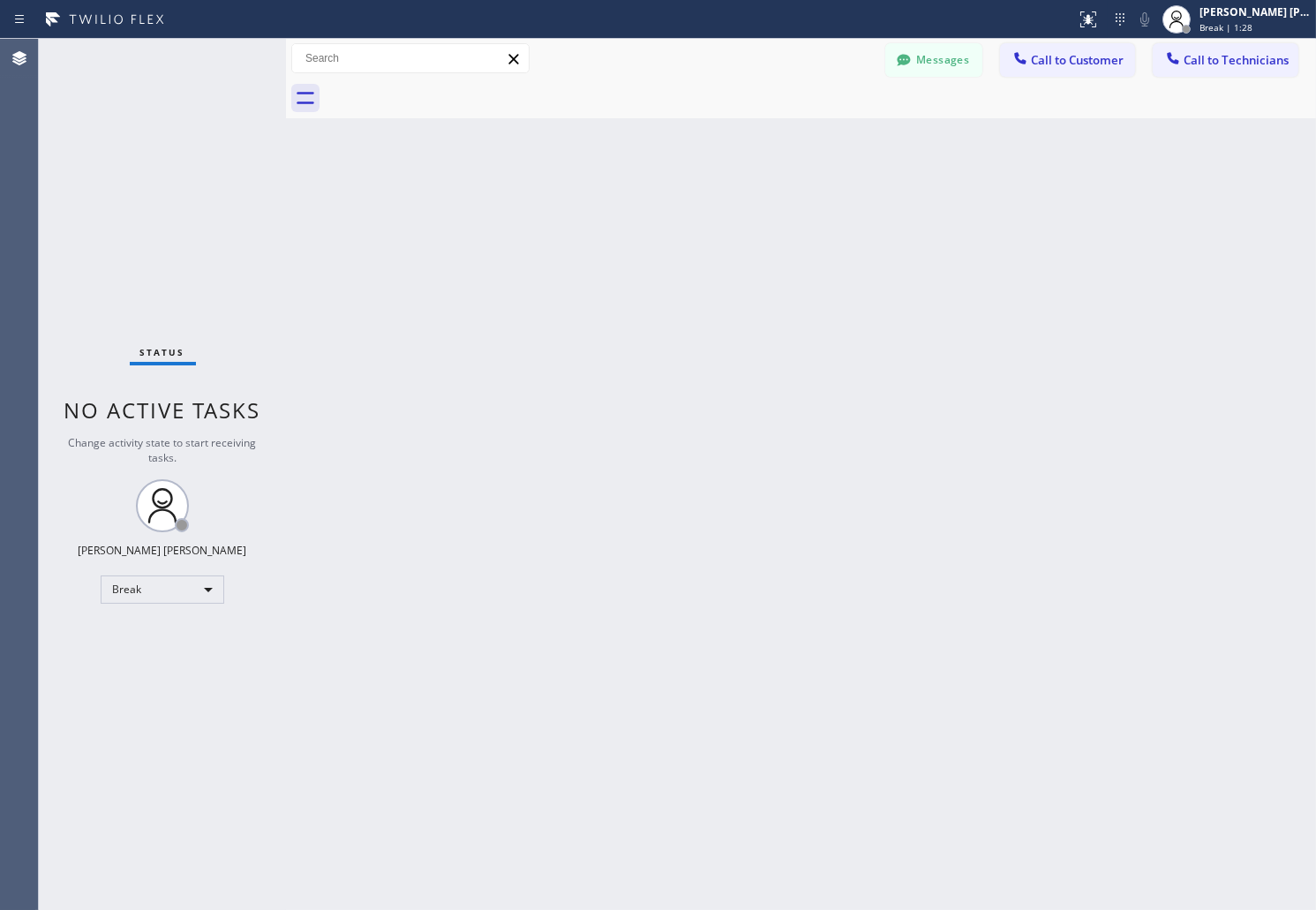
click at [638, 215] on div "Back to Dashboard Change Sender ID Customers Technicians AB [PERSON_NAME] [DATE…" at bounding box center [800, 475] width 1030 height 872
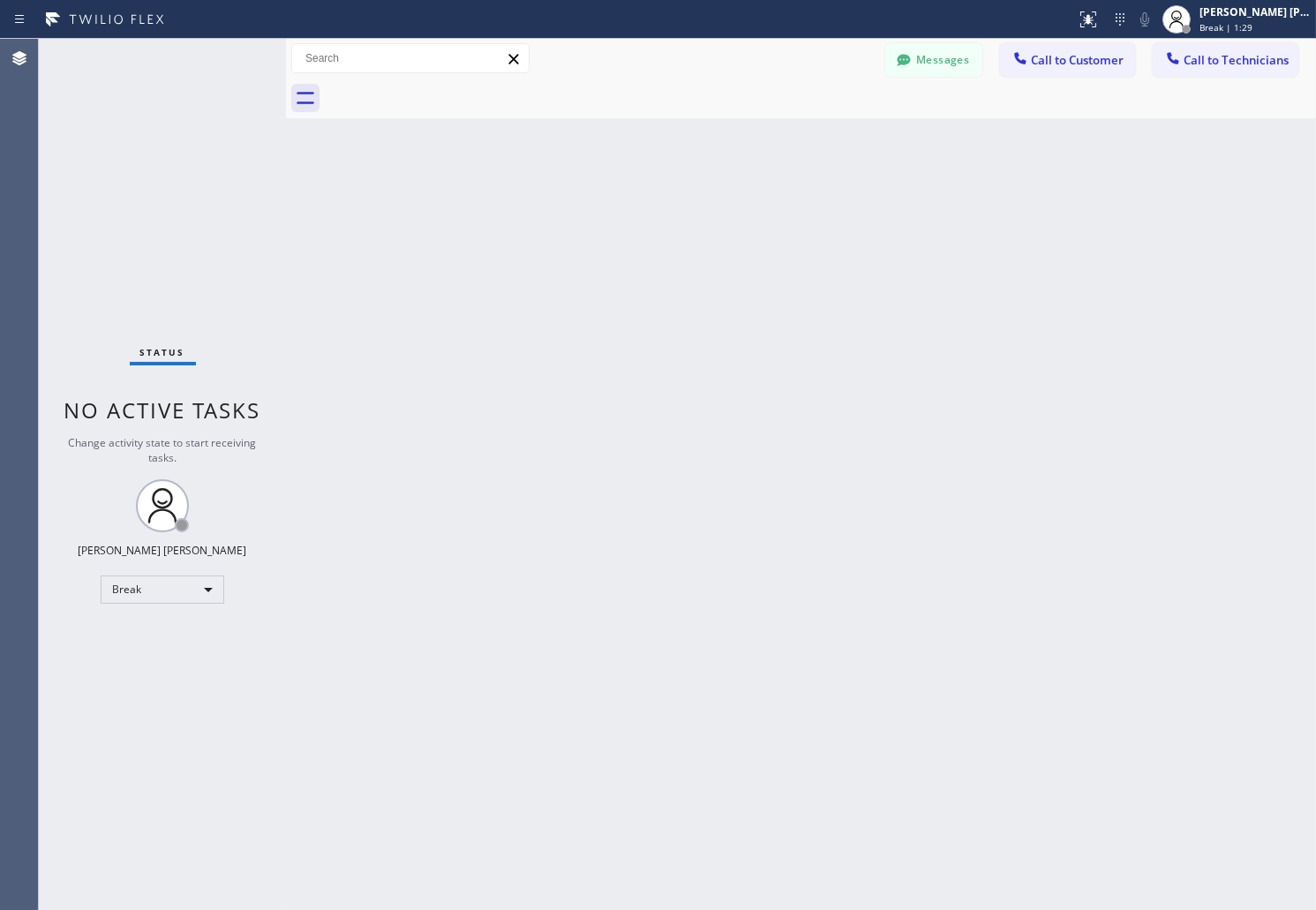
click at [638, 215] on div "Back to Dashboard Change Sender ID Customers Technicians AB [PERSON_NAME] [DATE…" at bounding box center [800, 475] width 1030 height 872
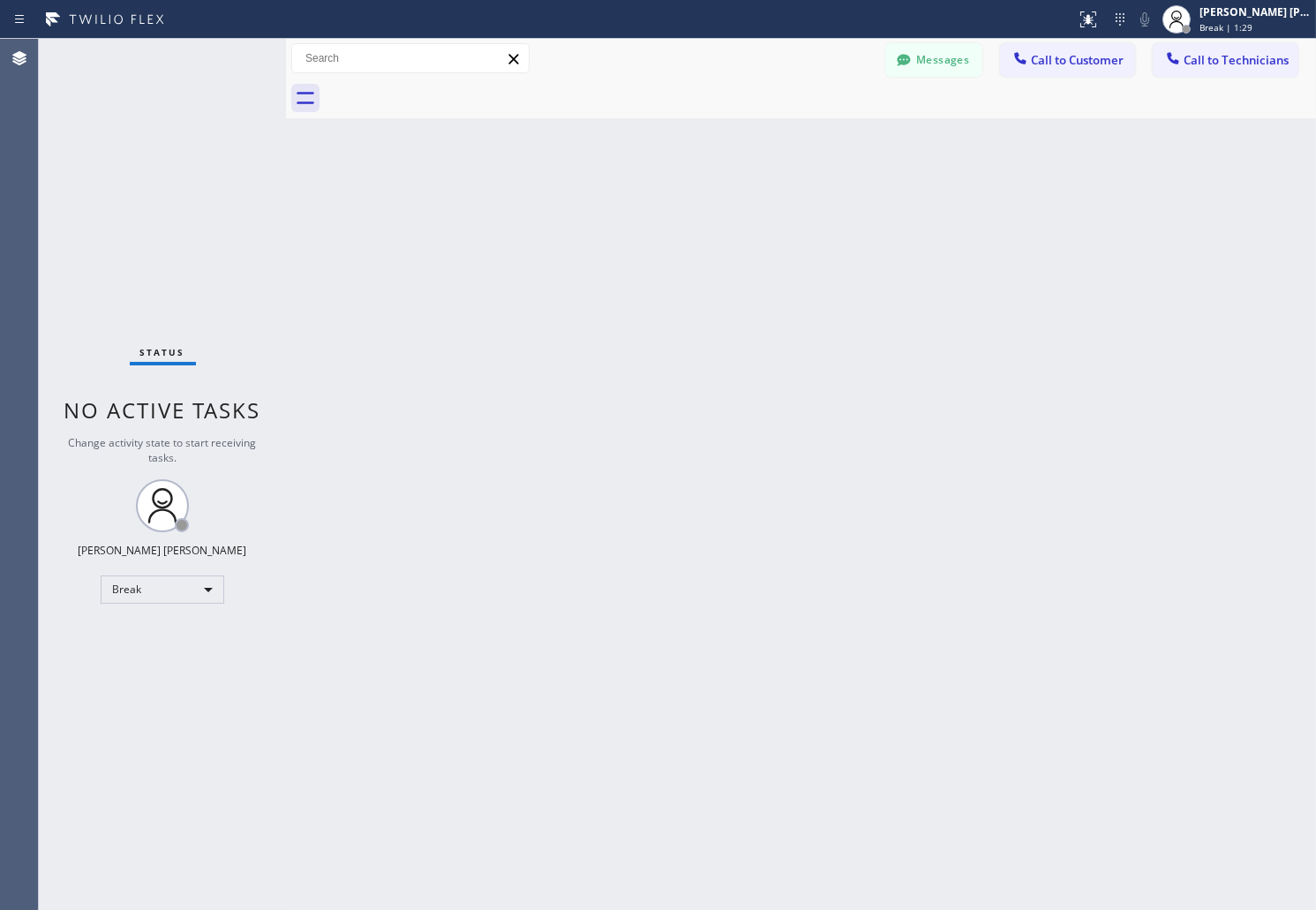
click at [638, 215] on div "Back to Dashboard Change Sender ID Customers Technicians AB [PERSON_NAME] [DATE…" at bounding box center [800, 475] width 1030 height 872
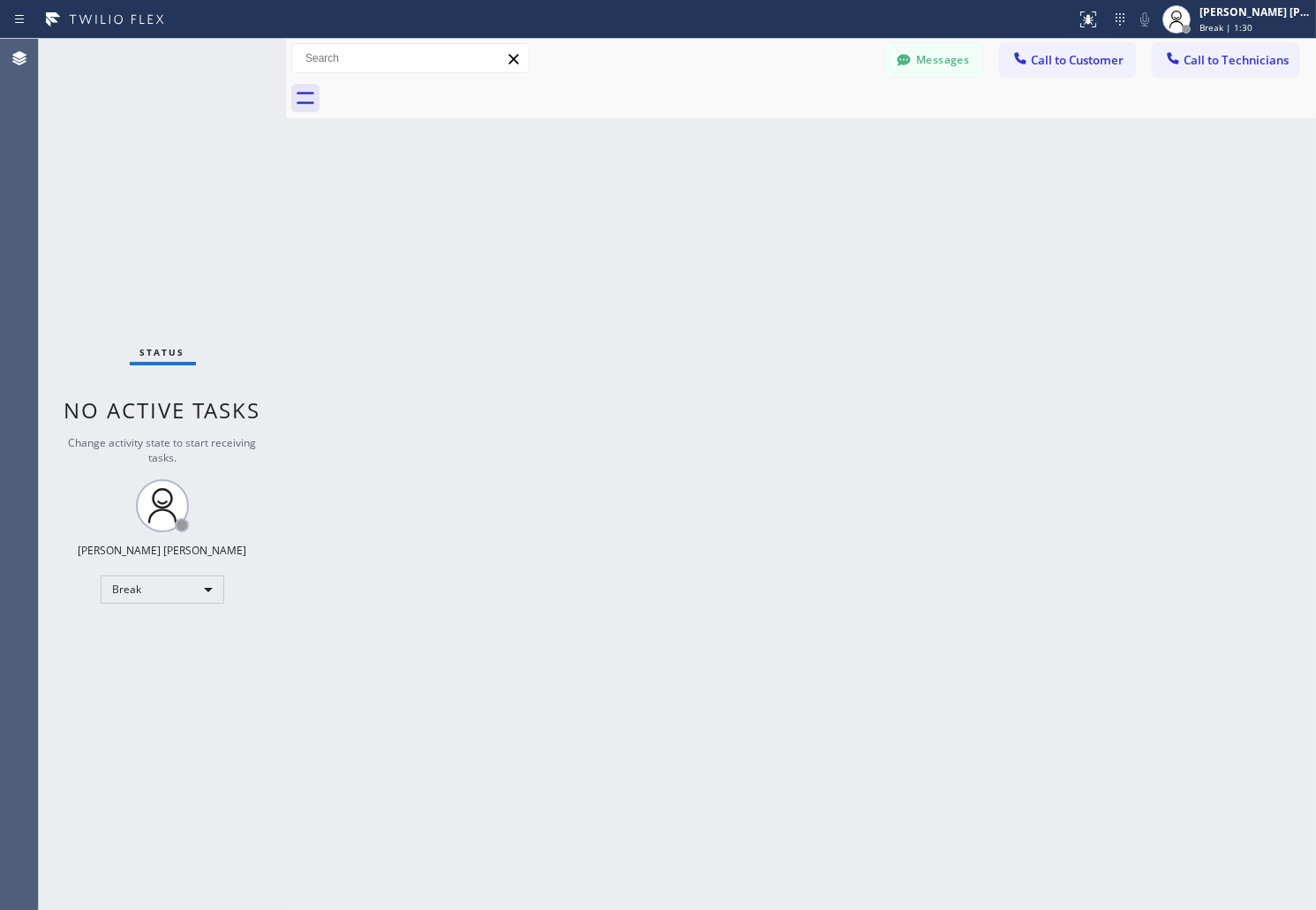
click at [638, 215] on div "Back to Dashboard Change Sender ID Customers Technicians AB [PERSON_NAME] [DATE…" at bounding box center [800, 475] width 1030 height 872
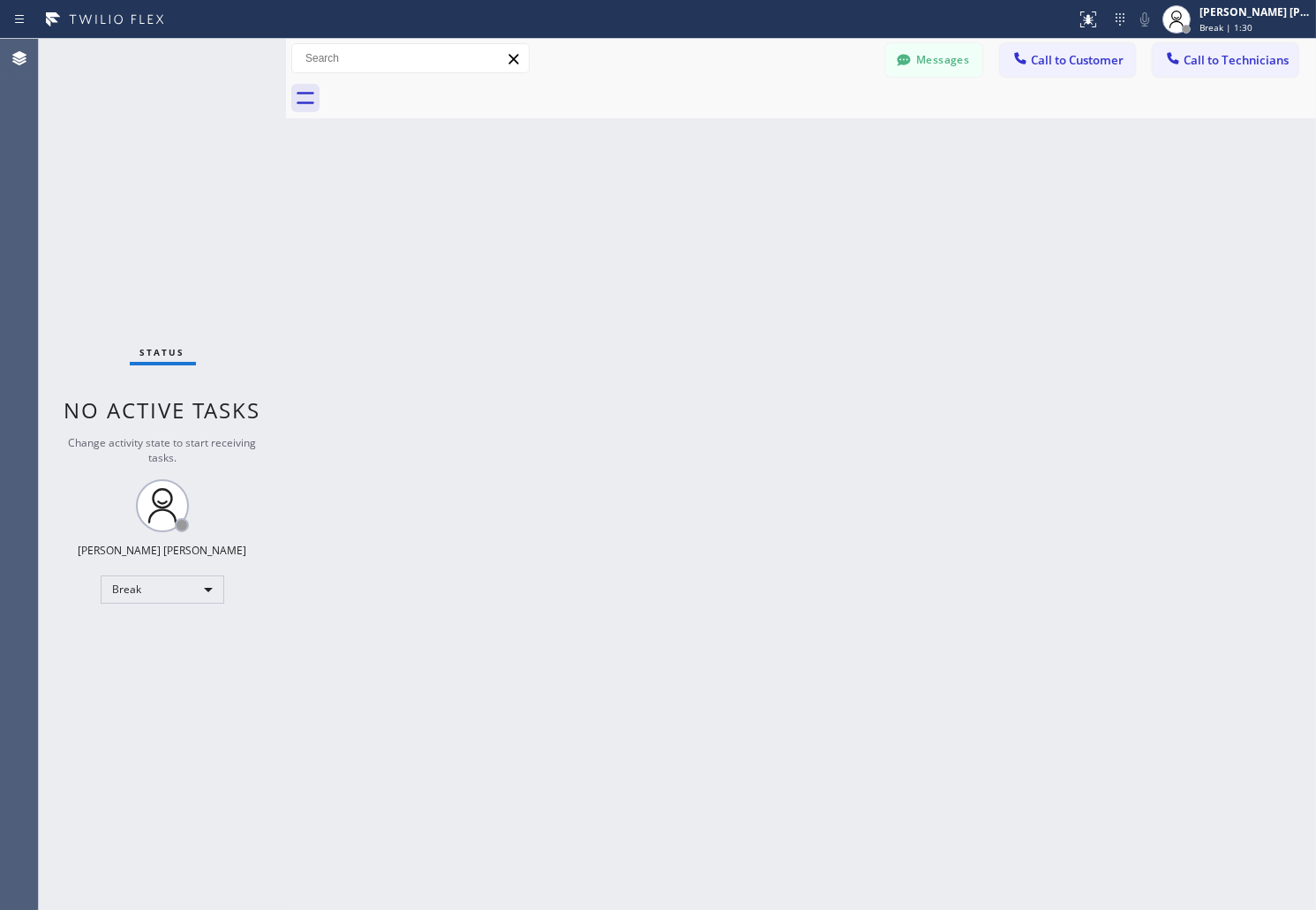
click at [638, 215] on div "Back to Dashboard Change Sender ID Customers Technicians AB [PERSON_NAME] [DATE…" at bounding box center [800, 475] width 1030 height 872
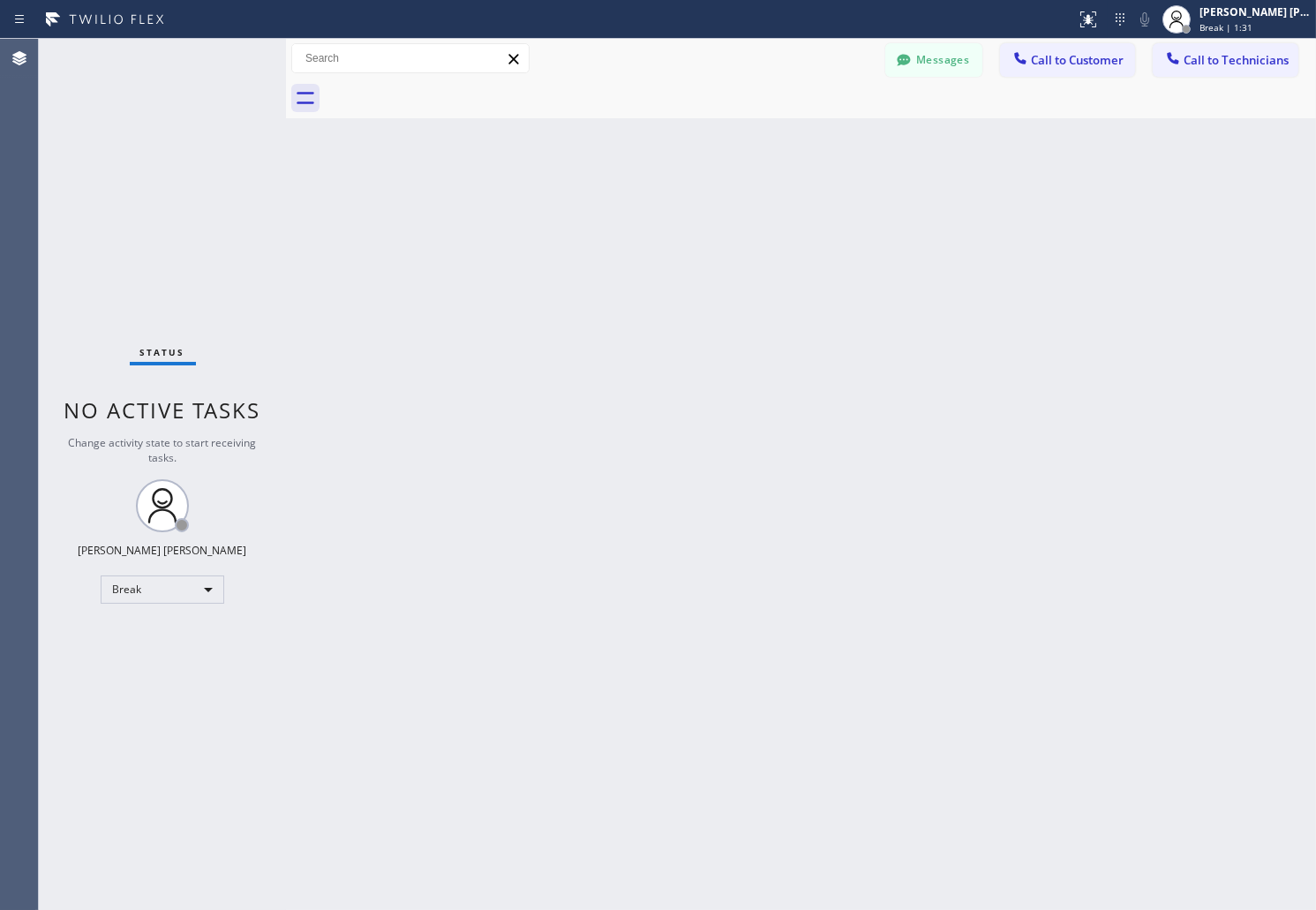
click at [638, 215] on div "Back to Dashboard Change Sender ID Customers Technicians AB [PERSON_NAME] [DATE…" at bounding box center [800, 475] width 1030 height 872
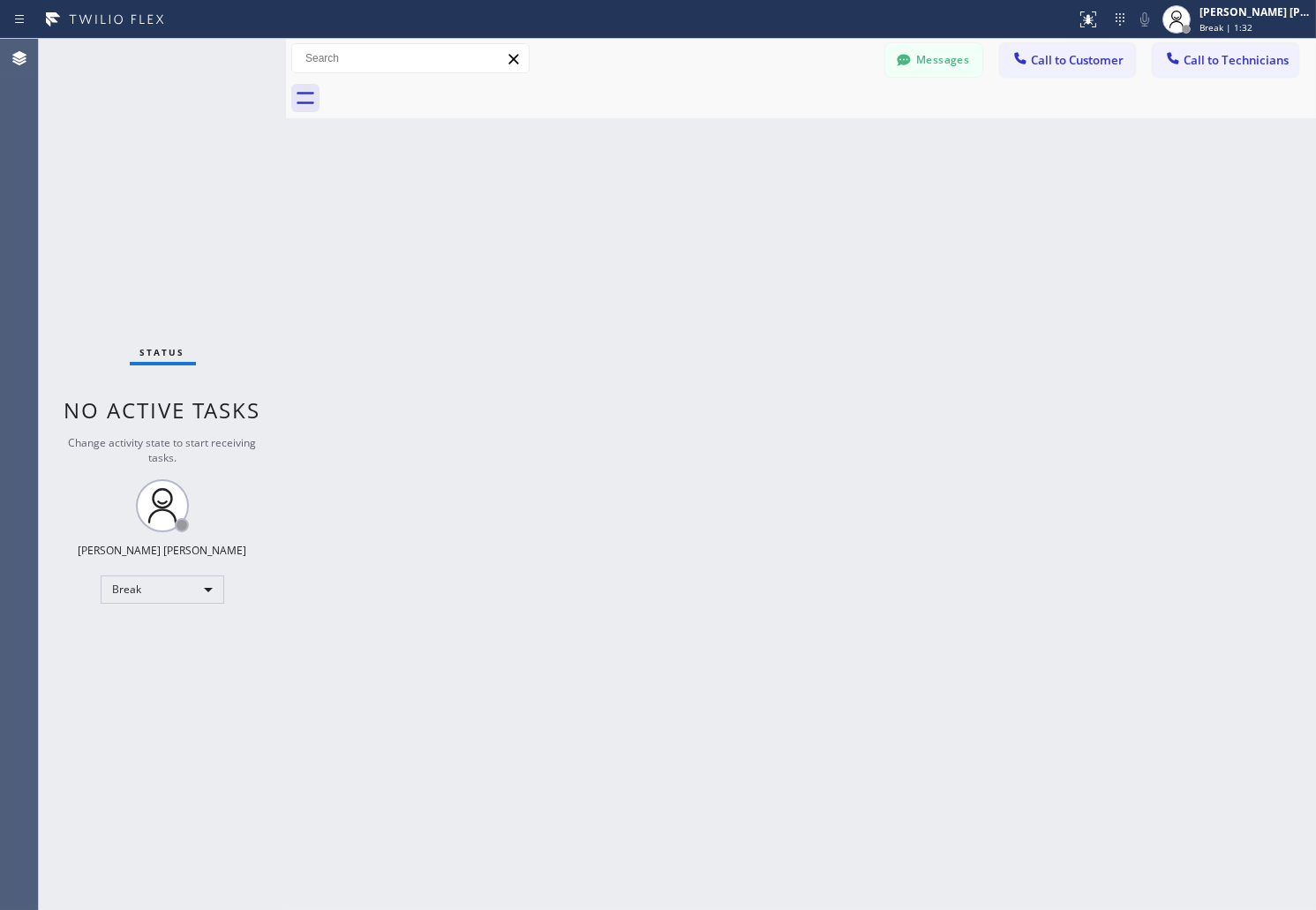
click at [638, 215] on div "Back to Dashboard Change Sender ID Customers Technicians AB [PERSON_NAME] [DATE…" at bounding box center [800, 475] width 1030 height 872
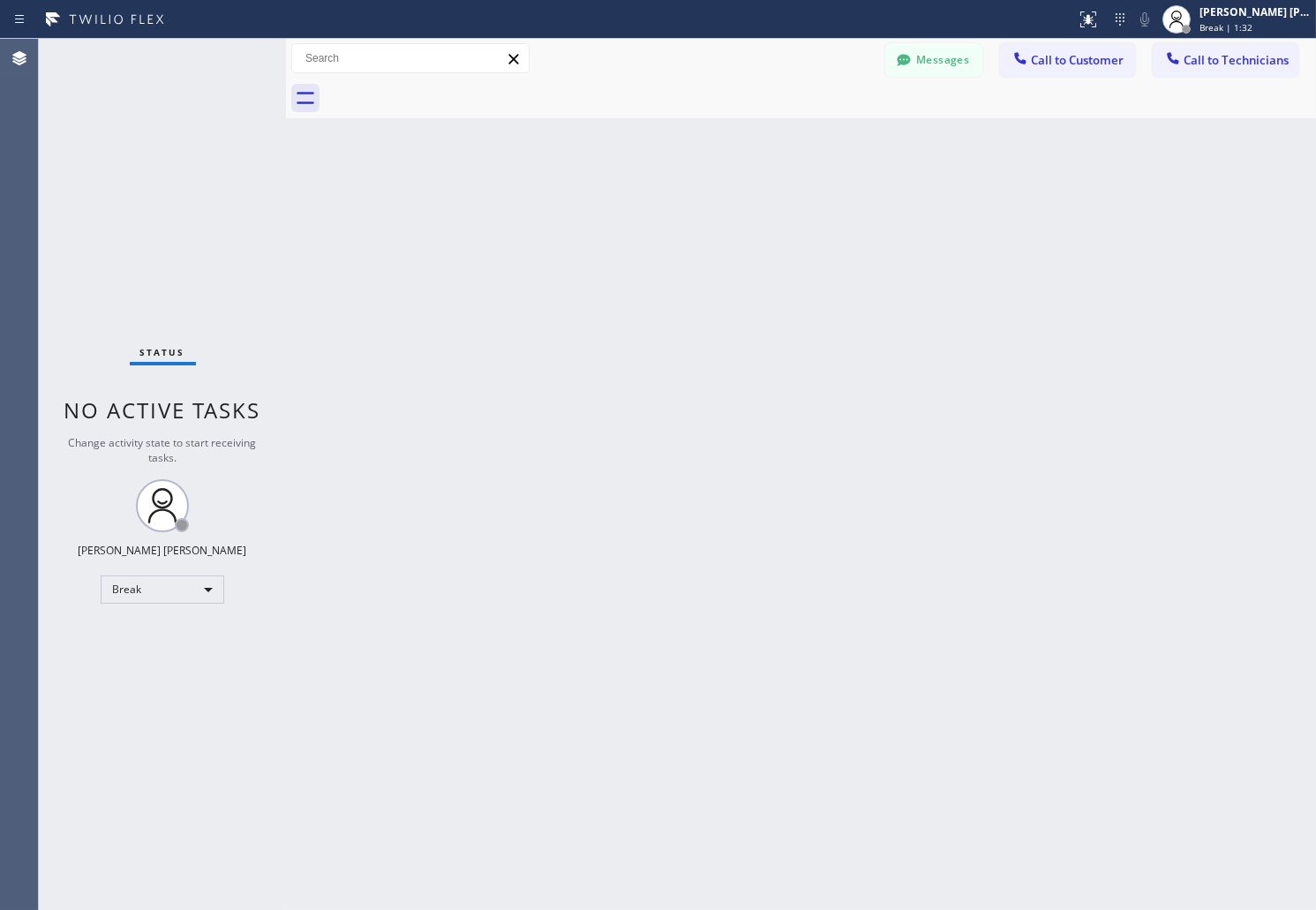
click at [638, 215] on div "Back to Dashboard Change Sender ID Customers Technicians AB [PERSON_NAME] [DATE…" at bounding box center [800, 475] width 1030 height 872
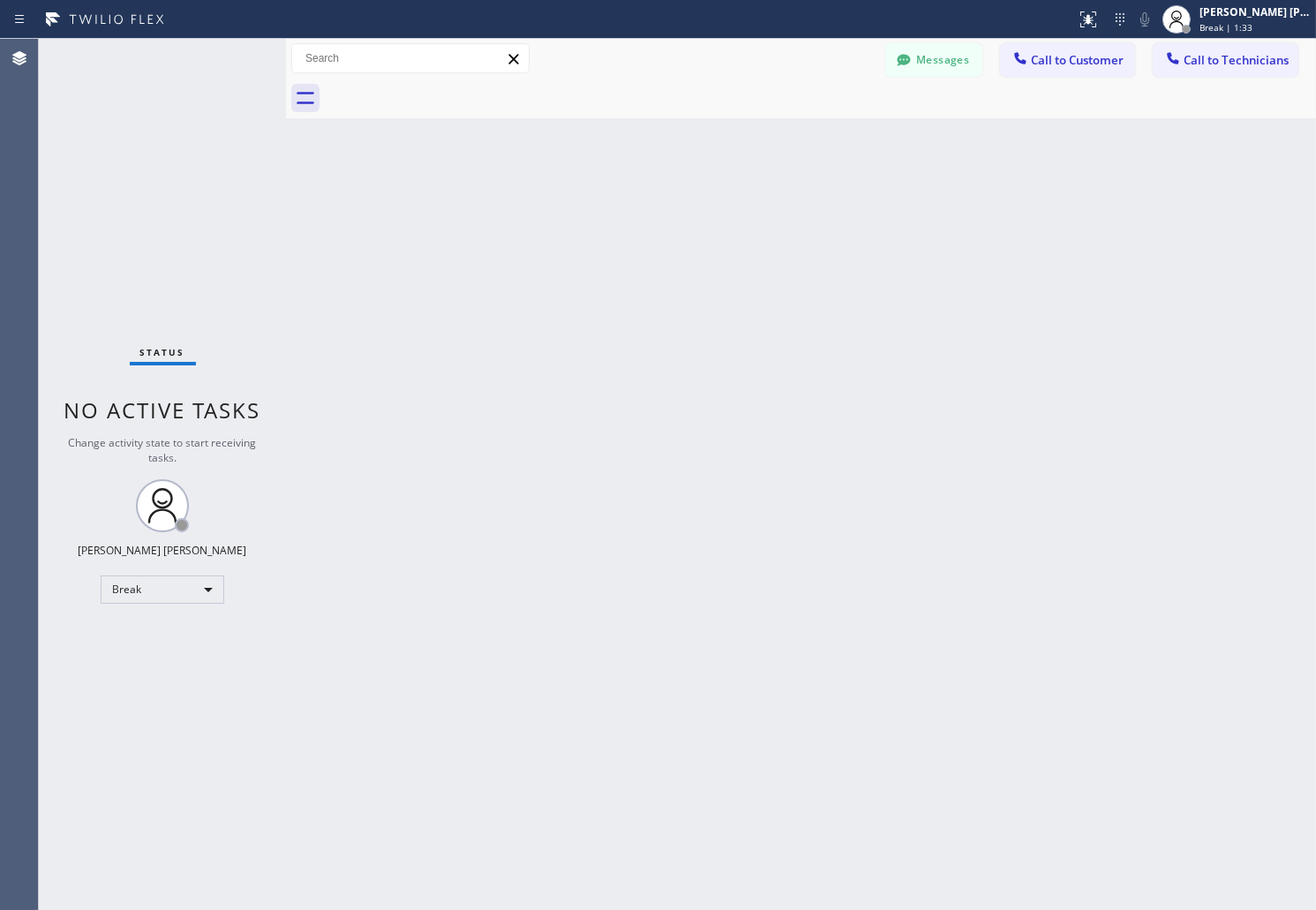
click at [638, 215] on div "Back to Dashboard Change Sender ID Customers Technicians AB [PERSON_NAME] [DATE…" at bounding box center [800, 475] width 1030 height 872
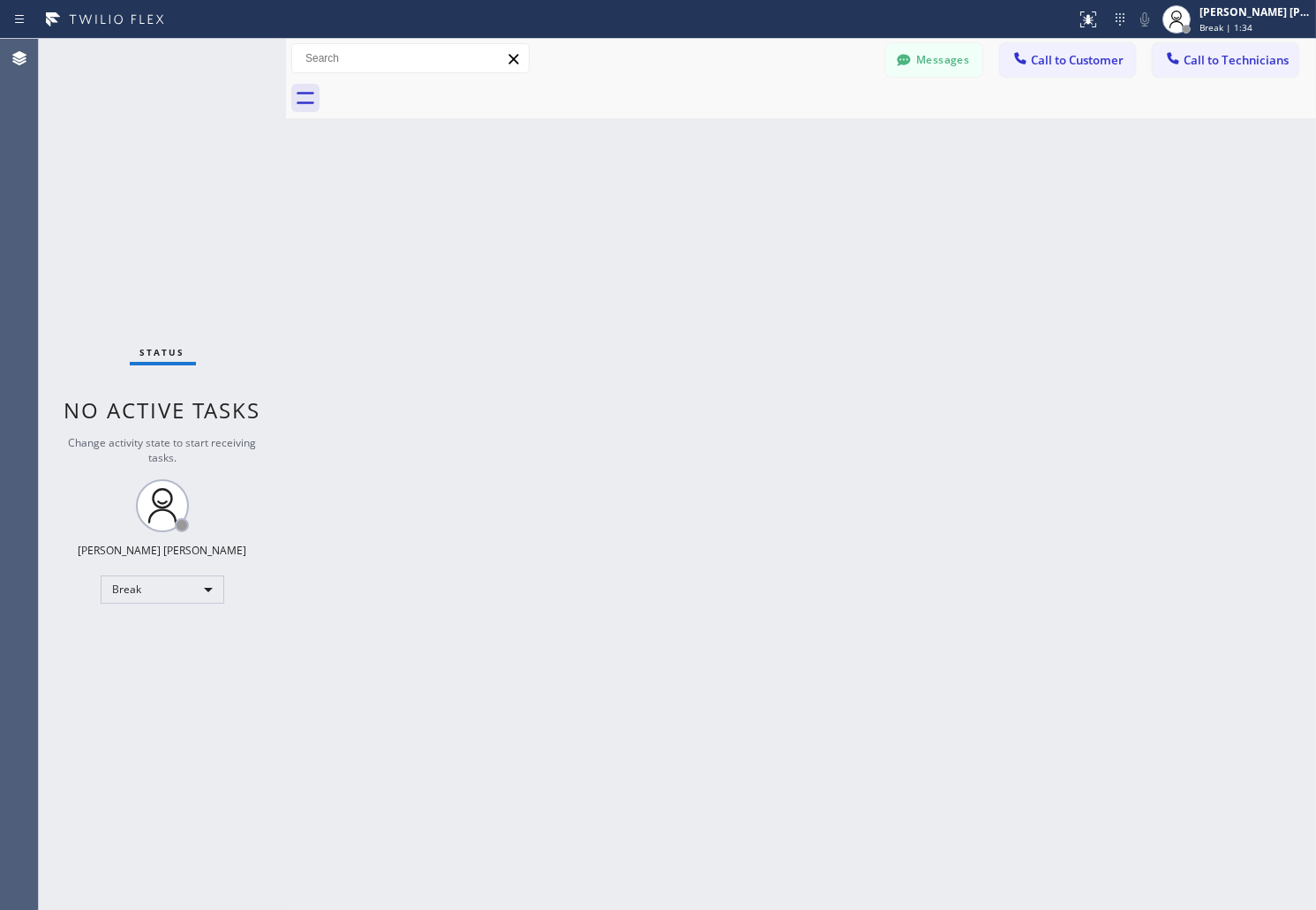
click at [638, 215] on div "Back to Dashboard Change Sender ID Customers Technicians AB [PERSON_NAME] [DATE…" at bounding box center [800, 475] width 1030 height 872
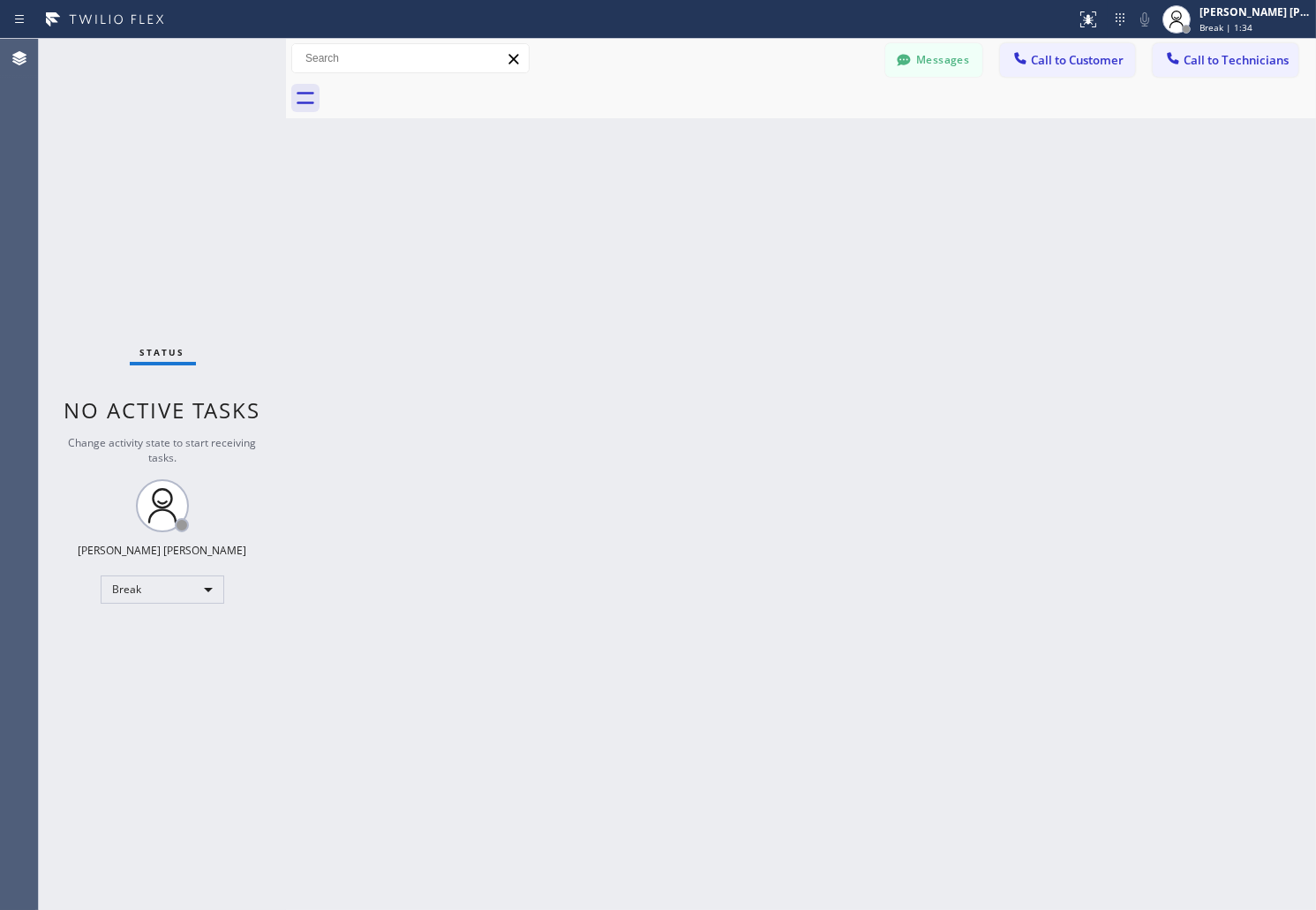
click at [638, 215] on div "Back to Dashboard Change Sender ID Customers Technicians AB [PERSON_NAME] [DATE…" at bounding box center [800, 475] width 1030 height 872
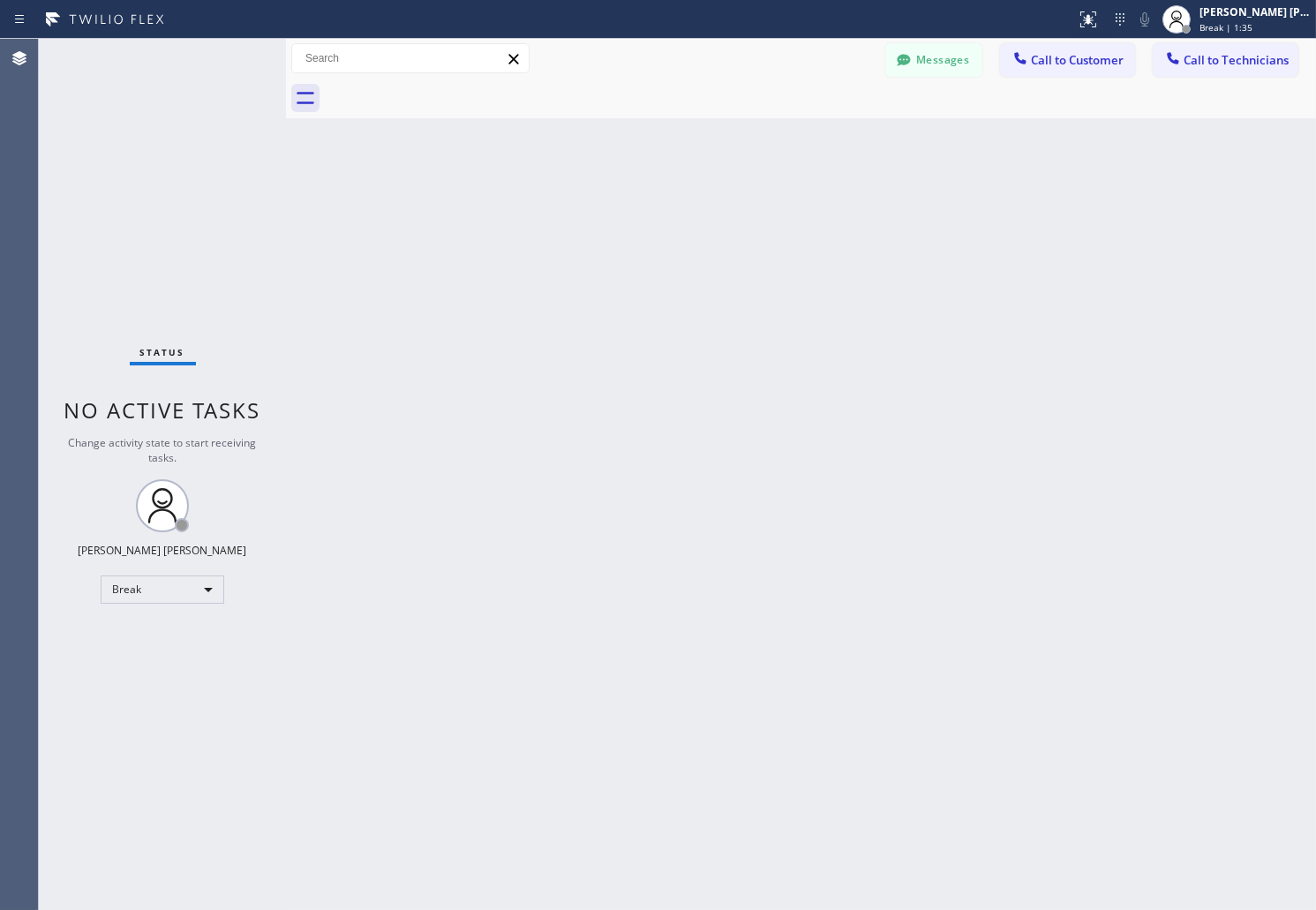
click at [638, 215] on div "Back to Dashboard Change Sender ID Customers Technicians AB [PERSON_NAME] [DATE…" at bounding box center [800, 475] width 1030 height 872
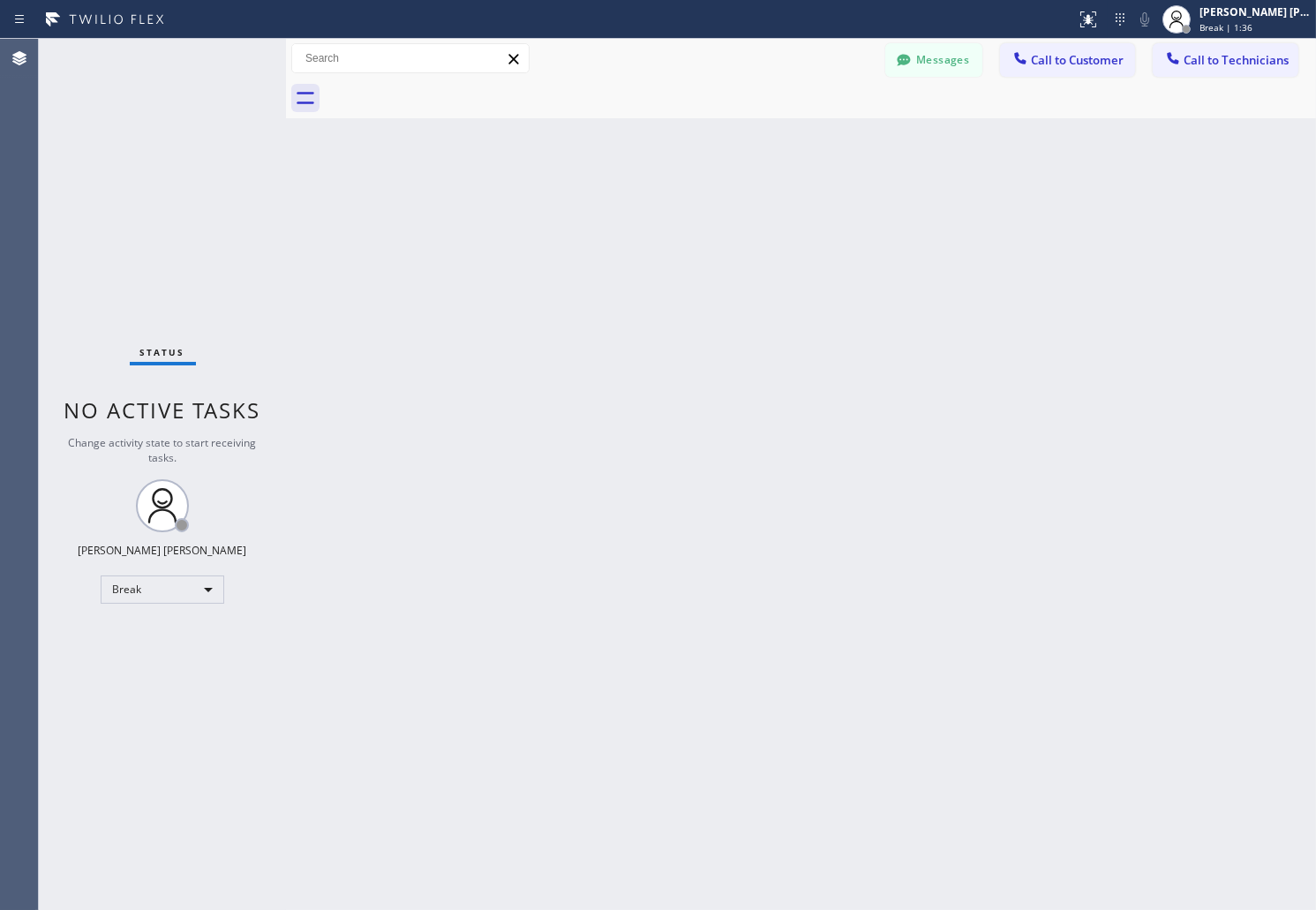
click at [638, 215] on div "Back to Dashboard Change Sender ID Customers Technicians AB [PERSON_NAME] [DATE…" at bounding box center [800, 475] width 1030 height 872
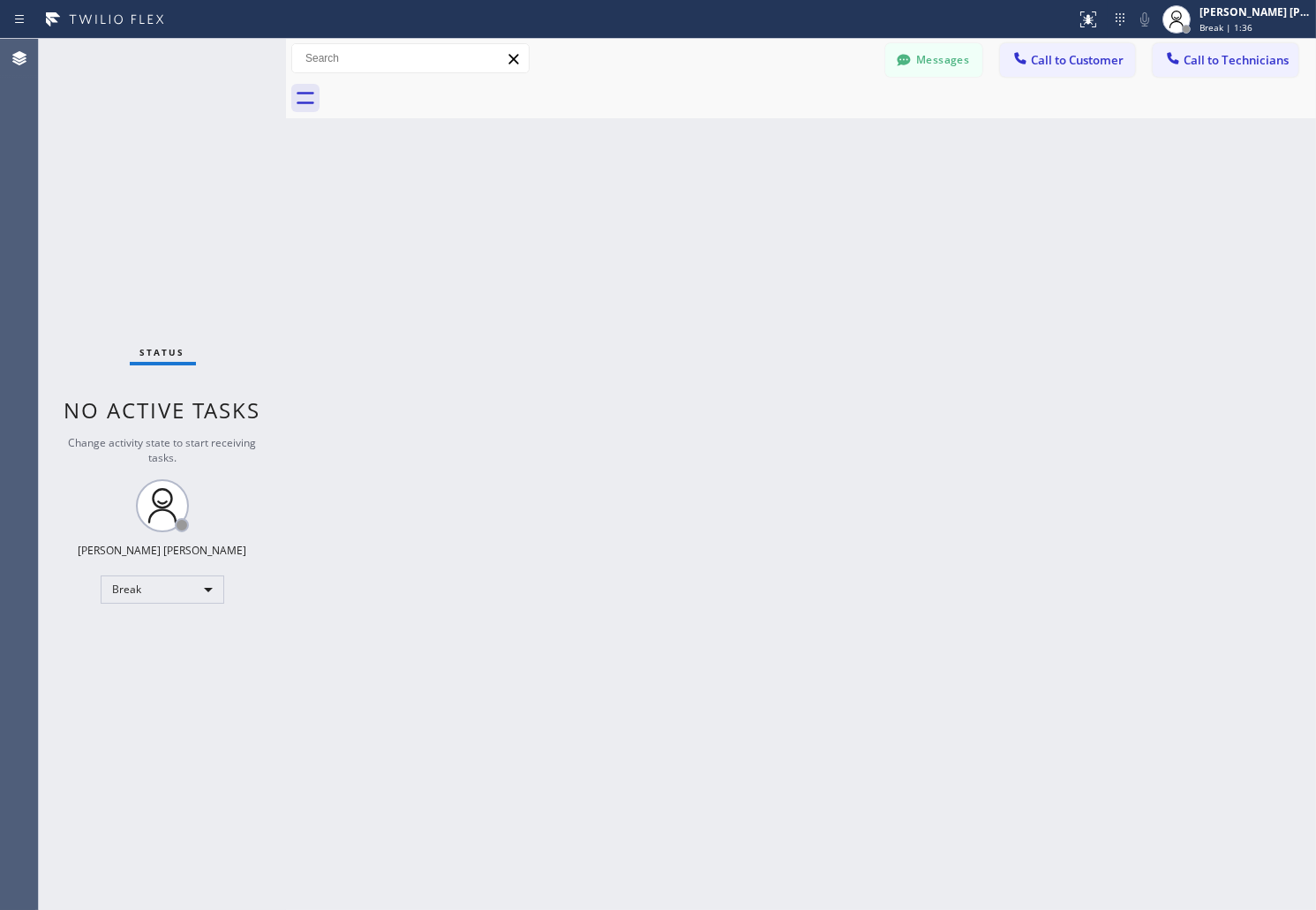
click at [638, 215] on div "Back to Dashboard Change Sender ID Customers Technicians AB [PERSON_NAME] [DATE…" at bounding box center [800, 475] width 1030 height 872
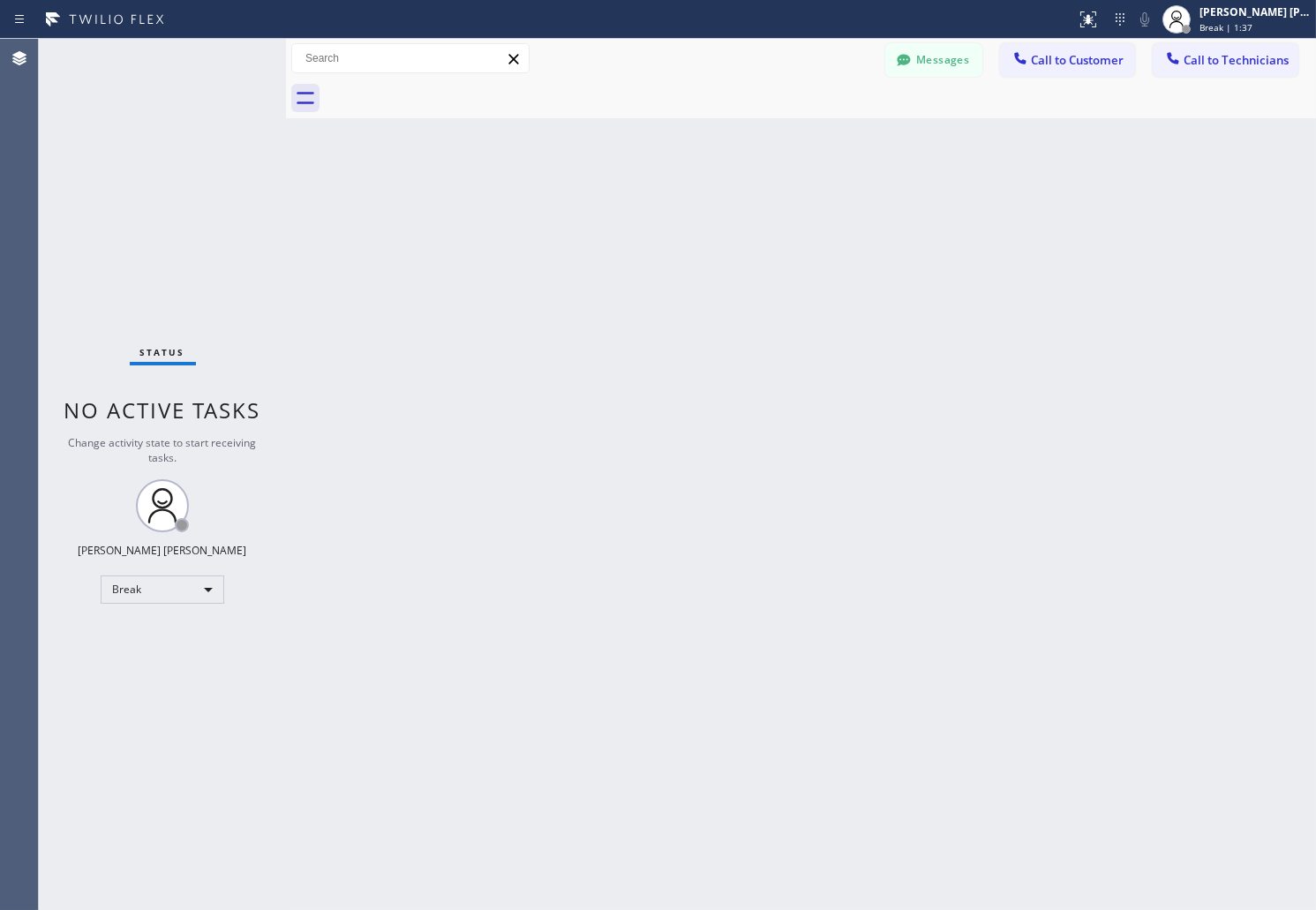
click at [638, 215] on div "Back to Dashboard Change Sender ID Customers Technicians AB [PERSON_NAME] [DATE…" at bounding box center [800, 475] width 1030 height 872
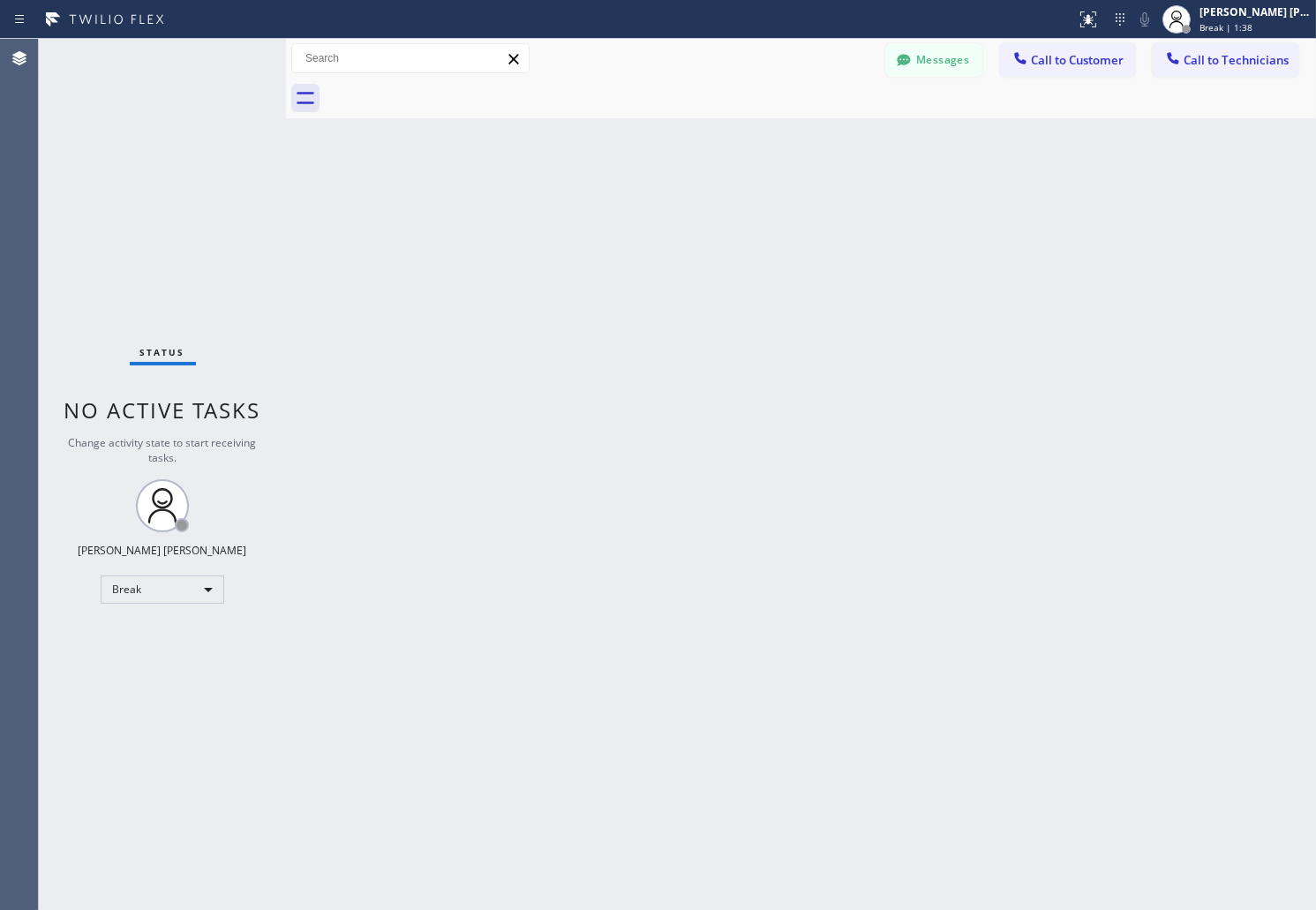
click at [638, 215] on div "Back to Dashboard Change Sender ID Customers Technicians AB [PERSON_NAME] [DATE…" at bounding box center [800, 475] width 1030 height 872
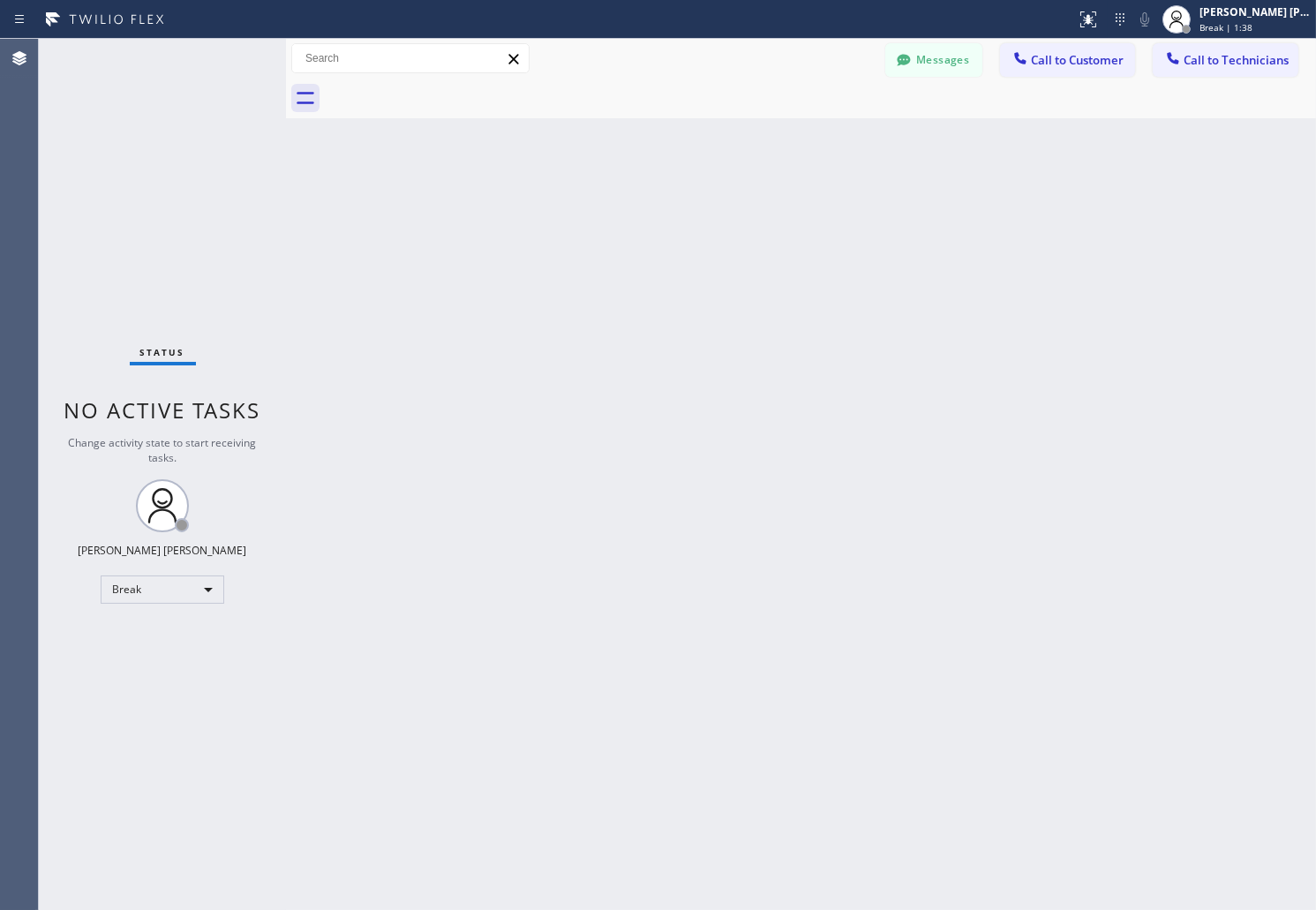
click at [638, 215] on div "Back to Dashboard Change Sender ID Customers Technicians AB [PERSON_NAME] [DATE…" at bounding box center [800, 475] width 1030 height 872
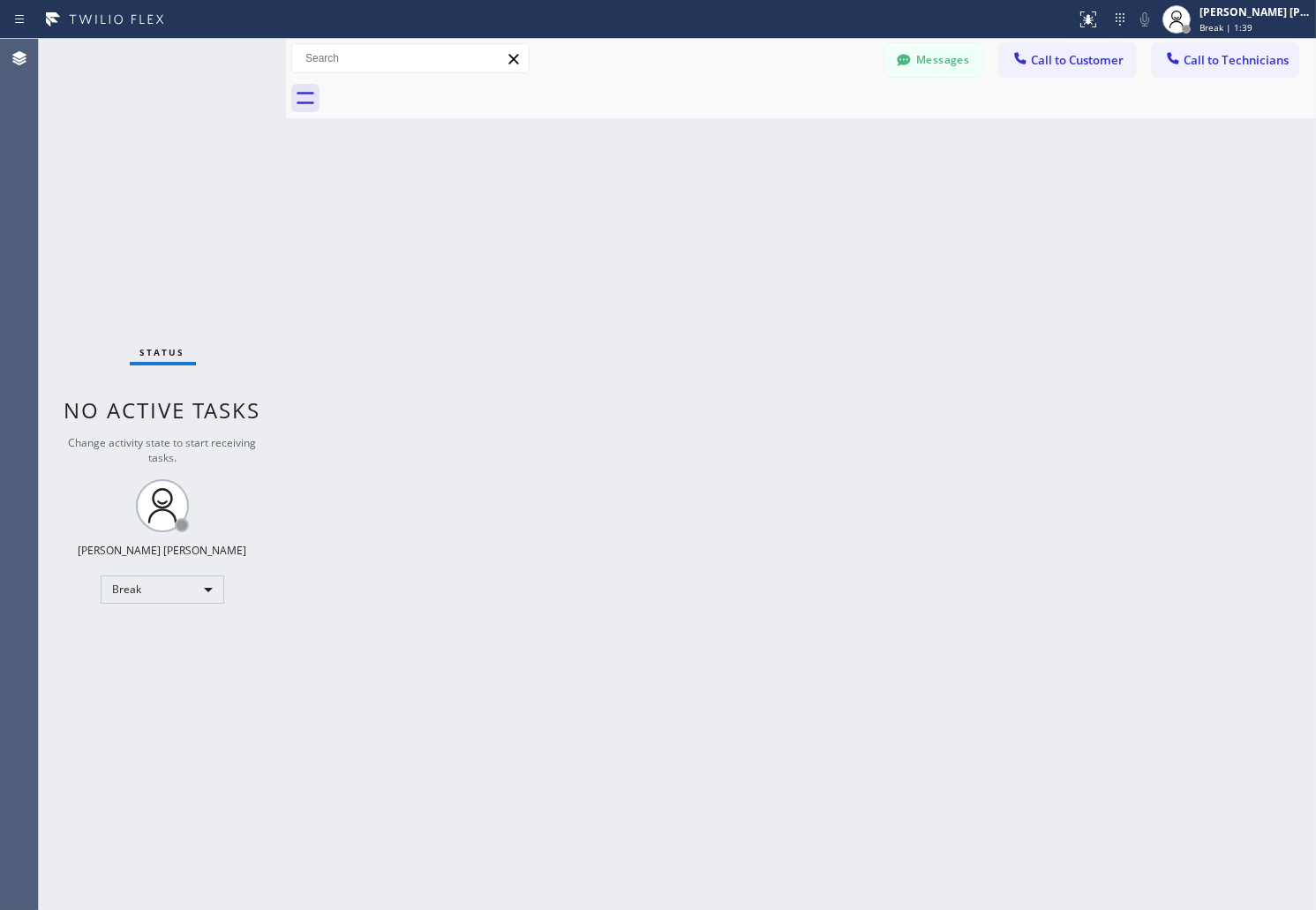
click at [638, 215] on div "Back to Dashboard Change Sender ID Customers Technicians AB [PERSON_NAME] [DATE…" at bounding box center [800, 475] width 1030 height 872
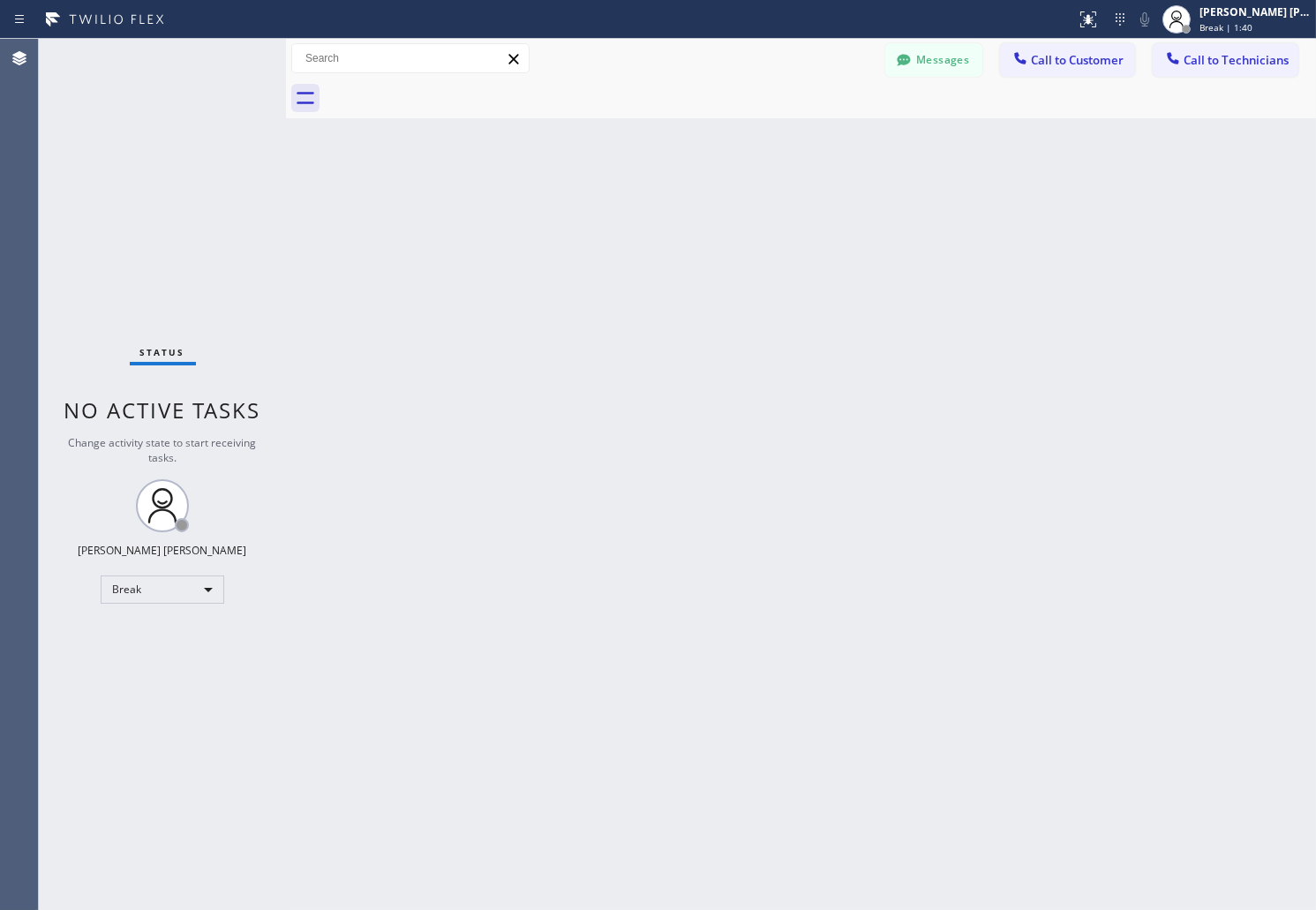
click at [638, 215] on div "Back to Dashboard Change Sender ID Customers Technicians AB [PERSON_NAME] [DATE…" at bounding box center [800, 475] width 1030 height 872
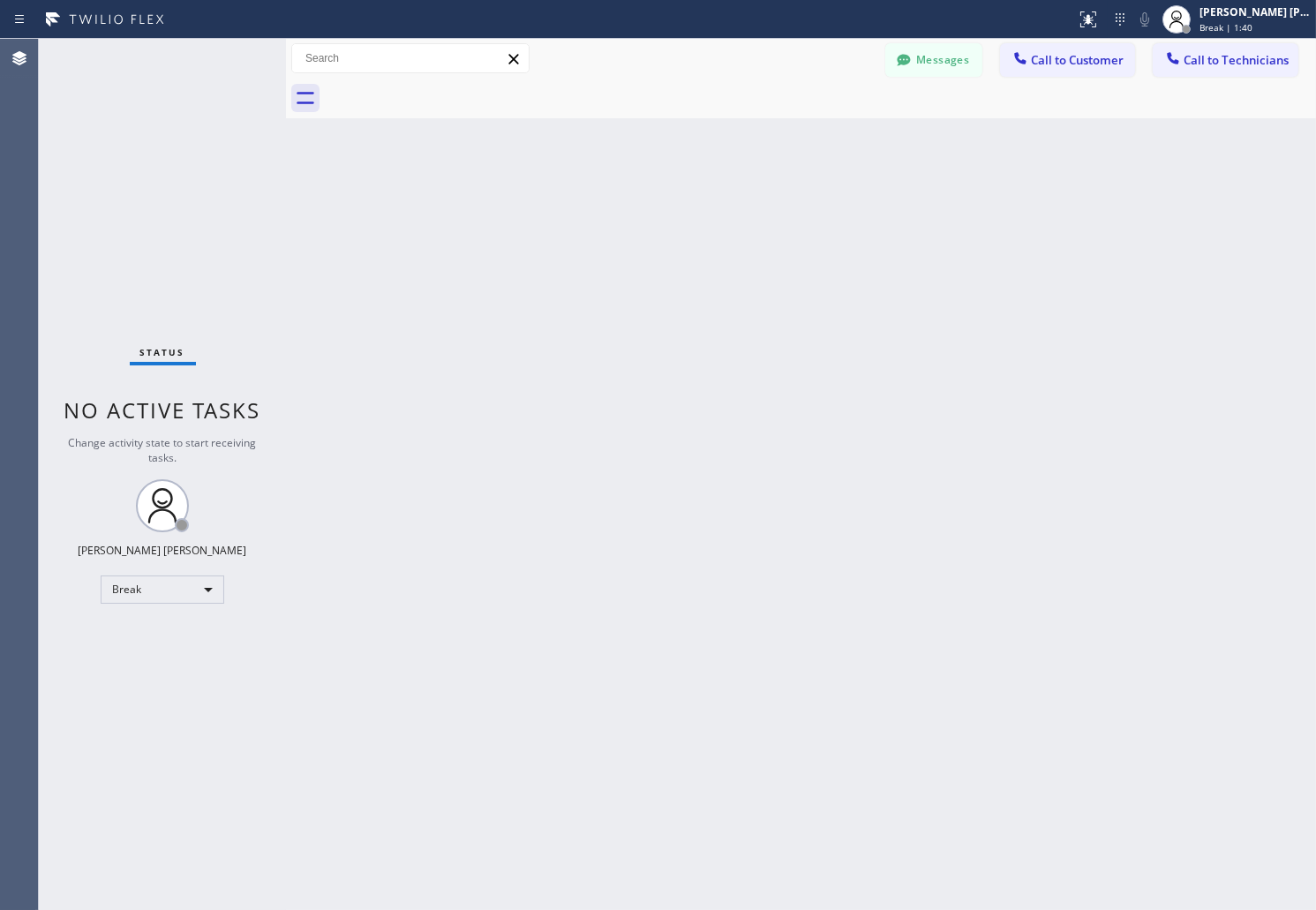
click at [638, 215] on div "Back to Dashboard Change Sender ID Customers Technicians AB [PERSON_NAME] [DATE…" at bounding box center [800, 475] width 1030 height 872
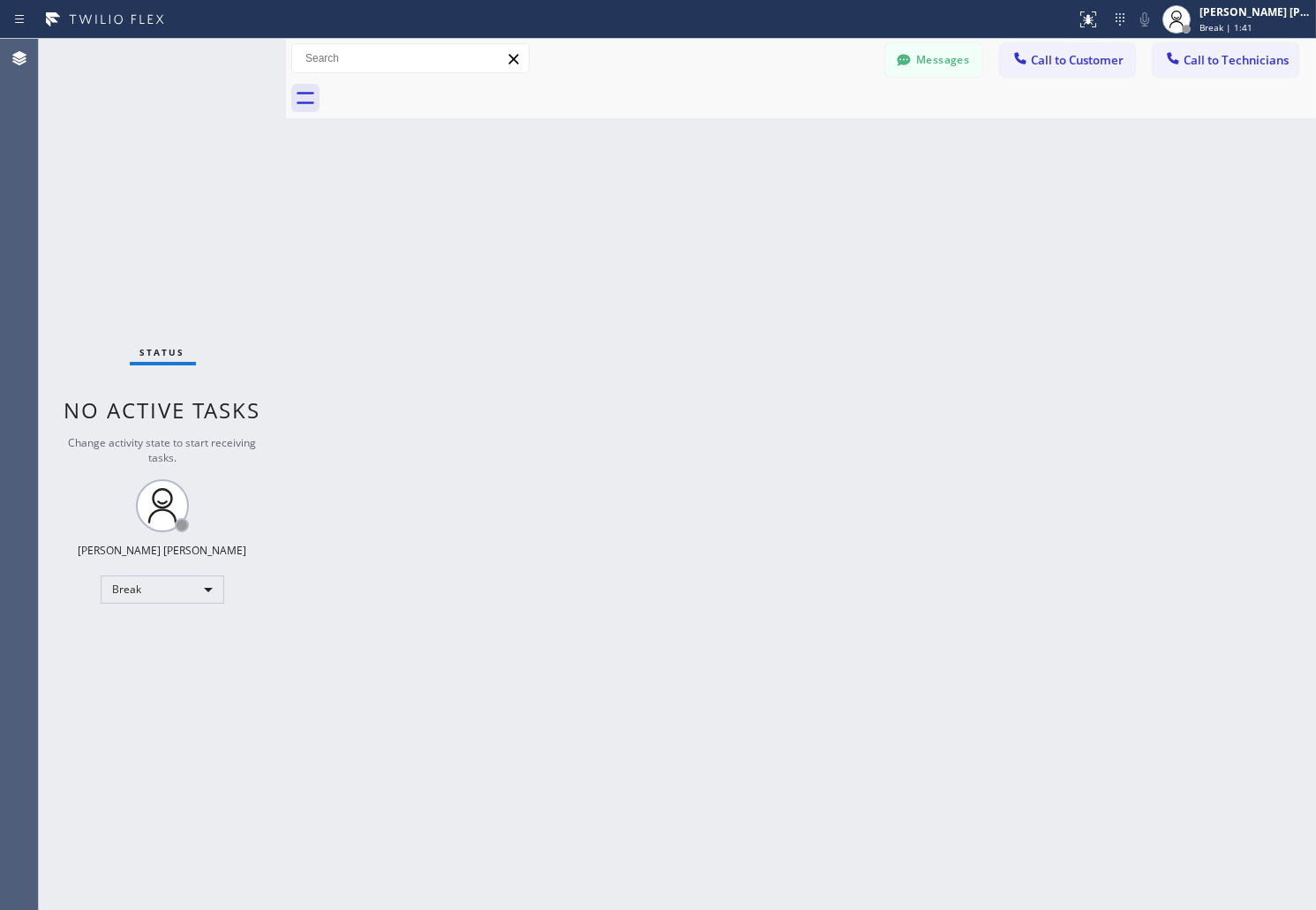
click at [638, 215] on div "Back to Dashboard Change Sender ID Customers Technicians AB [PERSON_NAME] [DATE…" at bounding box center [800, 475] width 1030 height 872
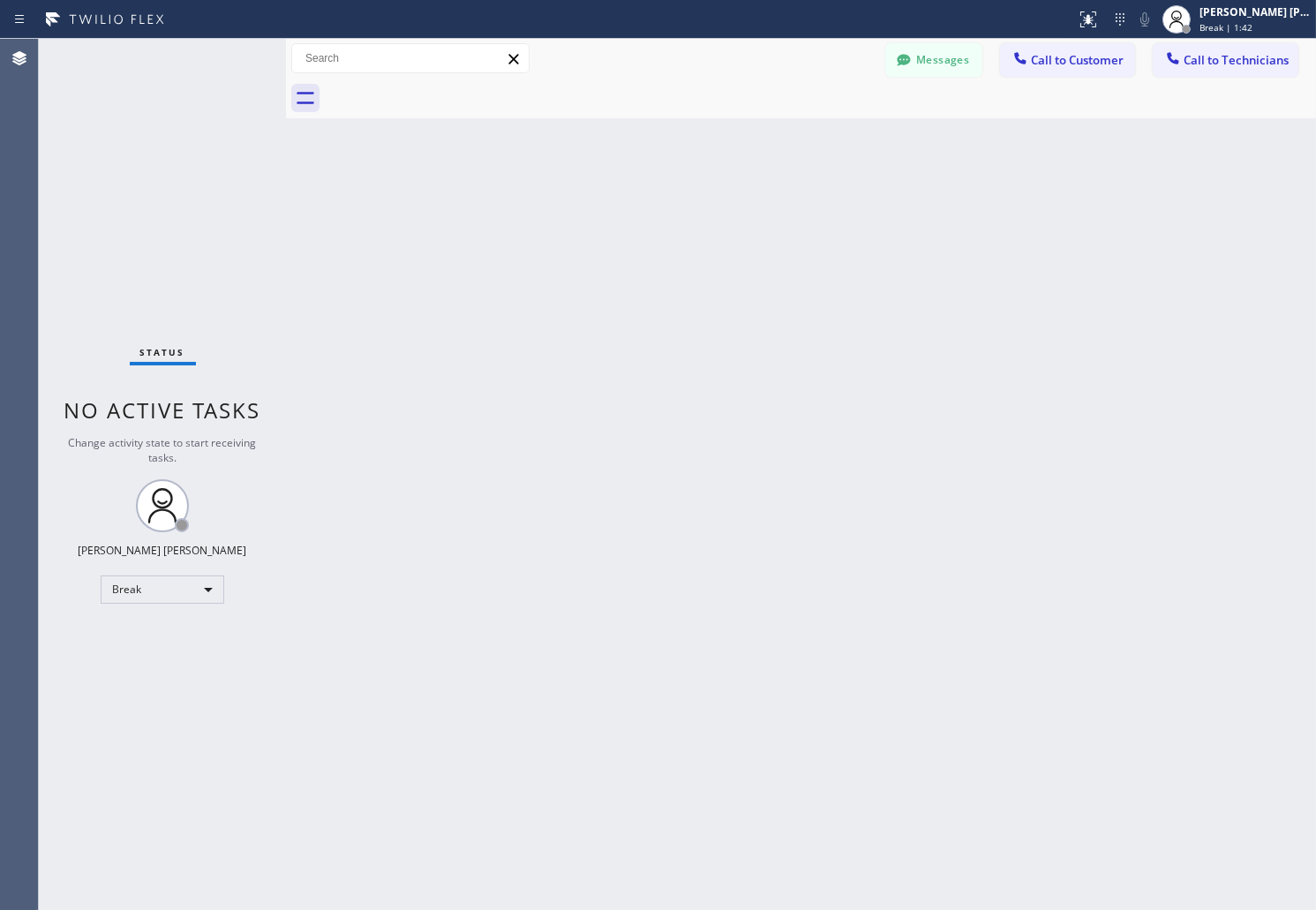
click at [638, 215] on div "Back to Dashboard Change Sender ID Customers Technicians AB [PERSON_NAME] [DATE…" at bounding box center [800, 475] width 1030 height 872
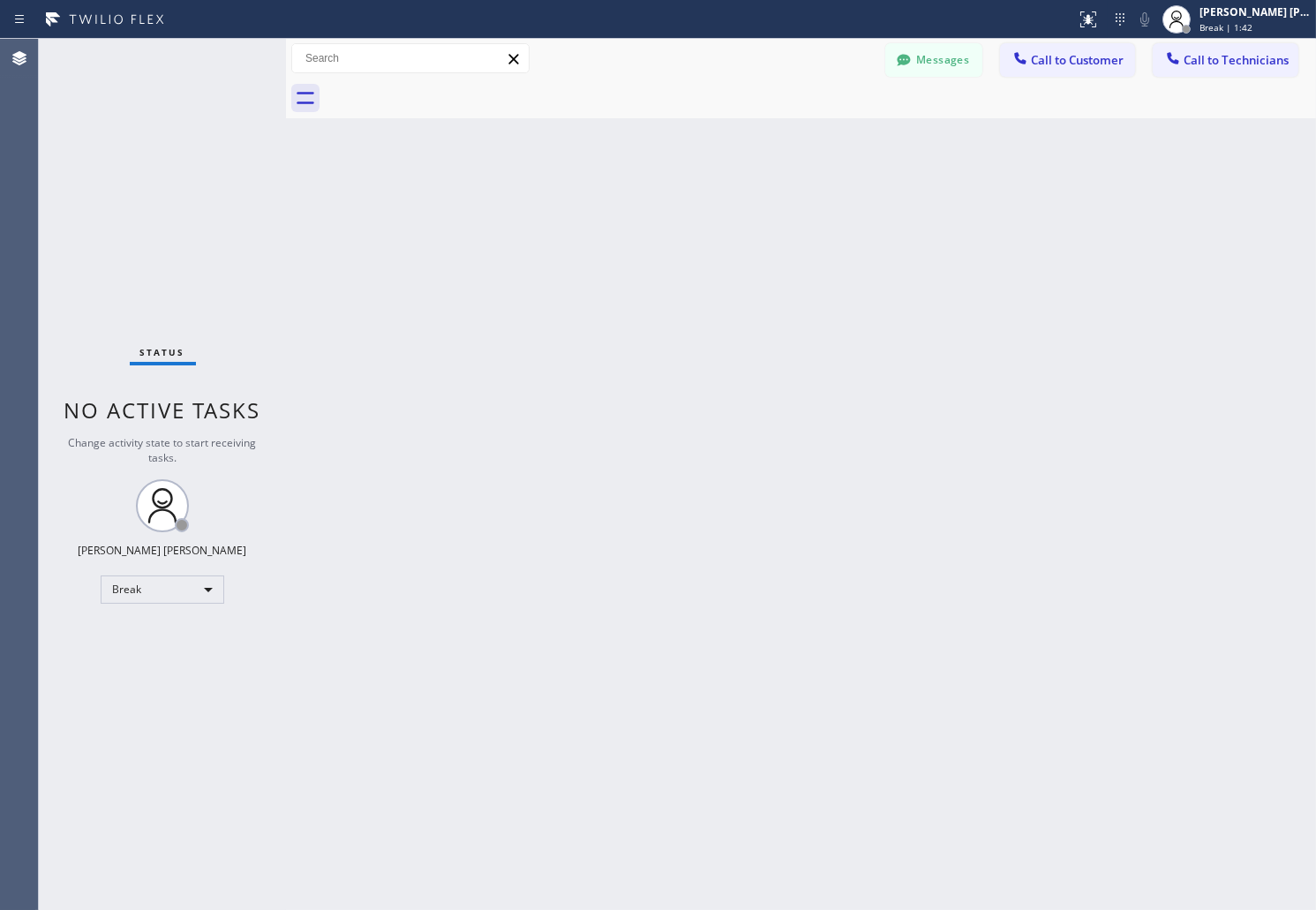
click at [638, 215] on div "Back to Dashboard Change Sender ID Customers Technicians AB [PERSON_NAME] [DATE…" at bounding box center [800, 475] width 1030 height 872
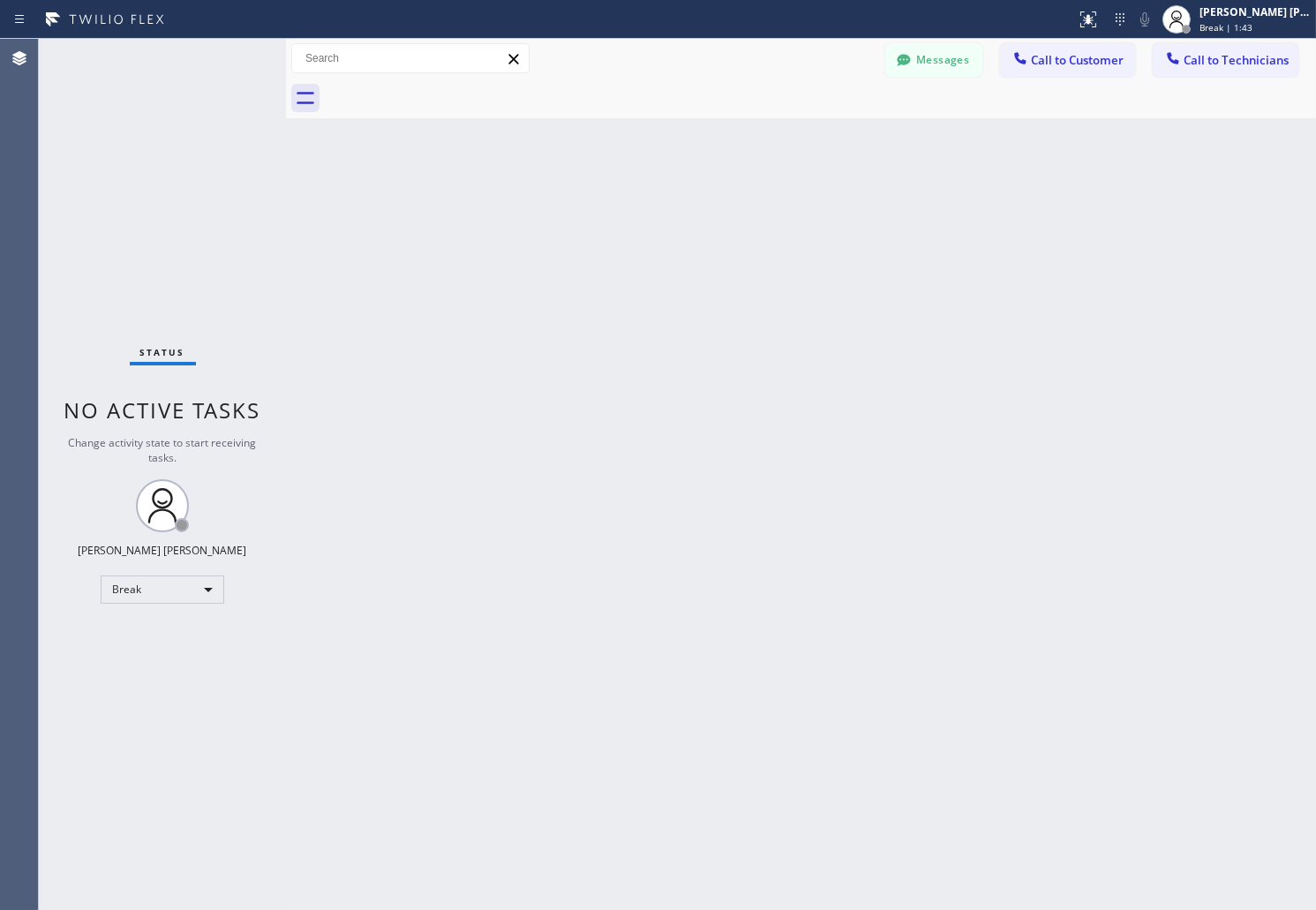
click at [638, 215] on div "Back to Dashboard Change Sender ID Customers Technicians AB [PERSON_NAME] [DATE…" at bounding box center [800, 475] width 1030 height 872
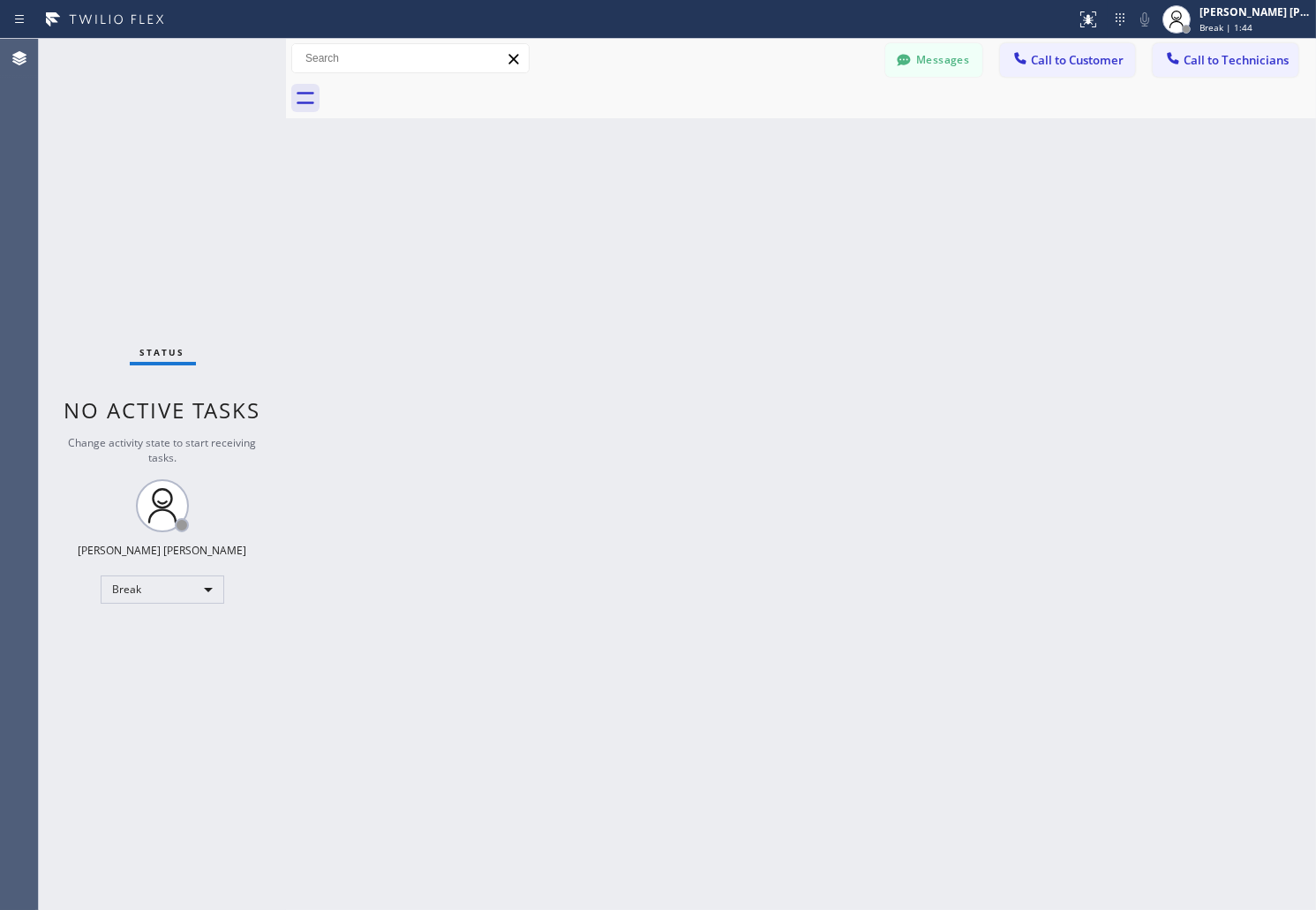
click at [638, 215] on div "Back to Dashboard Change Sender ID Customers Technicians AB [PERSON_NAME] [DATE…" at bounding box center [800, 475] width 1030 height 872
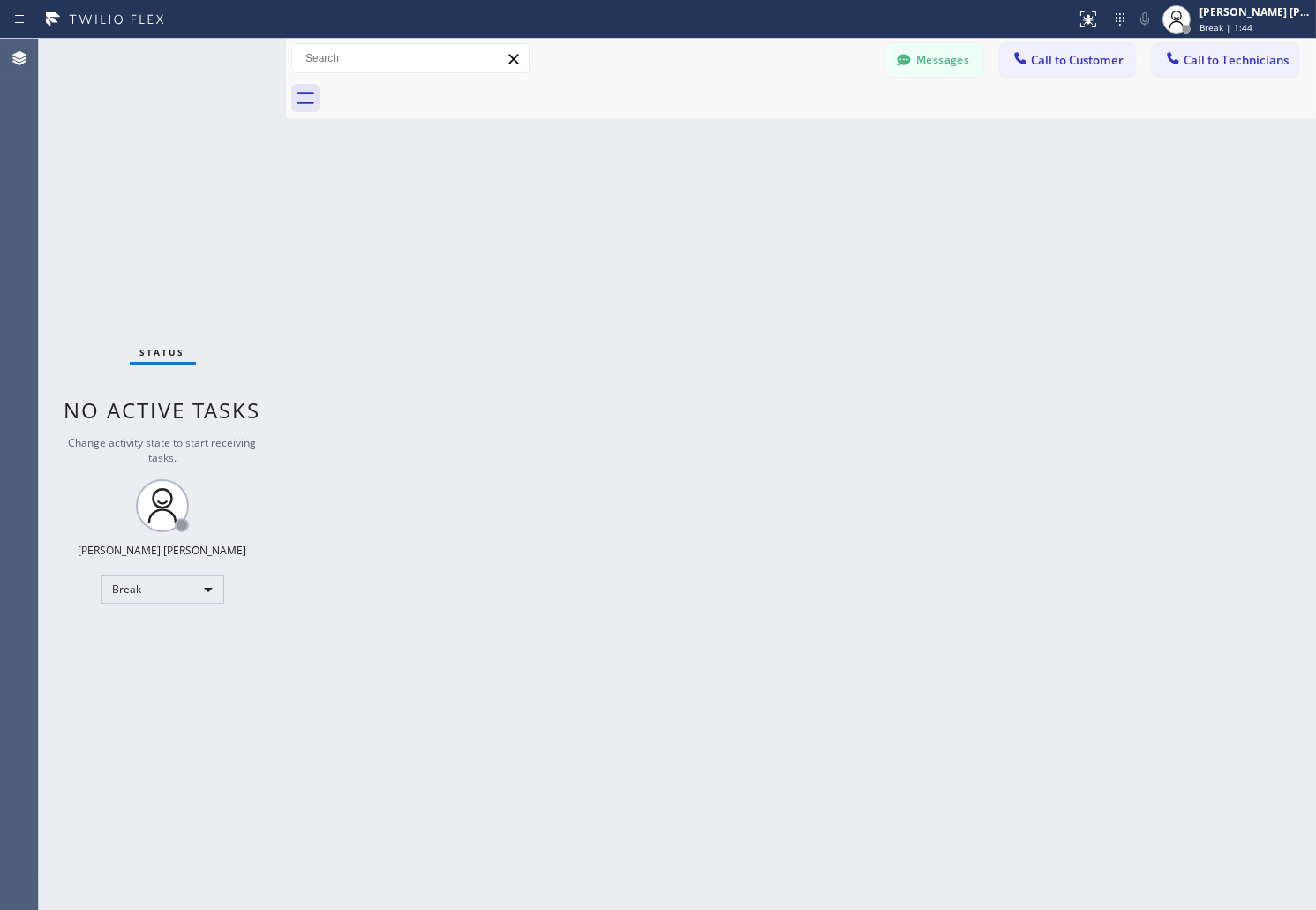
click at [638, 215] on div "Back to Dashboard Change Sender ID Customers Technicians AB [PERSON_NAME] [DATE…" at bounding box center [800, 475] width 1030 height 872
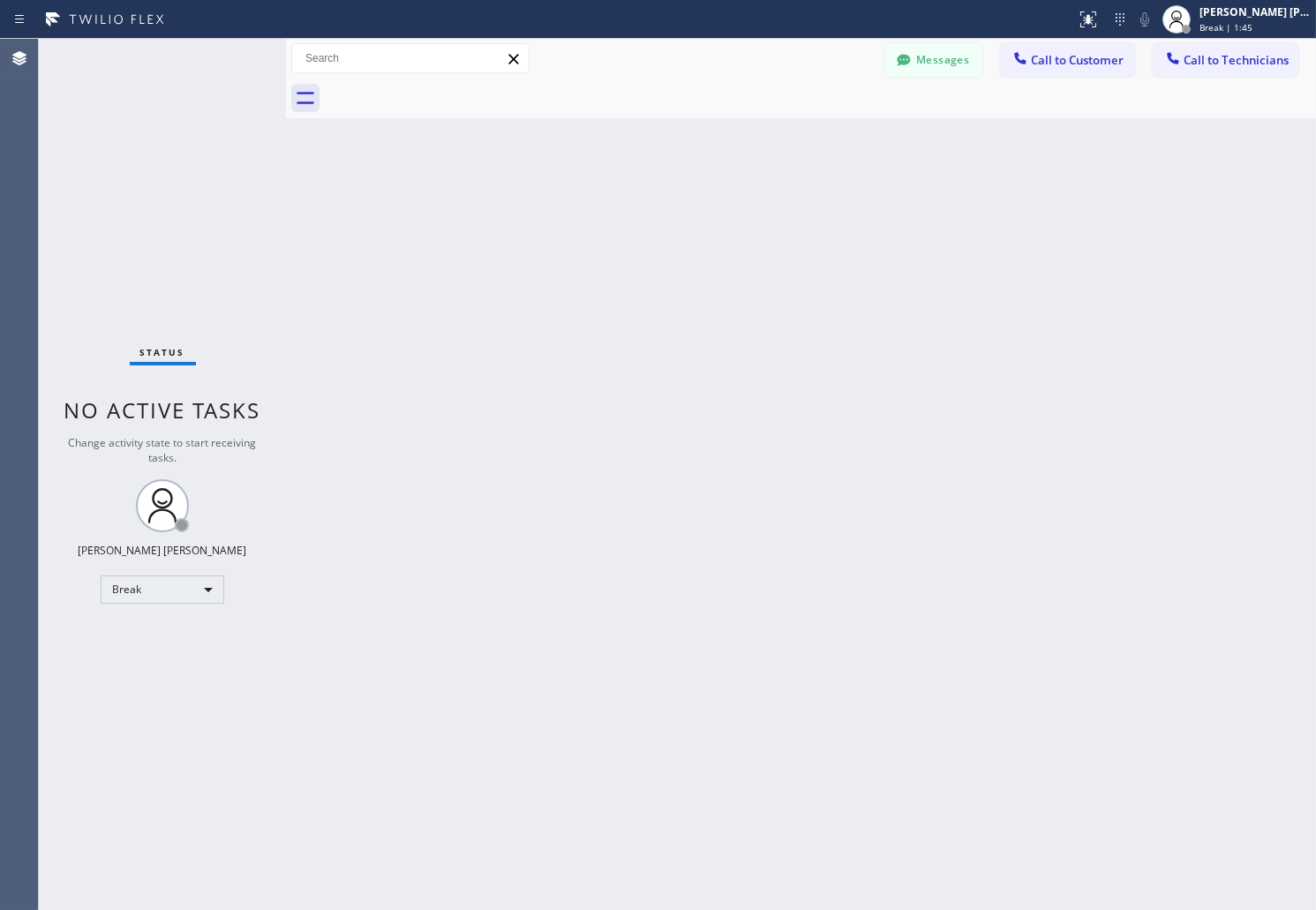
click at [638, 215] on div "Back to Dashboard Change Sender ID Customers Technicians AB [PERSON_NAME] [DATE…" at bounding box center [800, 475] width 1030 height 872
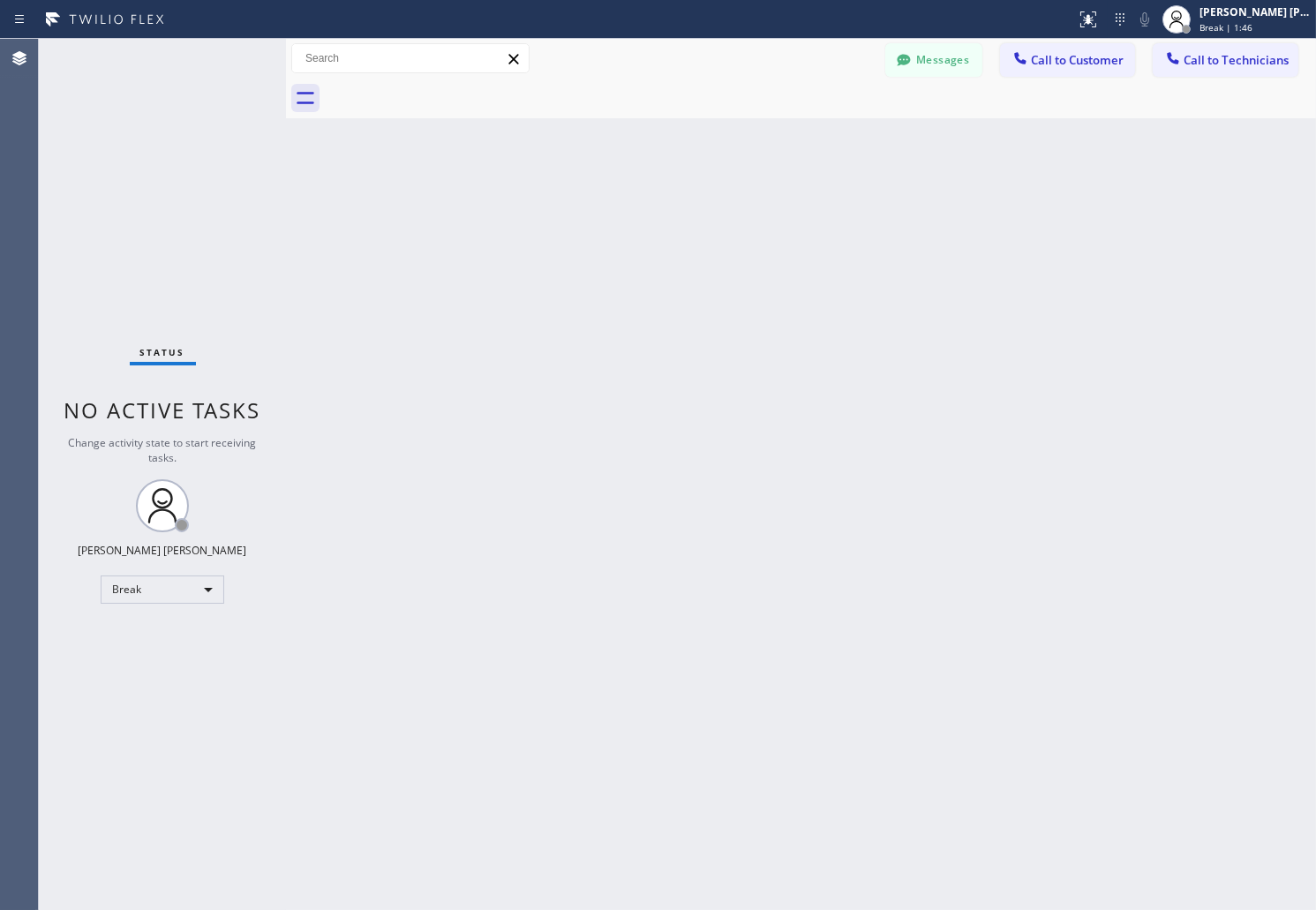
click at [638, 215] on div "Back to Dashboard Change Sender ID Customers Technicians AB [PERSON_NAME] [DATE…" at bounding box center [800, 475] width 1030 height 872
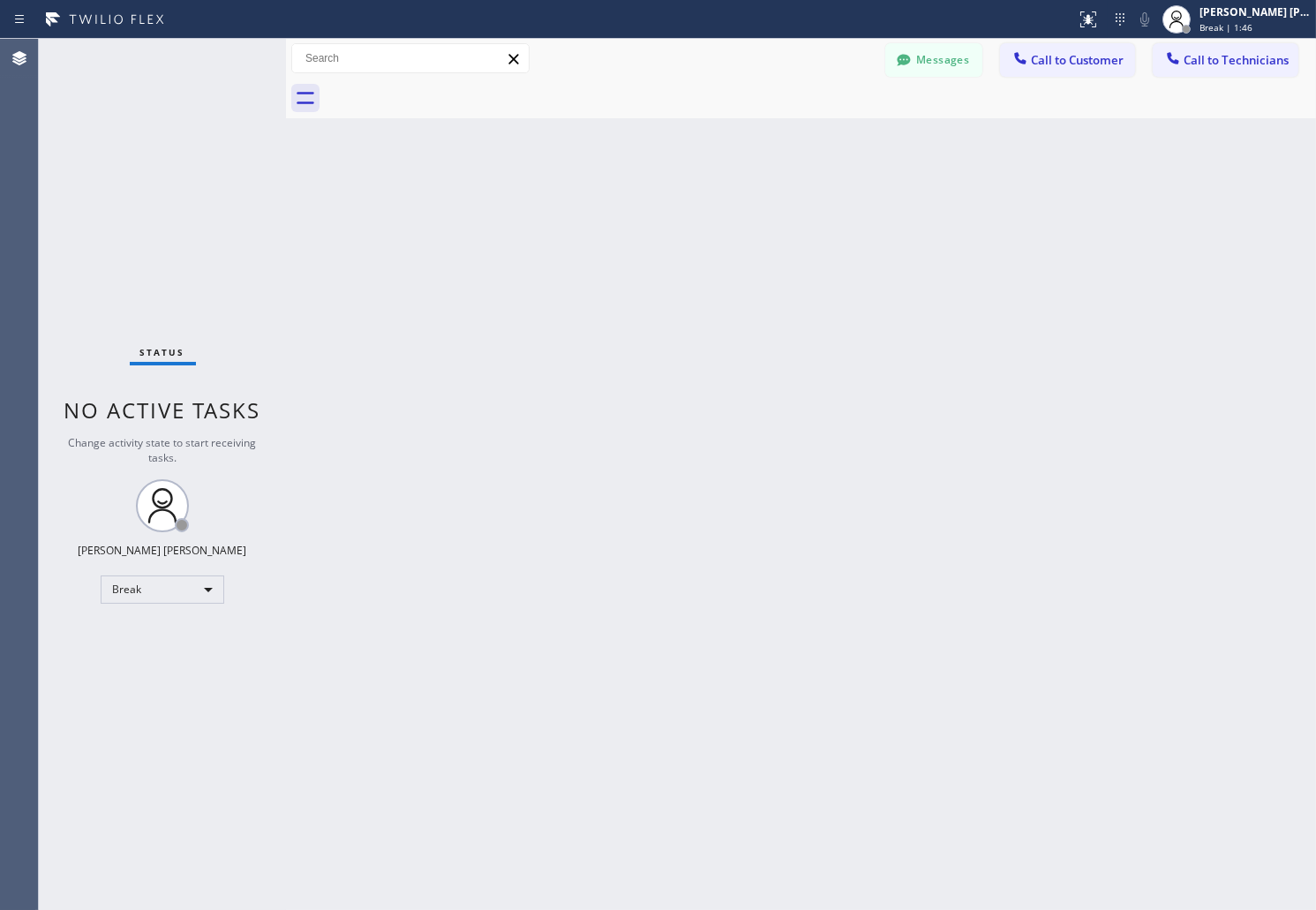
click at [638, 215] on div "Back to Dashboard Change Sender ID Customers Technicians AB [PERSON_NAME] [DATE…" at bounding box center [800, 475] width 1030 height 872
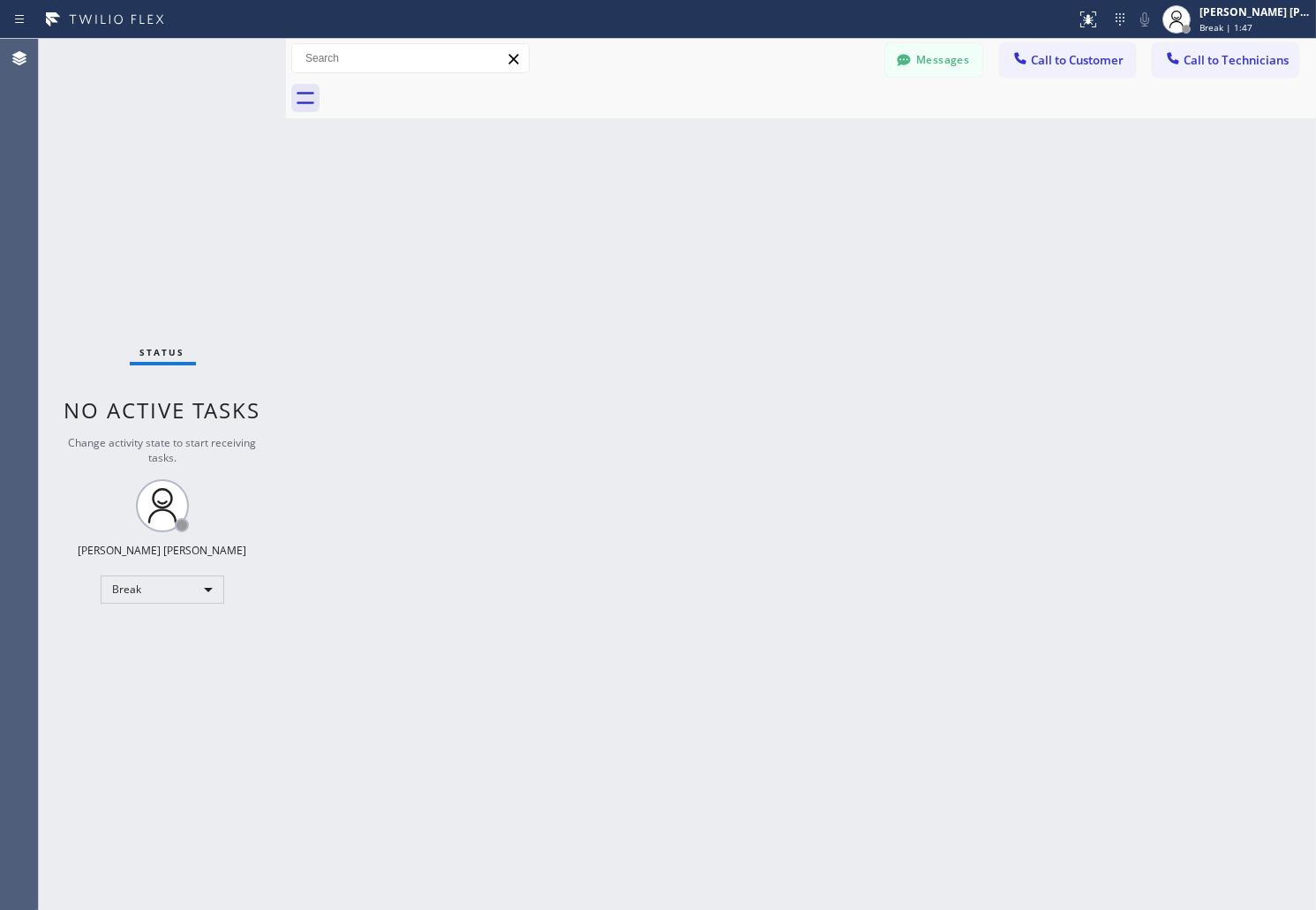
click at [638, 215] on div "Back to Dashboard Change Sender ID Customers Technicians AB [PERSON_NAME] [DATE…" at bounding box center [800, 475] width 1030 height 872
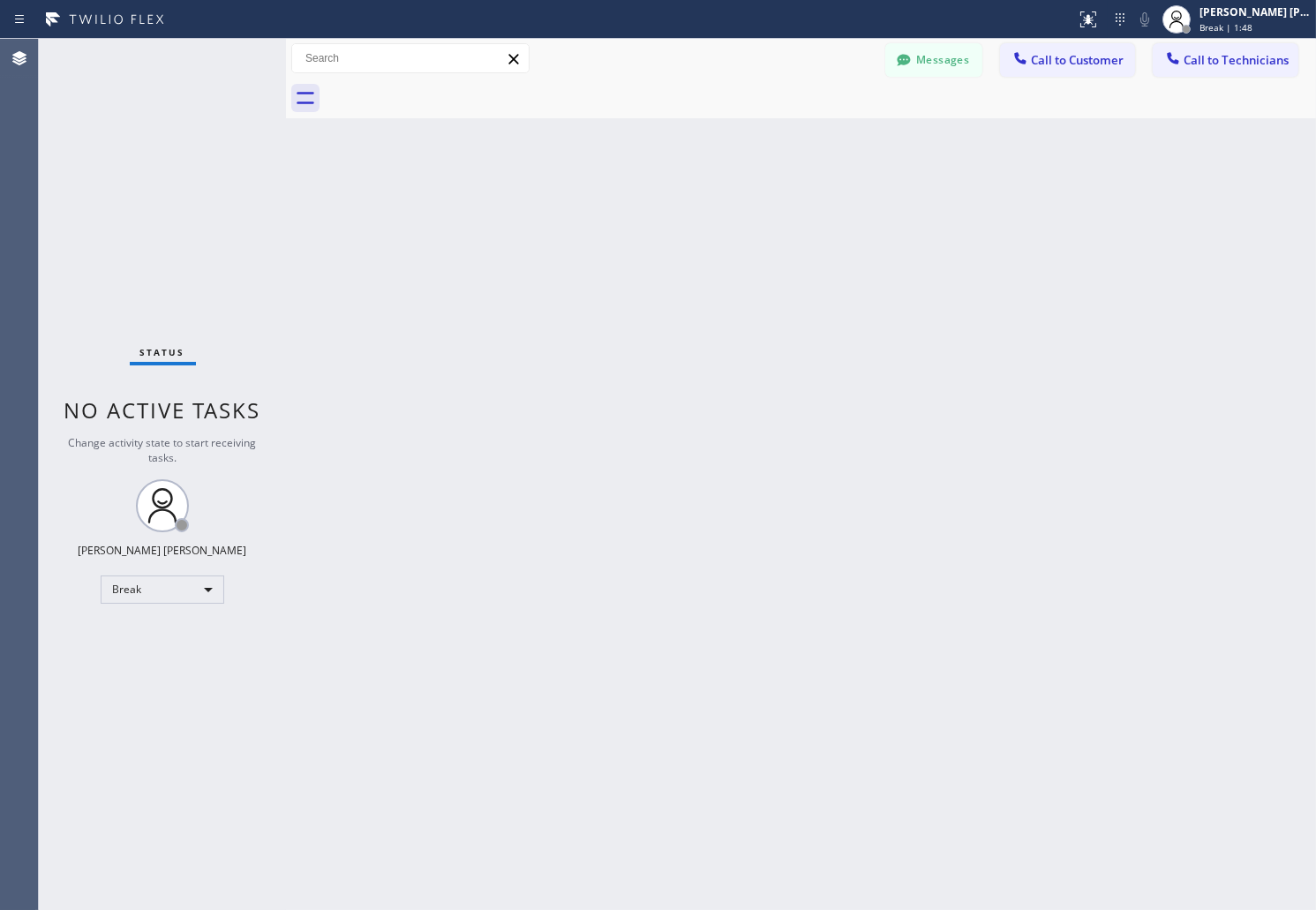
click at [638, 215] on div "Back to Dashboard Change Sender ID Customers Technicians AB [PERSON_NAME] [DATE…" at bounding box center [800, 475] width 1030 height 872
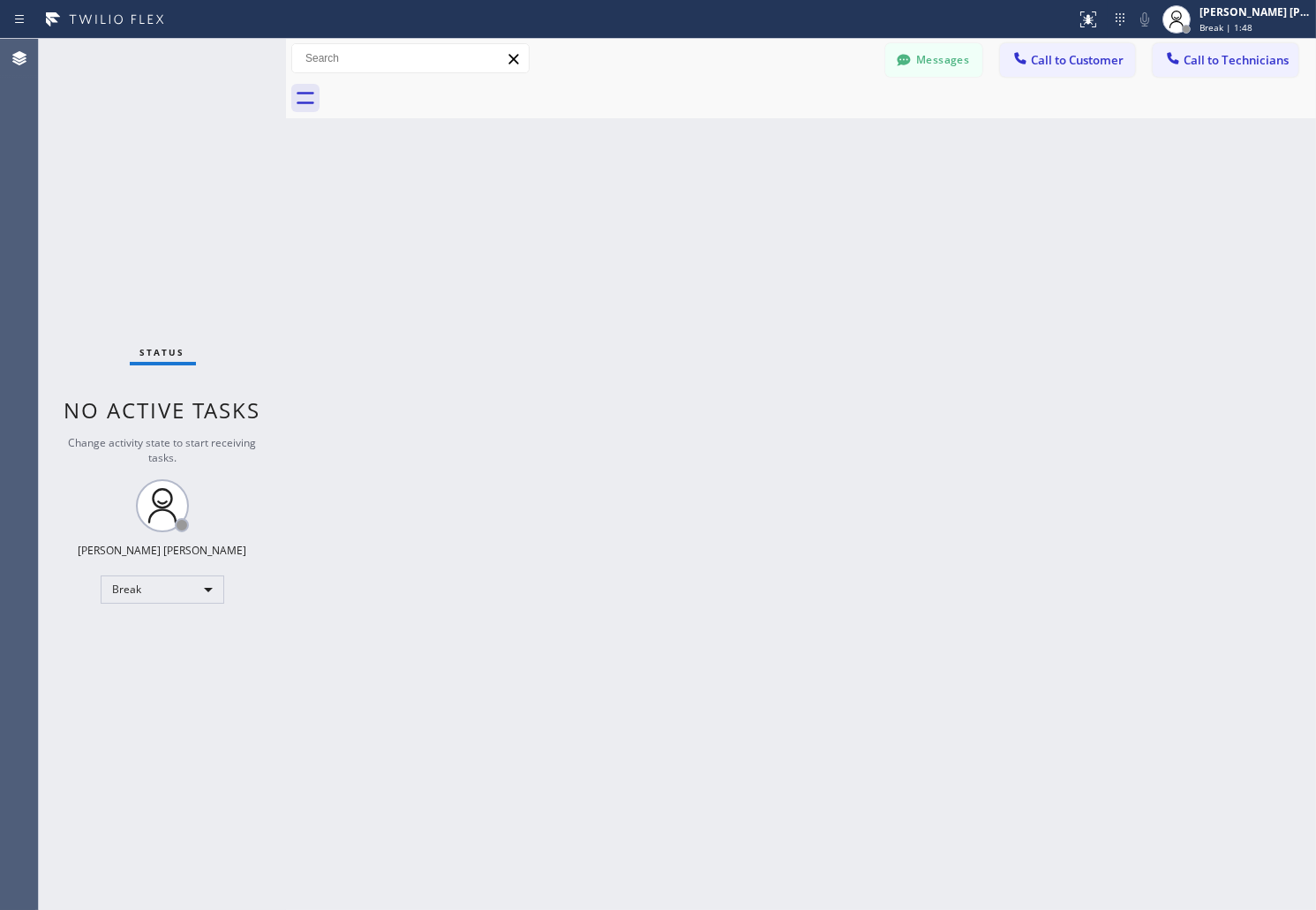
click at [638, 215] on div "Back to Dashboard Change Sender ID Customers Technicians AB [PERSON_NAME] [DATE…" at bounding box center [800, 475] width 1030 height 872
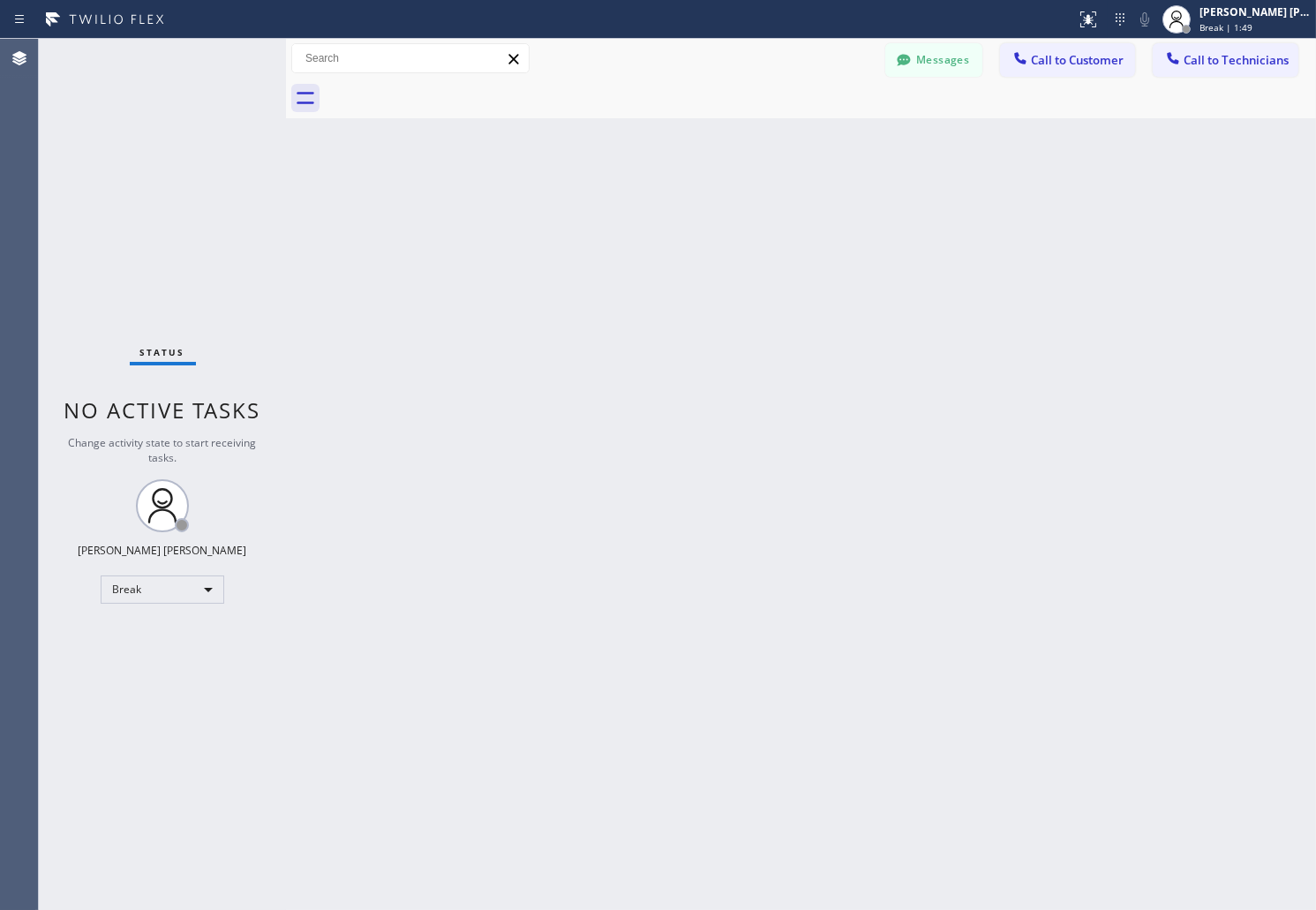
click at [638, 215] on div "Back to Dashboard Change Sender ID Customers Technicians AB [PERSON_NAME] [DATE…" at bounding box center [800, 475] width 1030 height 872
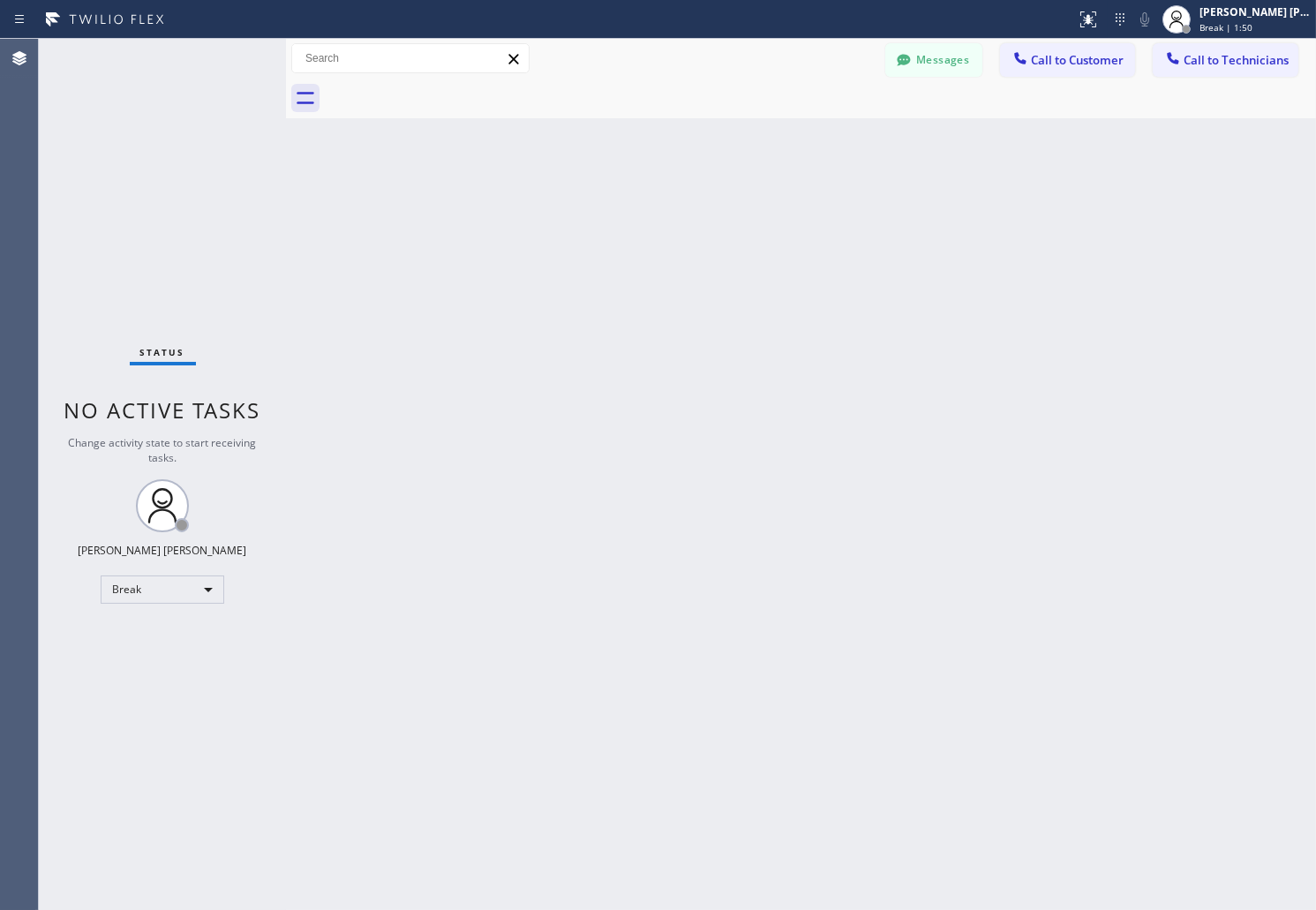
click at [638, 215] on div "Back to Dashboard Change Sender ID Customers Technicians AB [PERSON_NAME] [DATE…" at bounding box center [800, 475] width 1030 height 872
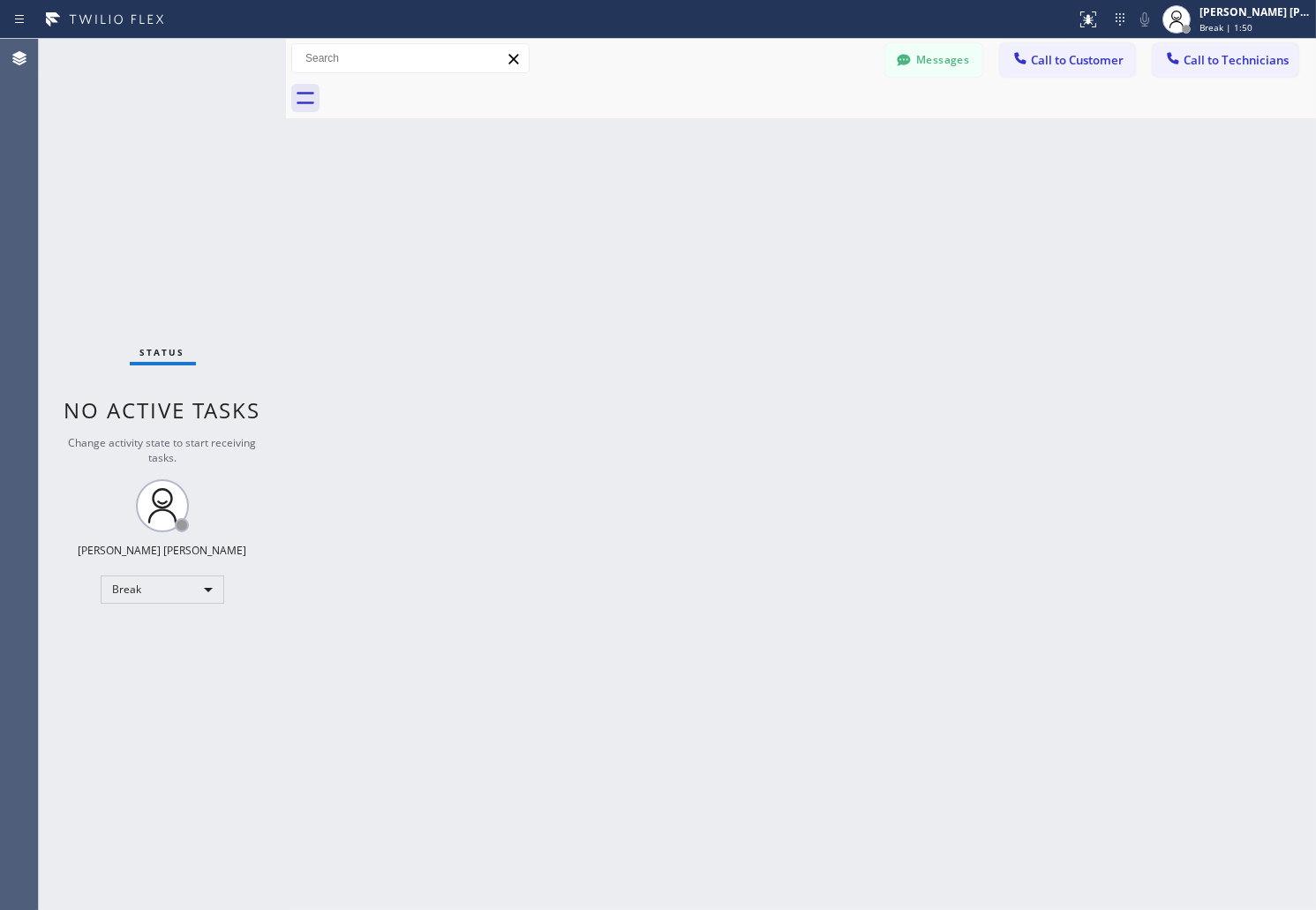
click at [638, 215] on div "Back to Dashboard Change Sender ID Customers Technicians AB [PERSON_NAME] [DATE…" at bounding box center [800, 475] width 1030 height 872
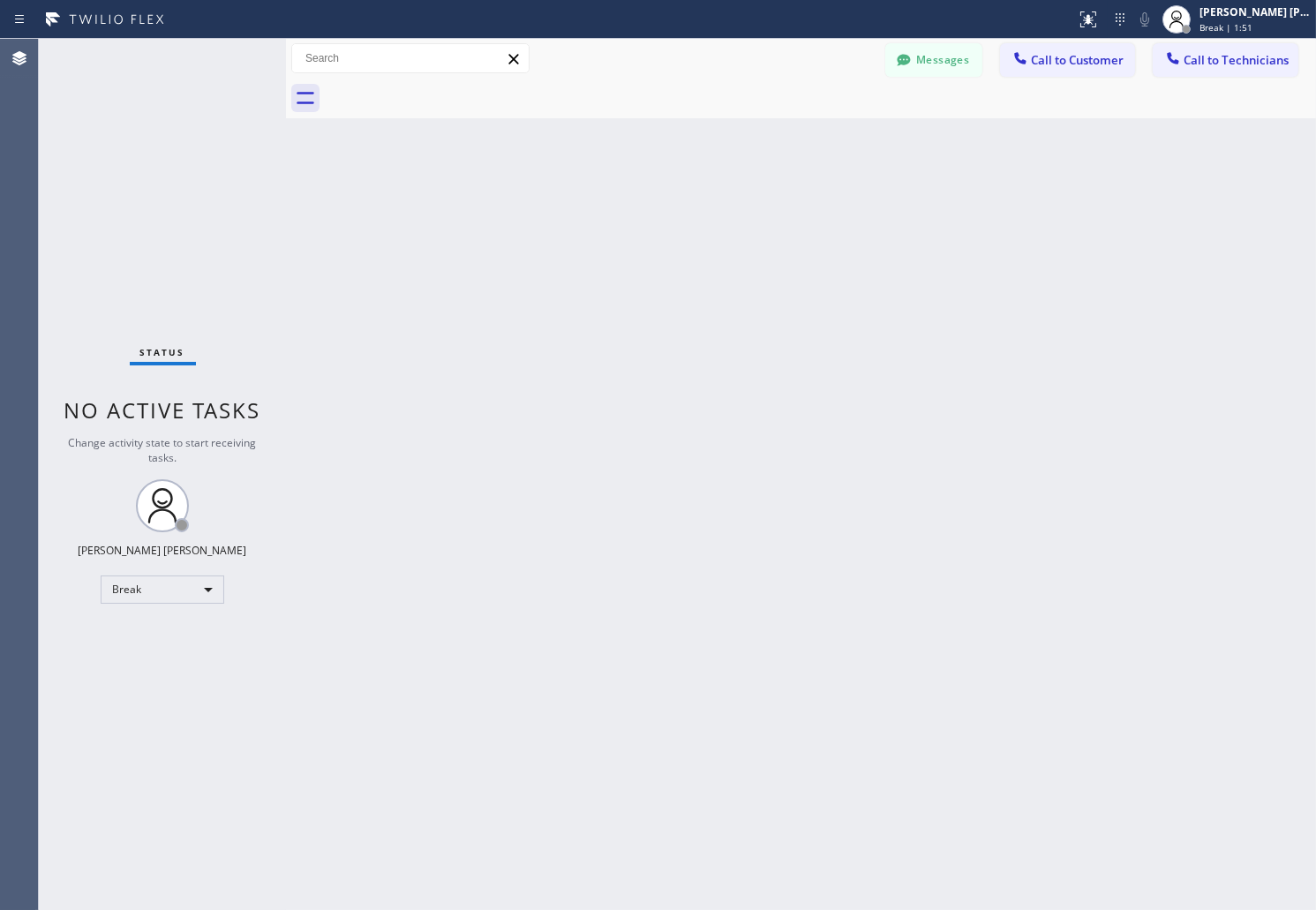
click at [638, 215] on div "Back to Dashboard Change Sender ID Customers Technicians AB [PERSON_NAME] [DATE…" at bounding box center [800, 475] width 1030 height 872
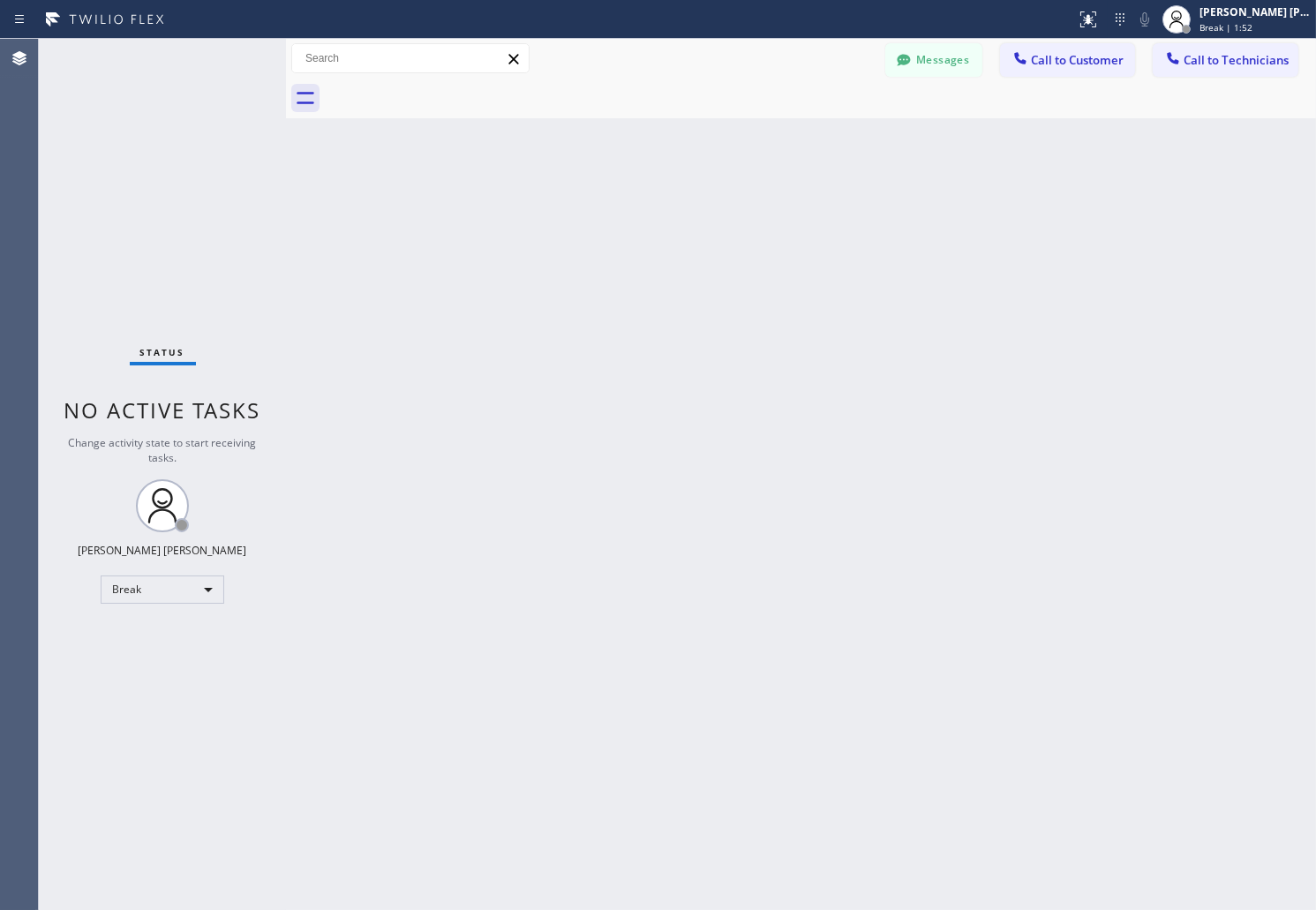
click at [638, 215] on div "Back to Dashboard Change Sender ID Customers Technicians AB [PERSON_NAME] [DATE…" at bounding box center [800, 475] width 1030 height 872
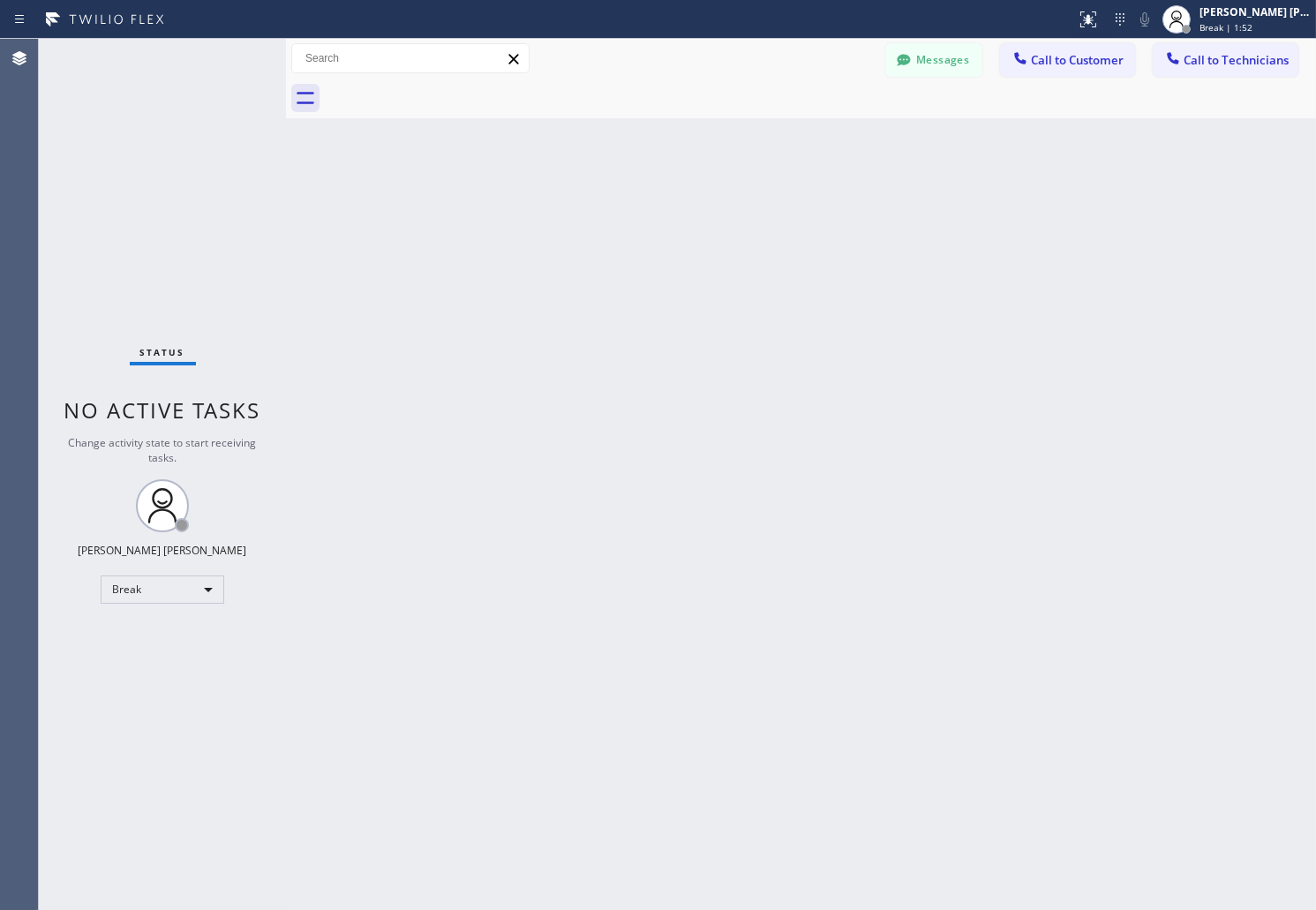
click at [638, 215] on div "Back to Dashboard Change Sender ID Customers Technicians AB [PERSON_NAME] [DATE…" at bounding box center [800, 475] width 1030 height 872
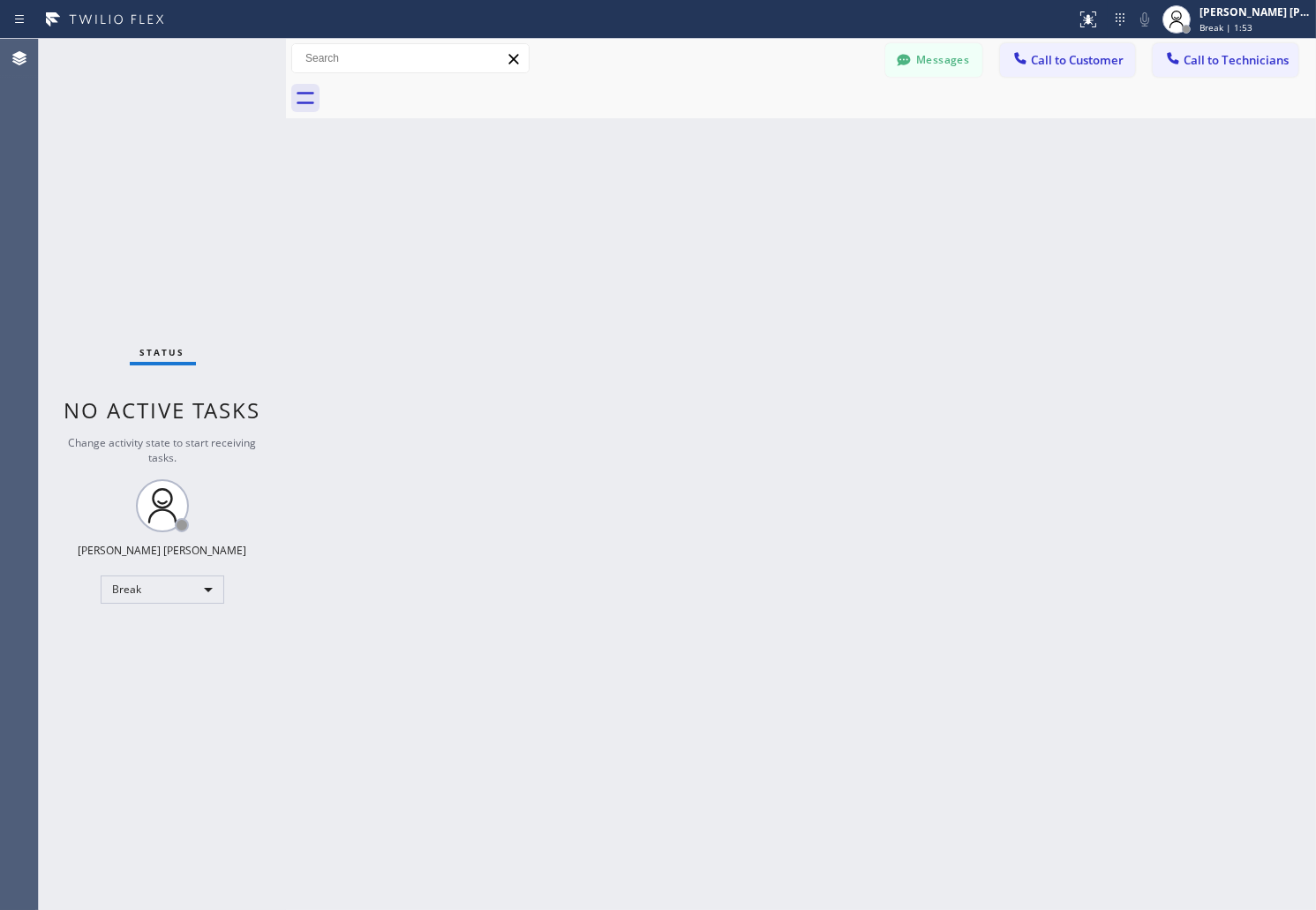
click at [638, 215] on div "Back to Dashboard Change Sender ID Customers Technicians AB [PERSON_NAME] [DATE…" at bounding box center [800, 475] width 1030 height 872
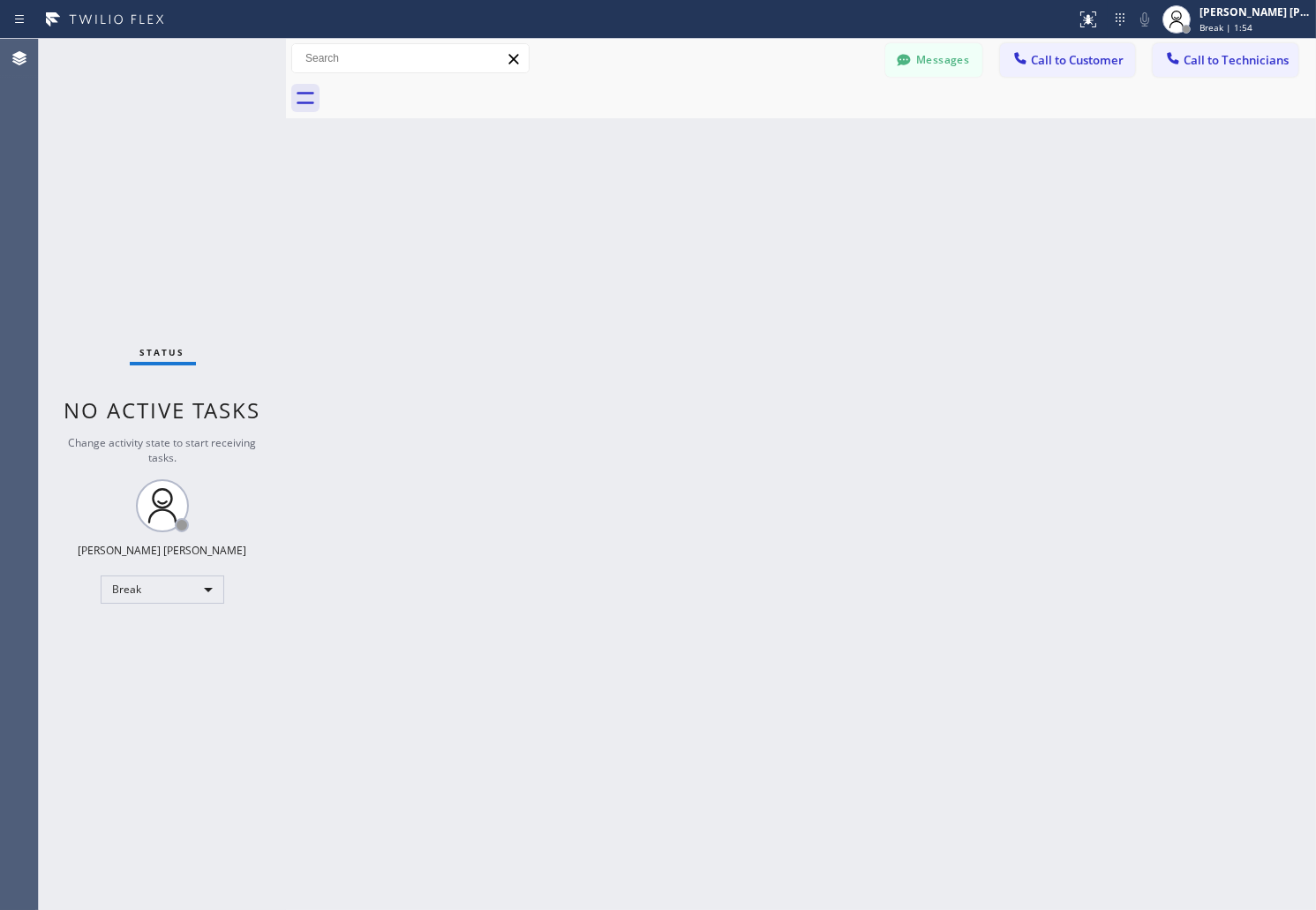
click at [638, 215] on div "Back to Dashboard Change Sender ID Customers Technicians AB [PERSON_NAME] [DATE…" at bounding box center [800, 475] width 1030 height 872
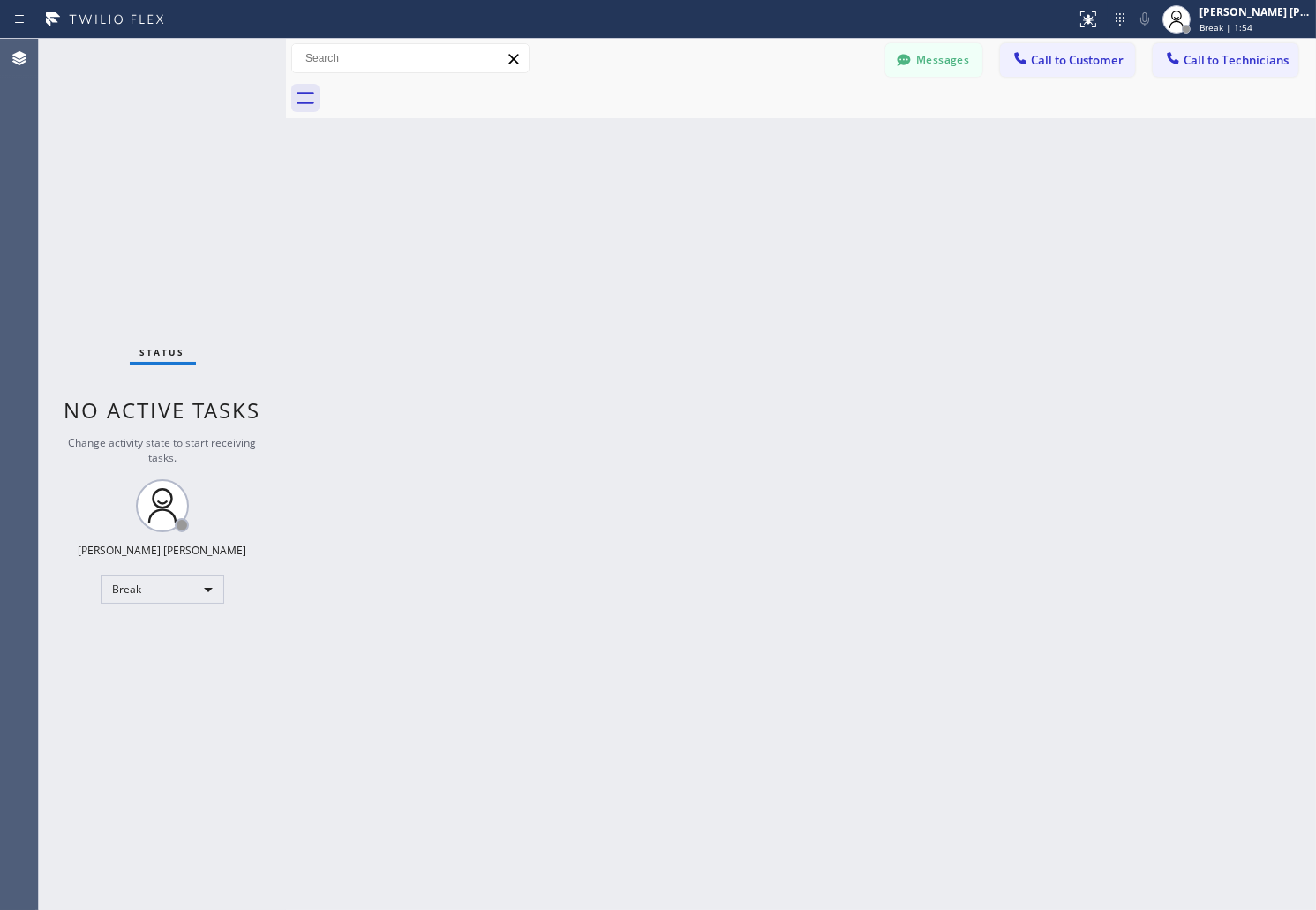
click at [638, 215] on div "Back to Dashboard Change Sender ID Customers Technicians AB [PERSON_NAME] [DATE…" at bounding box center [800, 475] width 1030 height 872
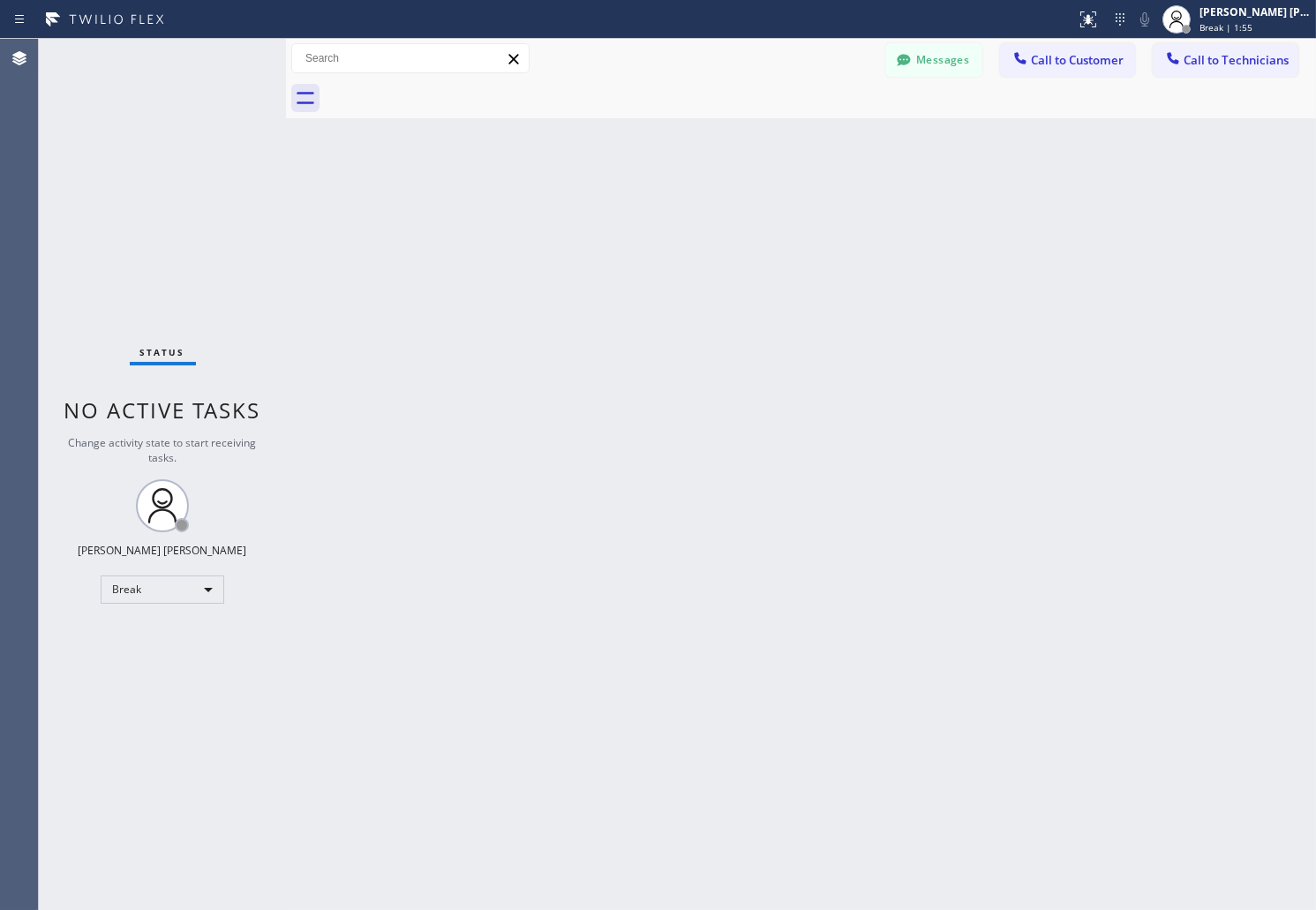
click at [638, 215] on div "Back to Dashboard Change Sender ID Customers Technicians AB [PERSON_NAME] [DATE…" at bounding box center [800, 475] width 1030 height 872
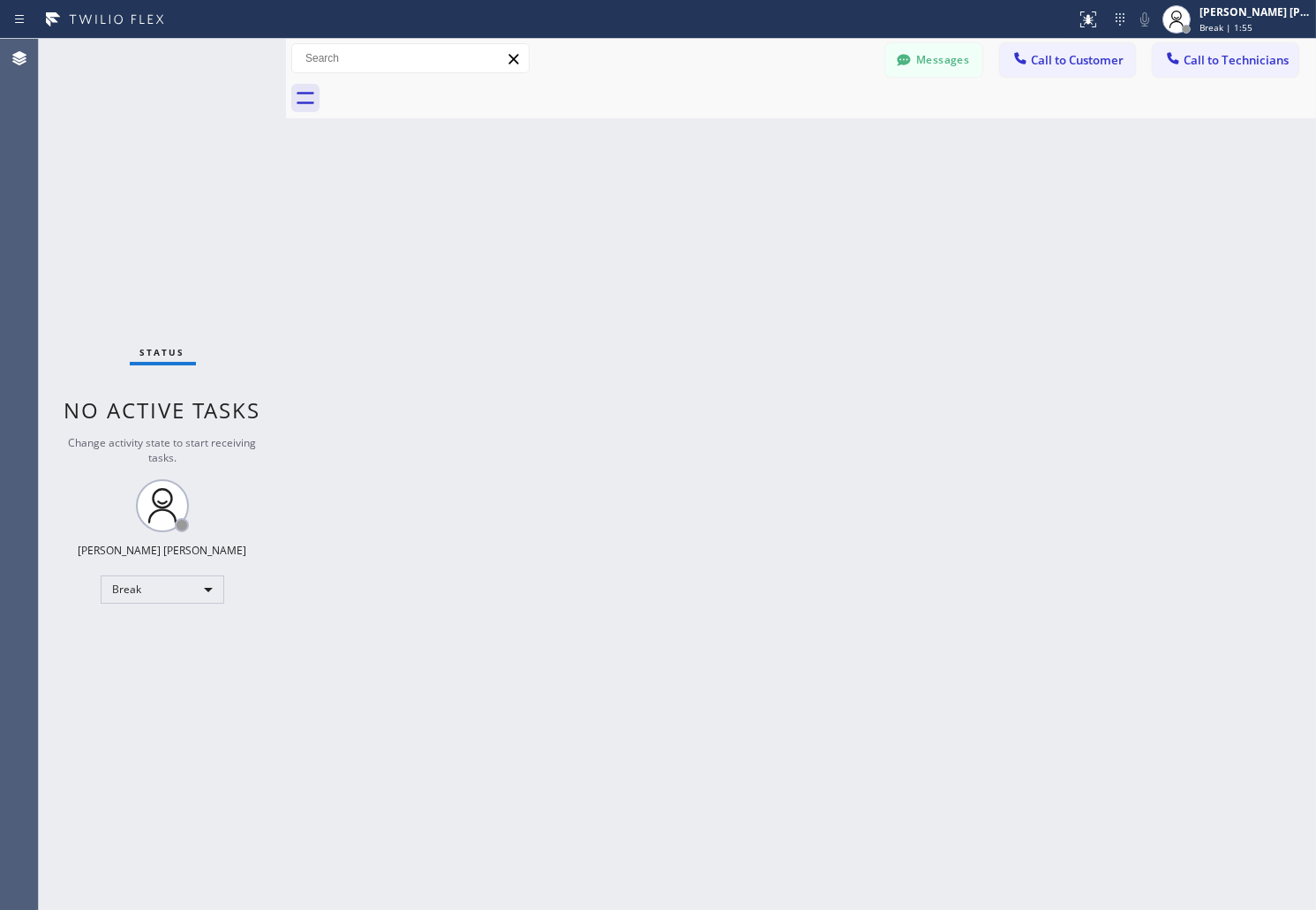
click at [638, 215] on div "Back to Dashboard Change Sender ID Customers Technicians AB [PERSON_NAME] [DATE…" at bounding box center [800, 475] width 1030 height 872
click
drag, startPoint x: 871, startPoint y: 421, endPoint x: 851, endPoint y: 408, distance: 23.9
